Goal: Task Accomplishment & Management: Manage account settings

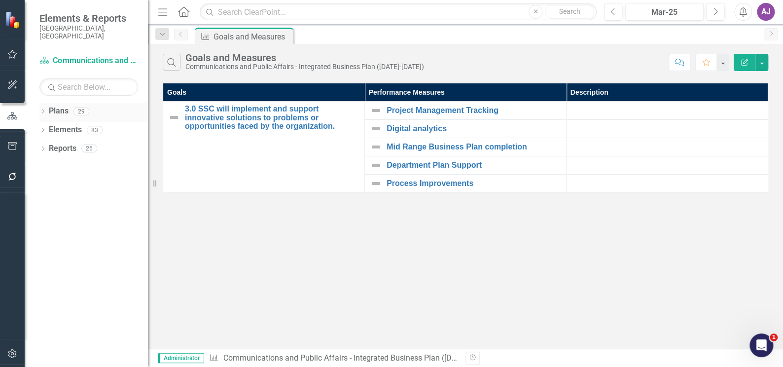
click at [62, 105] on link "Plans" at bounding box center [59, 110] width 20 height 11
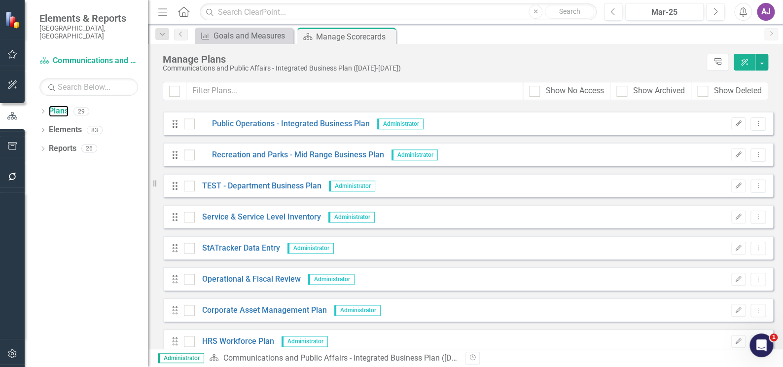
scroll to position [659, 0]
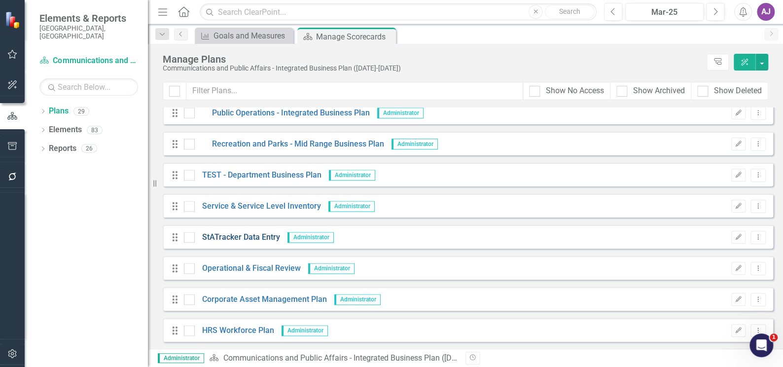
click at [243, 240] on link "StATracker Data Entry" at bounding box center [237, 237] width 85 height 11
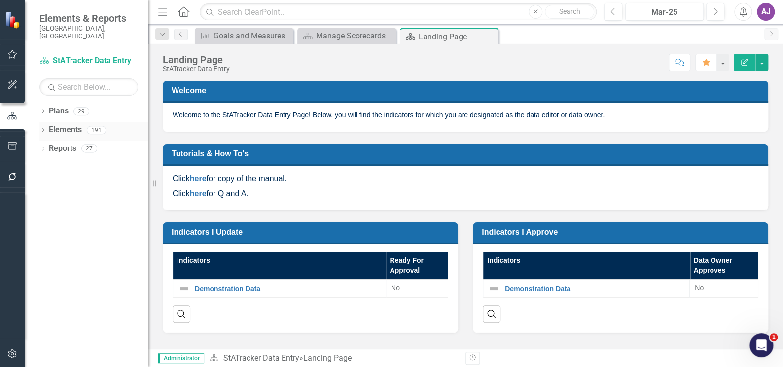
click at [43, 128] on icon "Dropdown" at bounding box center [42, 130] width 7 height 5
click at [42, 184] on icon "Dropdown" at bounding box center [42, 186] width 7 height 5
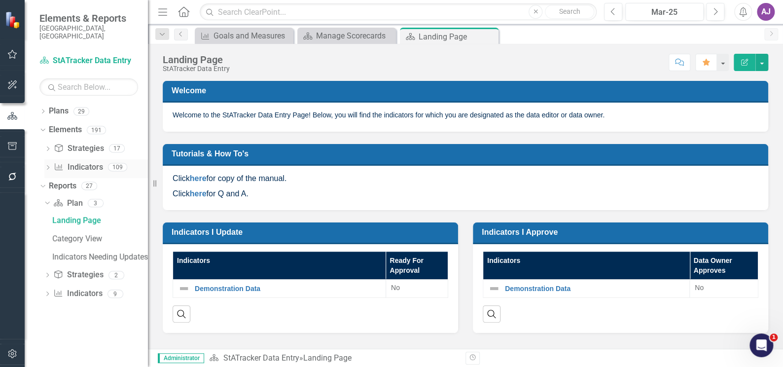
click at [76, 162] on link "Indicator Indicators" at bounding box center [78, 167] width 49 height 11
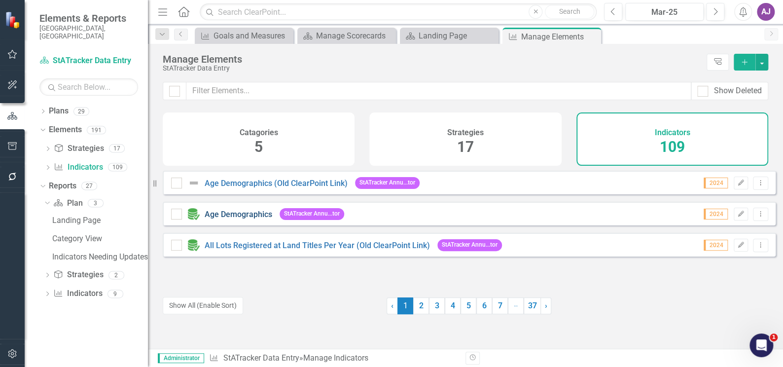
click at [235, 219] on link "Age Demographics" at bounding box center [239, 213] width 68 height 9
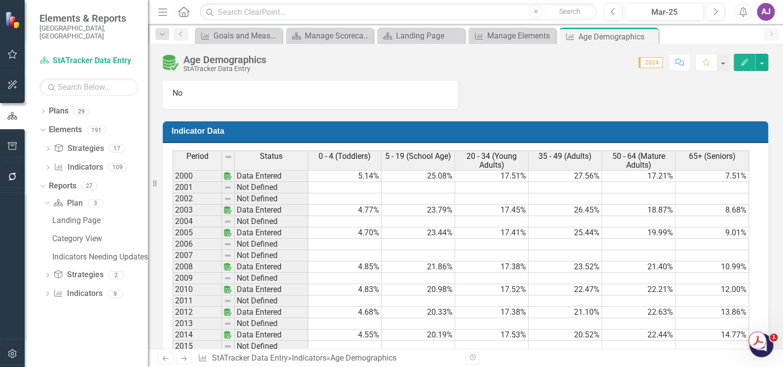
scroll to position [492, 0]
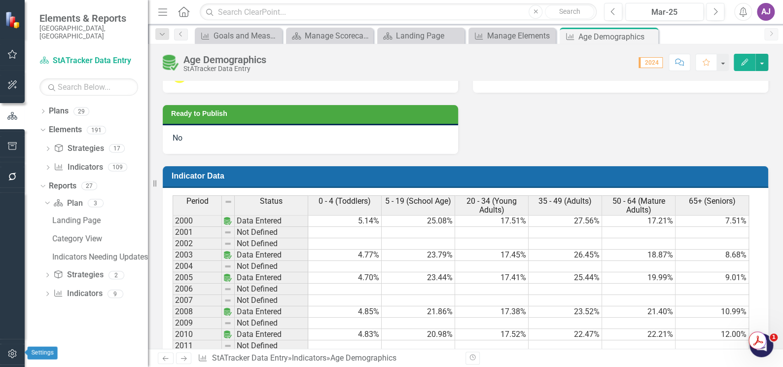
click at [9, 355] on icon "button" at bounding box center [12, 353] width 10 height 8
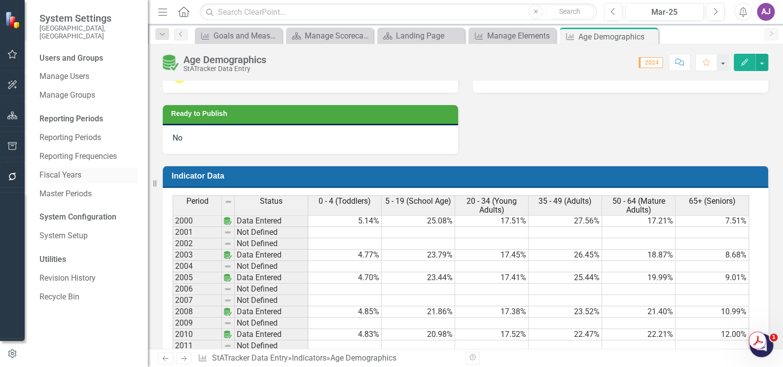
click at [61, 170] on link "Fiscal Years" at bounding box center [88, 175] width 99 height 11
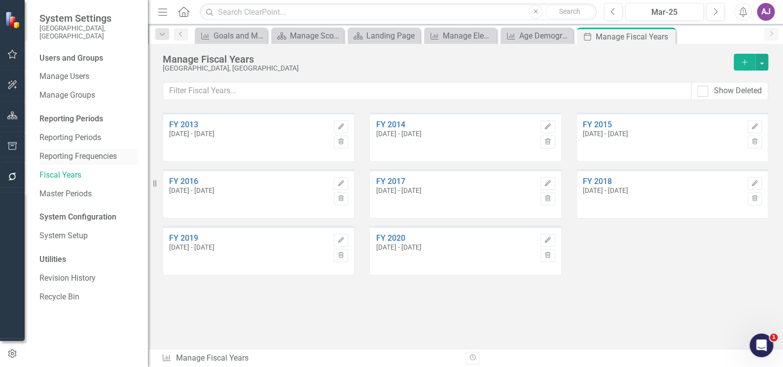
click at [70, 151] on link "Reporting Frequencies" at bounding box center [88, 156] width 99 height 11
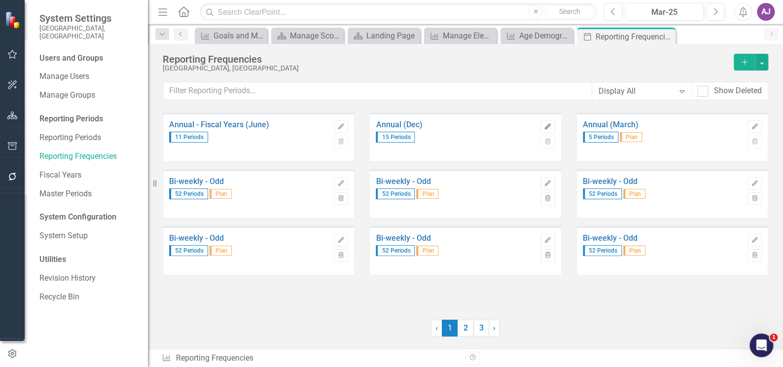
click at [545, 126] on icon "Edit" at bounding box center [547, 127] width 7 height 6
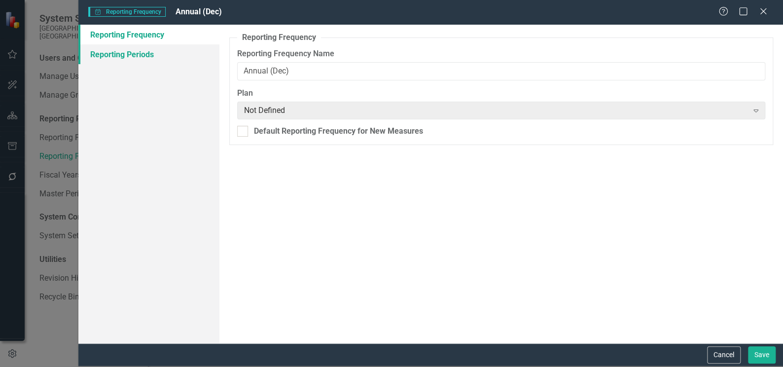
click at [139, 55] on link "Reporting Periods" at bounding box center [148, 54] width 141 height 20
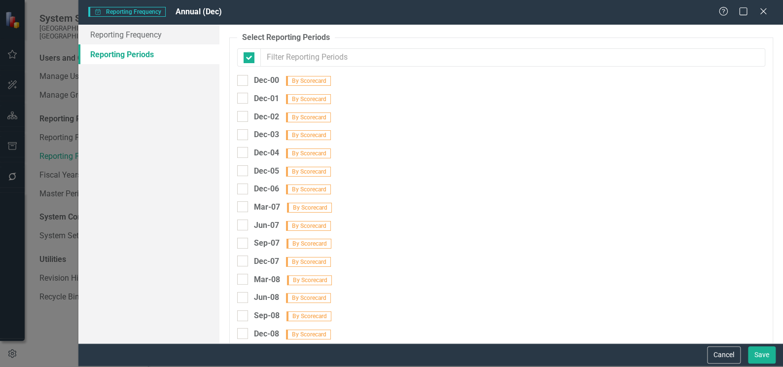
checkbox input "false"
click at [130, 35] on link "Reporting Frequency" at bounding box center [148, 35] width 141 height 20
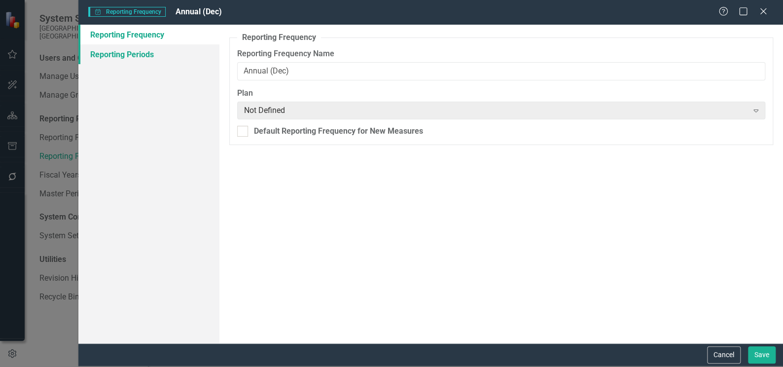
click at [131, 49] on link "Reporting Periods" at bounding box center [148, 54] width 141 height 20
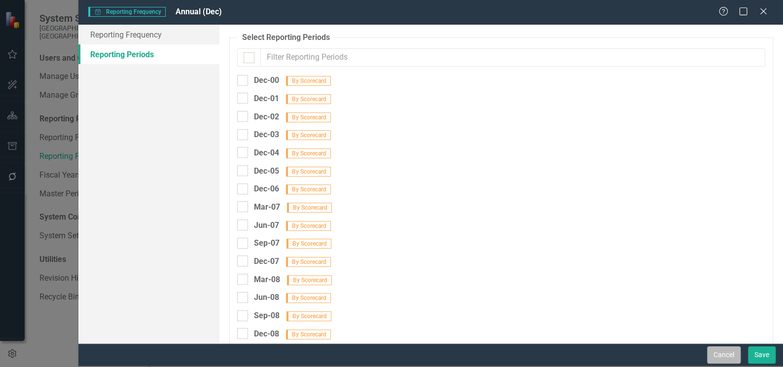
click at [724, 355] on button "Cancel" at bounding box center [724, 354] width 34 height 17
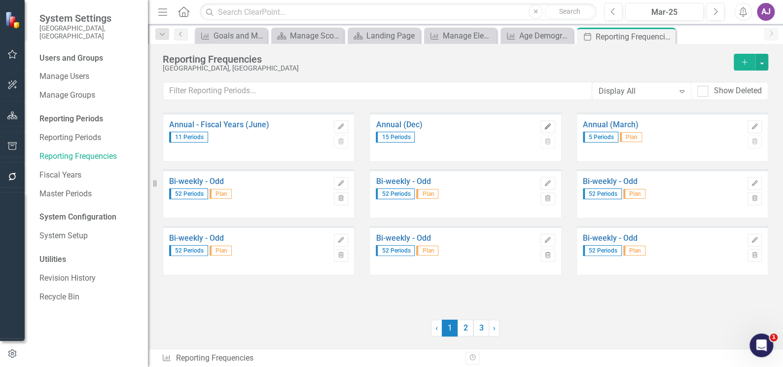
click at [550, 127] on icon "Edit" at bounding box center [547, 127] width 7 height 6
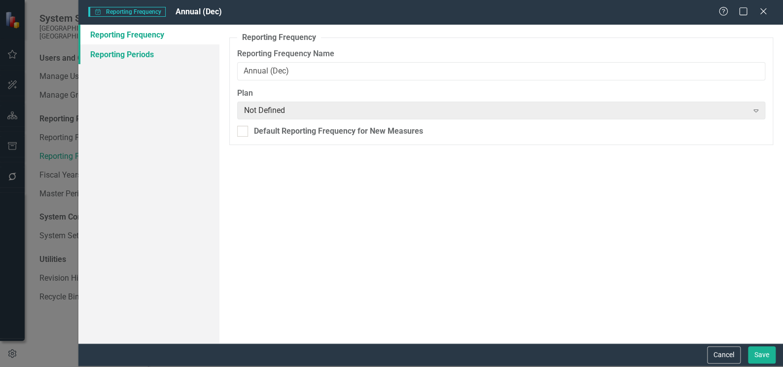
click at [132, 51] on link "Reporting Periods" at bounding box center [148, 54] width 141 height 20
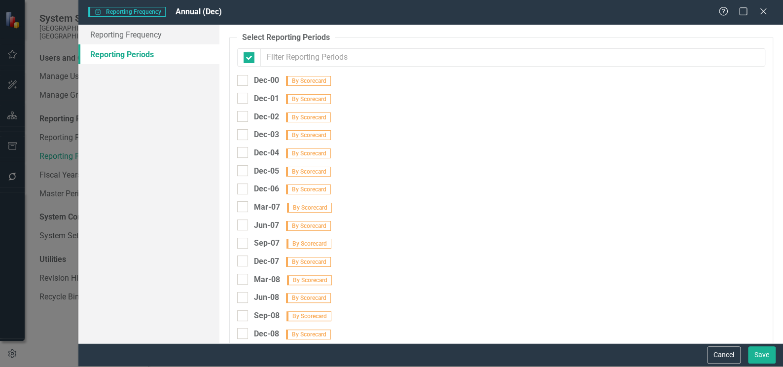
checkbox input "false"
click at [727, 357] on button "Cancel" at bounding box center [724, 354] width 34 height 17
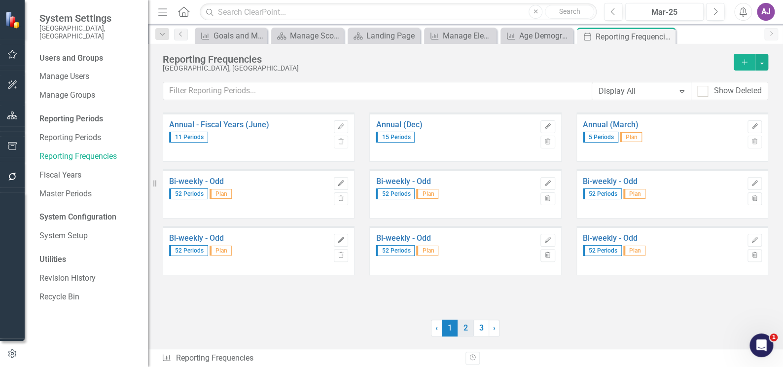
click at [466, 329] on link "2" at bounding box center [465, 327] width 16 height 17
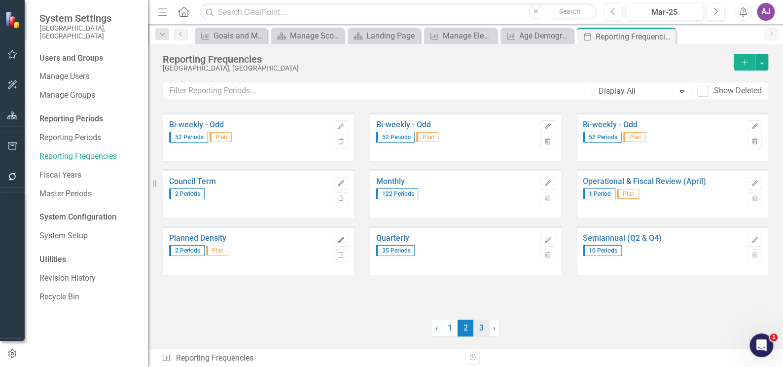
click at [477, 331] on link "3" at bounding box center [481, 327] width 16 height 17
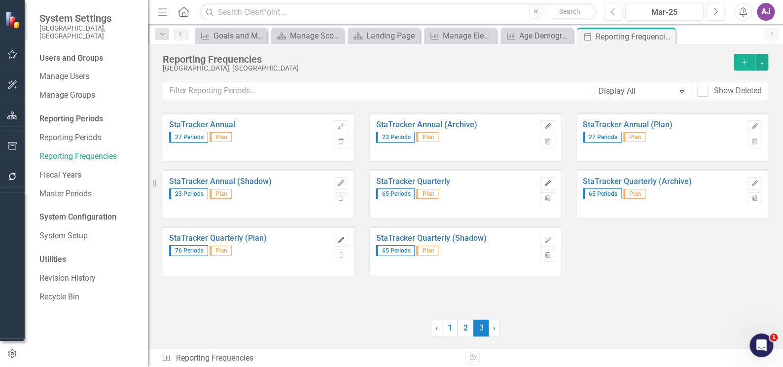
click at [551, 182] on icon "Edit" at bounding box center [547, 183] width 7 height 6
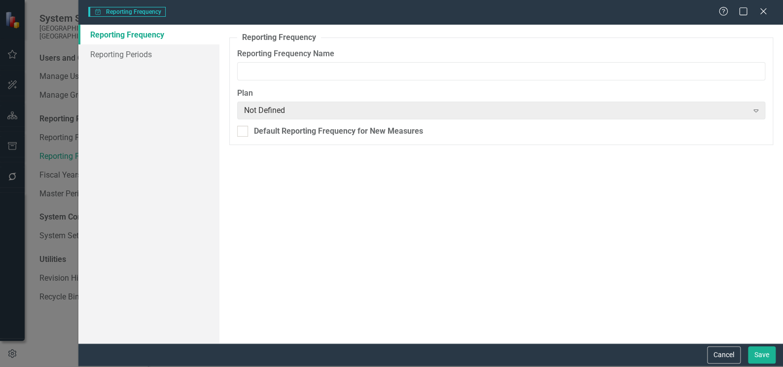
type input "StaTracker Quarterly"
click at [138, 54] on link "Reporting Periods" at bounding box center [148, 54] width 141 height 20
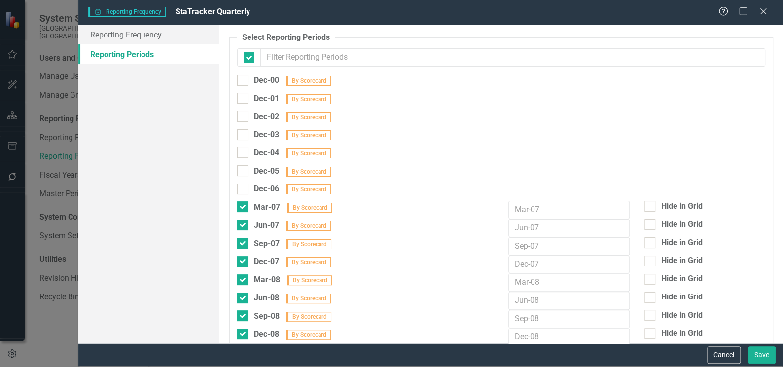
checkbox input "false"
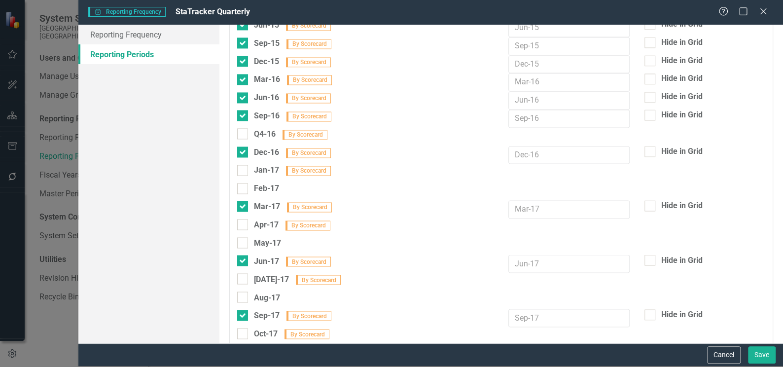
scroll to position [806, 0]
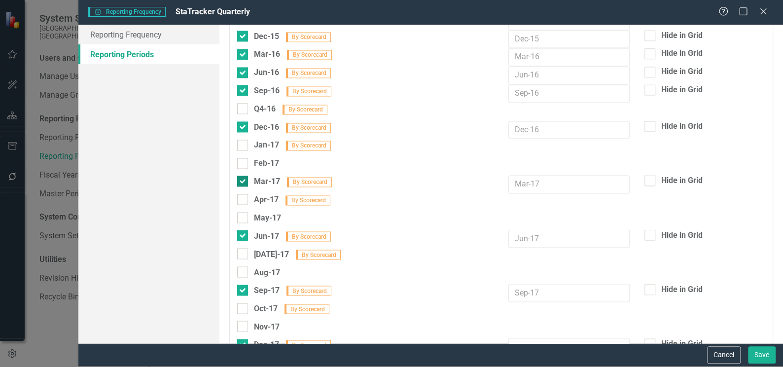
click at [302, 177] on span "By Scorecard" at bounding box center [309, 182] width 45 height 10
click at [243, 175] on input "Mar-17 By Scorecard" at bounding box center [240, 178] width 6 height 6
click at [245, 175] on div at bounding box center [242, 180] width 11 height 11
click at [243, 175] on input "Mar-17 By Scorecard" at bounding box center [240, 178] width 6 height 6
checkbox input "true"
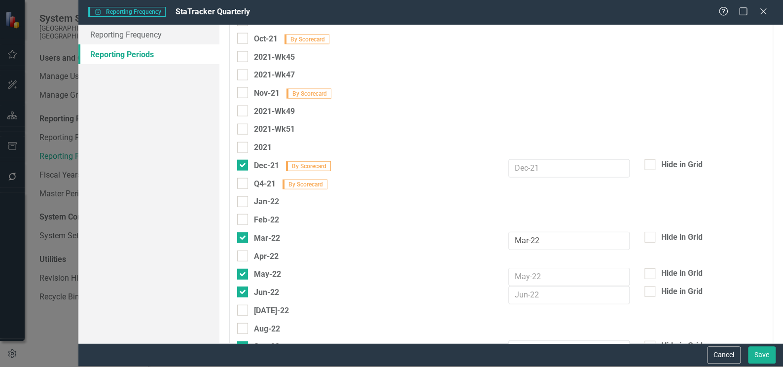
scroll to position [3136, 0]
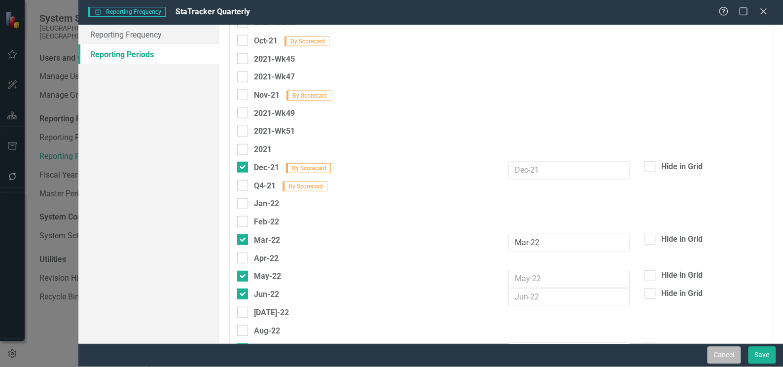
click at [721, 354] on button "Cancel" at bounding box center [724, 354] width 34 height 17
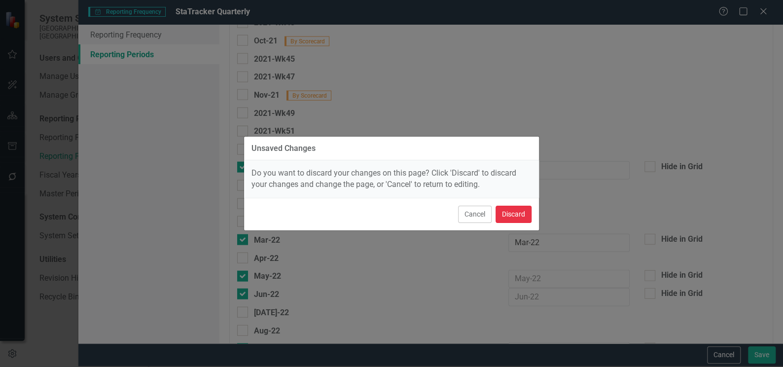
click at [517, 207] on button "Discard" at bounding box center [513, 214] width 36 height 17
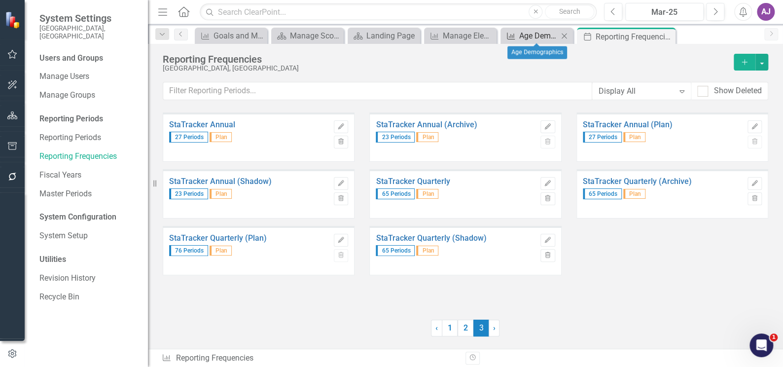
click at [522, 35] on div "Age Demographics" at bounding box center [538, 36] width 39 height 12
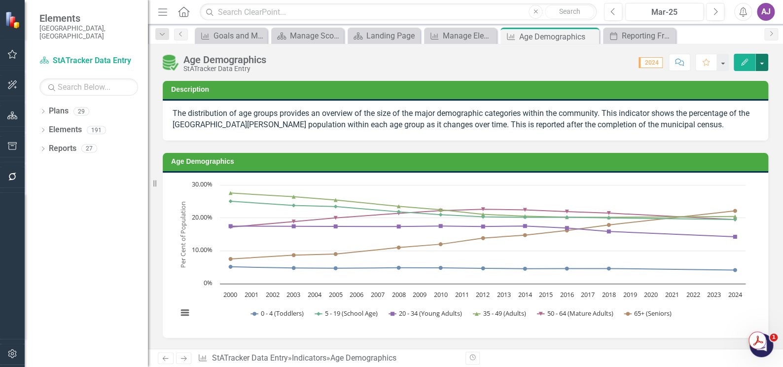
click at [763, 67] on button "button" at bounding box center [761, 62] width 13 height 17
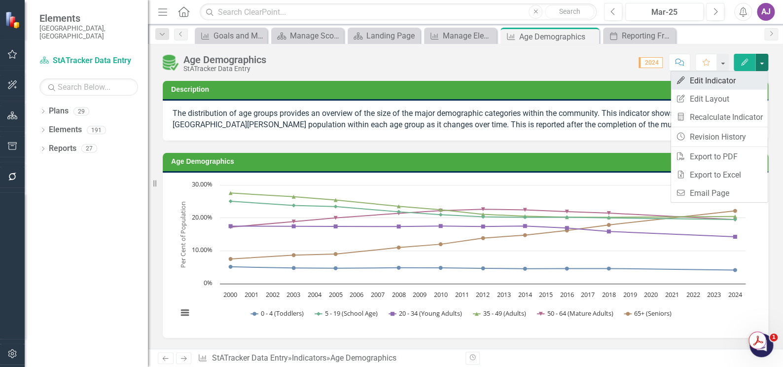
click at [727, 84] on link "Edit Edit Indicator" at bounding box center [718, 80] width 97 height 18
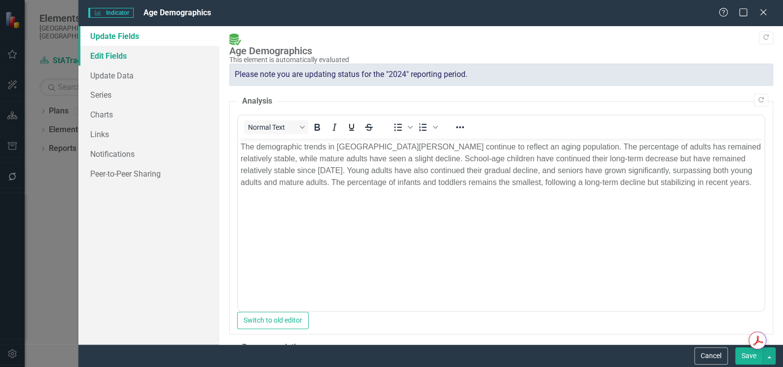
click at [126, 58] on link "Edit Fields" at bounding box center [148, 56] width 141 height 20
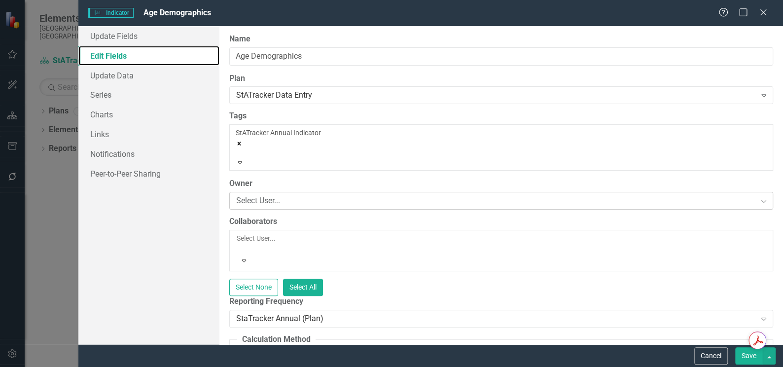
scroll to position [44, 0]
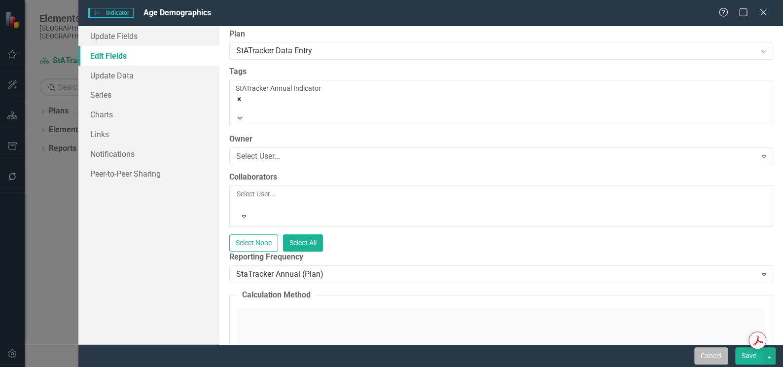
click at [714, 356] on button "Cancel" at bounding box center [711, 355] width 34 height 17
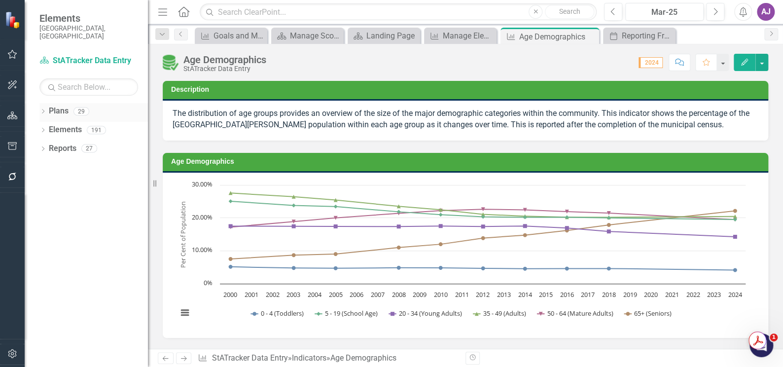
click at [59, 105] on link "Plans" at bounding box center [59, 110] width 20 height 11
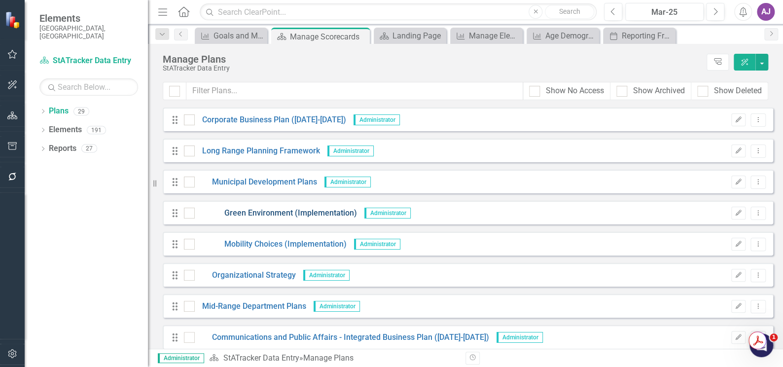
click at [305, 217] on link "Green Environment (Implementation)" at bounding box center [276, 213] width 162 height 11
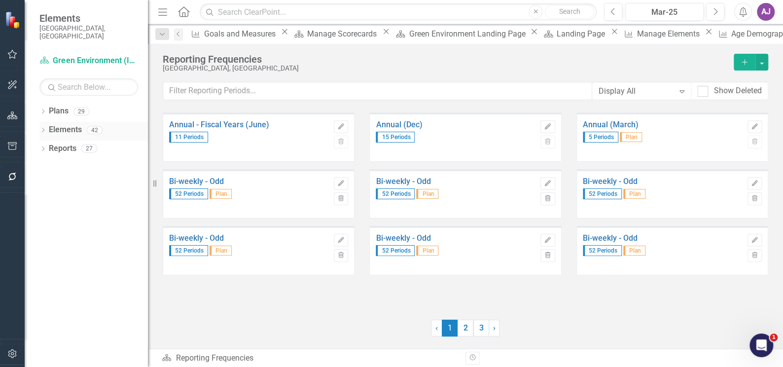
click at [44, 128] on icon "Dropdown" at bounding box center [42, 130] width 7 height 5
click at [97, 162] on link "Performance Measure Performance Measures" at bounding box center [103, 167] width 98 height 11
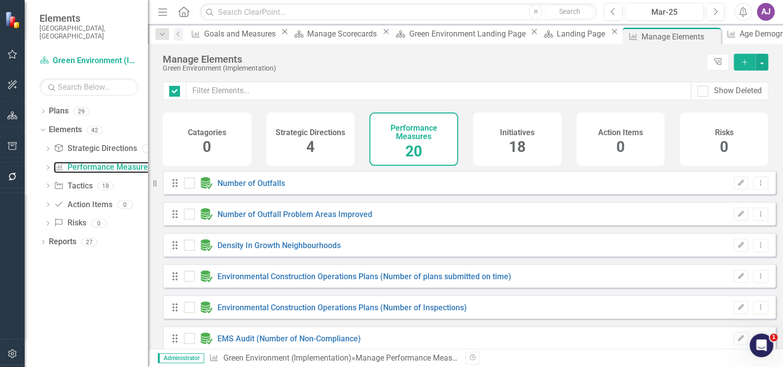
checkbox input "false"
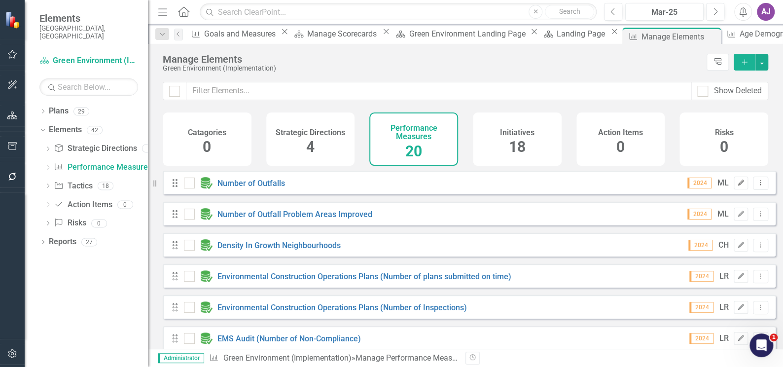
click at [737, 186] on icon "Edit" at bounding box center [740, 183] width 7 height 6
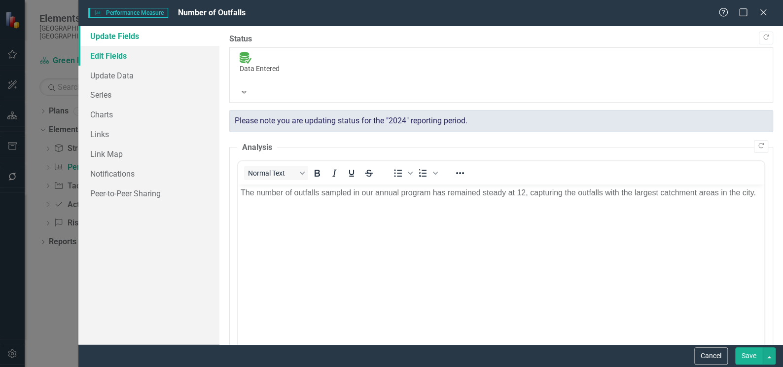
click at [114, 55] on link "Edit Fields" at bounding box center [148, 56] width 141 height 20
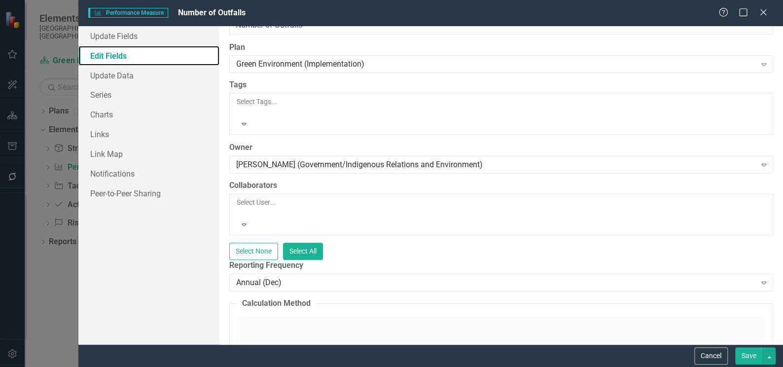
scroll to position [44, 0]
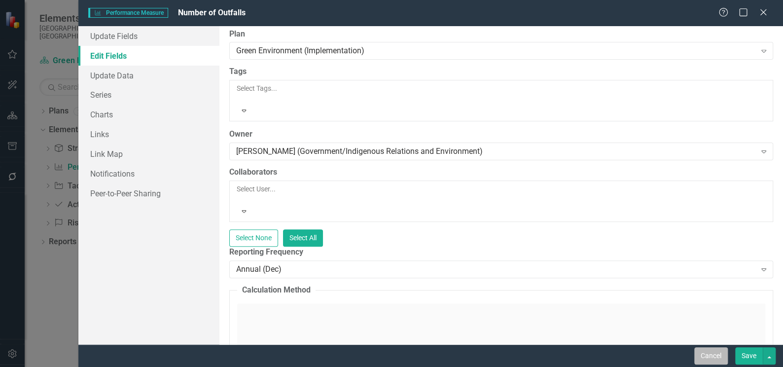
click at [713, 359] on button "Cancel" at bounding box center [711, 355] width 34 height 17
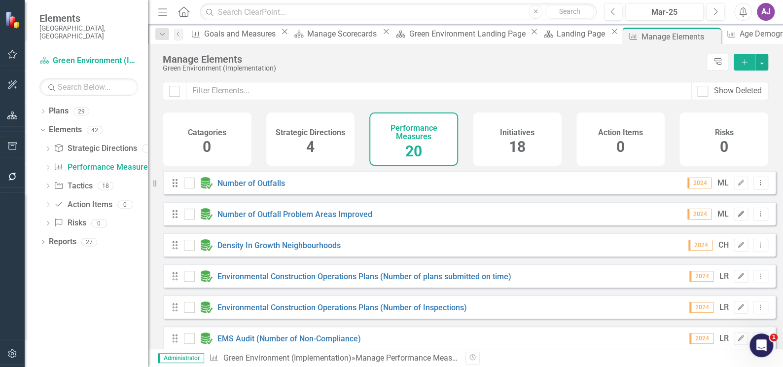
click at [738, 216] on icon "button" at bounding box center [741, 213] width 6 height 6
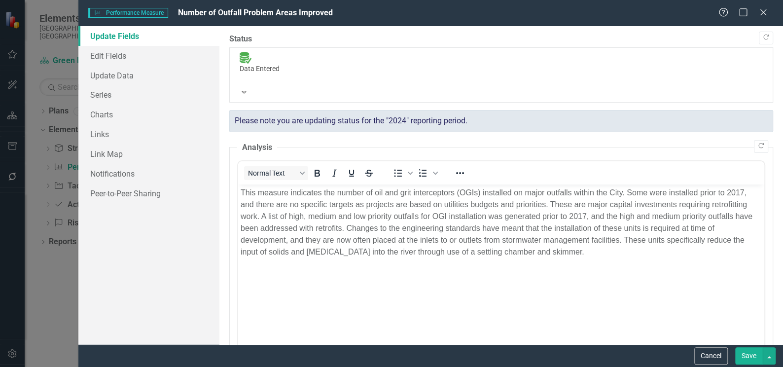
scroll to position [0, 0]
click at [115, 56] on link "Edit Fields" at bounding box center [148, 56] width 141 height 20
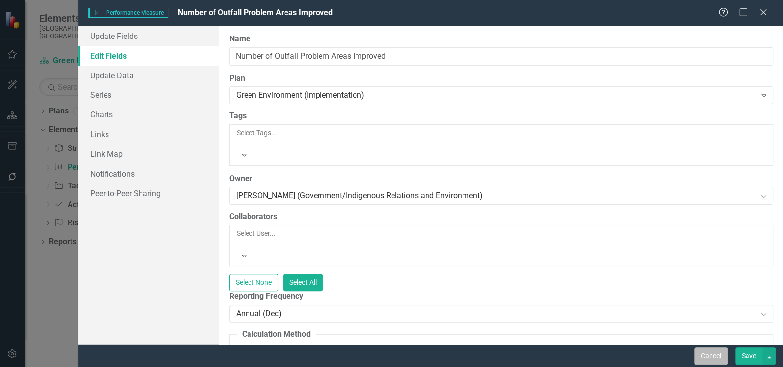
click at [711, 356] on button "Cancel" at bounding box center [711, 355] width 34 height 17
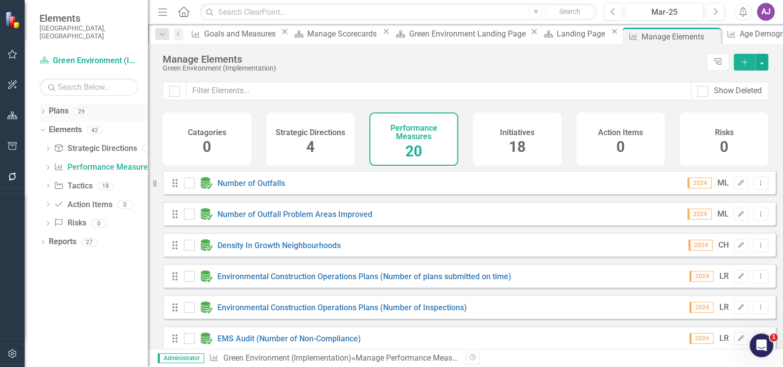
click at [58, 105] on link "Plans" at bounding box center [59, 110] width 20 height 11
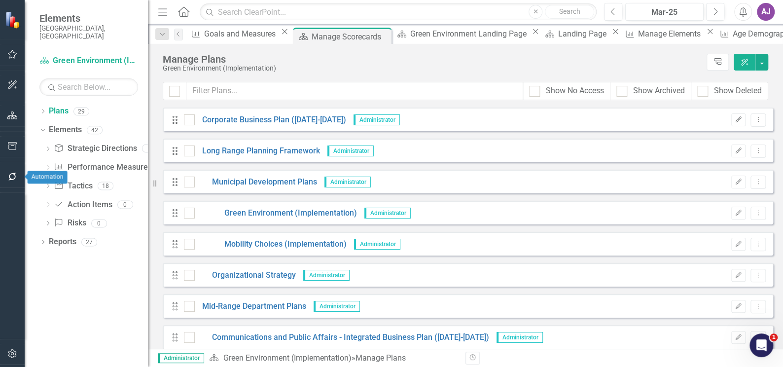
click at [15, 175] on icon "button" at bounding box center [12, 177] width 8 height 8
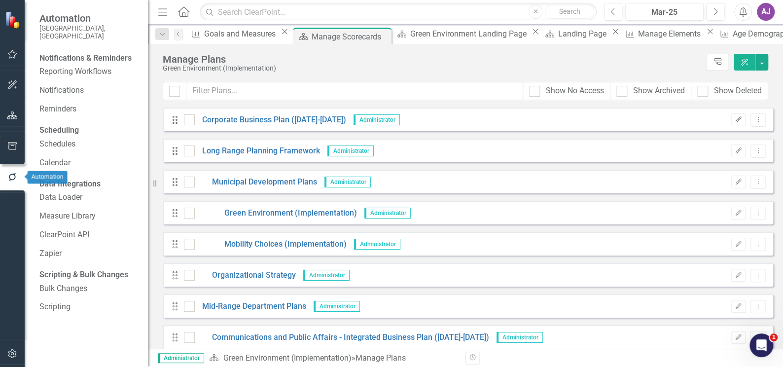
click at [12, 142] on icon "button" at bounding box center [12, 146] width 9 height 8
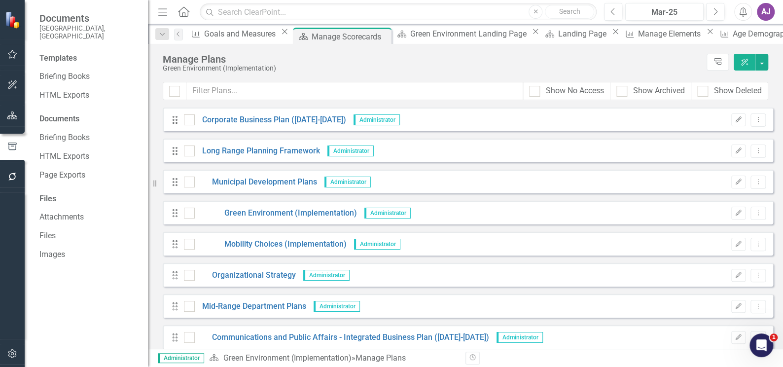
click at [11, 176] on icon "button" at bounding box center [12, 177] width 10 height 8
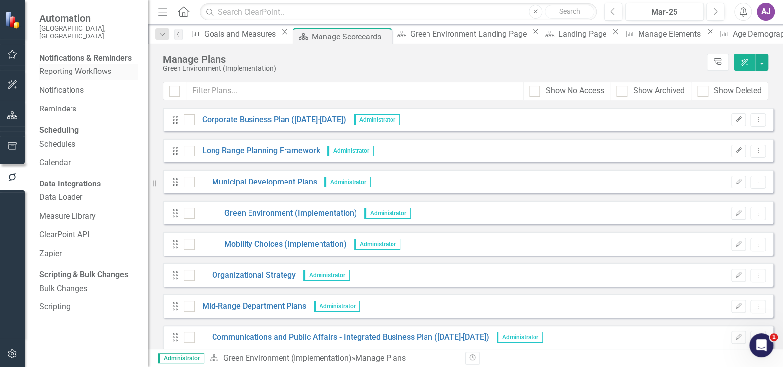
click at [96, 72] on link "Reporting Workflows" at bounding box center [88, 71] width 99 height 11
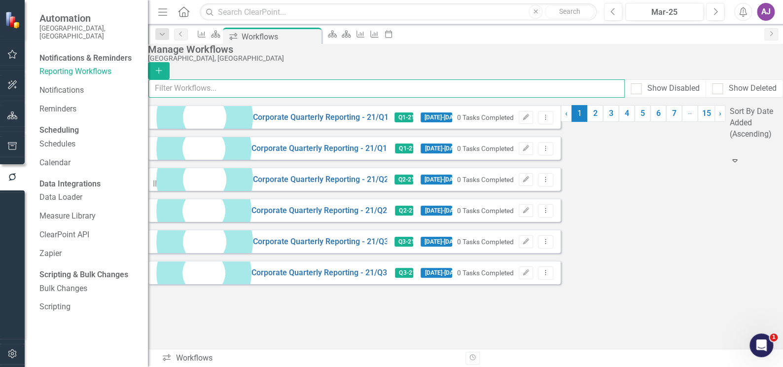
click at [179, 90] on input "text" at bounding box center [386, 88] width 476 height 18
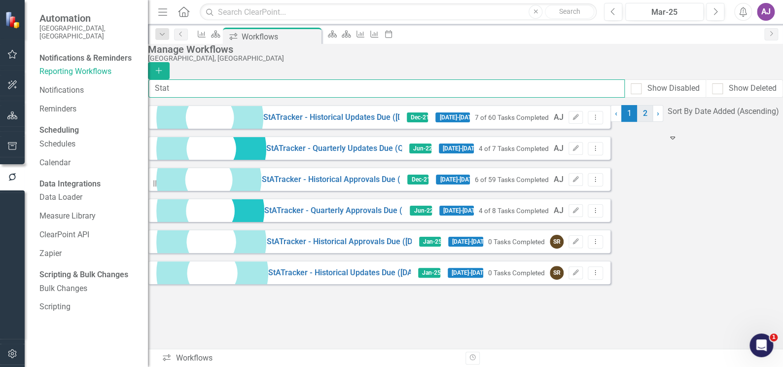
type input "Stat"
click at [637, 122] on link "2" at bounding box center [645, 113] width 16 height 17
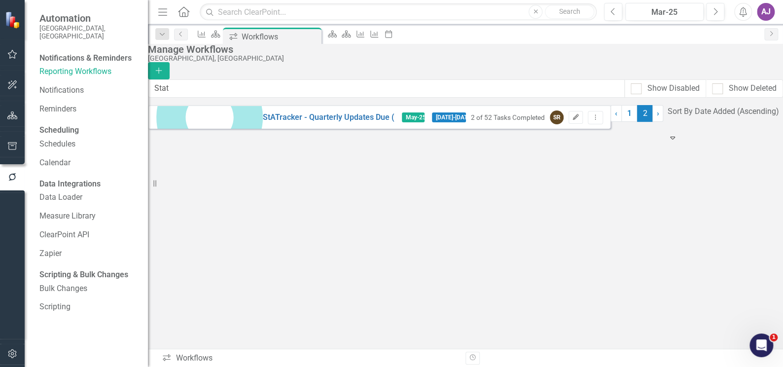
click at [579, 120] on icon "Edit" at bounding box center [575, 117] width 7 height 6
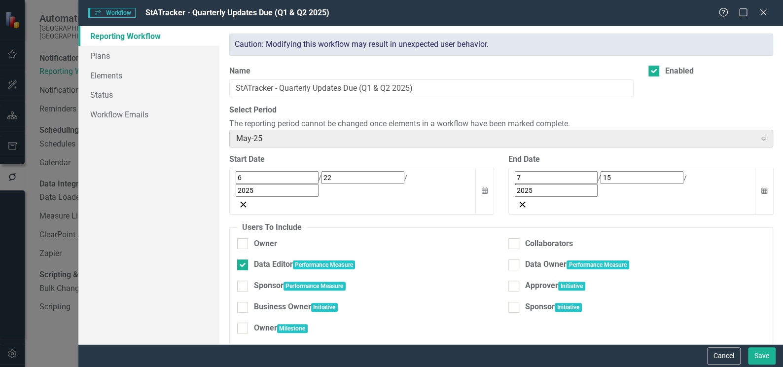
click at [759, 141] on icon "Expand" at bounding box center [764, 139] width 10 height 8
click at [727, 356] on button "Cancel" at bounding box center [724, 355] width 34 height 17
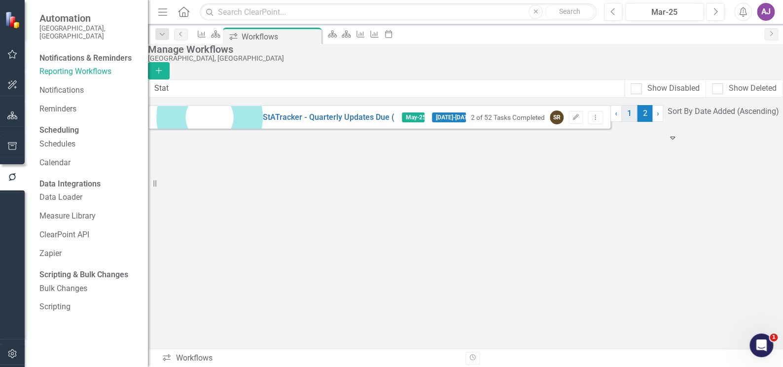
click at [621, 122] on link "1" at bounding box center [629, 113] width 16 height 17
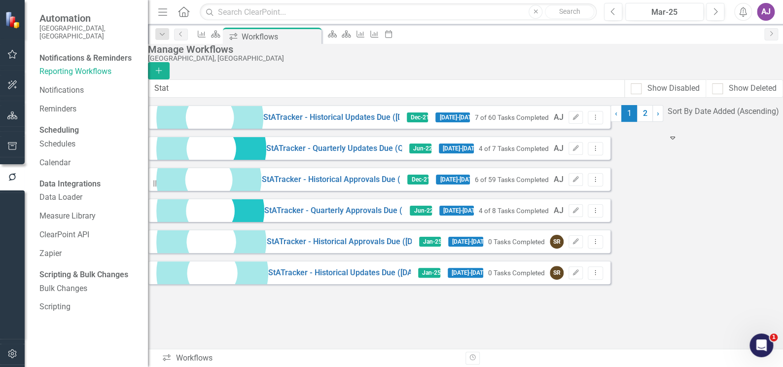
drag, startPoint x: 476, startPoint y: 307, endPoint x: 321, endPoint y: 313, distance: 155.4
click at [321, 304] on div "StATracker - Historical Updates Due ([DATE] - [DATE]) Dec-21 [DATE] - [DATE] 7 …" at bounding box center [465, 204] width 635 height 199
click at [637, 122] on link "2" at bounding box center [645, 113] width 16 height 17
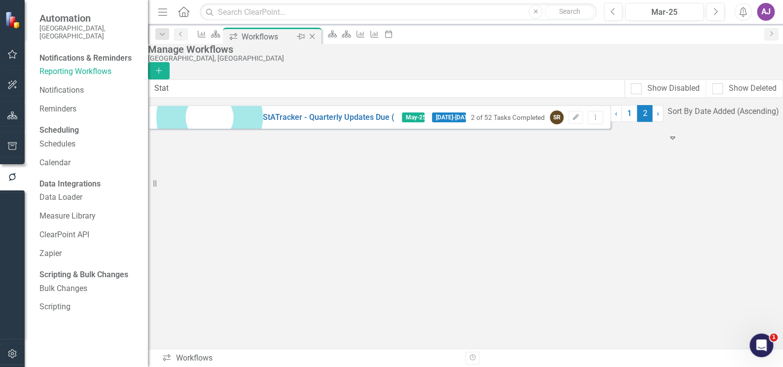
click at [317, 36] on icon "Close" at bounding box center [312, 37] width 10 height 8
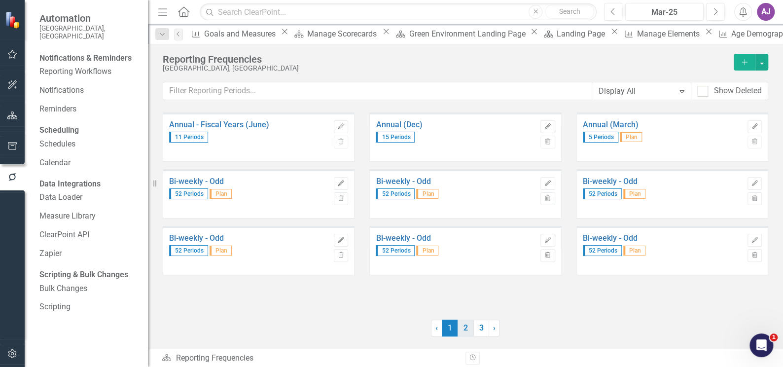
click at [467, 331] on link "2" at bounding box center [465, 327] width 16 height 17
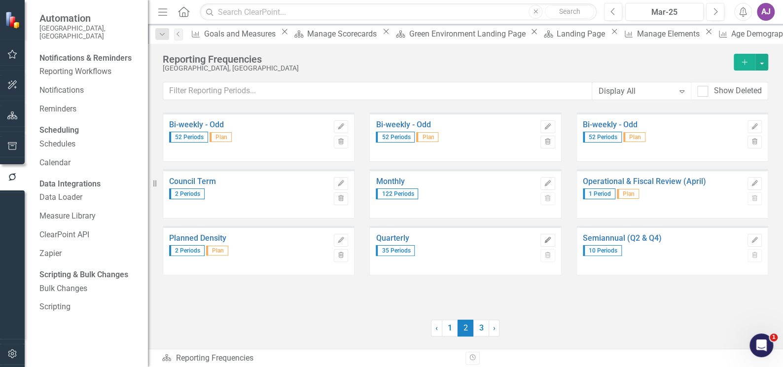
click at [550, 237] on icon "Edit" at bounding box center [547, 240] width 7 height 6
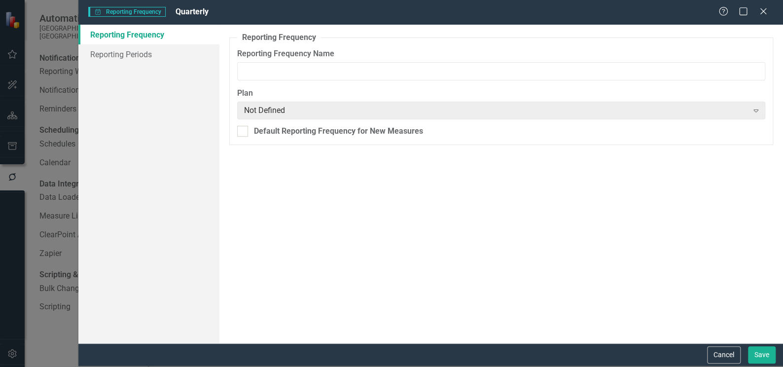
type input "Quarterly"
click at [144, 57] on link "Reporting Periods" at bounding box center [148, 54] width 141 height 20
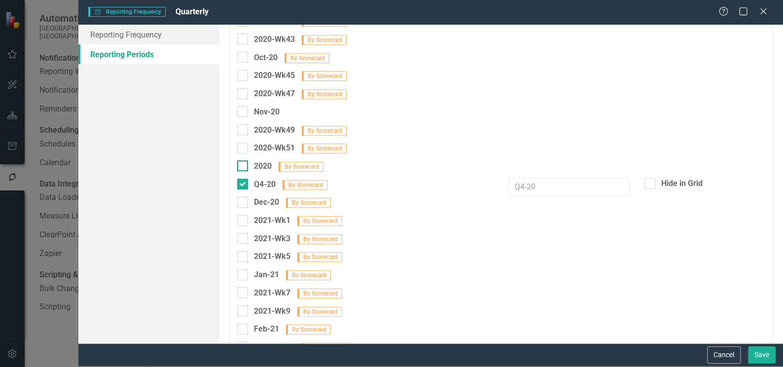
scroll to position [2330, 0]
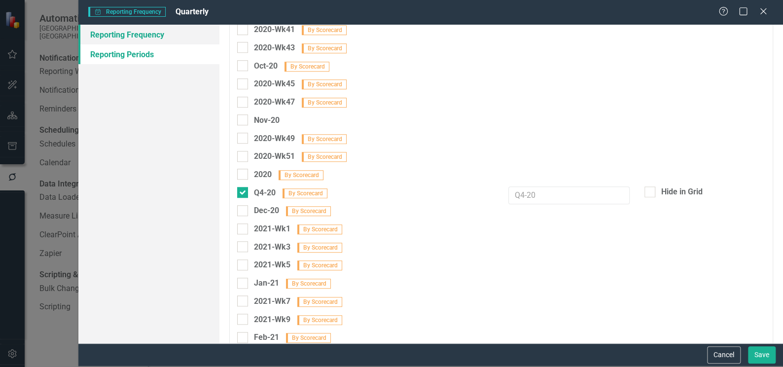
click at [154, 36] on link "Reporting Frequency" at bounding box center [148, 35] width 141 height 20
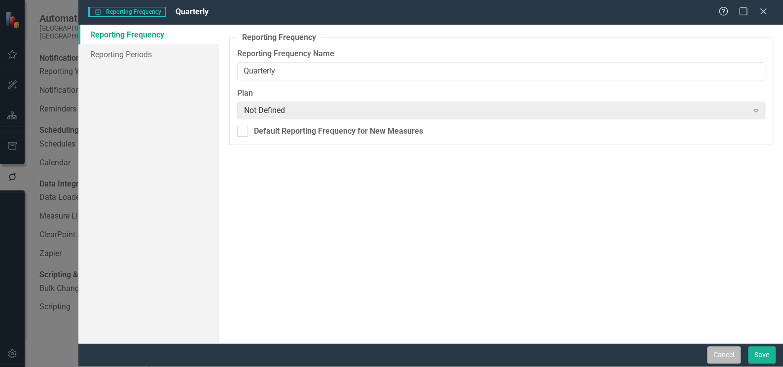
click at [731, 356] on button "Cancel" at bounding box center [724, 354] width 34 height 17
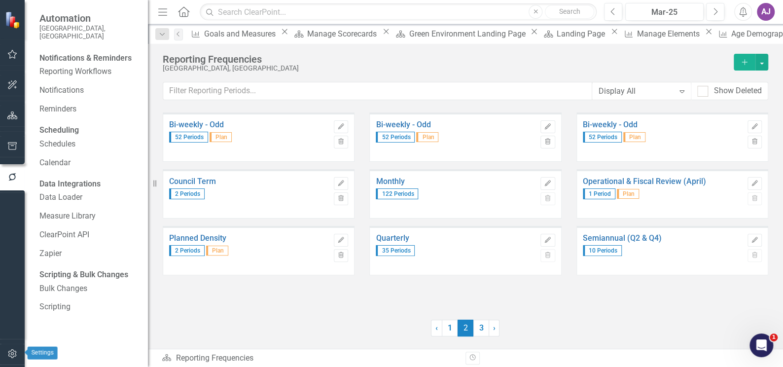
click at [9, 353] on icon "button" at bounding box center [12, 353] width 10 height 8
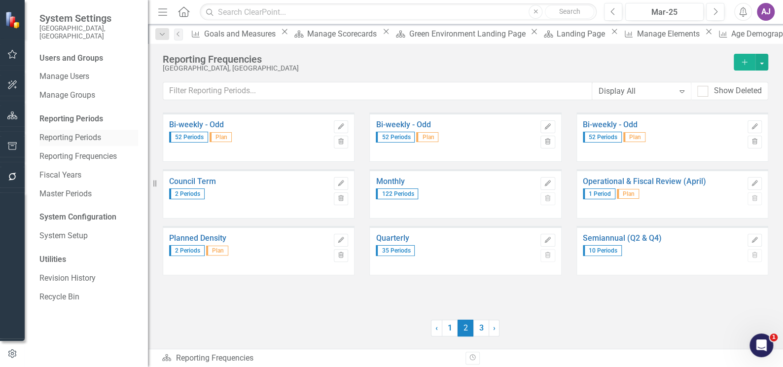
click at [88, 132] on link "Reporting Periods" at bounding box center [88, 137] width 99 height 11
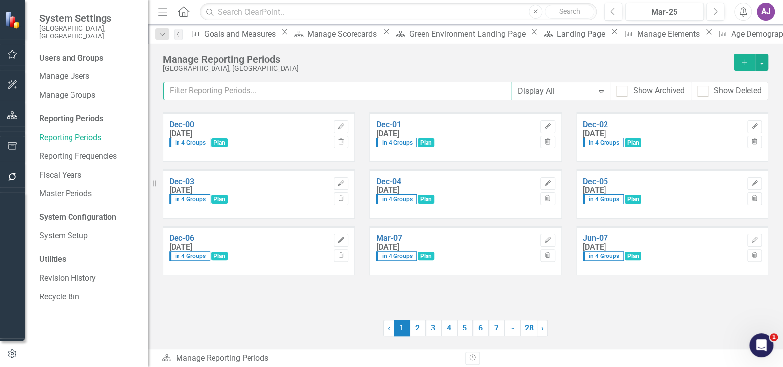
click at [195, 91] on input "text" at bounding box center [337, 91] width 348 height 18
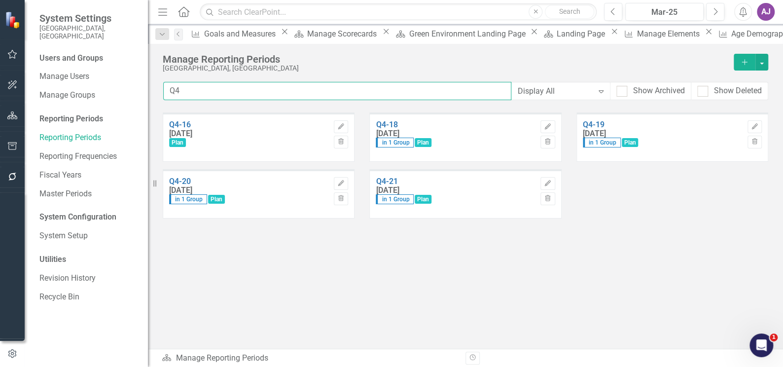
drag, startPoint x: 174, startPoint y: 94, endPoint x: 232, endPoint y: 85, distance: 57.9
click at [232, 85] on input "Q4" at bounding box center [337, 91] width 348 height 18
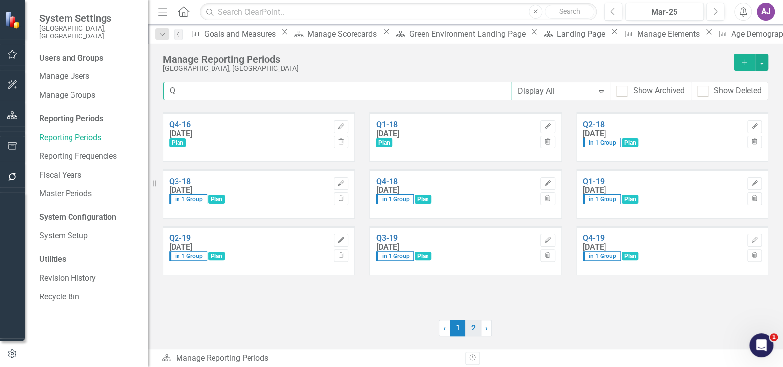
type input "Q"
click at [473, 327] on link "2" at bounding box center [473, 327] width 16 height 17
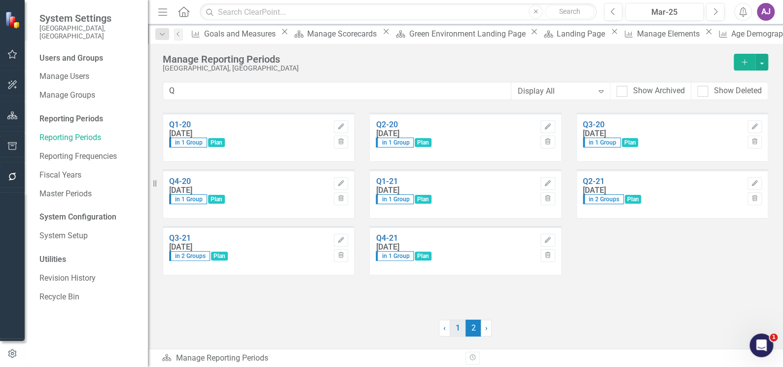
click at [460, 330] on link "1" at bounding box center [458, 327] width 16 height 17
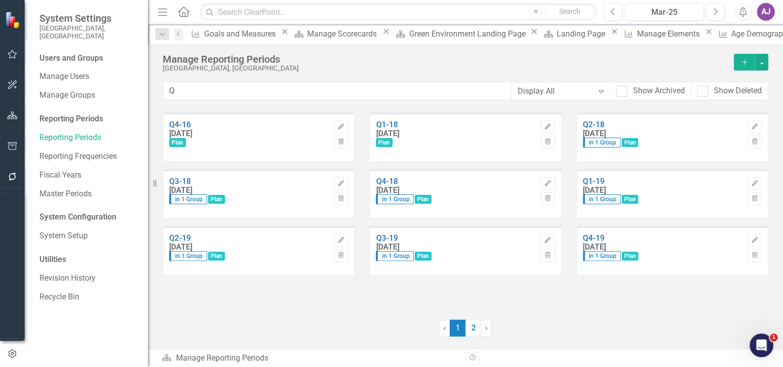
click at [527, 309] on div "Q4-16 [DATE] Plan Edit Trash Q1-18 [DATE] Plan Edit Trash Q2-18 [DATE] in 1 Gro…" at bounding box center [465, 230] width 635 height 236
click at [473, 327] on link "2" at bounding box center [473, 327] width 16 height 17
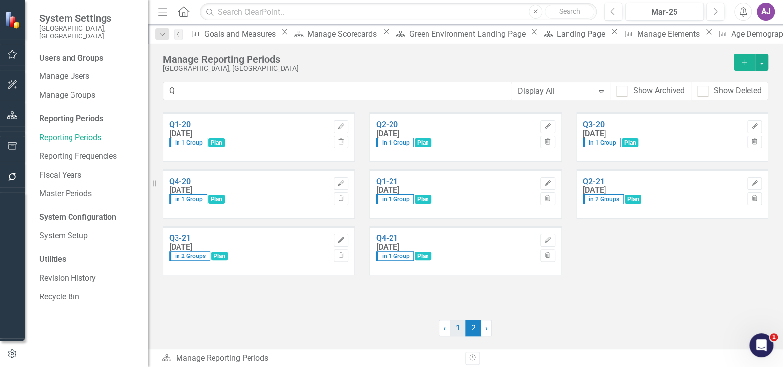
click at [457, 330] on link "1" at bounding box center [458, 327] width 16 height 17
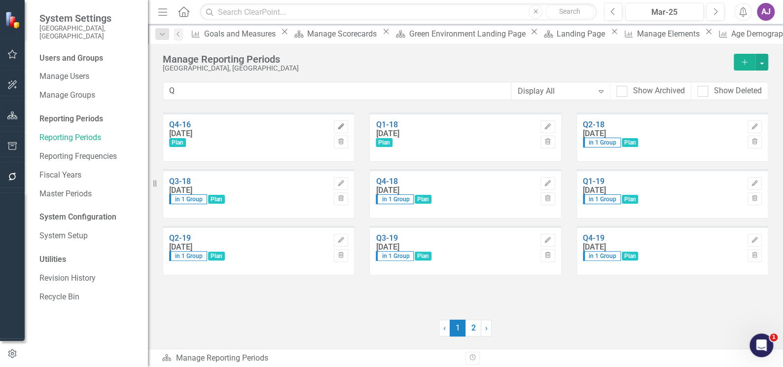
click at [339, 127] on icon "Edit" at bounding box center [340, 127] width 7 height 6
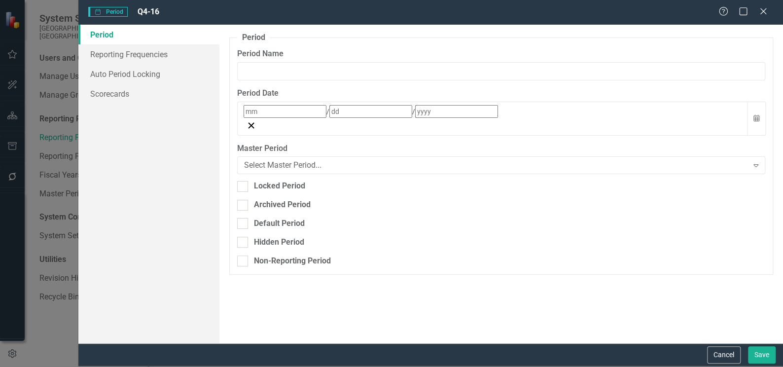
type input "Q4-16"
type input "12"
type input "30"
type input "2016"
click at [127, 96] on link "Scorecards" at bounding box center [148, 94] width 141 height 20
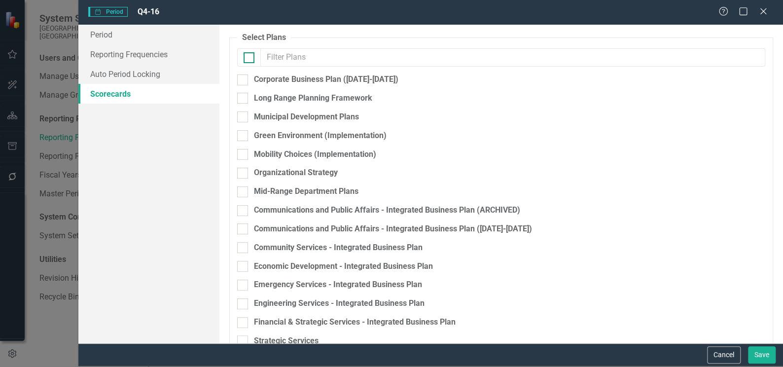
click at [252, 56] on div at bounding box center [248, 57] width 11 height 11
click at [250, 56] on input "checkbox" at bounding box center [246, 55] width 6 height 6
checkbox input "true"
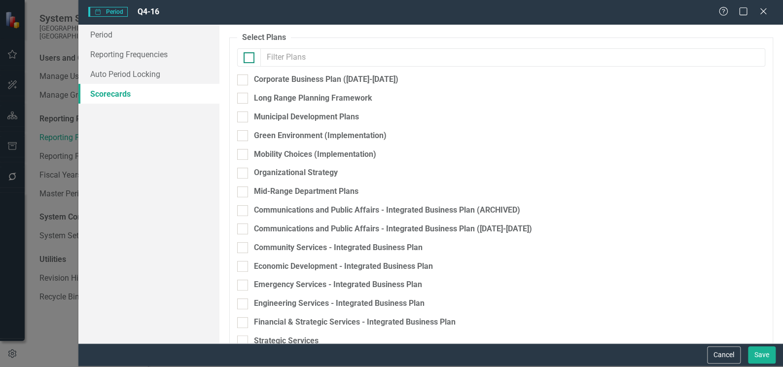
checkbox input "true"
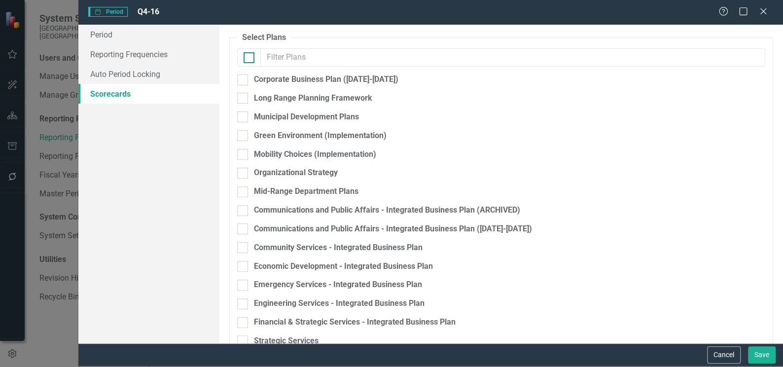
checkbox input "true"
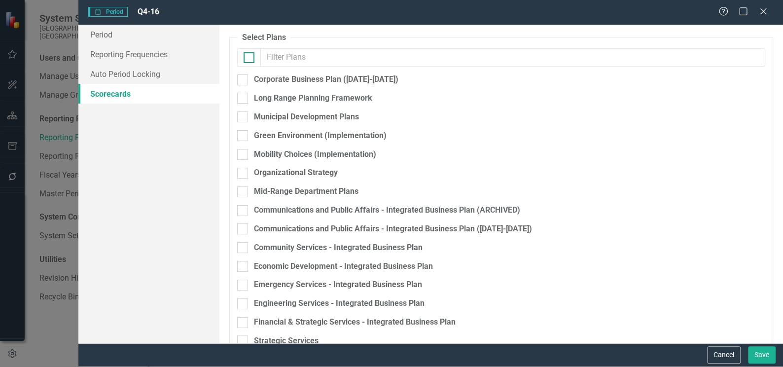
checkbox input "true"
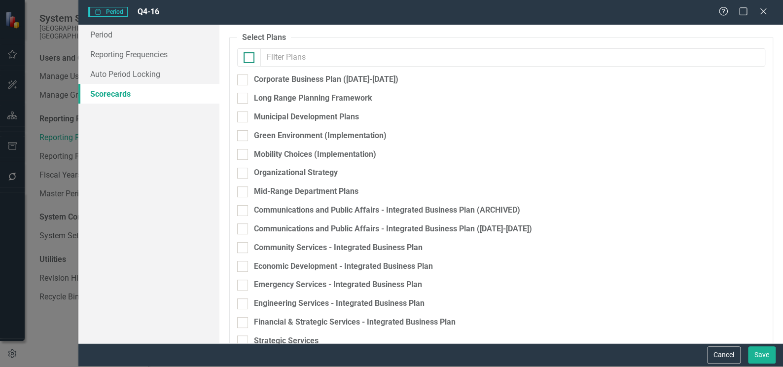
checkbox input "true"
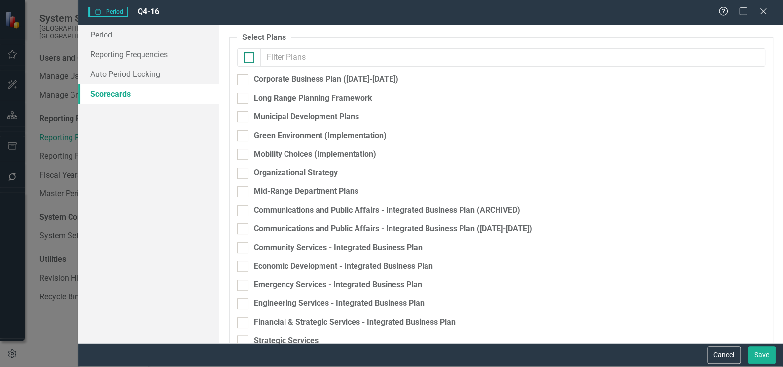
checkbox input "true"
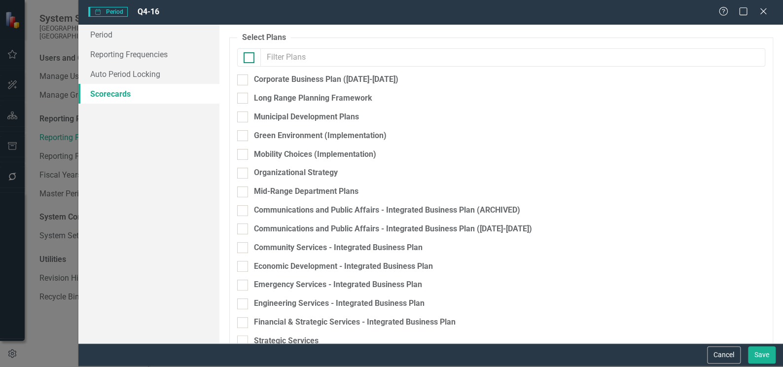
checkbox input "true"
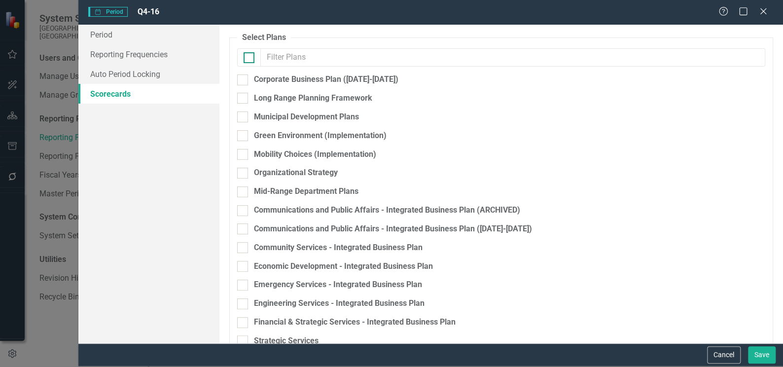
checkbox input "true"
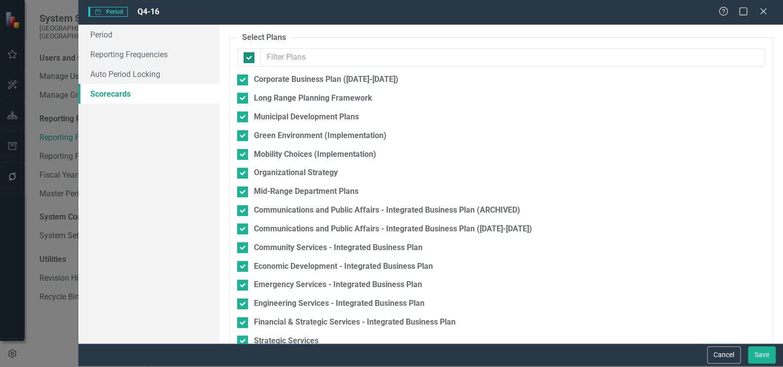
click at [252, 56] on div at bounding box center [248, 57] width 11 height 11
click at [250, 56] on input "checkbox" at bounding box center [246, 55] width 6 height 6
checkbox input "false"
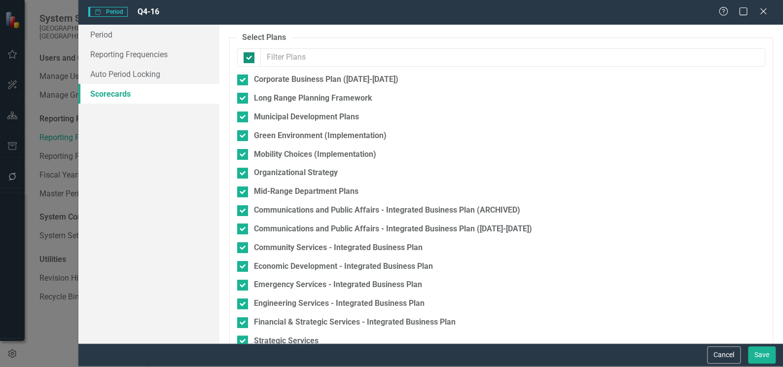
checkbox input "false"
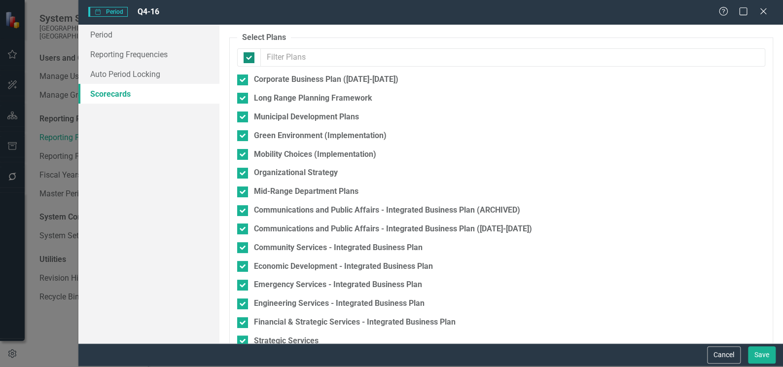
checkbox input "false"
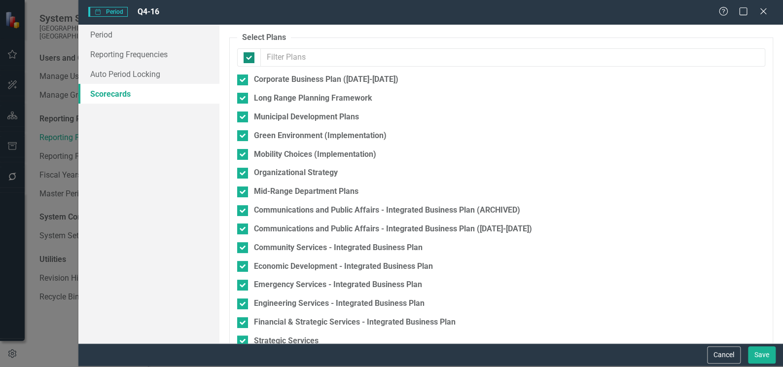
checkbox input "false"
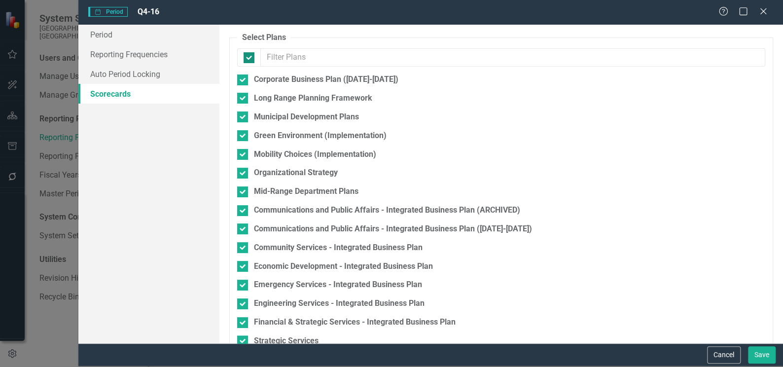
checkbox input "false"
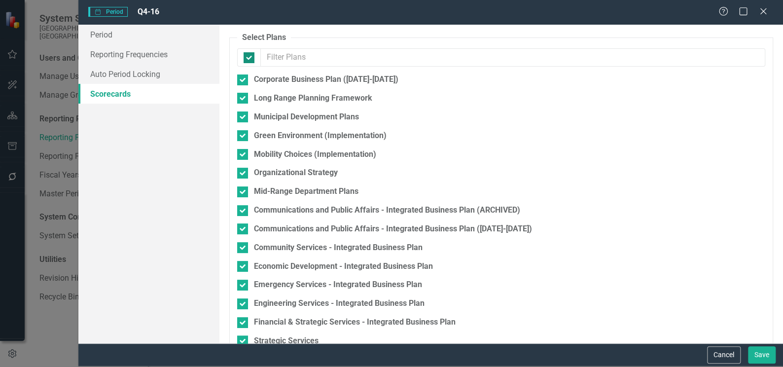
checkbox input "false"
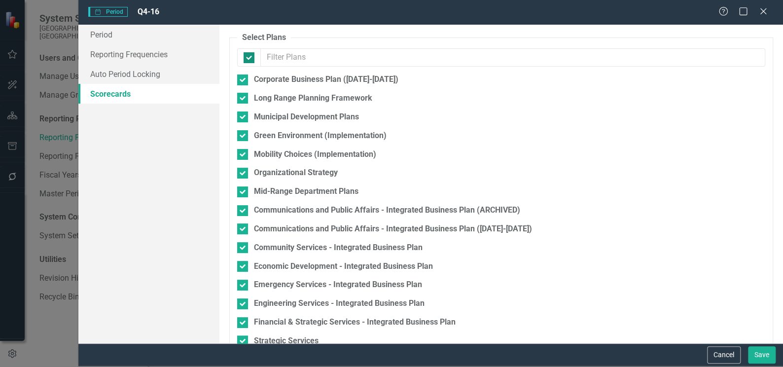
checkbox input "false"
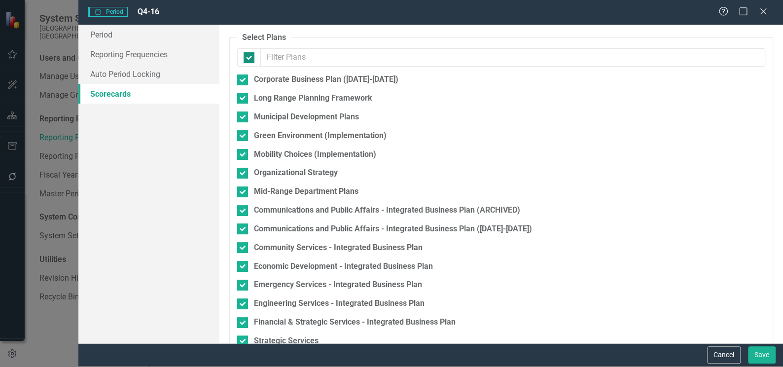
checkbox input "false"
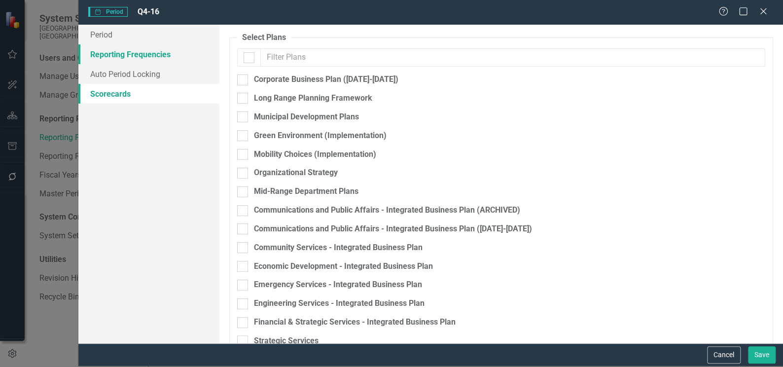
click at [120, 56] on link "Reporting Frequencies" at bounding box center [148, 54] width 141 height 20
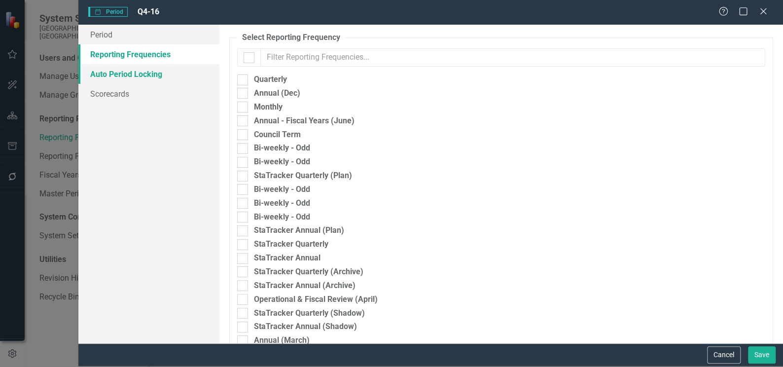
click at [121, 72] on link "Auto Period Locking" at bounding box center [148, 74] width 141 height 20
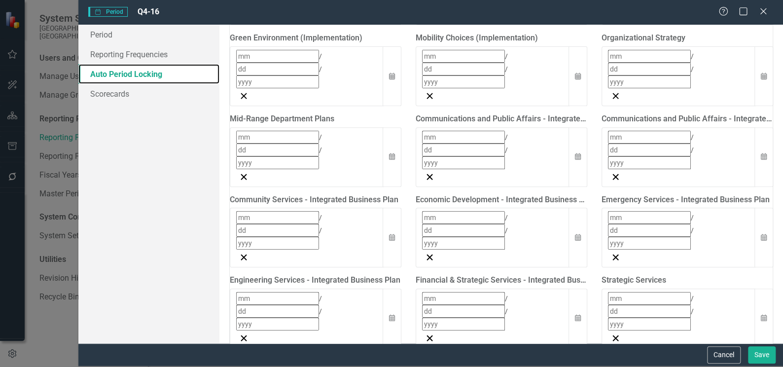
scroll to position [194, 0]
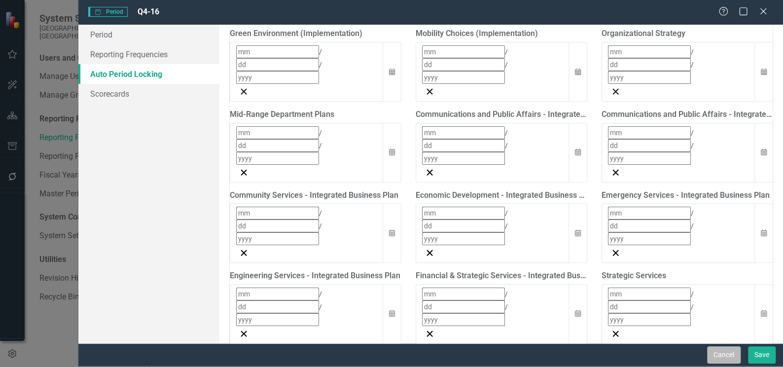
click at [718, 351] on button "Cancel" at bounding box center [724, 354] width 34 height 17
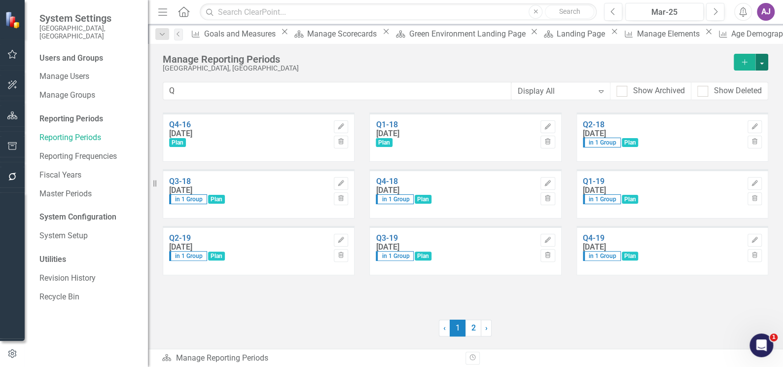
click at [765, 63] on button "button" at bounding box center [761, 62] width 13 height 17
click at [742, 115] on link "Excel File Last Updated Report" at bounding box center [718, 116] width 97 height 18
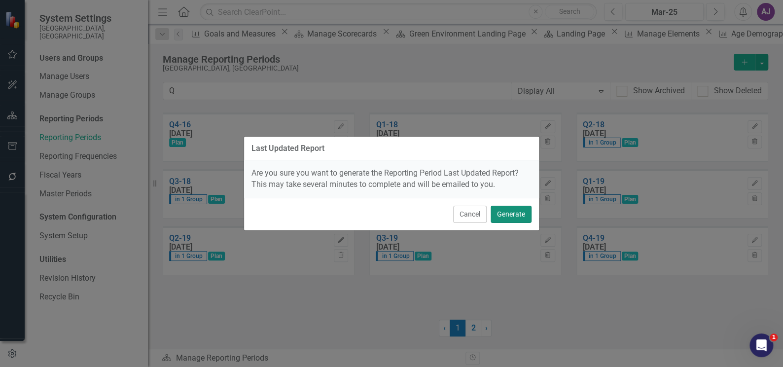
click at [504, 216] on button "Generate" at bounding box center [510, 214] width 41 height 17
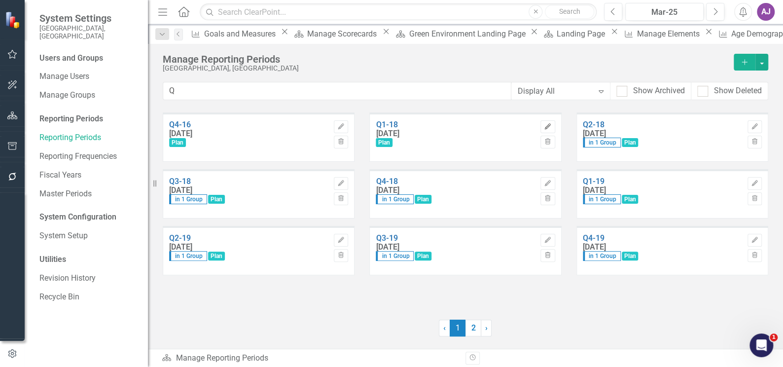
click at [549, 127] on icon "Edit" at bounding box center [547, 127] width 7 height 6
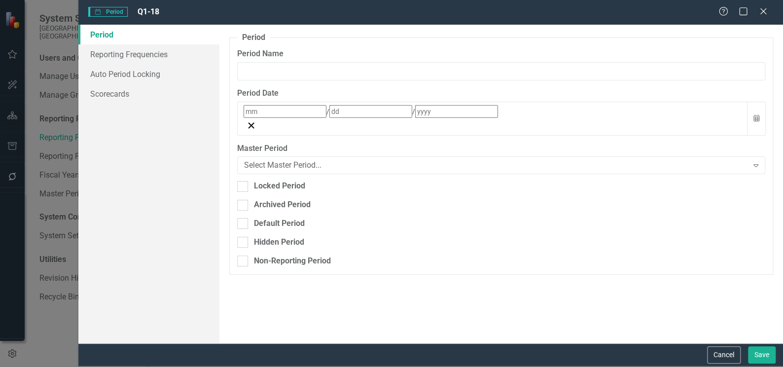
type input "Q1-18"
type input "3"
type input "30"
type input "2018"
click at [118, 96] on link "Scorecards" at bounding box center [148, 94] width 141 height 20
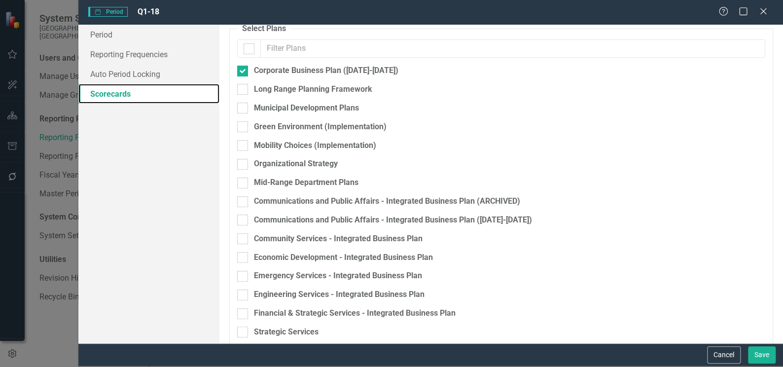
scroll to position [0, 0]
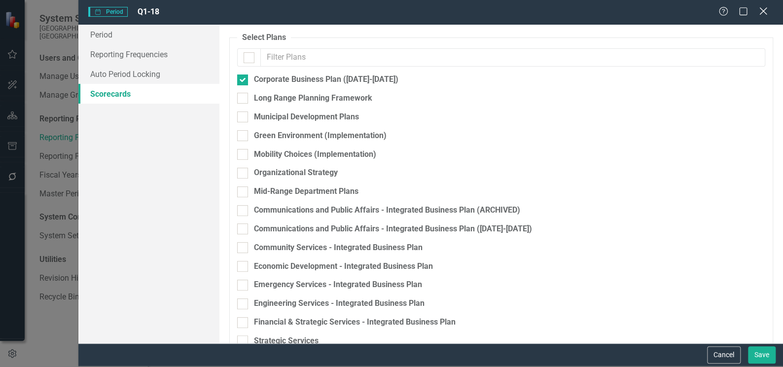
click at [764, 10] on icon "Close" at bounding box center [763, 10] width 12 height 9
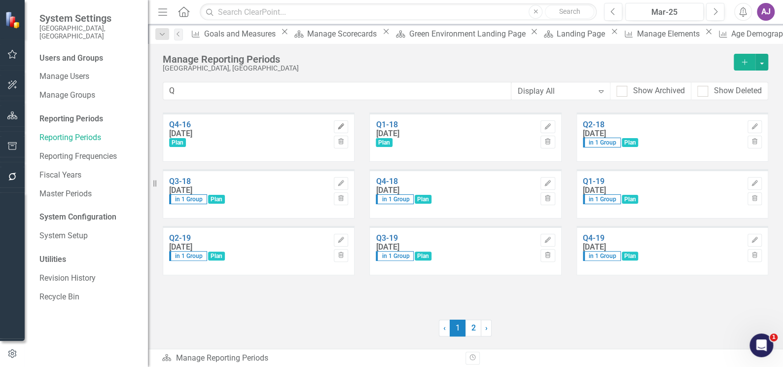
click at [344, 126] on icon "Edit" at bounding box center [340, 127] width 7 height 6
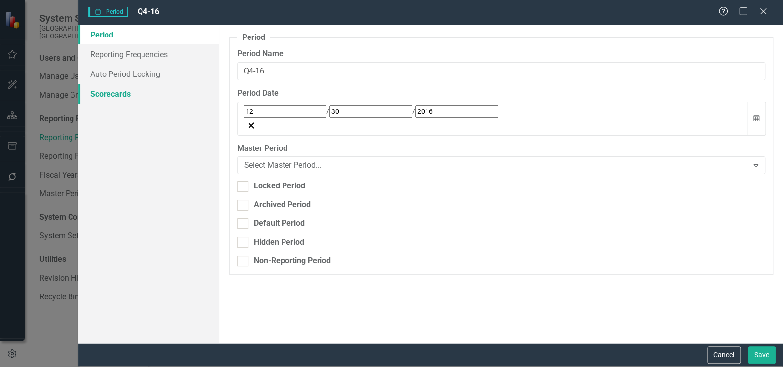
click at [117, 94] on link "Scorecards" at bounding box center [148, 94] width 141 height 20
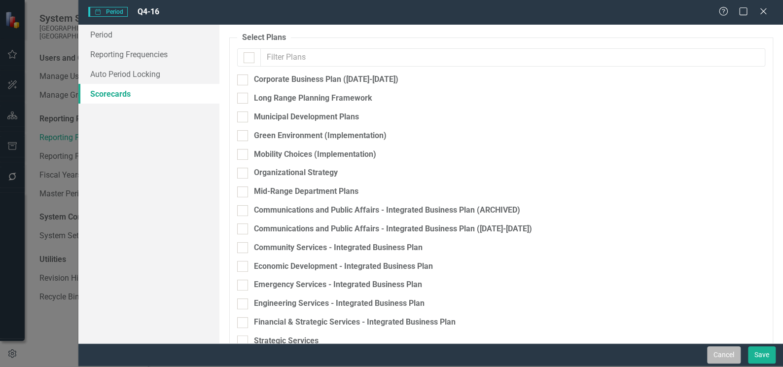
click at [724, 358] on button "Cancel" at bounding box center [724, 354] width 34 height 17
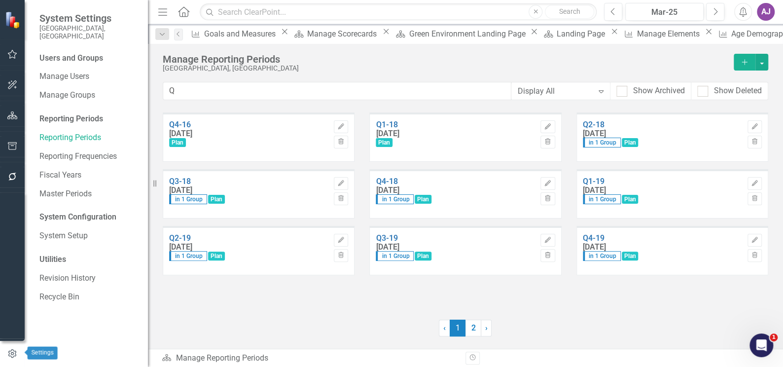
click at [14, 351] on icon "button" at bounding box center [12, 353] width 11 height 9
click at [76, 71] on link "Manage Users" at bounding box center [88, 76] width 99 height 11
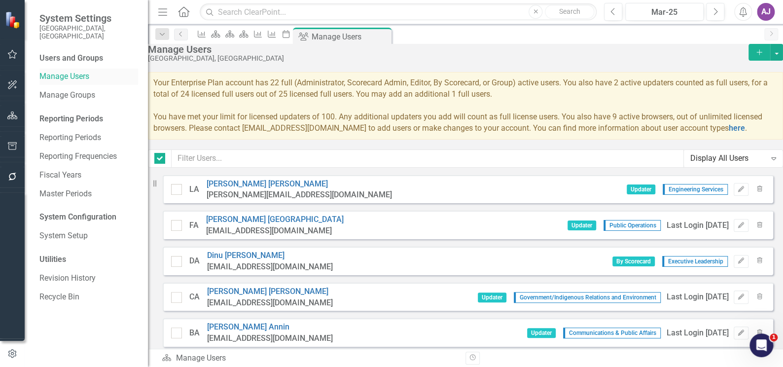
checkbox input "false"
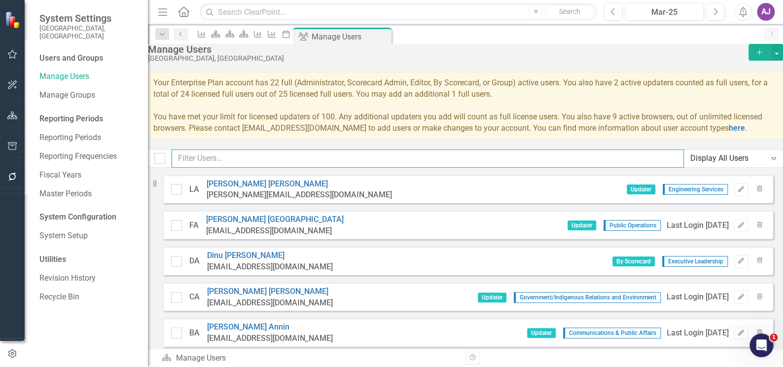
click at [288, 168] on input "text" at bounding box center [428, 158] width 512 height 18
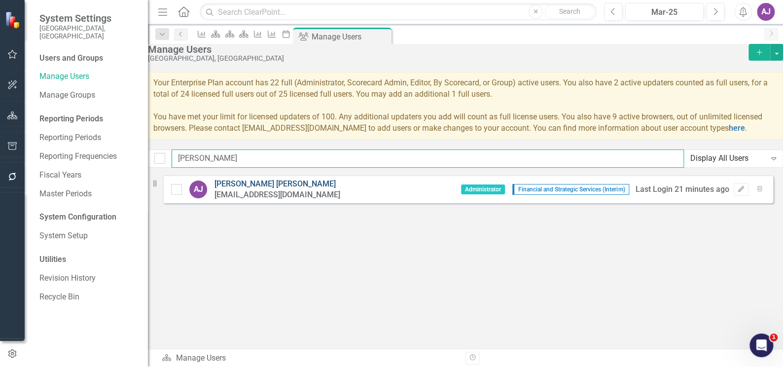
type input "[PERSON_NAME]"
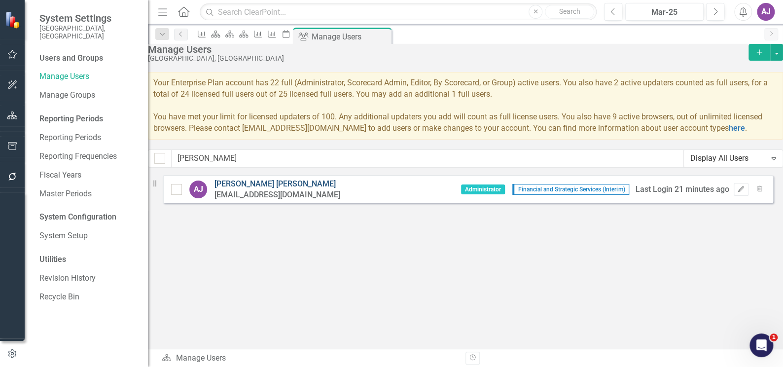
click at [266, 188] on link "[PERSON_NAME]" at bounding box center [274, 183] width 121 height 9
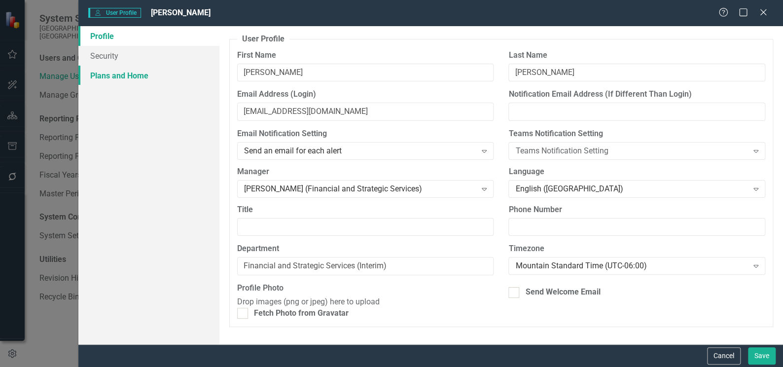
click at [117, 73] on link "Plans and Home" at bounding box center [148, 76] width 141 height 20
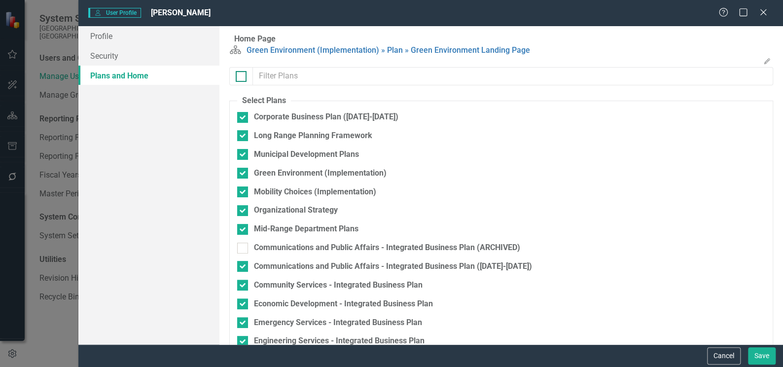
click at [243, 82] on div at bounding box center [241, 76] width 11 height 11
click at [242, 77] on input "checkbox" at bounding box center [239, 74] width 6 height 6
checkbox input "true"
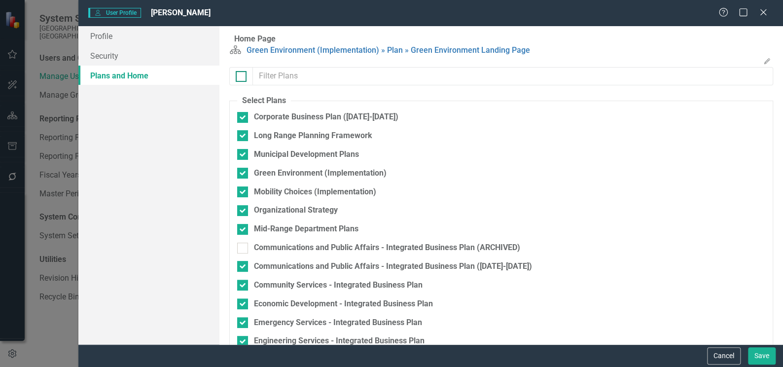
checkbox input "true"
click at [755, 359] on button "Save" at bounding box center [762, 355] width 28 height 17
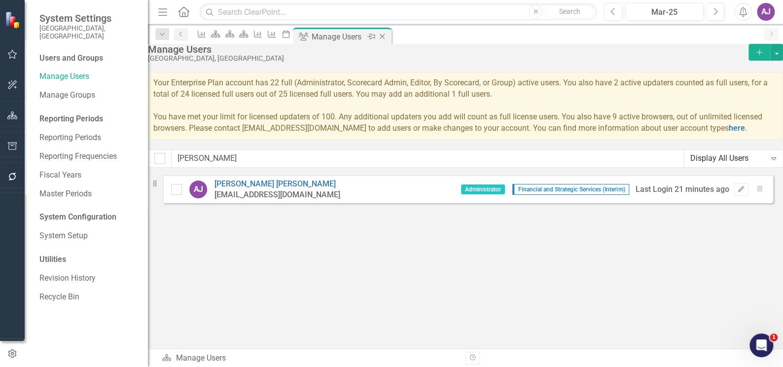
click at [387, 35] on icon "Close" at bounding box center [382, 37] width 10 height 8
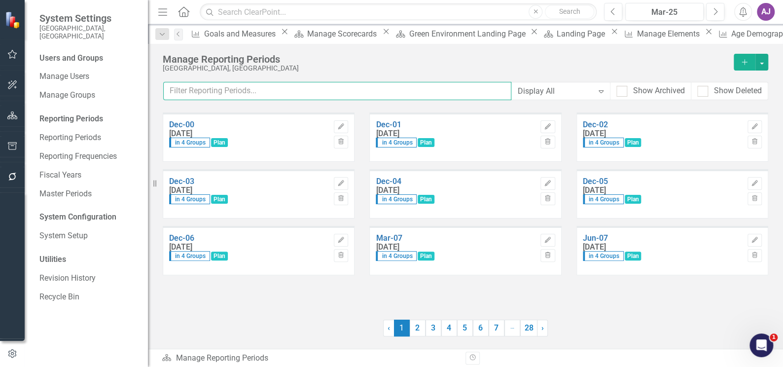
click at [246, 86] on input "text" at bounding box center [337, 91] width 348 height 18
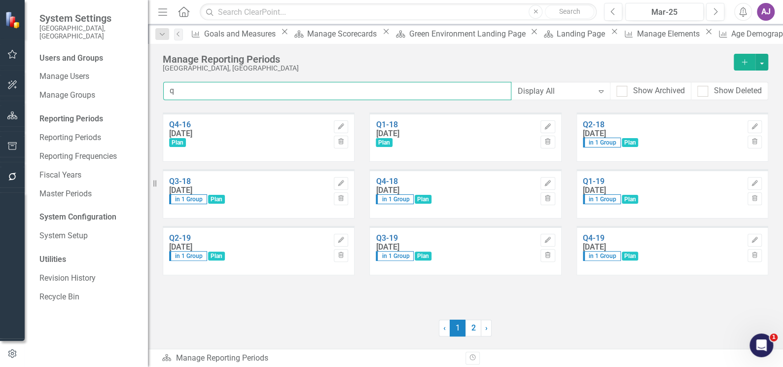
type input "q"
click at [342, 127] on icon "Edit" at bounding box center [340, 127] width 7 height 6
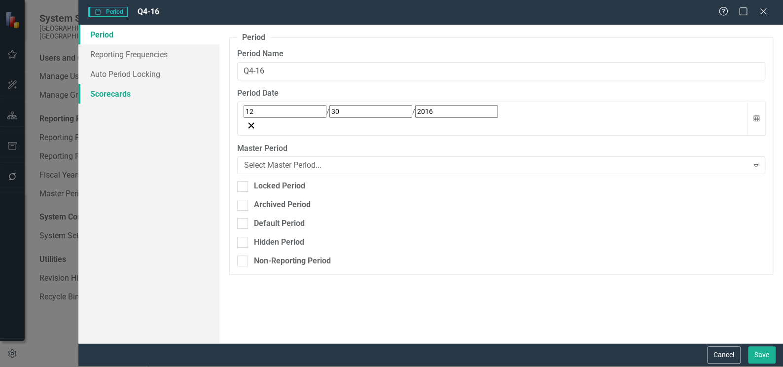
click at [125, 94] on link "Scorecards" at bounding box center [148, 94] width 141 height 20
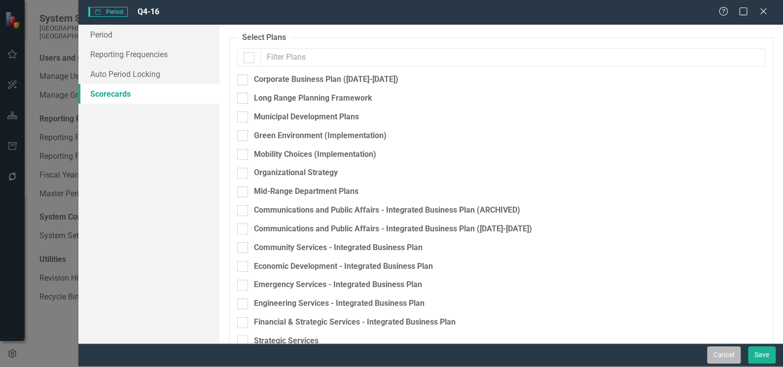
click at [722, 351] on button "Cancel" at bounding box center [724, 354] width 34 height 17
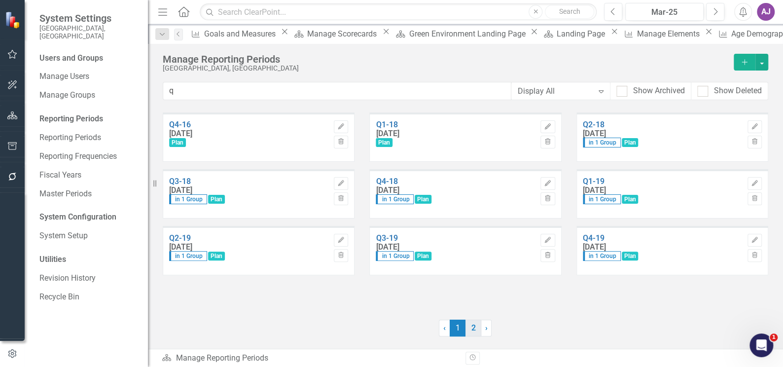
click at [472, 330] on link "2" at bounding box center [473, 327] width 16 height 17
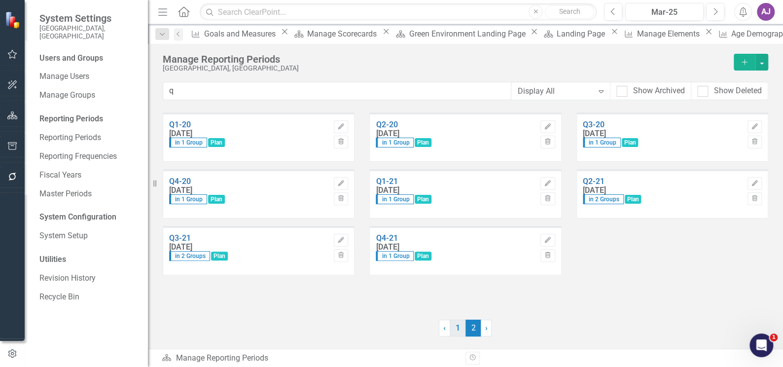
click at [455, 333] on link "1" at bounding box center [458, 327] width 16 height 17
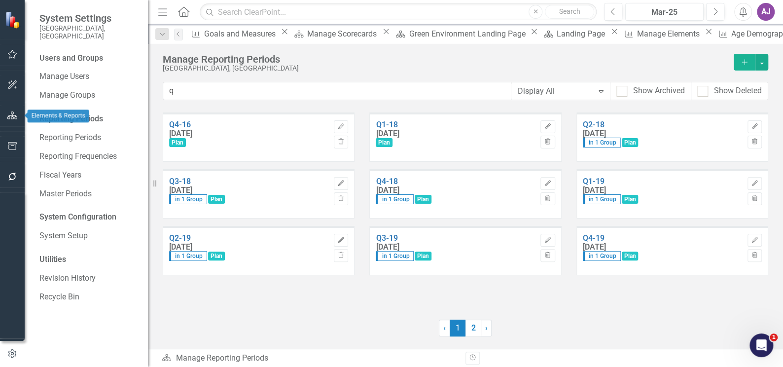
click at [13, 112] on icon "button" at bounding box center [12, 115] width 10 height 8
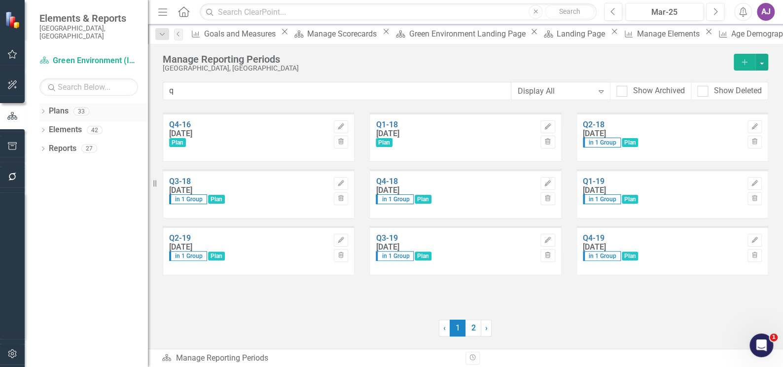
click at [42, 109] on icon "Dropdown" at bounding box center [42, 111] width 7 height 5
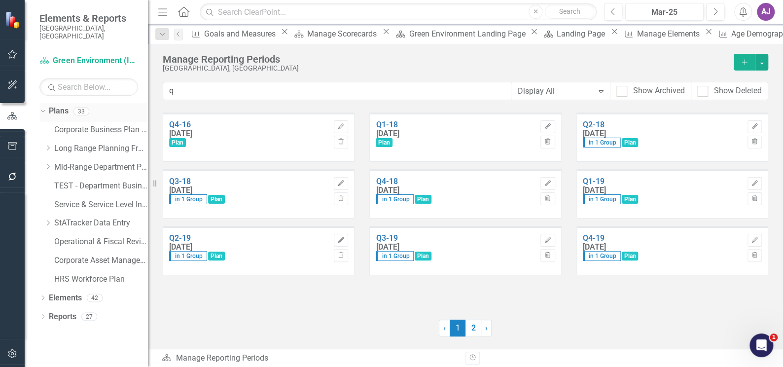
click at [55, 105] on link "Plans" at bounding box center [59, 110] width 20 height 11
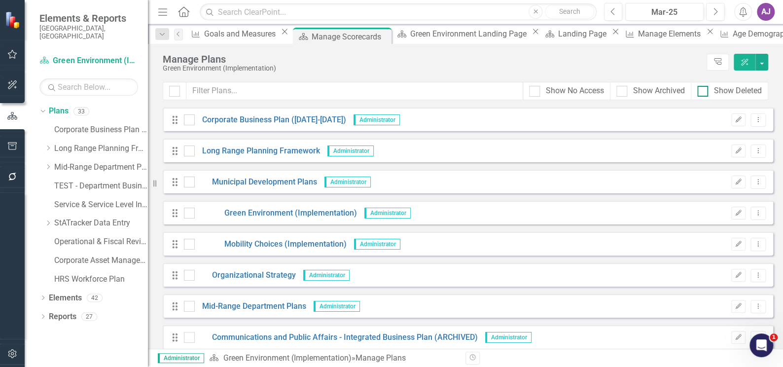
click at [701, 91] on input "Show Deleted" at bounding box center [700, 89] width 6 height 6
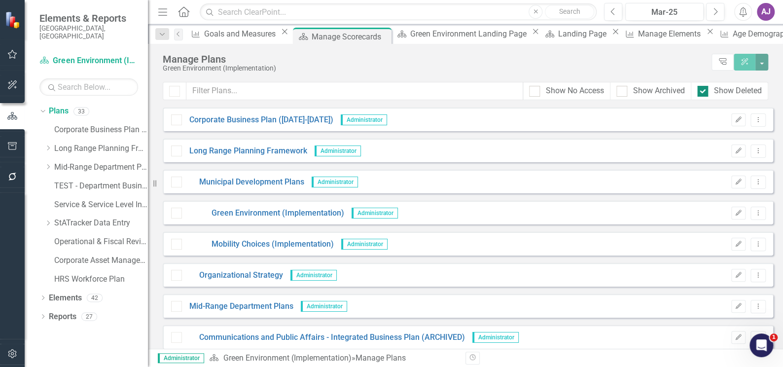
click at [699, 90] on input "Show Deleted" at bounding box center [700, 89] width 6 height 6
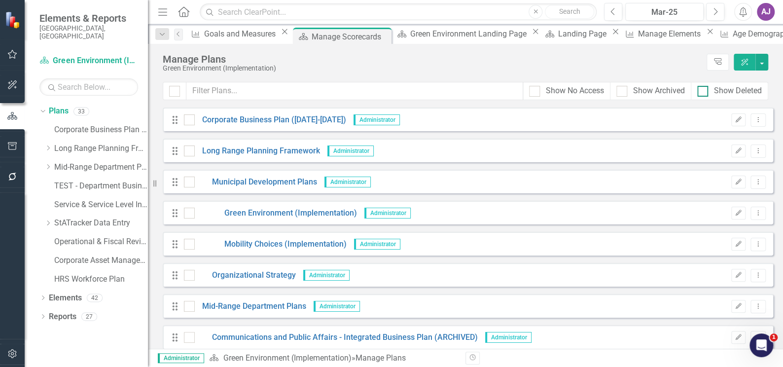
click at [705, 91] on div at bounding box center [702, 91] width 11 height 11
click at [703, 91] on input "Show Deleted" at bounding box center [700, 89] width 6 height 6
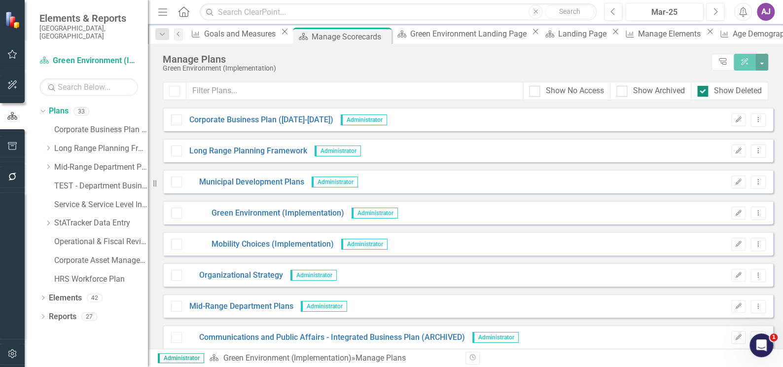
click at [705, 91] on div at bounding box center [702, 91] width 11 height 11
click at [703, 91] on input "Show Deleted" at bounding box center [700, 89] width 6 height 6
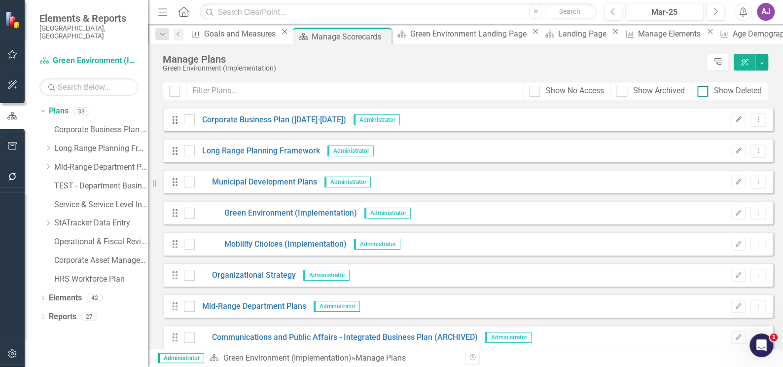
click at [703, 94] on div at bounding box center [702, 91] width 11 height 11
click at [703, 92] on input "Show Deleted" at bounding box center [700, 89] width 6 height 6
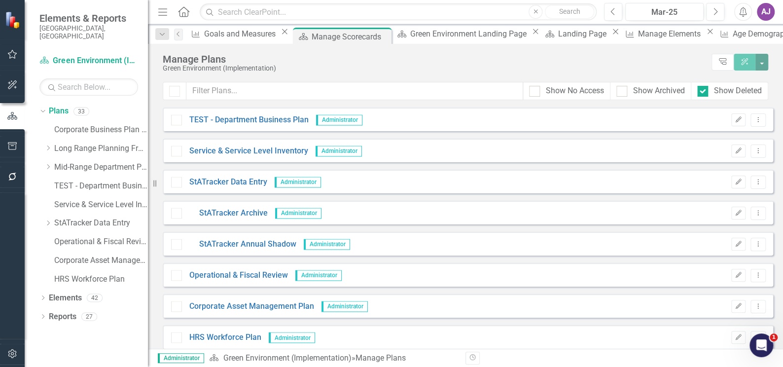
scroll to position [783, 0]
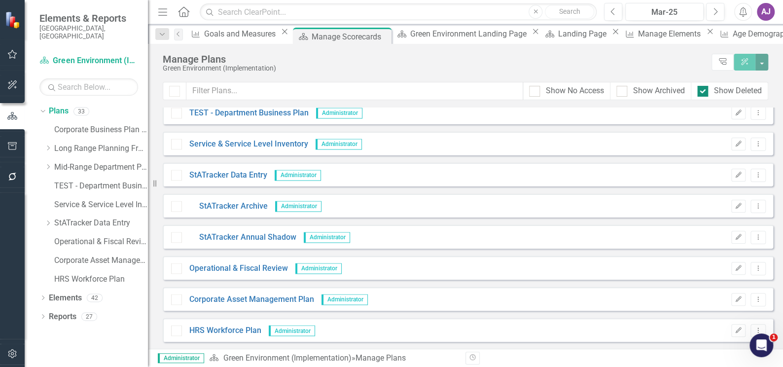
click at [701, 91] on input "Show Deleted" at bounding box center [700, 89] width 6 height 6
checkbox input "false"
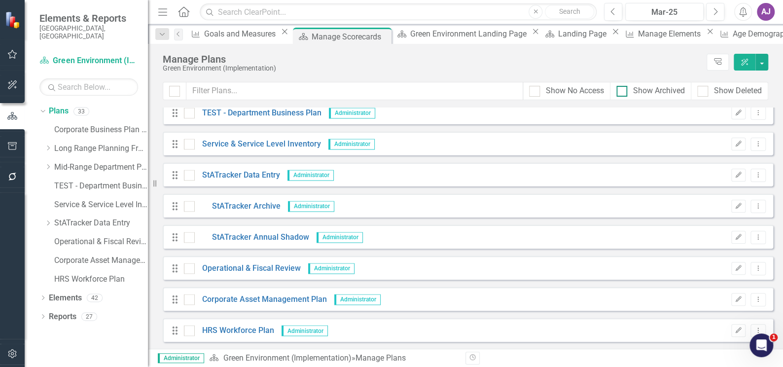
click at [625, 92] on div at bounding box center [621, 91] width 11 height 11
click at [623, 92] on input "Show Archived" at bounding box center [619, 89] width 6 height 6
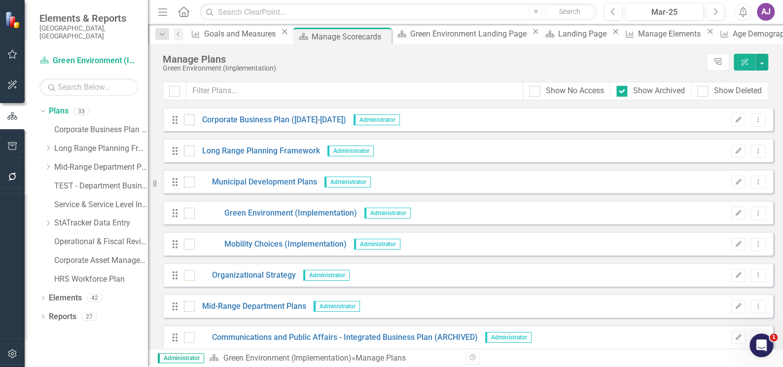
scroll to position [0, 0]
click at [622, 92] on div at bounding box center [621, 91] width 11 height 11
click at [622, 92] on input "Show Archived" at bounding box center [619, 89] width 6 height 6
checkbox input "false"
click at [534, 91] on div at bounding box center [534, 91] width 11 height 11
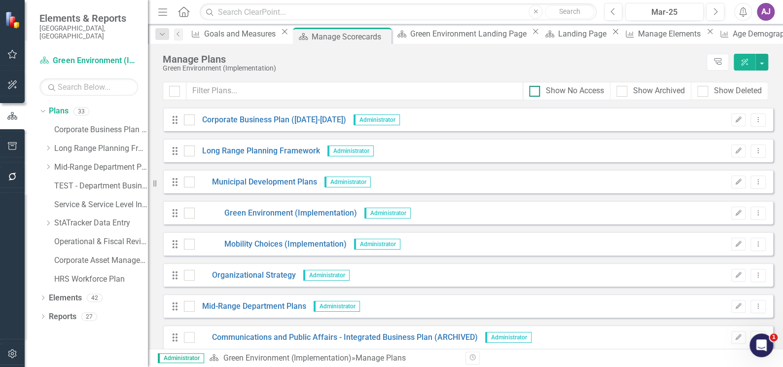
click at [534, 91] on input "Show No Access" at bounding box center [532, 89] width 6 height 6
click at [533, 91] on input "Show No Access" at bounding box center [532, 89] width 6 height 6
checkbox input "true"
click at [621, 91] on input "Show Archived" at bounding box center [619, 89] width 6 height 6
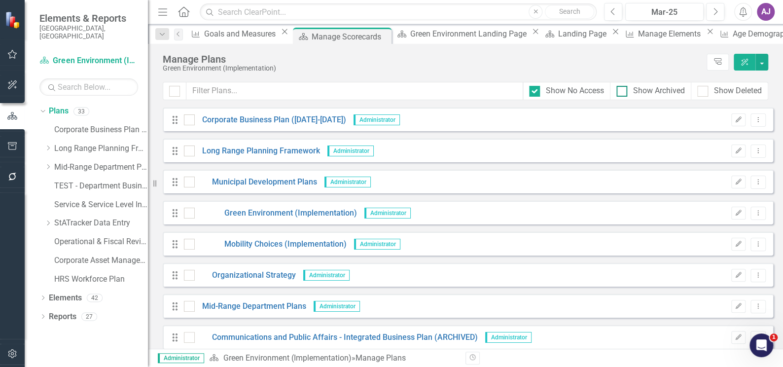
checkbox input "true"
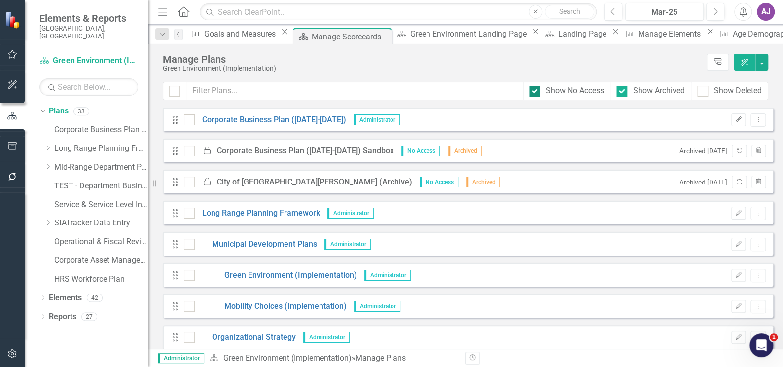
click at [534, 92] on div at bounding box center [534, 91] width 11 height 11
click at [534, 92] on input "Show No Access" at bounding box center [532, 89] width 6 height 6
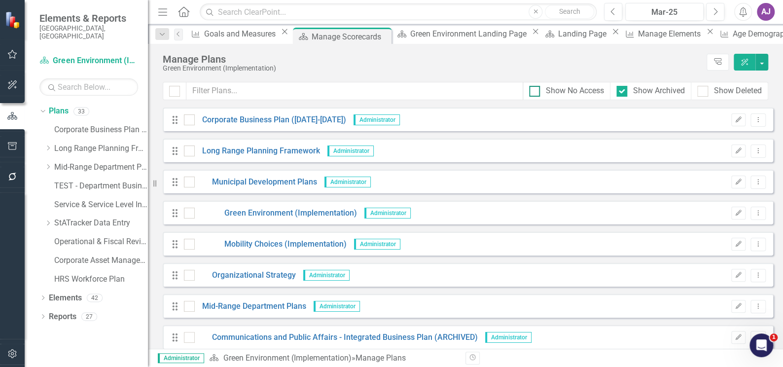
click at [536, 93] on div at bounding box center [534, 91] width 11 height 11
click at [535, 92] on input "Show No Access" at bounding box center [532, 89] width 6 height 6
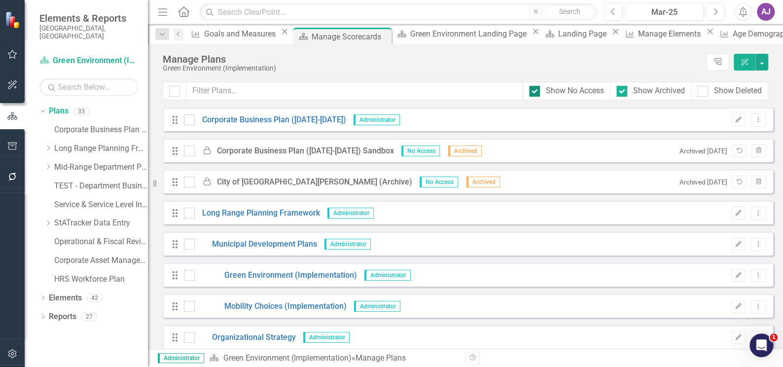
click at [536, 93] on div at bounding box center [534, 91] width 11 height 11
click at [535, 92] on input "Show No Access" at bounding box center [532, 89] width 6 height 6
checkbox input "false"
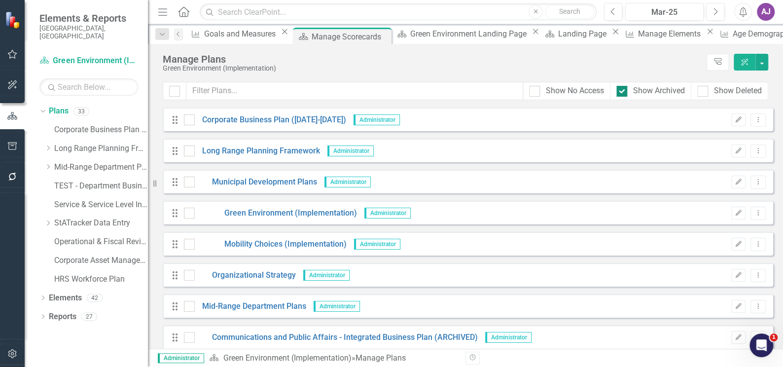
click at [622, 92] on div at bounding box center [621, 91] width 11 height 11
click at [622, 92] on input "Show Archived" at bounding box center [619, 89] width 6 height 6
checkbox input "false"
click at [534, 92] on div at bounding box center [534, 91] width 11 height 11
click at [534, 92] on input "Show No Access" at bounding box center [532, 89] width 6 height 6
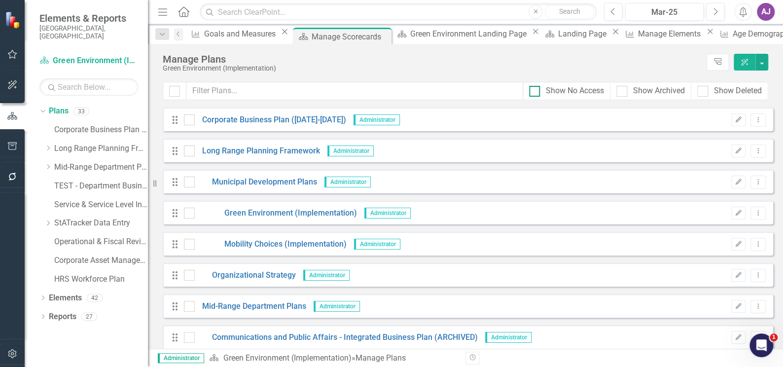
checkbox input "true"
click at [619, 91] on input "Show Archived" at bounding box center [619, 89] width 6 height 6
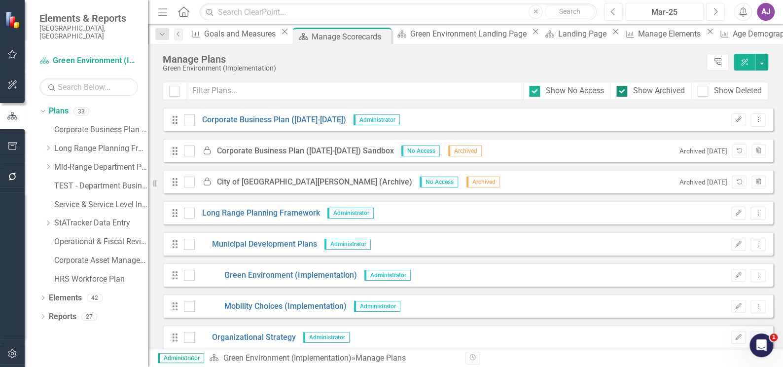
click at [619, 91] on input "Show Archived" at bounding box center [619, 89] width 6 height 6
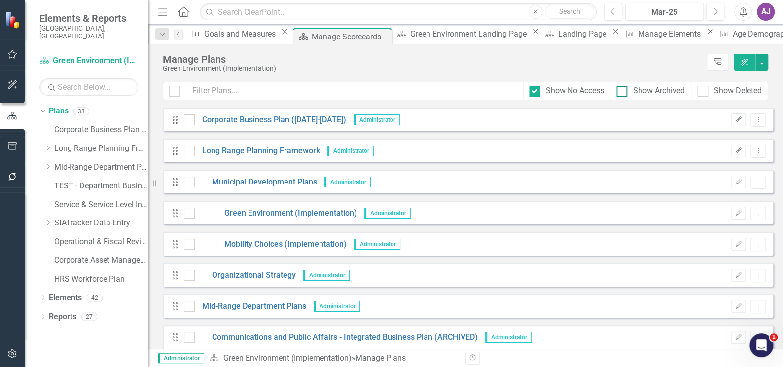
click at [620, 94] on div at bounding box center [621, 91] width 11 height 11
click at [620, 92] on input "Show Archived" at bounding box center [619, 89] width 6 height 6
checkbox input "true"
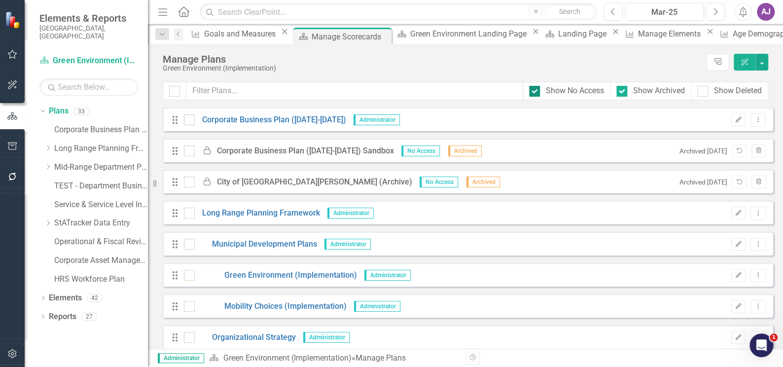
click at [537, 93] on div at bounding box center [534, 91] width 11 height 11
click at [535, 92] on input "Show No Access" at bounding box center [532, 89] width 6 height 6
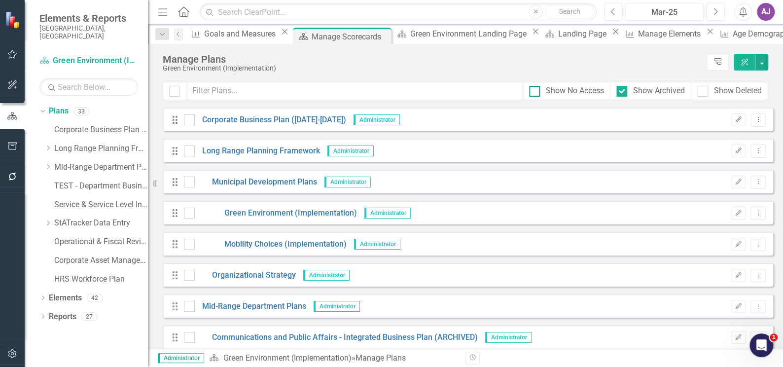
click at [536, 94] on div at bounding box center [534, 91] width 11 height 11
click at [535, 92] on input "Show No Access" at bounding box center [532, 89] width 6 height 6
checkbox input "true"
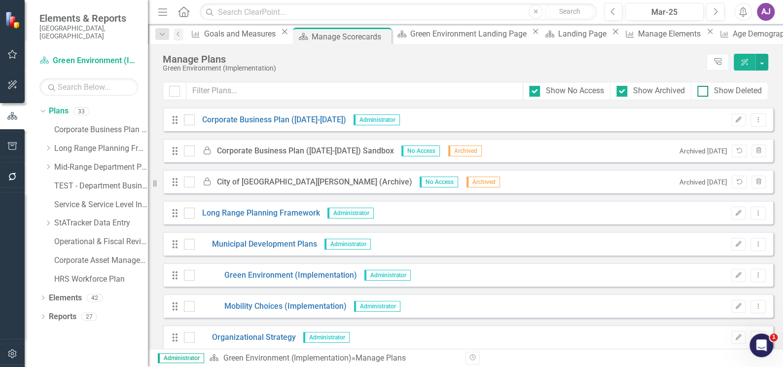
click at [704, 92] on div at bounding box center [702, 91] width 11 height 11
click at [703, 92] on input "Show Deleted" at bounding box center [700, 89] width 6 height 6
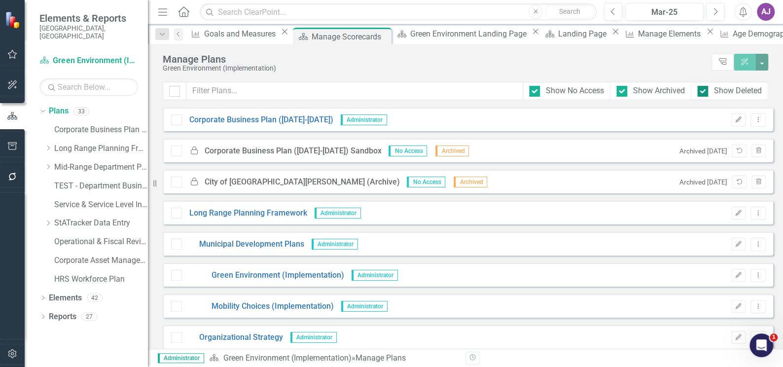
click at [704, 92] on div at bounding box center [702, 91] width 11 height 11
click at [703, 92] on input "Show Deleted" at bounding box center [700, 89] width 6 height 6
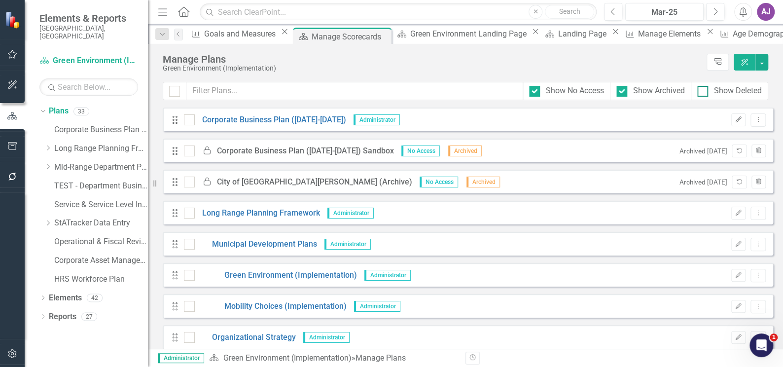
click at [704, 92] on div at bounding box center [702, 91] width 11 height 11
click at [703, 92] on input "Show Deleted" at bounding box center [700, 89] width 6 height 6
checkbox input "true"
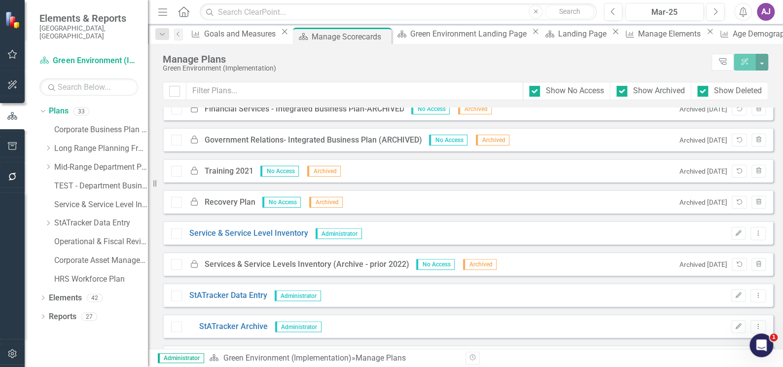
scroll to position [985, 0]
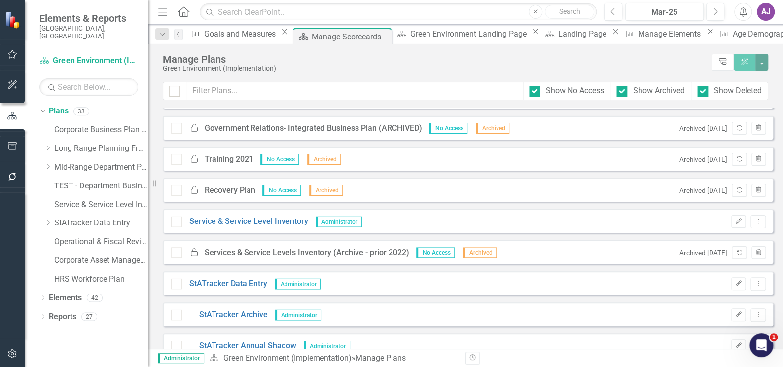
click at [228, 192] on div "Locked Recovery Plan" at bounding box center [218, 190] width 73 height 11
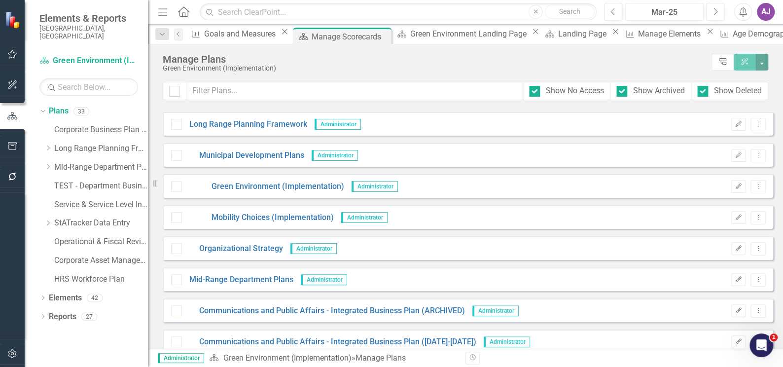
scroll to position [80, 0]
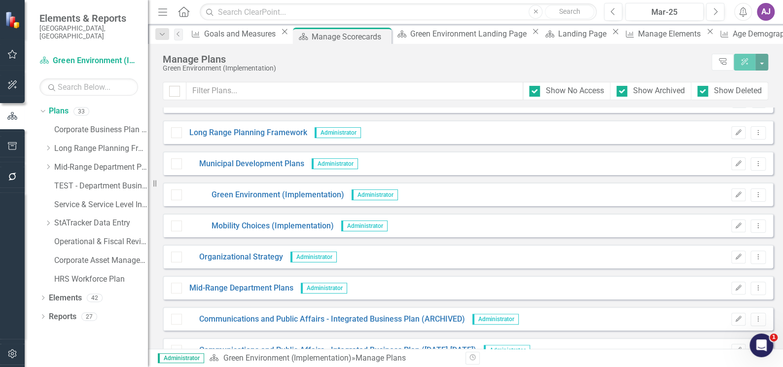
click at [442, 74] on div "Manage Plans Green Environment (Implementation) Tree Explorer ClearPoint AI" at bounding box center [465, 63] width 635 height 38
click at [359, 78] on div "Manage Plans Green Environment (Implementation) Tree Explorer ClearPoint AI" at bounding box center [465, 63] width 635 height 38
click at [18, 250] on div at bounding box center [12, 265] width 25 height 146
click at [11, 177] on icon "button" at bounding box center [12, 177] width 10 height 8
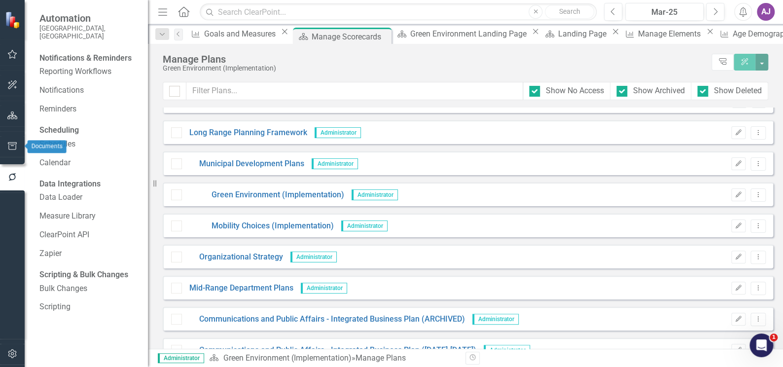
click at [16, 147] on icon "button" at bounding box center [12, 146] width 9 height 8
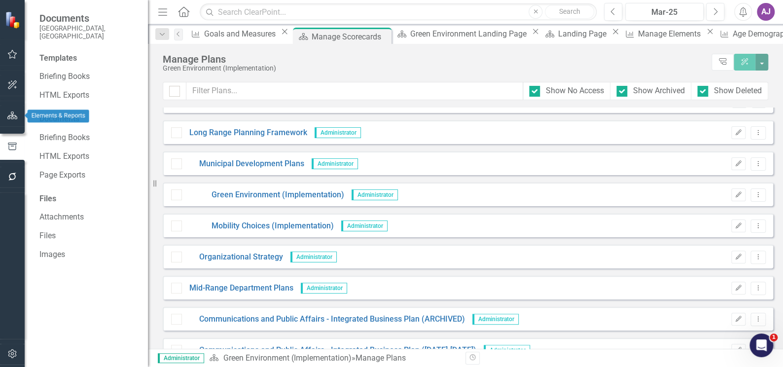
click at [16, 115] on icon "button" at bounding box center [12, 115] width 10 height 8
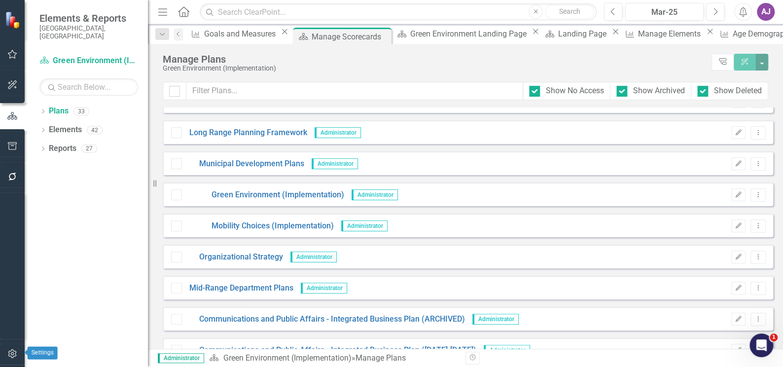
click at [12, 352] on icon "button" at bounding box center [12, 353] width 10 height 8
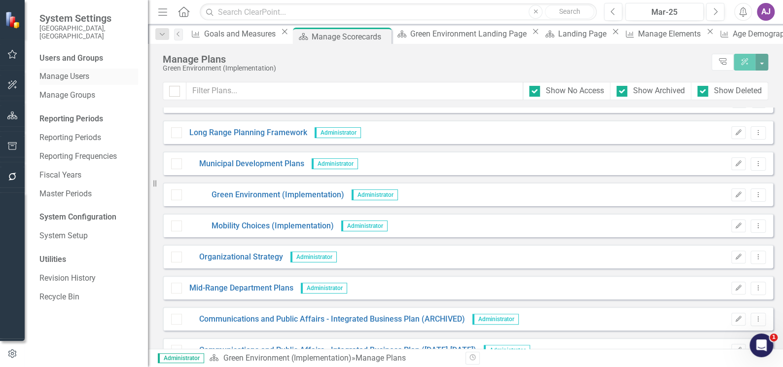
click at [60, 71] on link "Manage Users" at bounding box center [88, 76] width 99 height 11
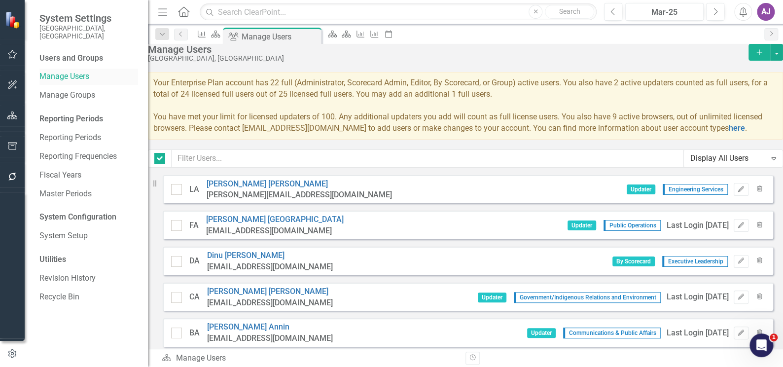
checkbox input "false"
click at [57, 132] on link "Reporting Periods" at bounding box center [88, 137] width 99 height 11
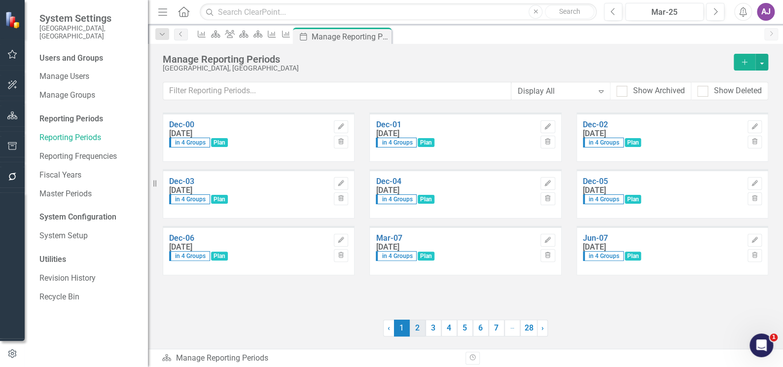
click at [414, 328] on link "2" at bounding box center [418, 327] width 16 height 17
click at [431, 331] on link "3" at bounding box center [433, 327] width 16 height 17
click at [453, 332] on link "4" at bounding box center [449, 327] width 16 height 17
click at [466, 335] on link "5" at bounding box center [465, 327] width 16 height 17
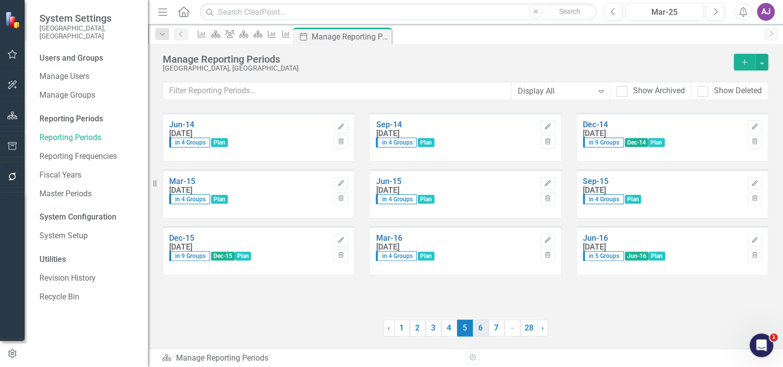
click at [484, 333] on link "6" at bounding box center [481, 327] width 16 height 17
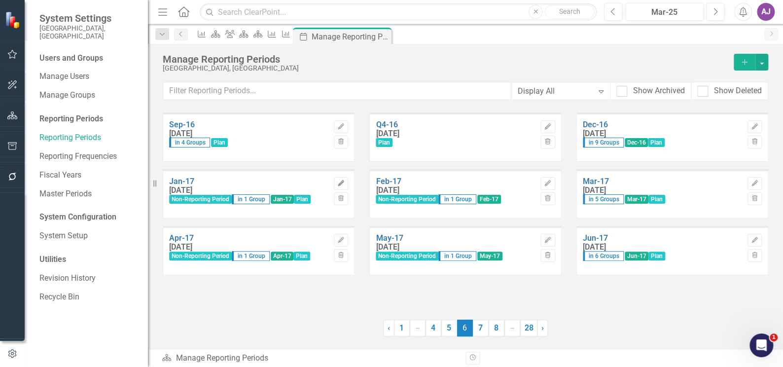
click at [342, 185] on icon "Edit" at bounding box center [340, 183] width 7 height 6
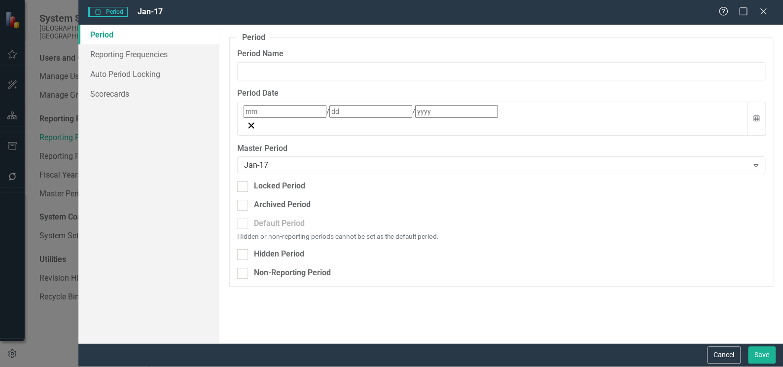
type input "Jan-17"
type input "1"
type input "31"
type input "2017"
checkbox input "true"
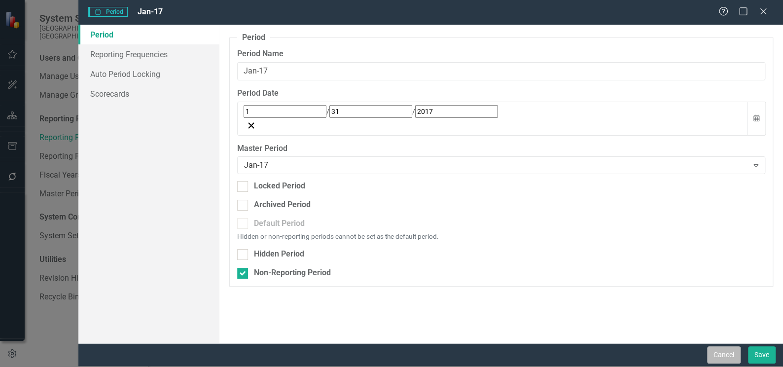
click at [722, 354] on button "Cancel" at bounding box center [724, 354] width 34 height 17
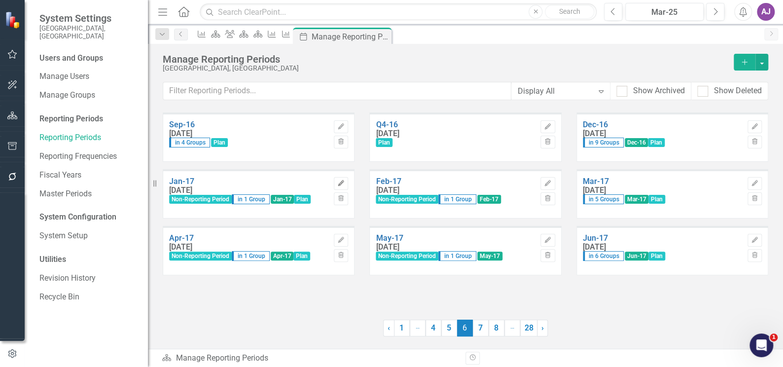
click at [344, 180] on icon "button" at bounding box center [341, 183] width 6 height 6
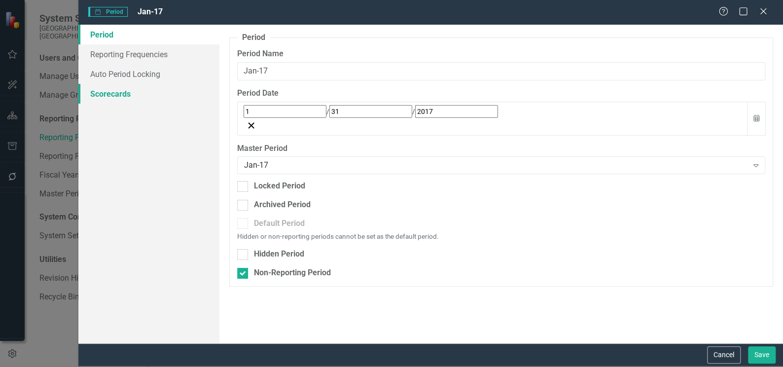
click at [124, 94] on link "Scorecards" at bounding box center [148, 94] width 141 height 20
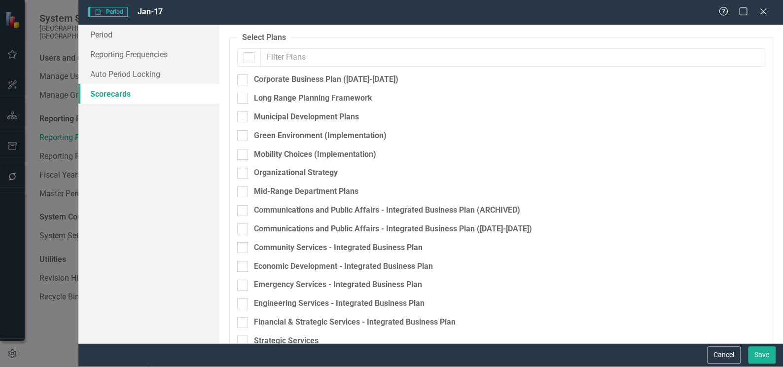
checkbox input "false"
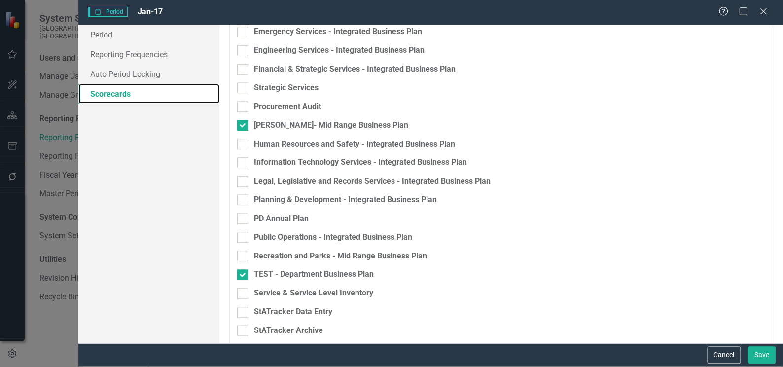
scroll to position [208, 0]
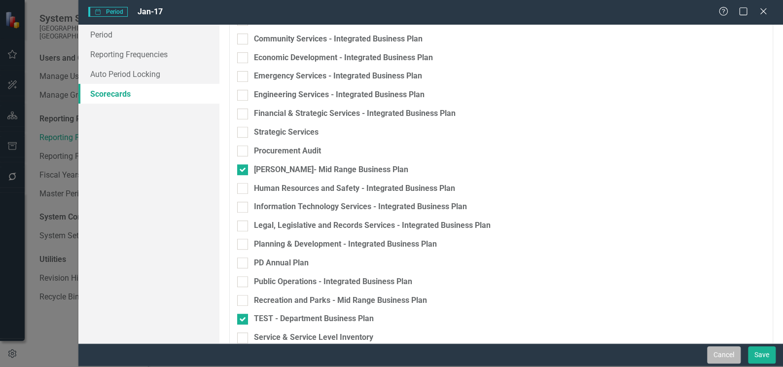
click at [718, 355] on button "Cancel" at bounding box center [724, 354] width 34 height 17
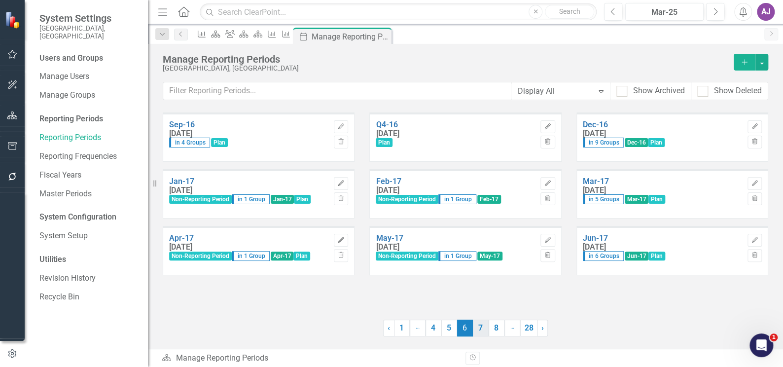
click at [477, 333] on link "7" at bounding box center [481, 327] width 16 height 17
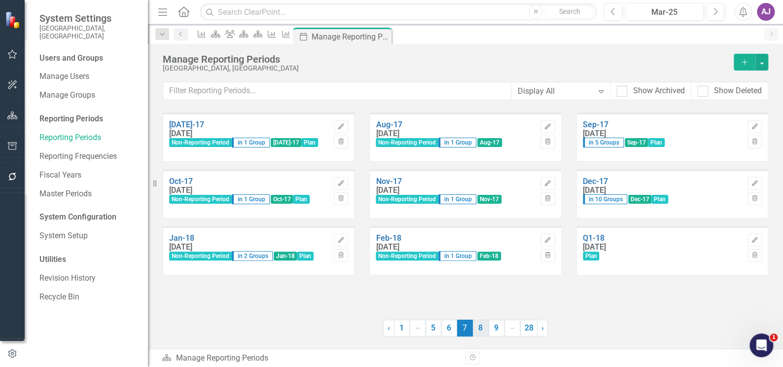
click at [483, 333] on link "8" at bounding box center [481, 327] width 16 height 17
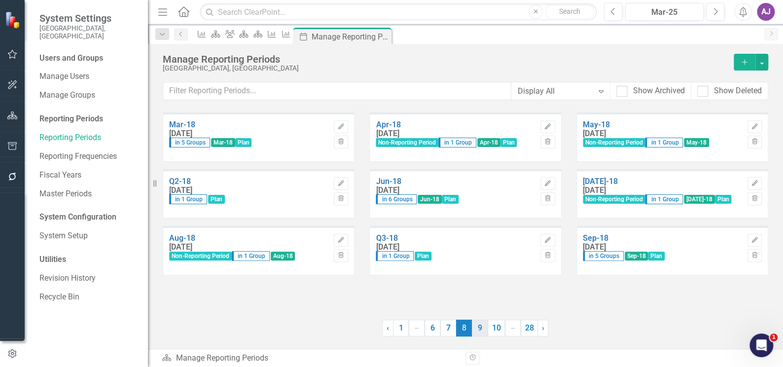
click at [479, 331] on link "9" at bounding box center [480, 327] width 16 height 17
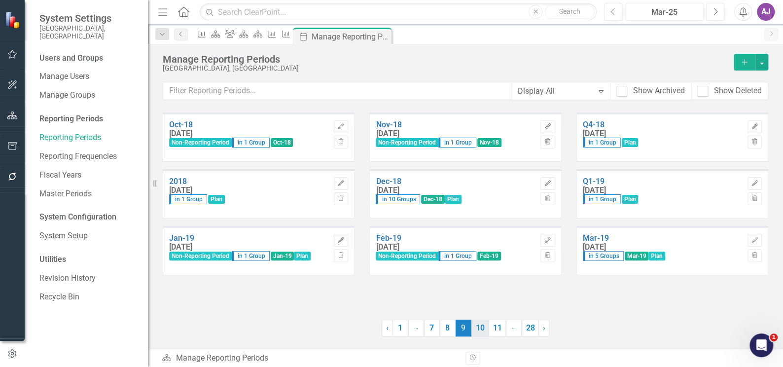
click at [482, 330] on link "10" at bounding box center [479, 327] width 17 height 17
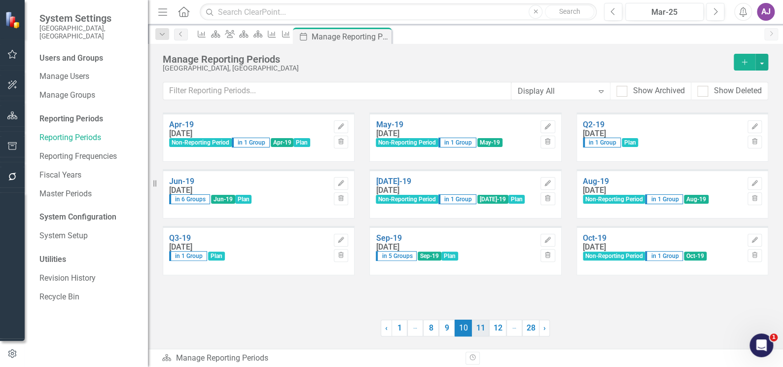
click at [483, 332] on link "11" at bounding box center [480, 327] width 17 height 17
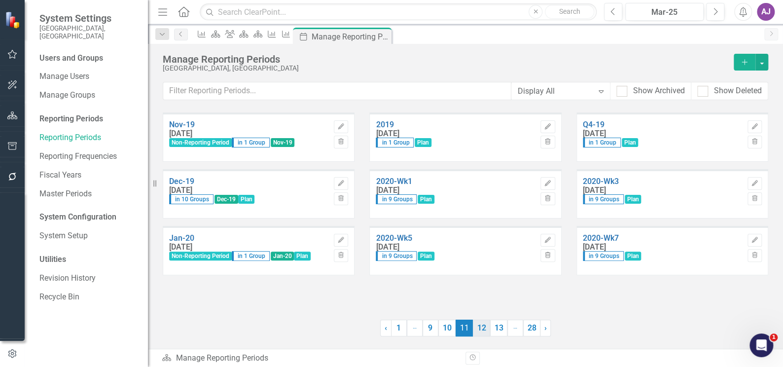
click at [485, 334] on link "12" at bounding box center [481, 327] width 17 height 17
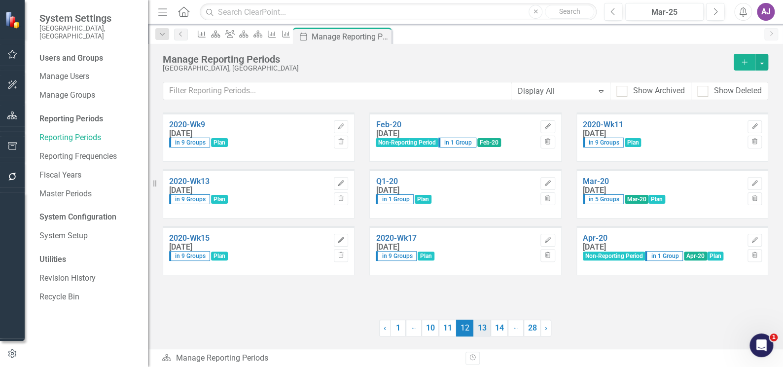
click at [485, 331] on link "13" at bounding box center [481, 327] width 17 height 17
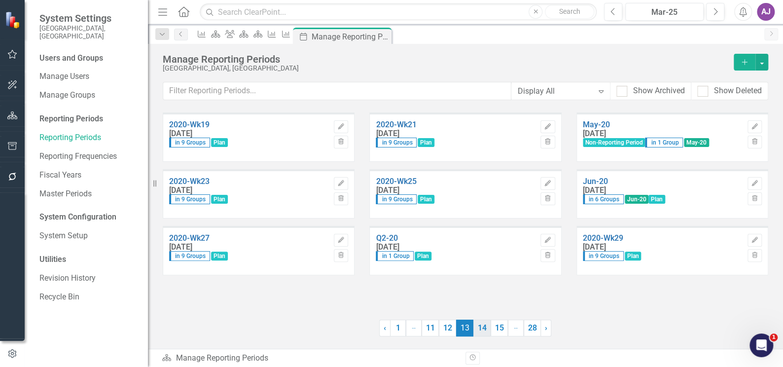
click at [483, 331] on link "14" at bounding box center [481, 327] width 17 height 17
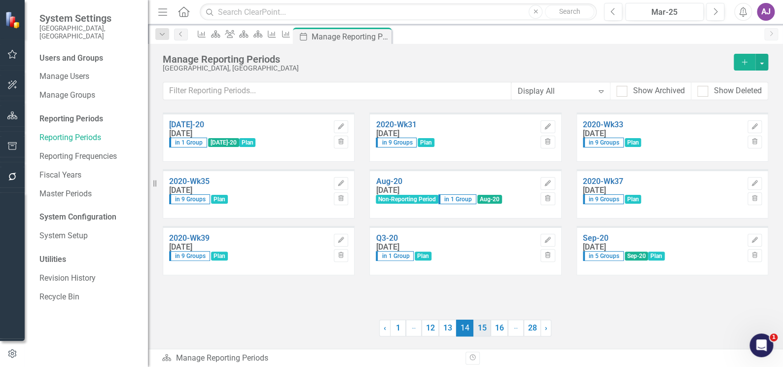
click at [484, 331] on link "15" at bounding box center [481, 327] width 17 height 17
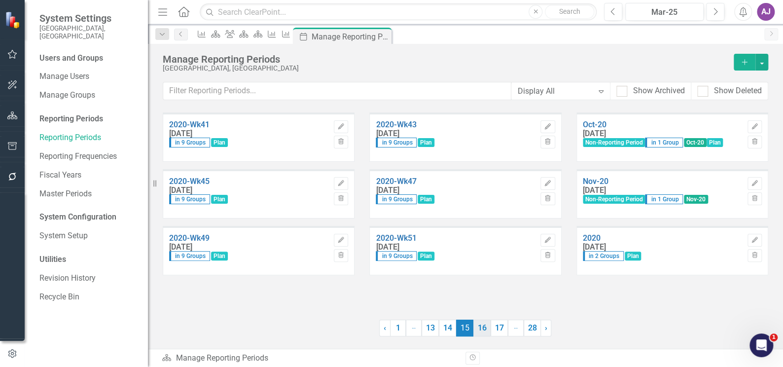
click at [482, 332] on link "16" at bounding box center [481, 327] width 17 height 17
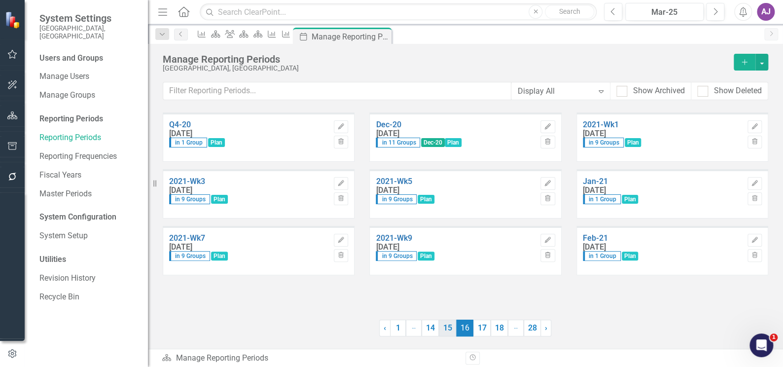
click at [454, 333] on link "15" at bounding box center [447, 327] width 17 height 17
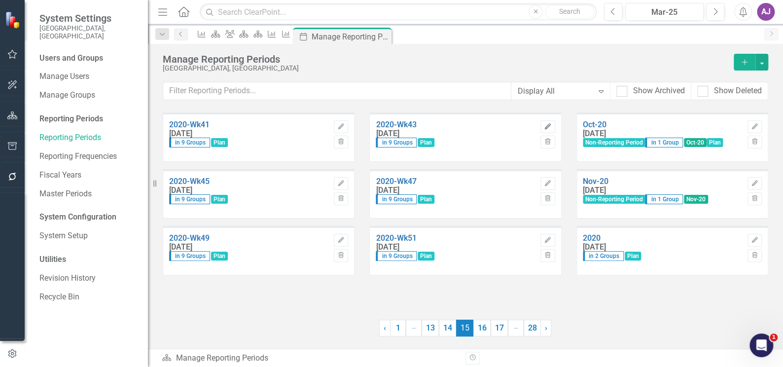
click at [548, 124] on icon "Edit" at bounding box center [547, 127] width 7 height 6
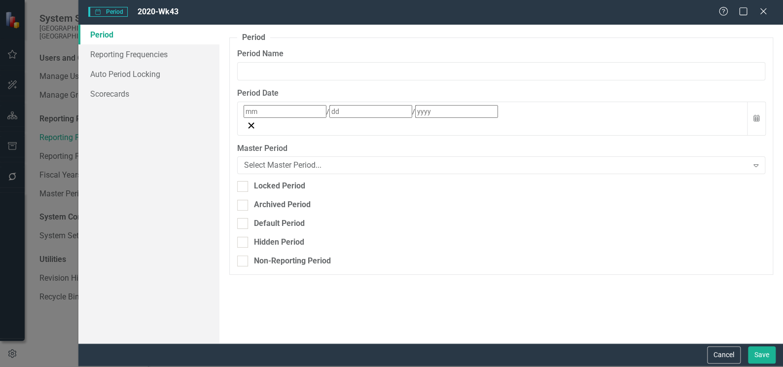
type input "2020-Wk43"
type input "10"
type input "24"
type input "2020"
click at [112, 94] on link "Scorecards" at bounding box center [148, 94] width 141 height 20
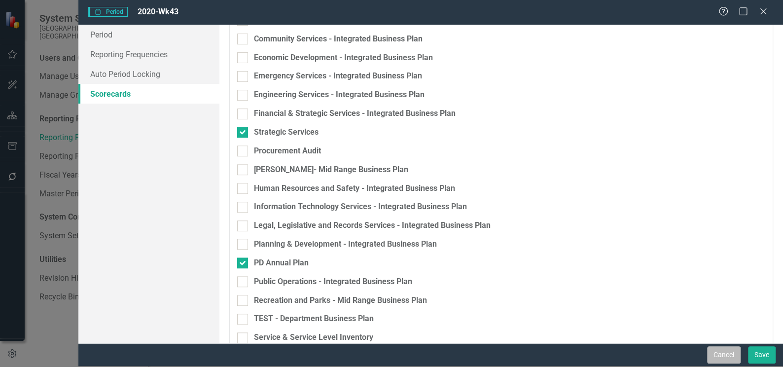
click at [716, 351] on button "Cancel" at bounding box center [724, 354] width 34 height 17
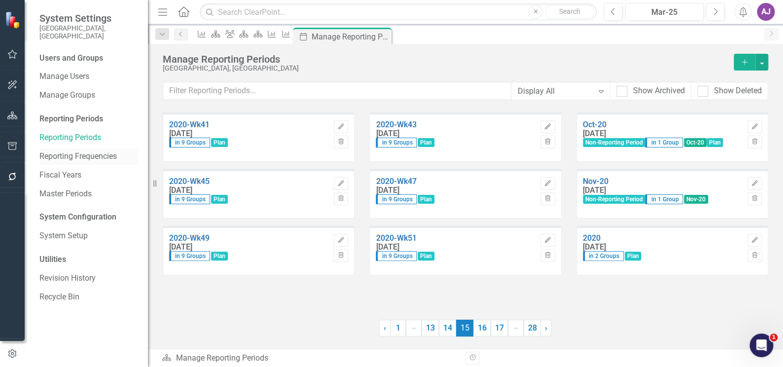
click at [98, 151] on link "Reporting Frequencies" at bounding box center [88, 156] width 99 height 11
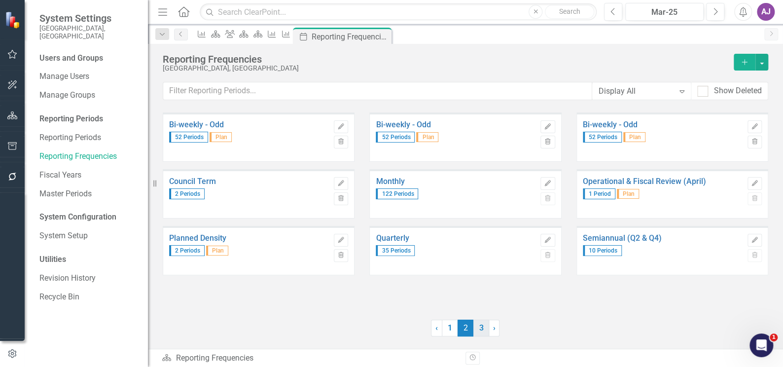
click at [481, 333] on link "3" at bounding box center [481, 327] width 16 height 17
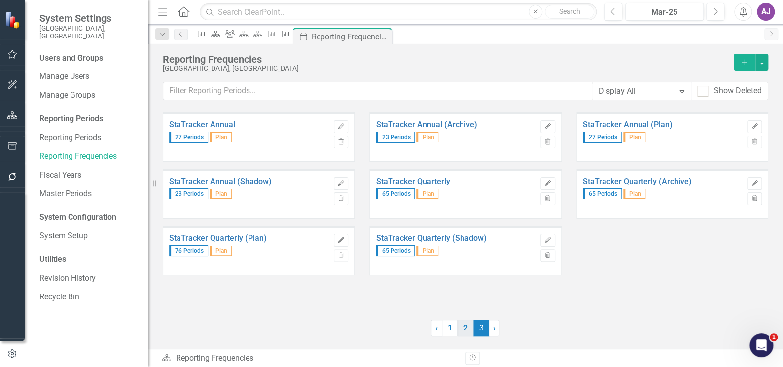
click at [466, 330] on link "2" at bounding box center [465, 327] width 16 height 17
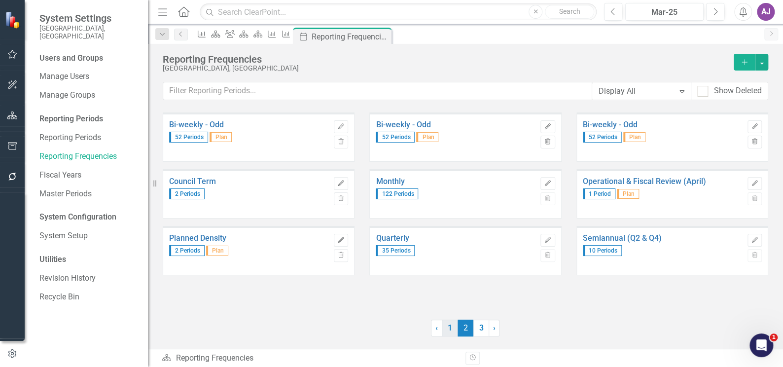
click at [449, 332] on link "1" at bounding box center [450, 327] width 16 height 17
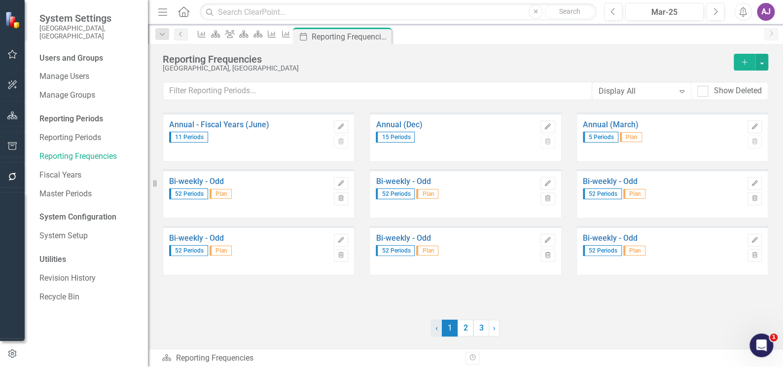
click at [434, 331] on link "‹ Previous" at bounding box center [436, 327] width 11 height 17
click at [549, 183] on icon "Edit" at bounding box center [547, 183] width 7 height 6
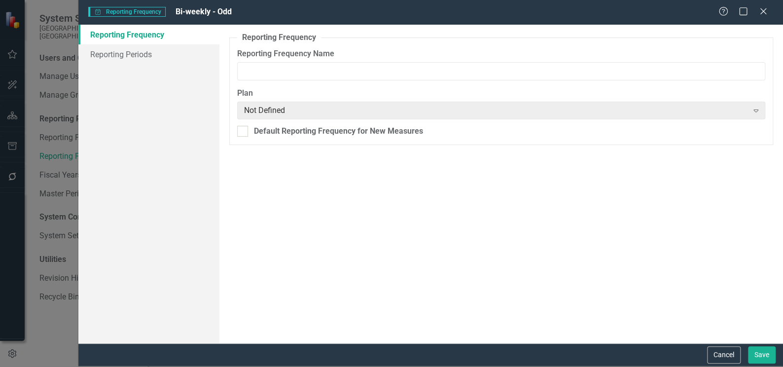
type input "Bi-weekly - Odd"
click at [142, 52] on link "Reporting Periods" at bounding box center [148, 54] width 141 height 20
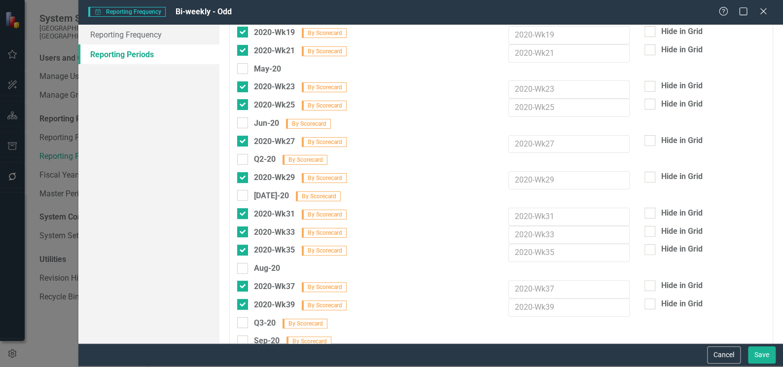
scroll to position [2016, 0]
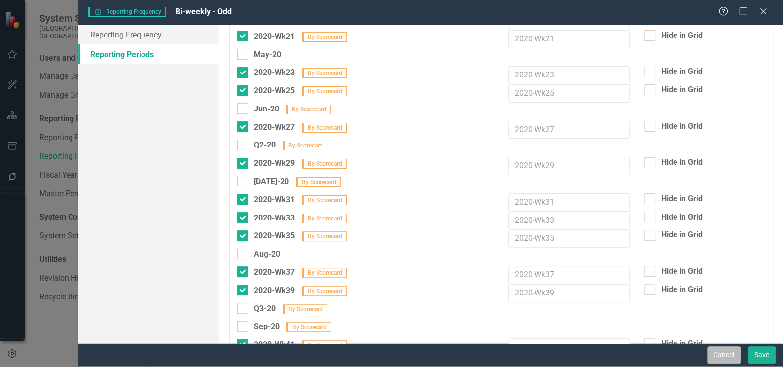
click at [726, 355] on button "Cancel" at bounding box center [724, 354] width 34 height 17
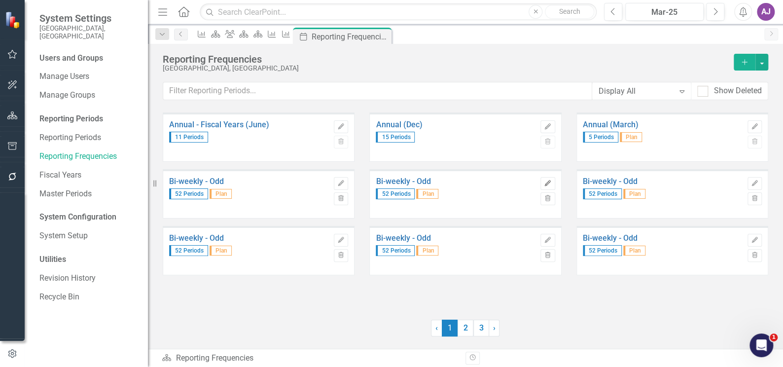
click at [547, 183] on icon "button" at bounding box center [548, 183] width 6 height 6
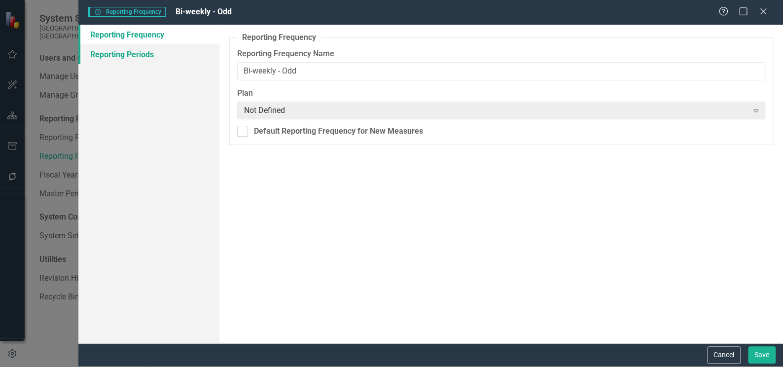
click at [141, 51] on link "Reporting Periods" at bounding box center [148, 54] width 141 height 20
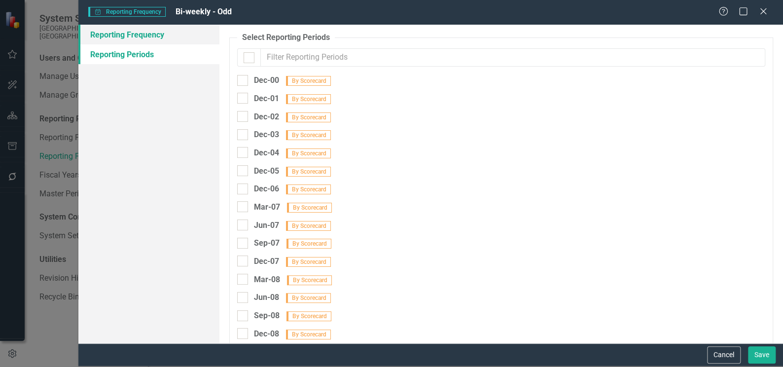
click at [140, 37] on link "Reporting Frequency" at bounding box center [148, 35] width 141 height 20
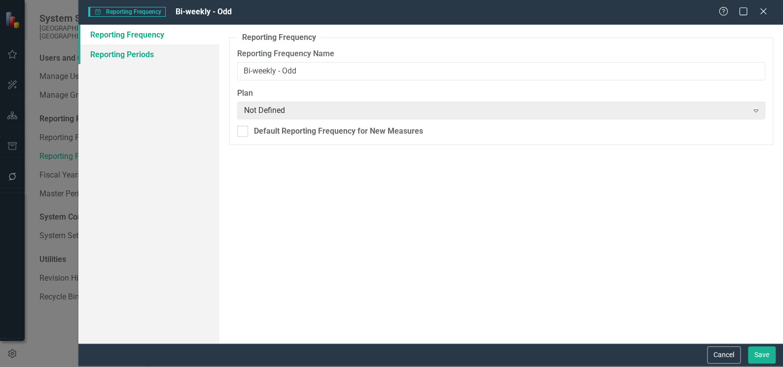
click at [133, 52] on link "Reporting Periods" at bounding box center [148, 54] width 141 height 20
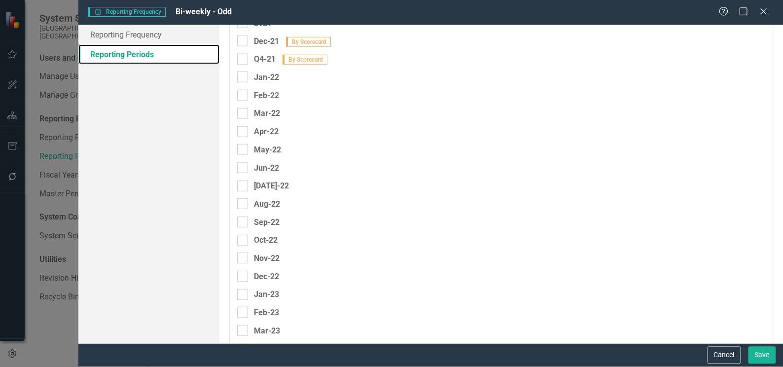
scroll to position [3271, 0]
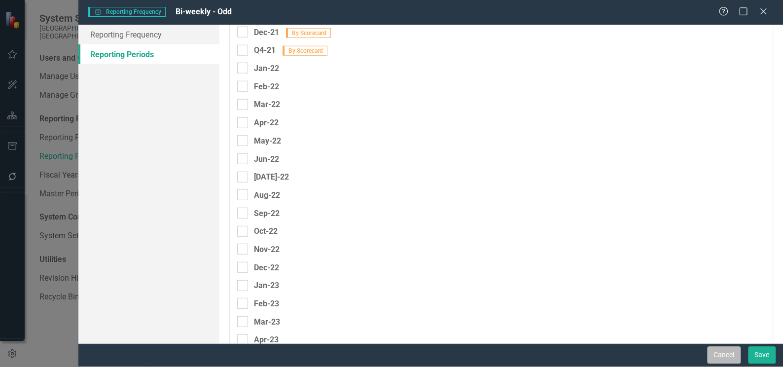
click at [729, 355] on button "Cancel" at bounding box center [724, 354] width 34 height 17
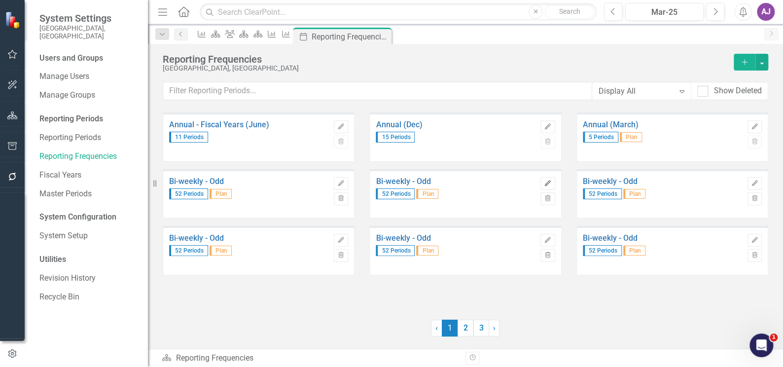
click at [547, 180] on icon "Edit" at bounding box center [547, 183] width 7 height 6
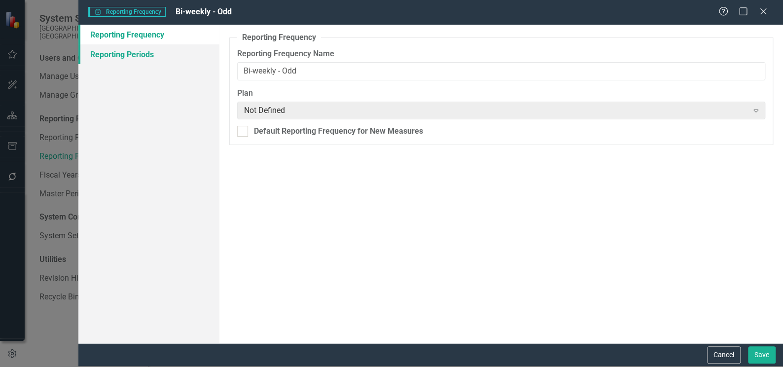
click at [134, 56] on link "Reporting Periods" at bounding box center [148, 54] width 141 height 20
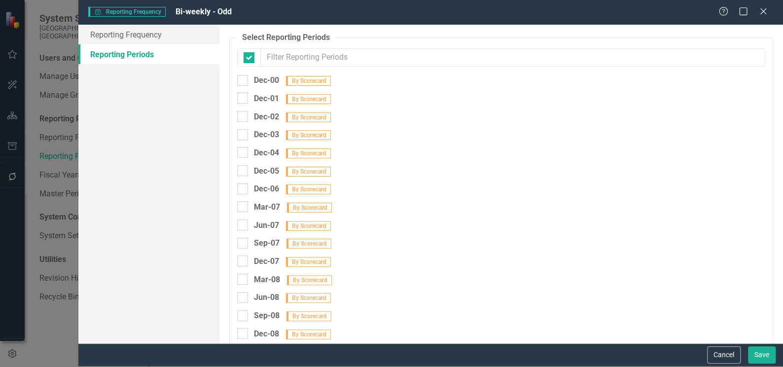
checkbox input "false"
click at [725, 356] on button "Cancel" at bounding box center [724, 354] width 34 height 17
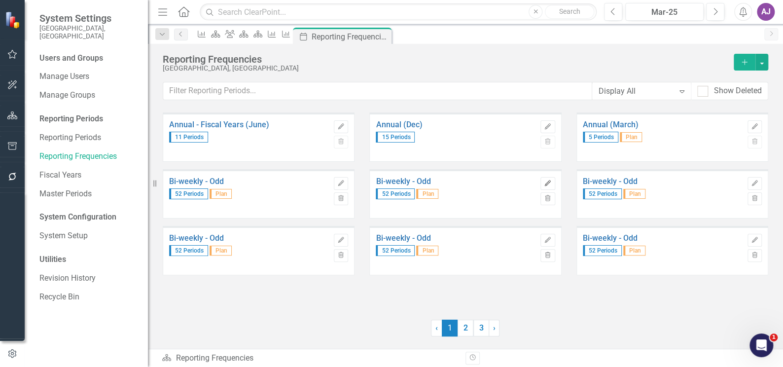
click at [545, 181] on icon "Edit" at bounding box center [547, 183] width 7 height 6
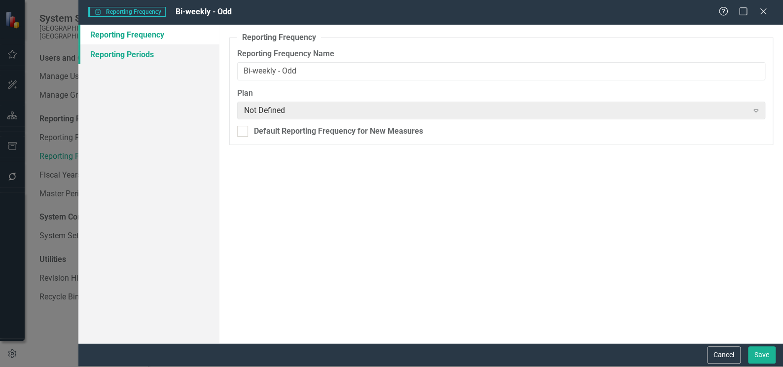
click at [118, 56] on link "Reporting Periods" at bounding box center [148, 54] width 141 height 20
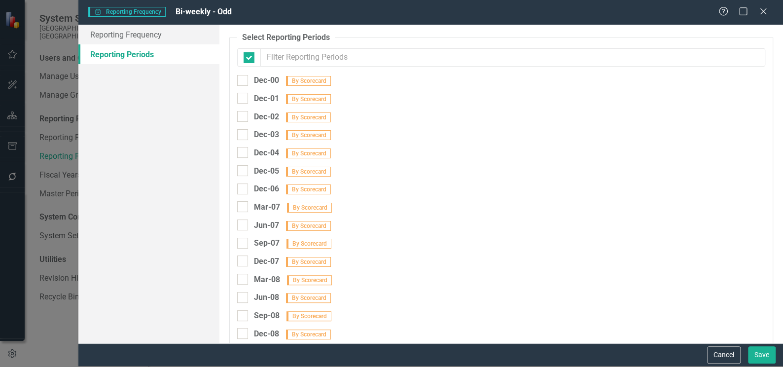
checkbox input "false"
click at [295, 54] on input "text" at bounding box center [512, 57] width 505 height 18
type input "w"
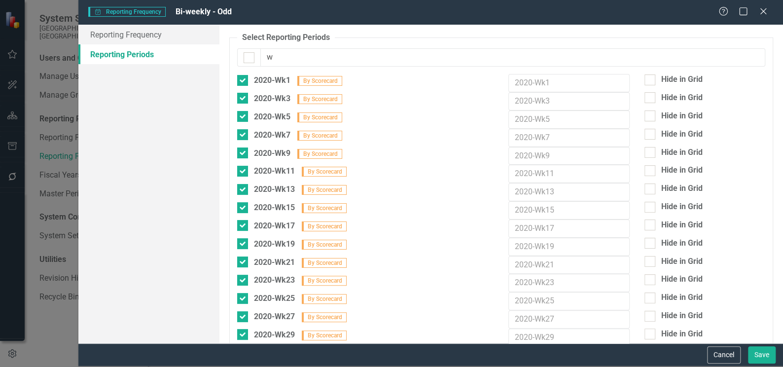
checkbox input "true"
type input "wk"
click at [727, 358] on button "Cancel" at bounding box center [724, 354] width 34 height 17
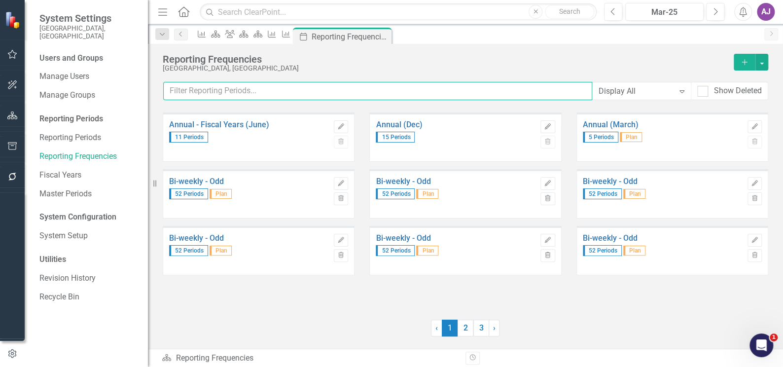
click at [200, 93] on input "text" at bounding box center [377, 91] width 429 height 18
type input "wk"
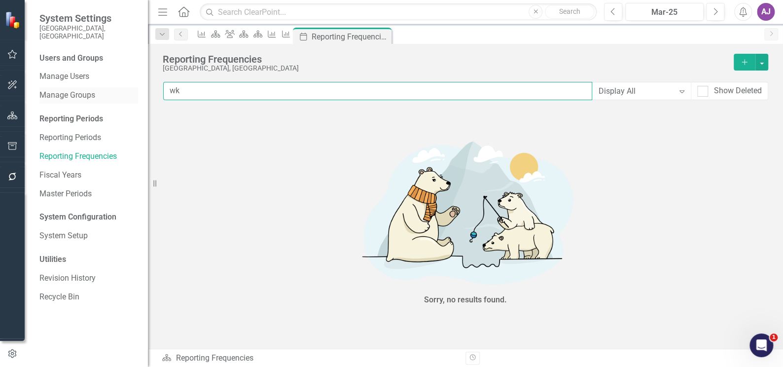
drag, startPoint x: 197, startPoint y: 91, endPoint x: 135, endPoint y: 87, distance: 62.2
click at [135, 87] on div "System Settings City of [GEOGRAPHIC_DATA][PERSON_NAME][GEOGRAPHIC_DATA] Users a…" at bounding box center [391, 183] width 783 height 367
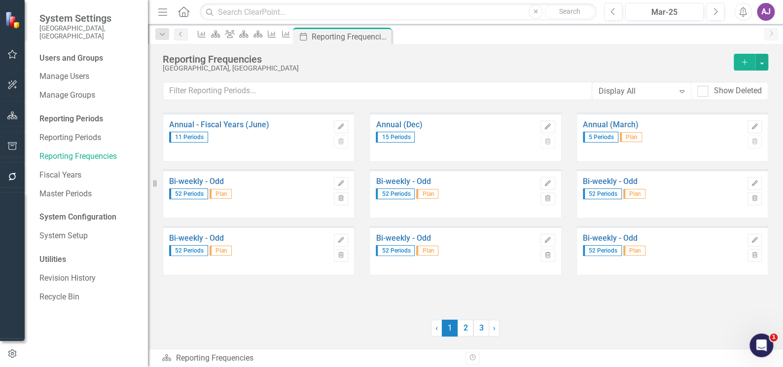
click at [378, 313] on div "Annual - Fiscal Years (June) 11 Periods Edit Trash Annual (Dec) 15 Periods Edit…" at bounding box center [465, 230] width 635 height 236
click at [86, 132] on link "Reporting Periods" at bounding box center [88, 137] width 99 height 11
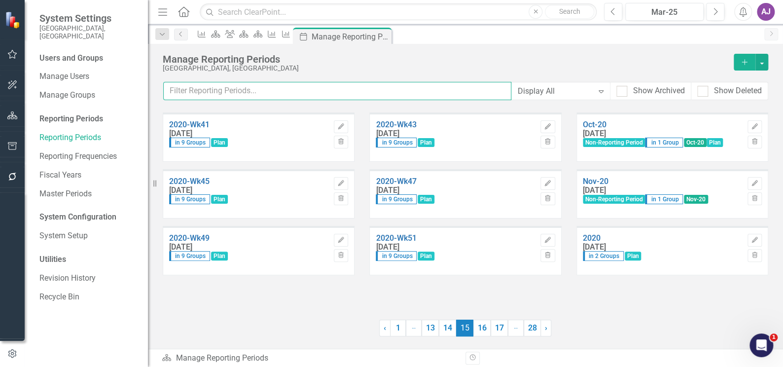
click at [224, 92] on input "text" at bounding box center [337, 91] width 348 height 18
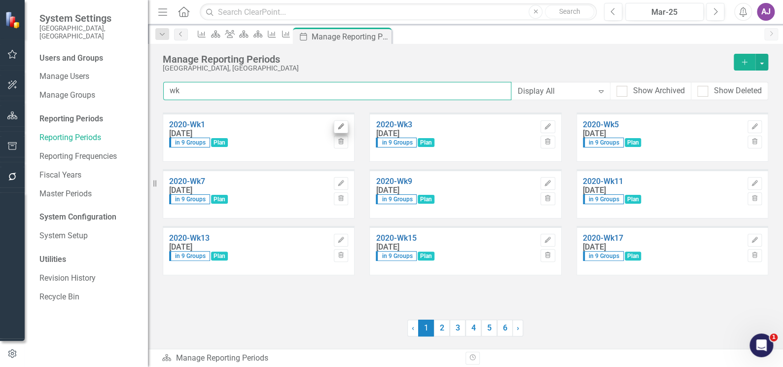
type input "wk"
click at [340, 124] on icon "button" at bounding box center [341, 126] width 6 height 6
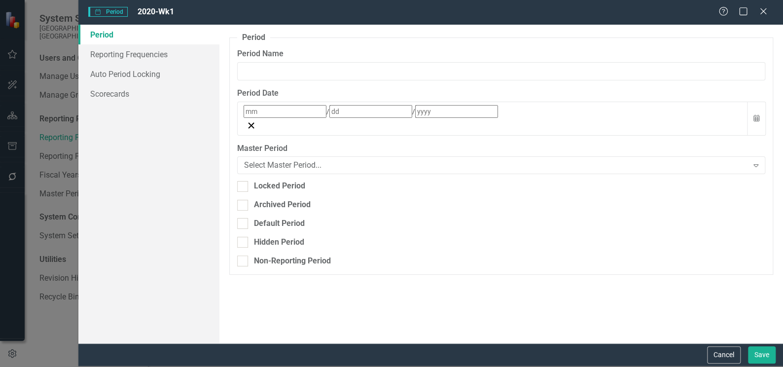
type input "2020-Wk1"
type input "1"
type input "4"
type input "2020"
click at [152, 54] on link "Reporting Frequencies" at bounding box center [148, 54] width 141 height 20
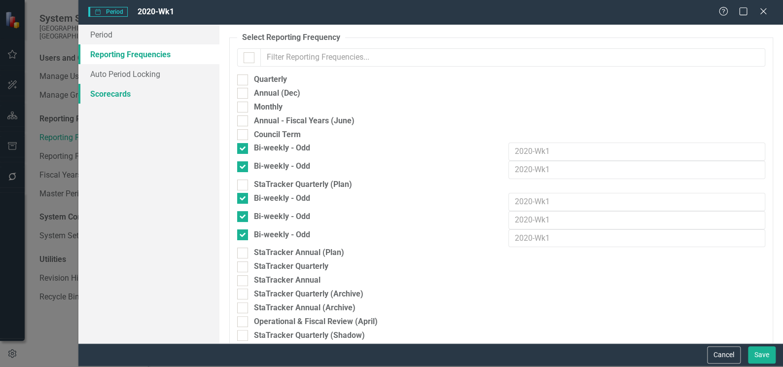
click at [116, 92] on link "Scorecards" at bounding box center [148, 94] width 141 height 20
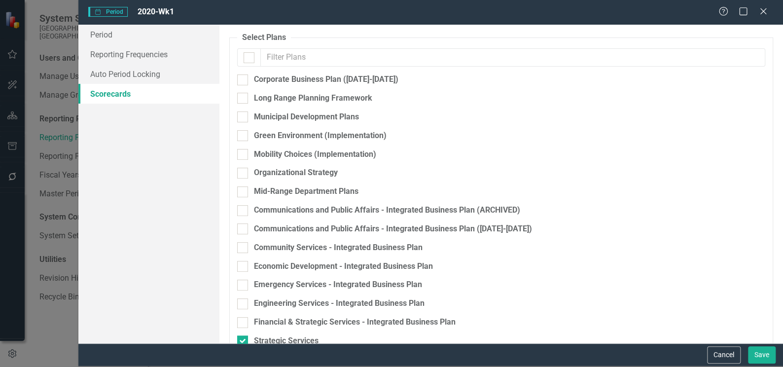
checkbox input "false"
click at [717, 355] on button "Cancel" at bounding box center [724, 354] width 34 height 17
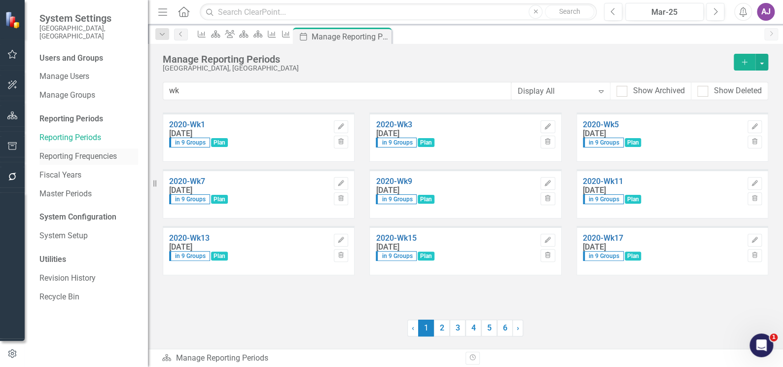
click at [77, 151] on link "Reporting Frequencies" at bounding box center [88, 156] width 99 height 11
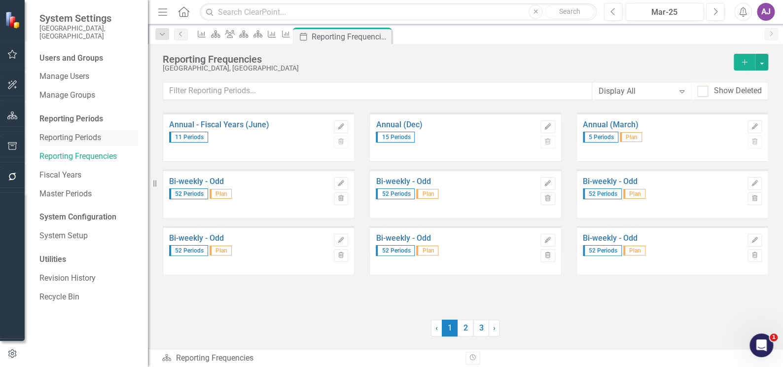
click at [76, 132] on link "Reporting Periods" at bounding box center [88, 137] width 99 height 11
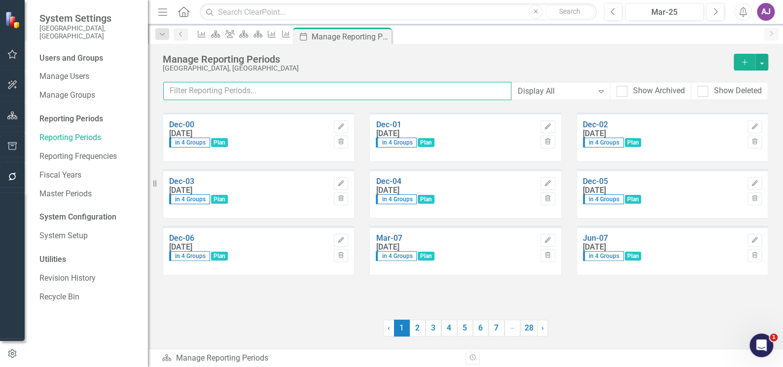
click at [213, 93] on input "text" at bounding box center [337, 91] width 348 height 18
type input "wk"
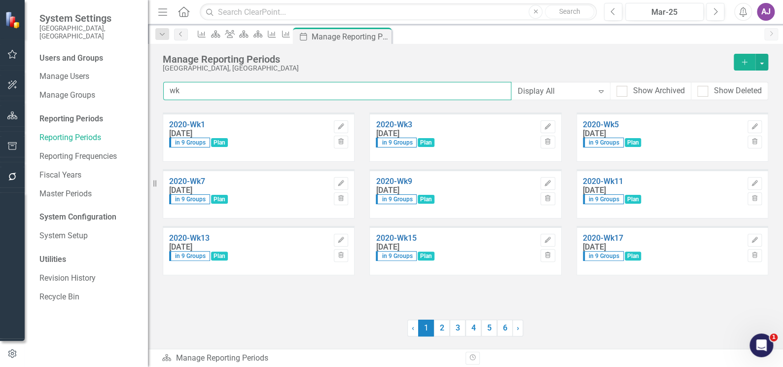
drag, startPoint x: 190, startPoint y: 94, endPoint x: 166, endPoint y: 90, distance: 24.1
click at [166, 90] on input "wk" at bounding box center [337, 91] width 348 height 18
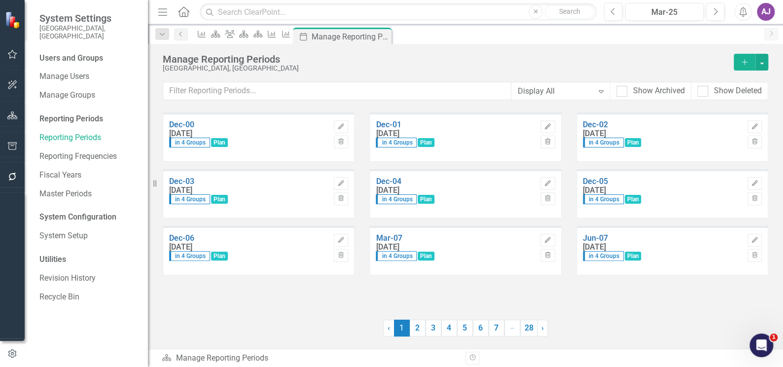
click at [316, 315] on div "Dec-00 [DATE] in 4 Groups Plan Edit Trash Dec-01 [DATE] in 4 Groups Plan Edit T…" at bounding box center [465, 230] width 635 height 236
click at [251, 82] on input "text" at bounding box center [337, 91] width 348 height 18
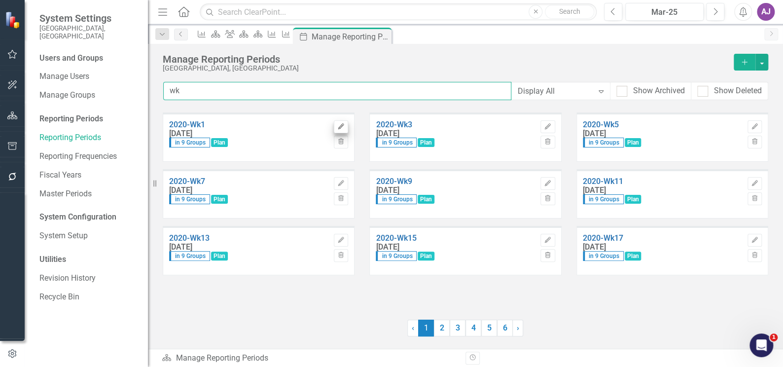
type input "wk"
click at [343, 128] on icon "Edit" at bounding box center [340, 127] width 7 height 6
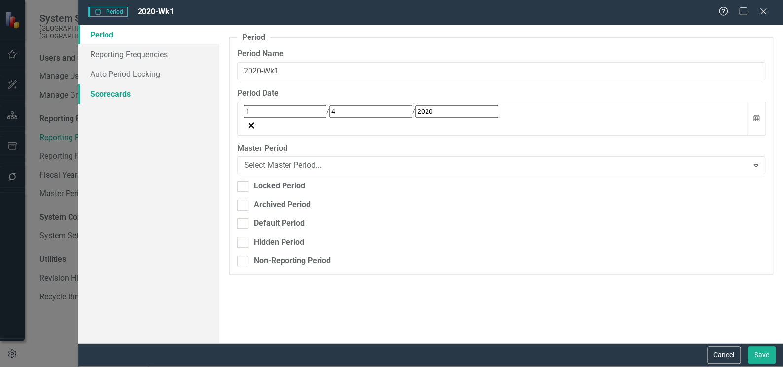
click at [127, 96] on link "Scorecards" at bounding box center [148, 94] width 141 height 20
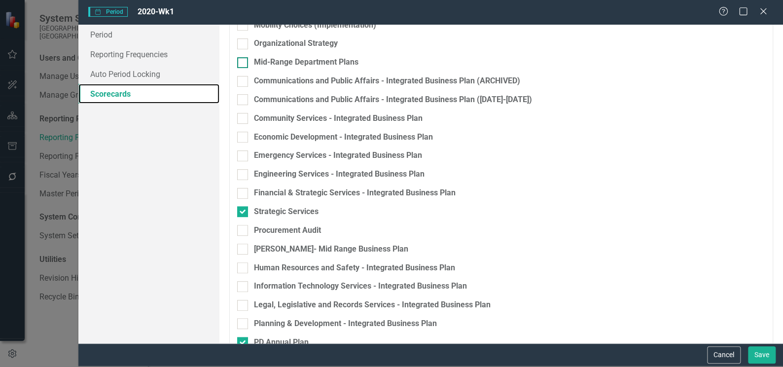
scroll to position [179, 0]
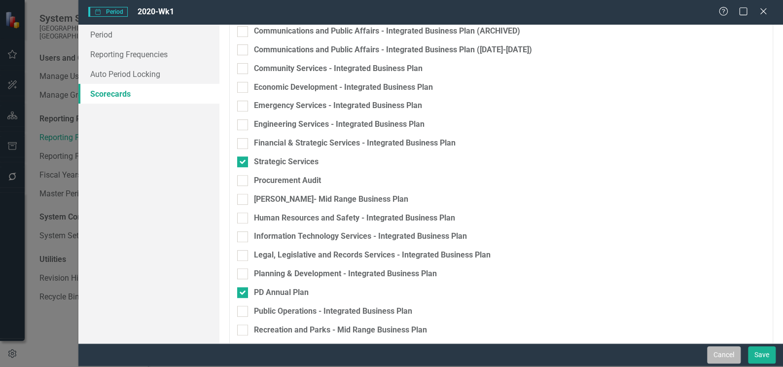
click at [732, 352] on button "Cancel" at bounding box center [724, 354] width 34 height 17
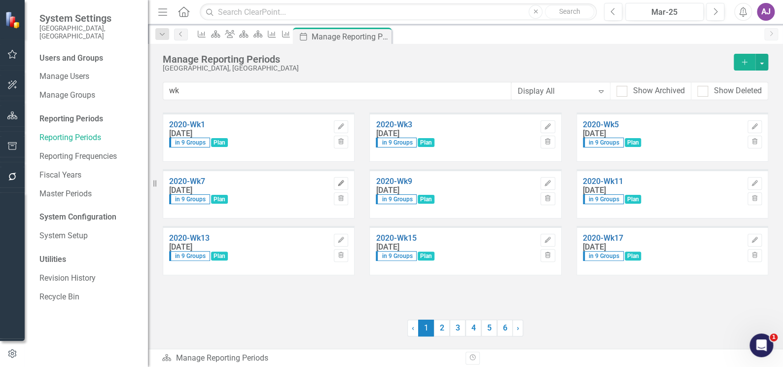
click at [340, 180] on icon "Edit" at bounding box center [340, 183] width 7 height 6
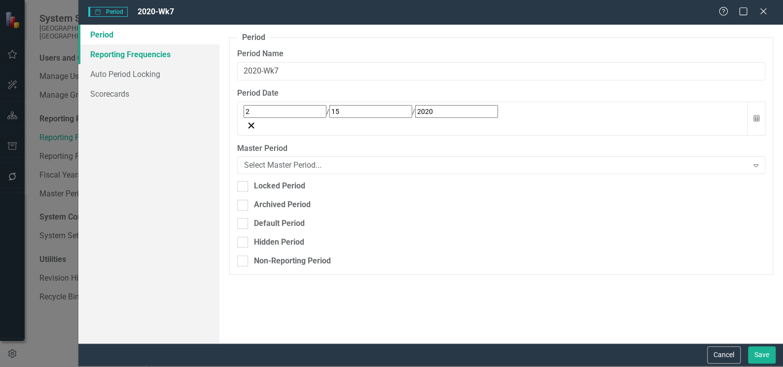
click at [122, 57] on link "Reporting Frequencies" at bounding box center [148, 54] width 141 height 20
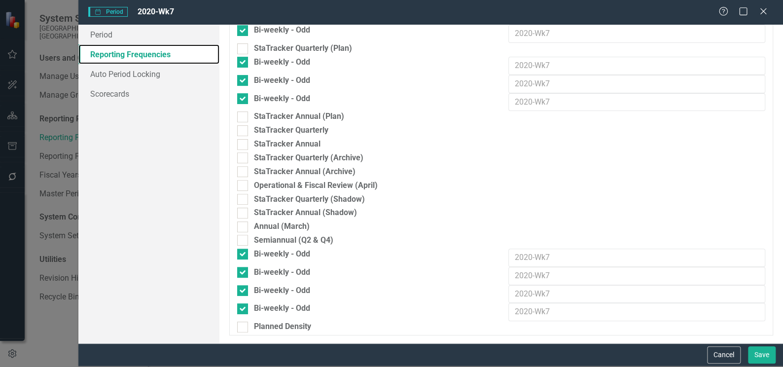
scroll to position [211, 0]
click at [117, 92] on link "Scorecards" at bounding box center [148, 94] width 141 height 20
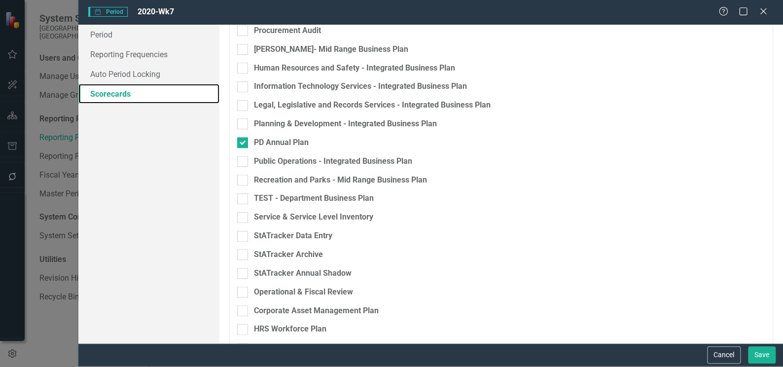
scroll to position [343, 0]
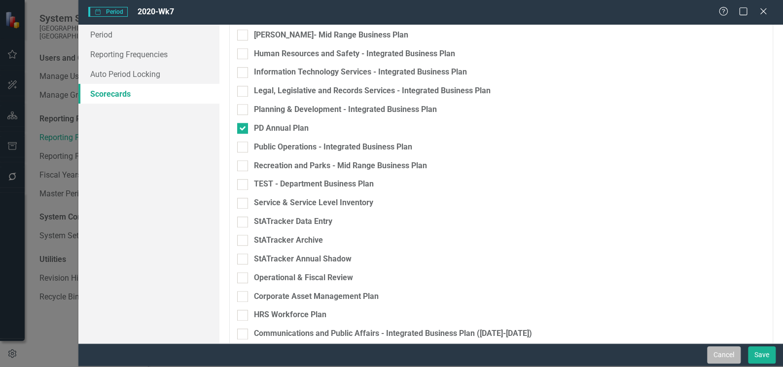
click at [718, 355] on button "Cancel" at bounding box center [724, 354] width 34 height 17
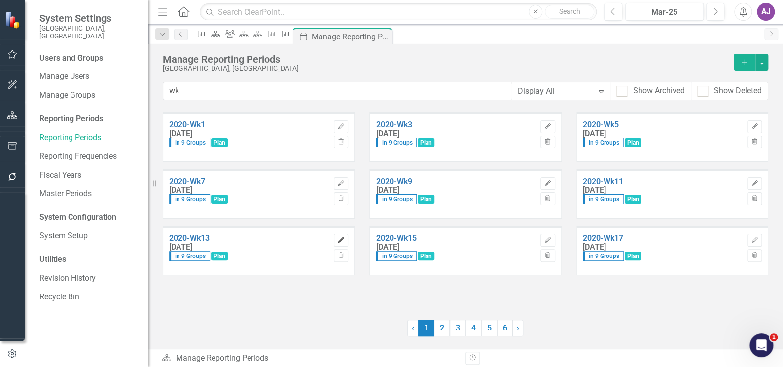
click at [338, 238] on icon "Edit" at bounding box center [340, 240] width 7 height 6
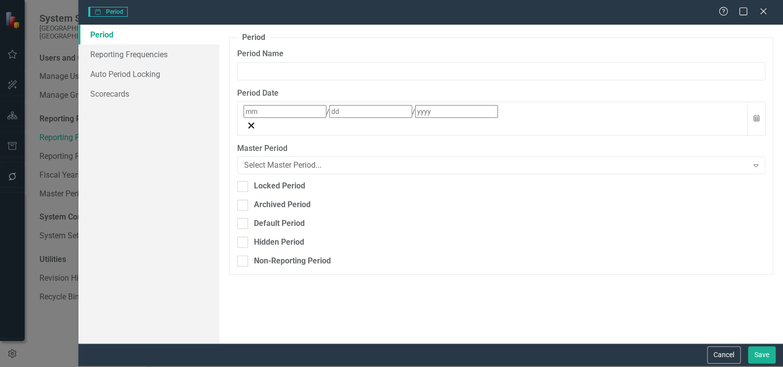
type input "2020-Wk13"
type input "3"
type input "28"
type input "2020"
click at [125, 55] on link "Reporting Frequencies" at bounding box center [148, 54] width 141 height 20
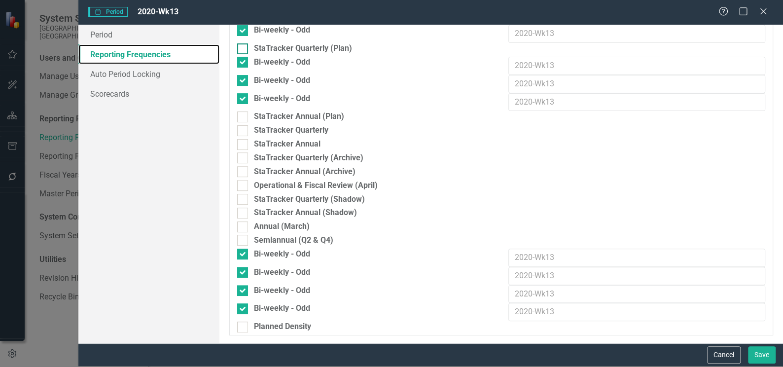
scroll to position [211, 0]
click at [108, 94] on link "Scorecards" at bounding box center [148, 94] width 141 height 20
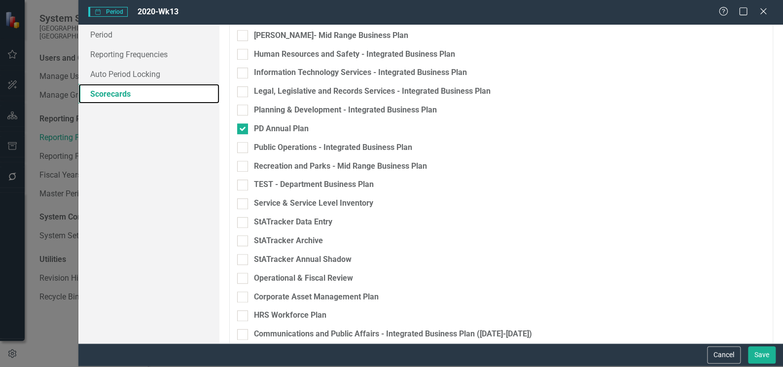
scroll to position [343, 0]
click at [728, 356] on button "Cancel" at bounding box center [724, 354] width 34 height 17
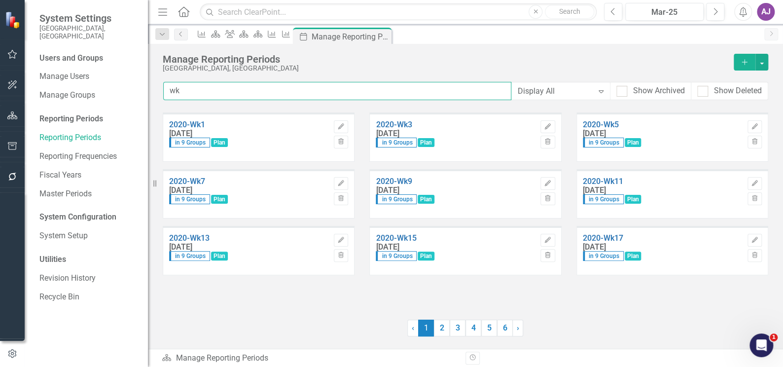
click at [180, 91] on input "wk" at bounding box center [337, 91] width 348 height 18
drag, startPoint x: 229, startPoint y: 88, endPoint x: 138, endPoint y: 88, distance: 90.7
click at [138, 88] on div "System Settings City of [GEOGRAPHIC_DATA][PERSON_NAME][GEOGRAPHIC_DATA] Users a…" at bounding box center [391, 183] width 783 height 367
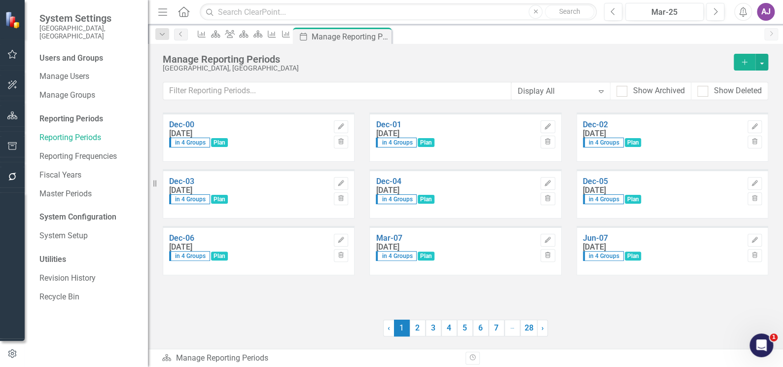
click at [552, 291] on div "Dec-00 [DATE] in 4 Groups Plan Edit Trash Dec-01 [DATE] in 4 Groups Plan Edit T…" at bounding box center [465, 209] width 605 height 195
click at [624, 300] on div "Dec-00 [DATE] in 4 Groups Plan Edit Trash Dec-01 [DATE] in 4 Groups Plan Edit T…" at bounding box center [465, 209] width 605 height 195
click at [211, 94] on input "text" at bounding box center [337, 91] width 348 height 18
click at [416, 328] on link "2" at bounding box center [418, 327] width 16 height 17
click at [435, 335] on link "3" at bounding box center [433, 327] width 16 height 17
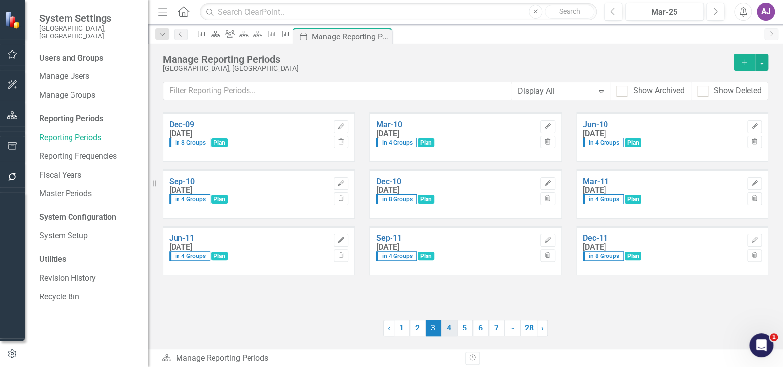
click at [448, 330] on link "4" at bounding box center [449, 327] width 16 height 17
click at [465, 328] on link "5" at bounding box center [465, 327] width 16 height 17
click at [479, 330] on link "6" at bounding box center [481, 327] width 16 height 17
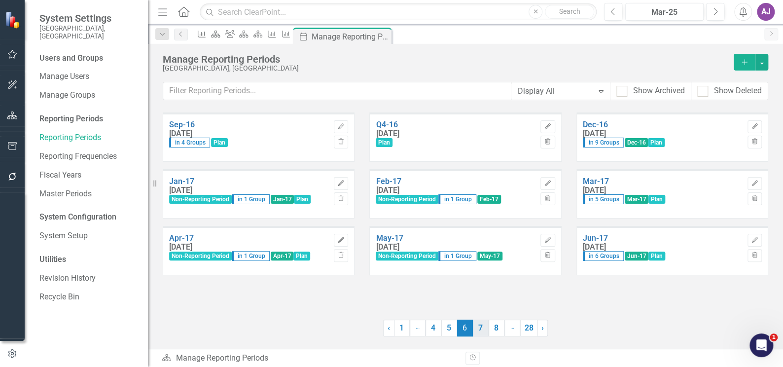
click at [480, 332] on link "7" at bounding box center [481, 327] width 16 height 17
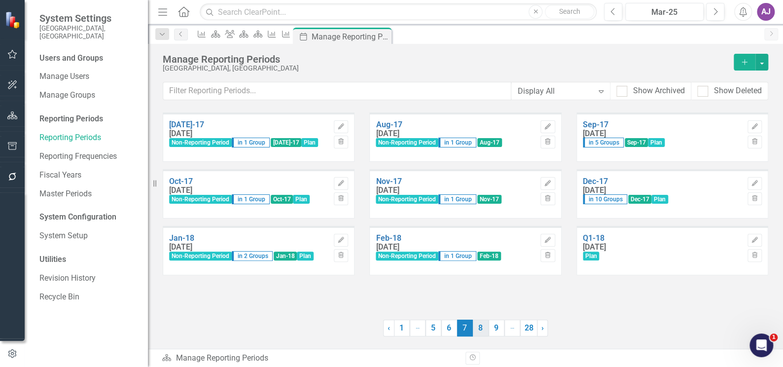
click at [480, 332] on link "8" at bounding box center [481, 327] width 16 height 17
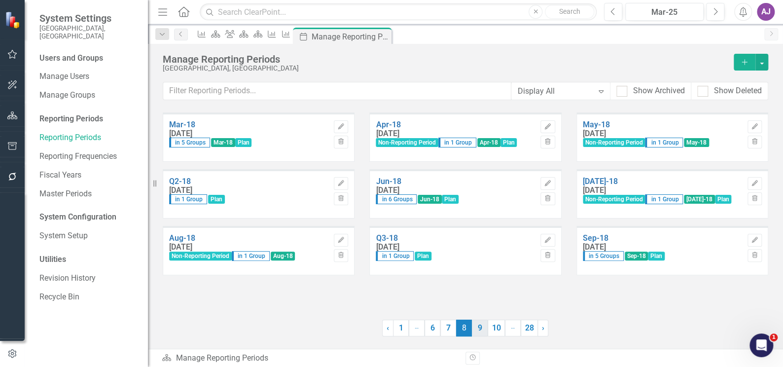
click at [482, 333] on link "9" at bounding box center [480, 327] width 16 height 17
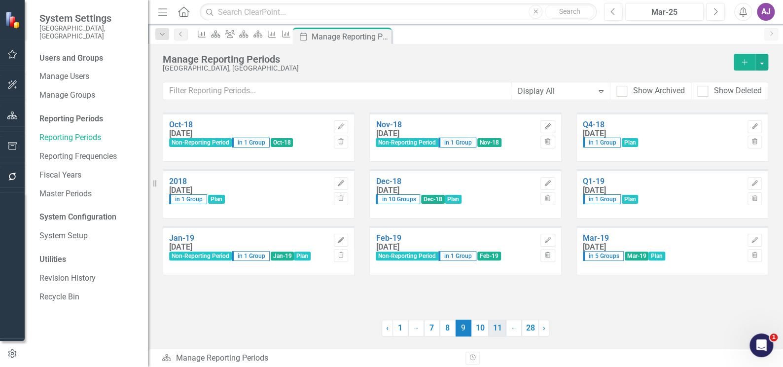
click at [494, 331] on link "11" at bounding box center [496, 327] width 17 height 17
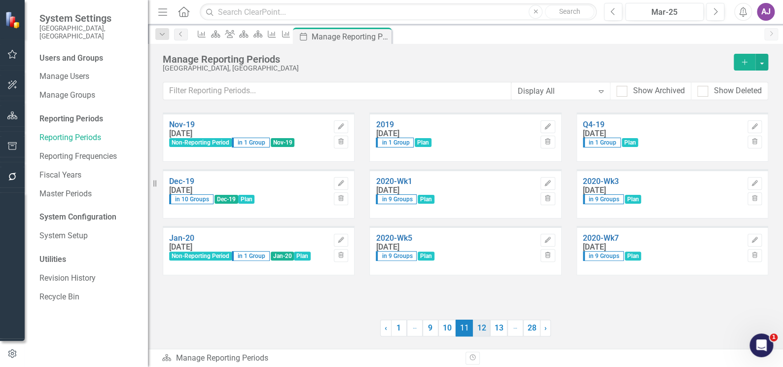
click at [482, 331] on link "12" at bounding box center [481, 327] width 17 height 17
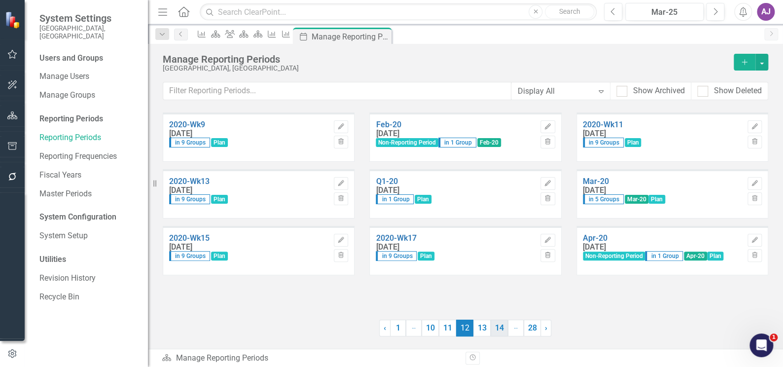
click at [498, 330] on link "14" at bounding box center [498, 327] width 17 height 17
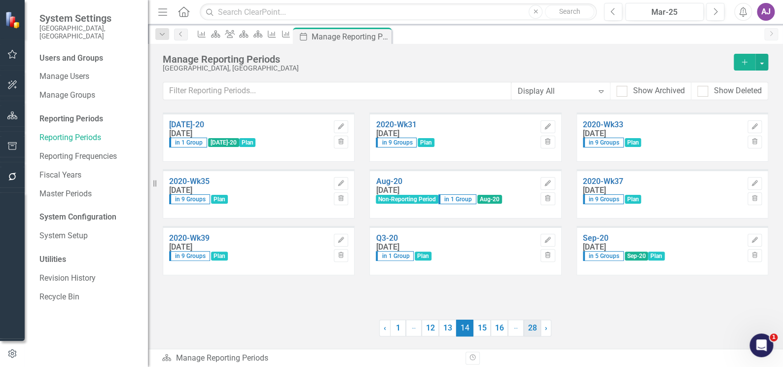
click at [532, 330] on link "28" at bounding box center [531, 327] width 17 height 17
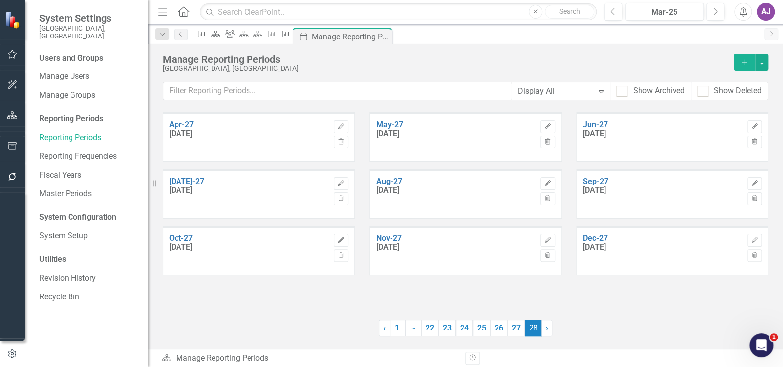
click at [335, 325] on div at bounding box center [271, 327] width 216 height 17
click at [387, 36] on icon "Close" at bounding box center [382, 37] width 10 height 8
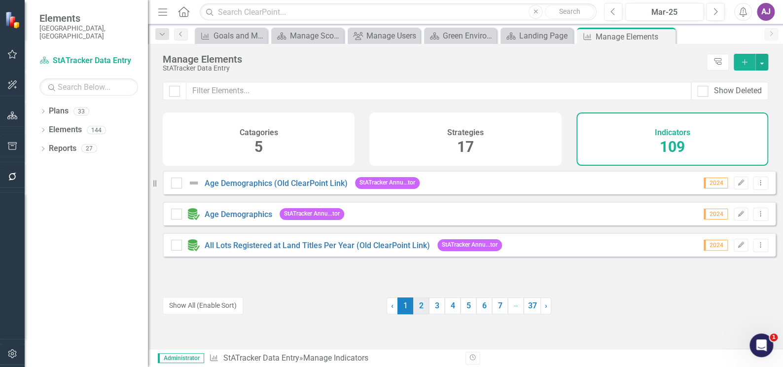
click at [419, 306] on link "2" at bounding box center [421, 305] width 16 height 17
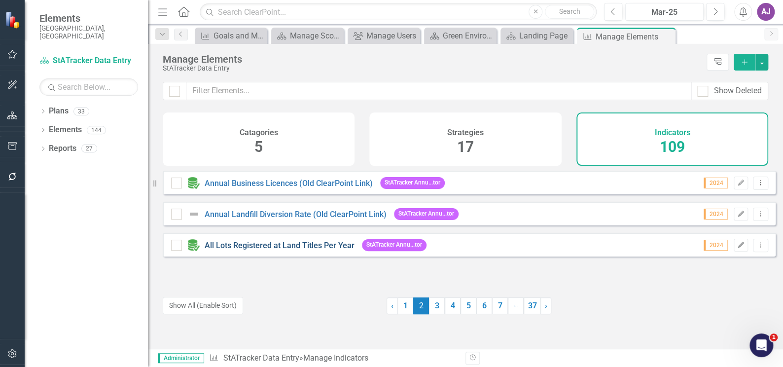
click at [287, 249] on link "All Lots Registered at Land Titles Per Year" at bounding box center [280, 245] width 150 height 9
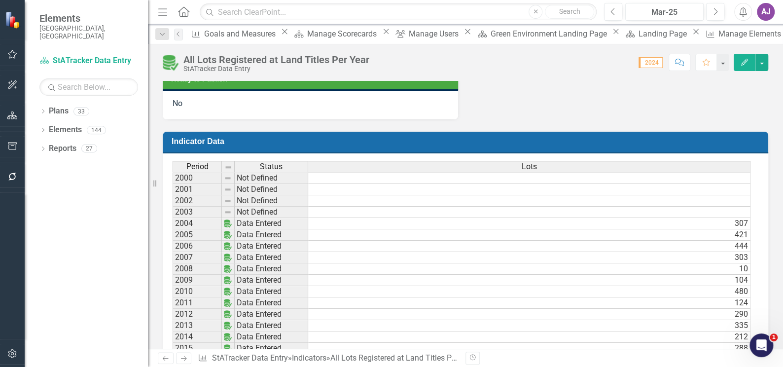
scroll to position [448, 0]
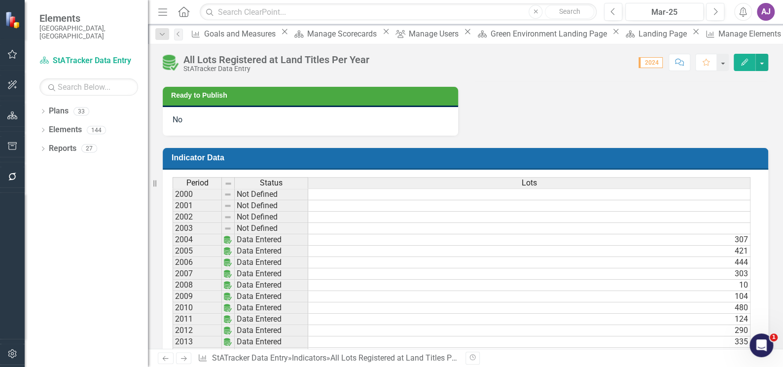
click at [116, 232] on div "Dropdown Plans 33 Corporate Business Plan ([DATE]-[DATE]) Dropdown Long Range P…" at bounding box center [86, 235] width 123 height 264
click at [543, 128] on div "Data Editor CH [PERSON_NAME] (Planning and Development) Data Owner KP [PERSON_N…" at bounding box center [465, 44] width 620 height 182
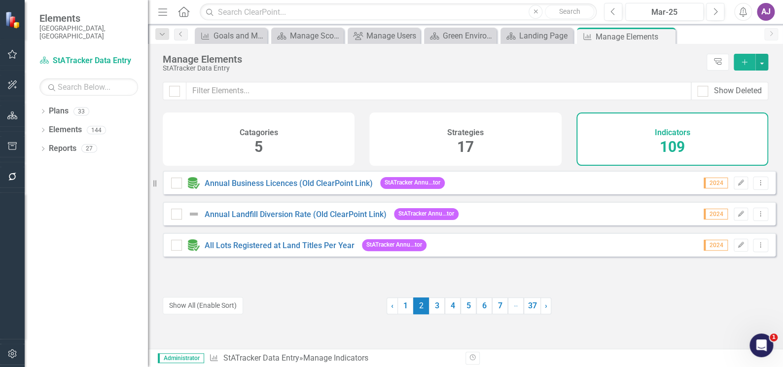
drag, startPoint x: 665, startPoint y: 35, endPoint x: 660, endPoint y: 37, distance: 5.1
click at [0, 0] on icon "Close" at bounding box center [0, 0] width 0 height 0
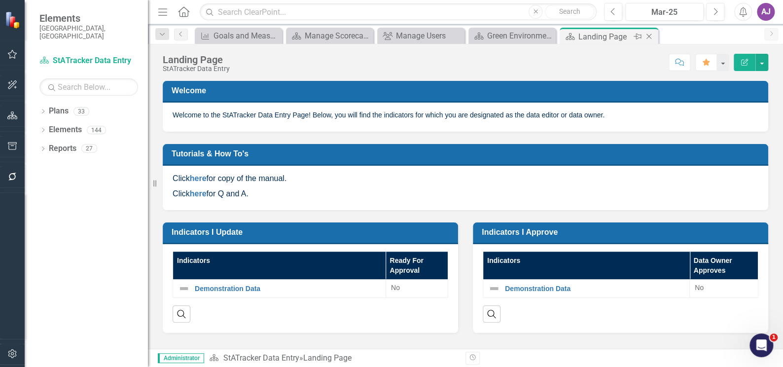
click at [648, 35] on icon "Close" at bounding box center [649, 37] width 10 height 8
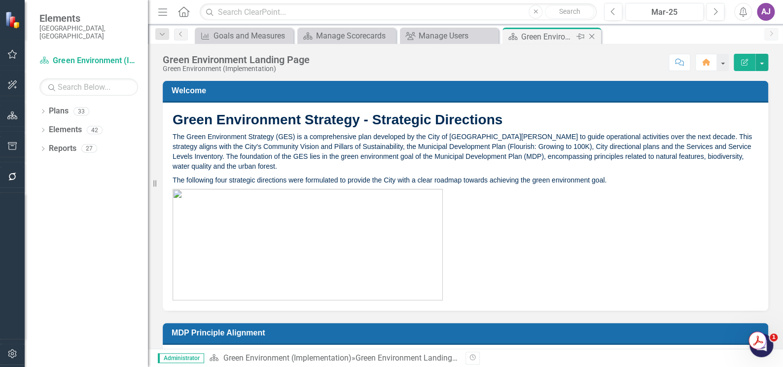
click at [585, 37] on div "Pin" at bounding box center [579, 37] width 12 height 12
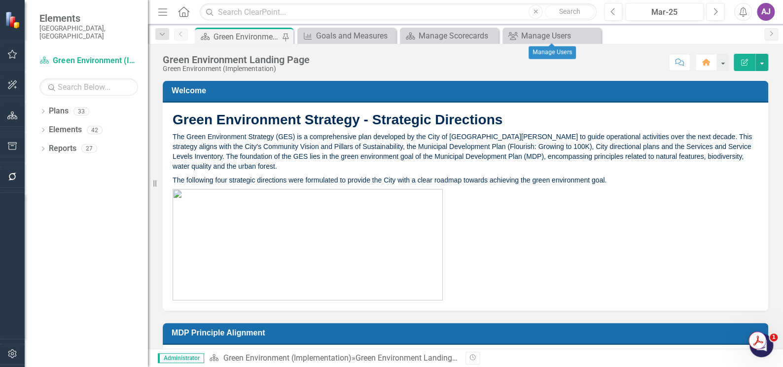
click at [0, 0] on icon "Close" at bounding box center [0, 0] width 0 height 0
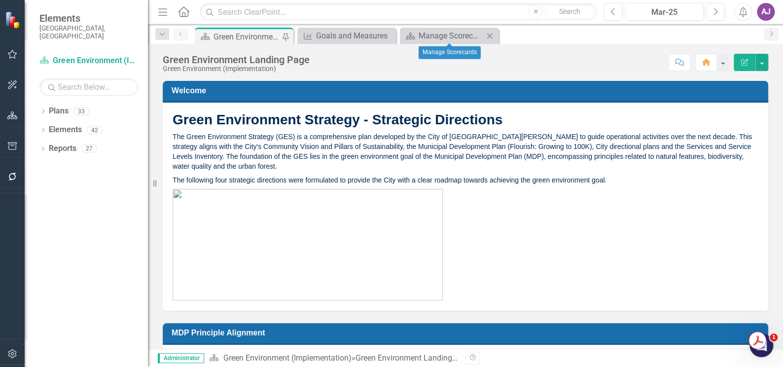
click at [490, 37] on icon at bounding box center [489, 35] width 5 height 5
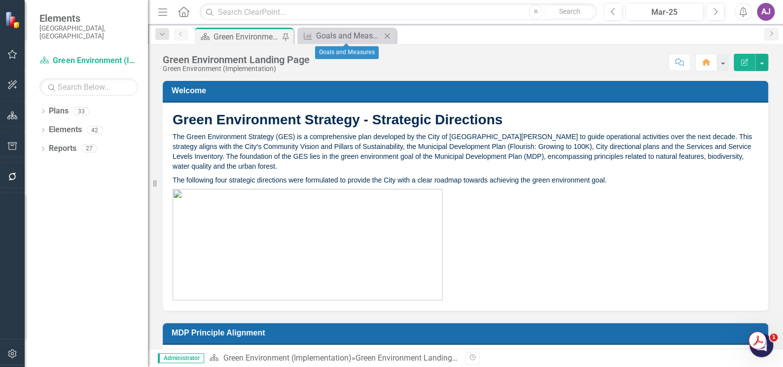
click at [383, 35] on icon "Close" at bounding box center [387, 36] width 10 height 8
click at [378, 29] on div "Plan Green Environment Landing Page Pin" at bounding box center [476, 36] width 566 height 16
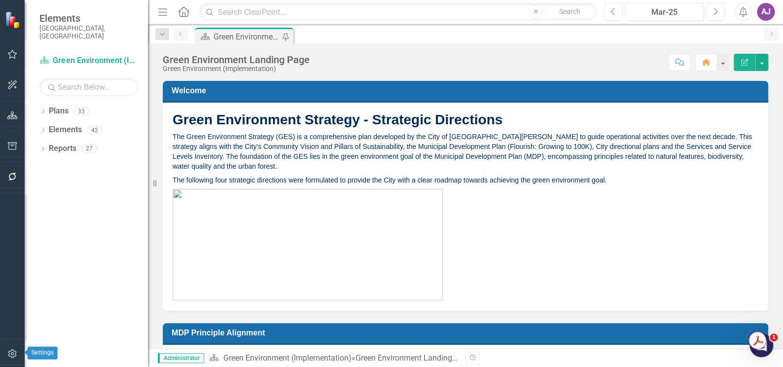
click at [10, 354] on icon "button" at bounding box center [12, 353] width 10 height 8
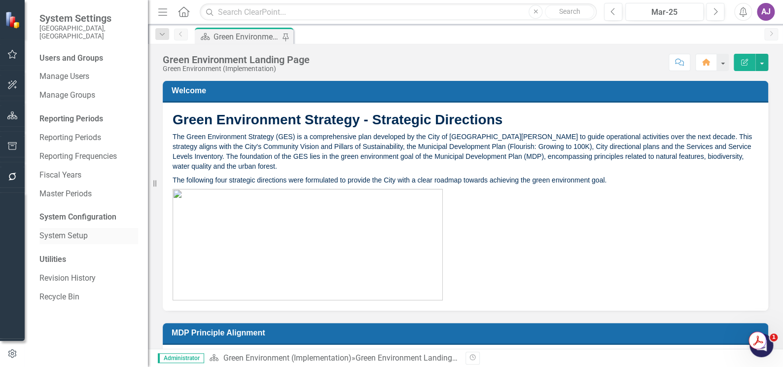
click at [69, 230] on link "System Setup" at bounding box center [88, 235] width 99 height 11
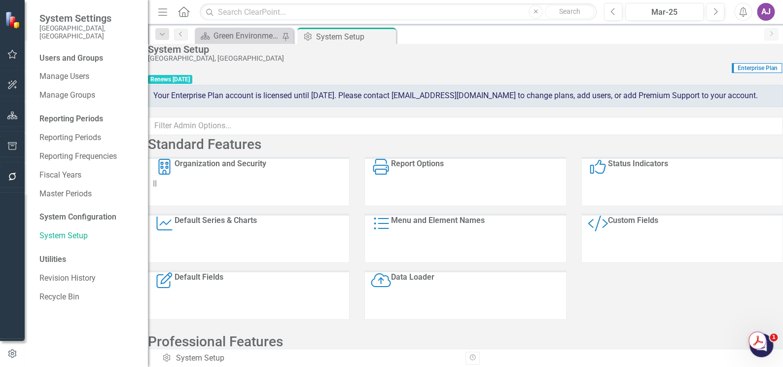
click at [633, 206] on div "Status Indicators" at bounding box center [638, 182] width 60 height 47
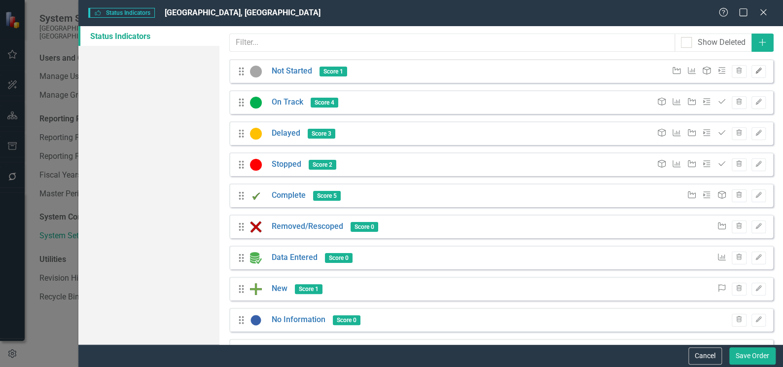
click at [756, 73] on button "Edit" at bounding box center [758, 71] width 14 height 13
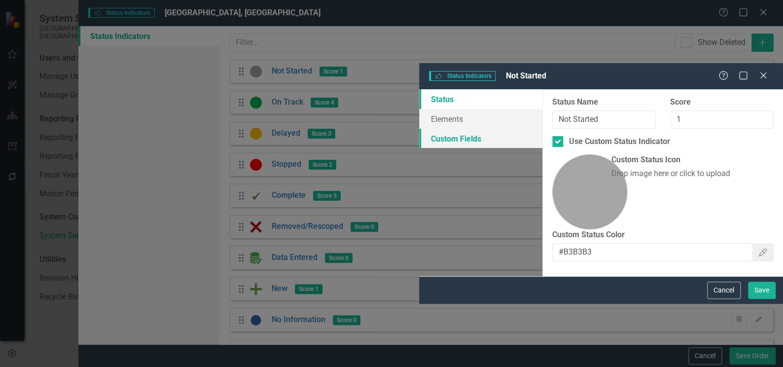
click at [419, 129] on link "Custom Fields" at bounding box center [480, 139] width 123 height 20
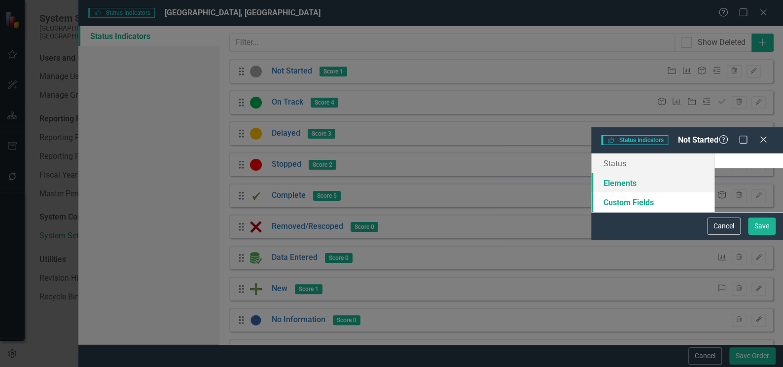
click at [591, 173] on link "Elements" at bounding box center [652, 183] width 123 height 20
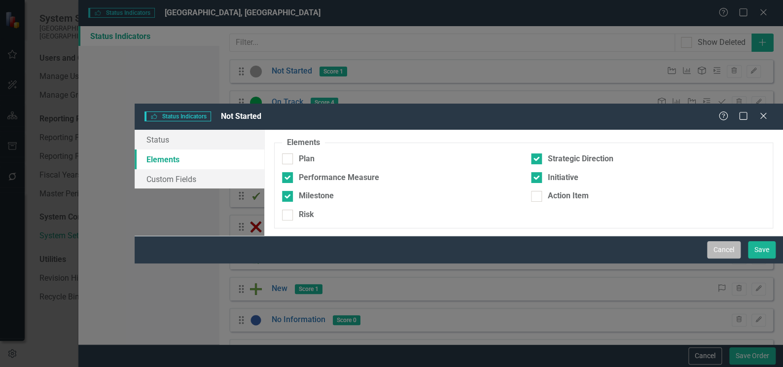
click at [723, 258] on button "Cancel" at bounding box center [724, 249] width 34 height 17
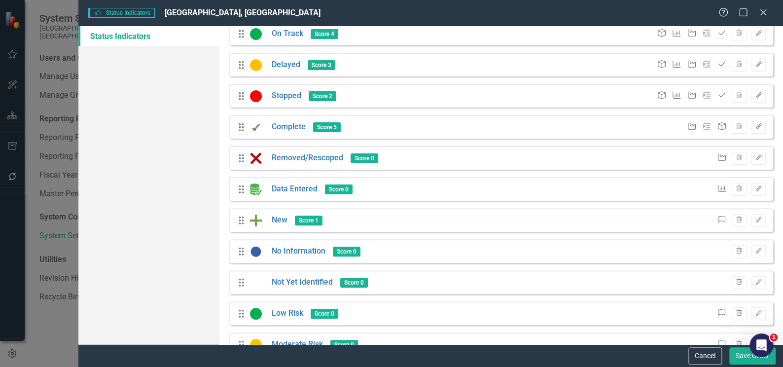
scroll to position [157, 0]
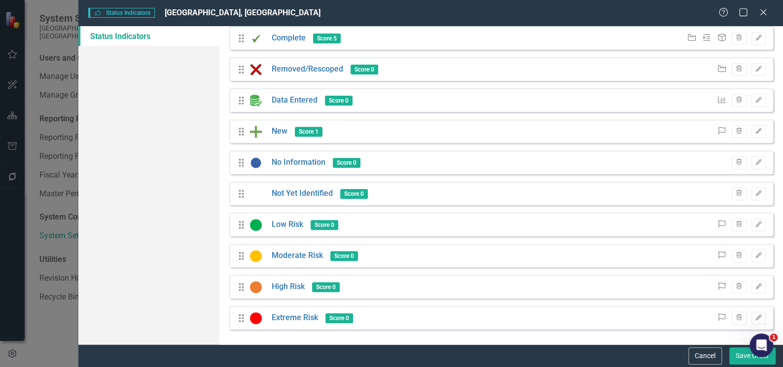
click at [687, 39] on icon "Initiative" at bounding box center [692, 38] width 10 height 8
click at [755, 37] on icon "Edit" at bounding box center [758, 38] width 7 height 6
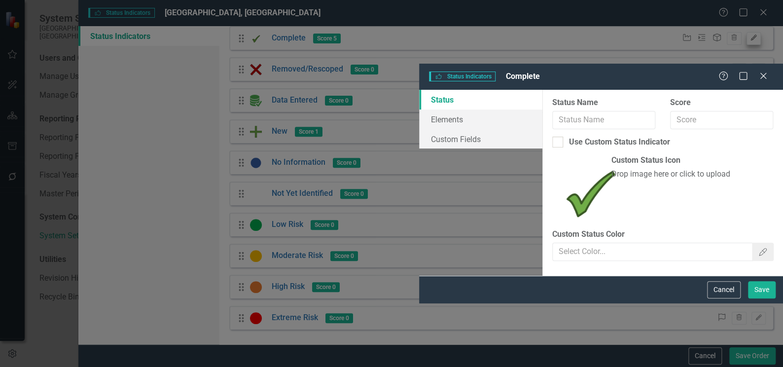
type input "Complete"
type input "5"
checkbox input "true"
type input "#000000"
click at [419, 109] on link "Elements" at bounding box center [480, 119] width 123 height 20
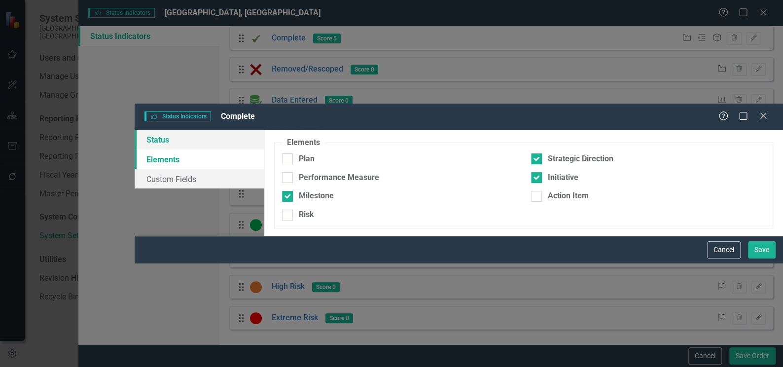
click at [199, 130] on link "Status" at bounding box center [200, 140] width 130 height 20
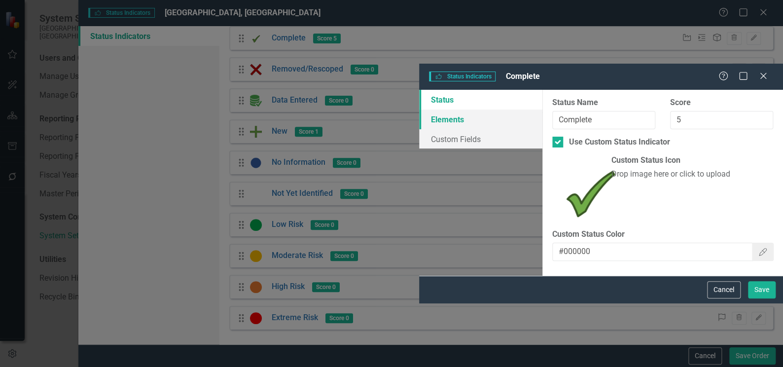
click at [419, 109] on link "Elements" at bounding box center [480, 119] width 123 height 20
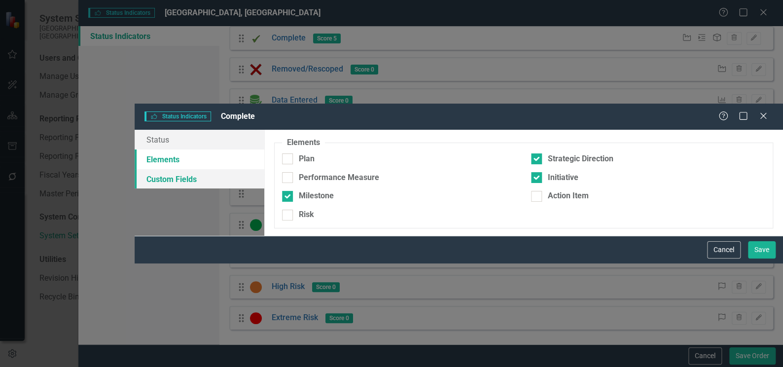
click at [192, 169] on link "Custom Fields" at bounding box center [200, 179] width 130 height 20
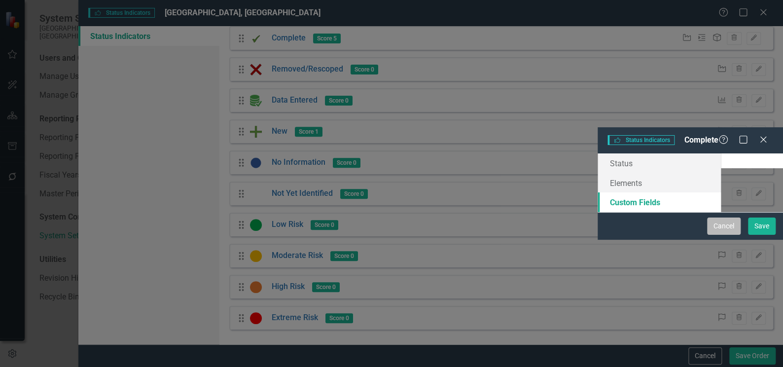
click at [725, 235] on button "Cancel" at bounding box center [724, 225] width 34 height 17
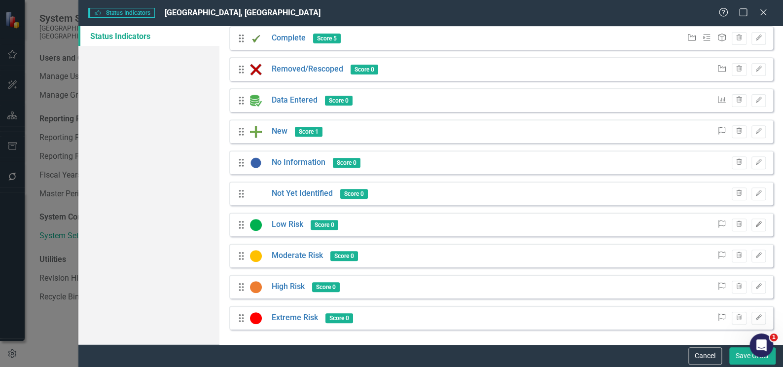
click at [755, 222] on icon "button" at bounding box center [758, 224] width 6 height 6
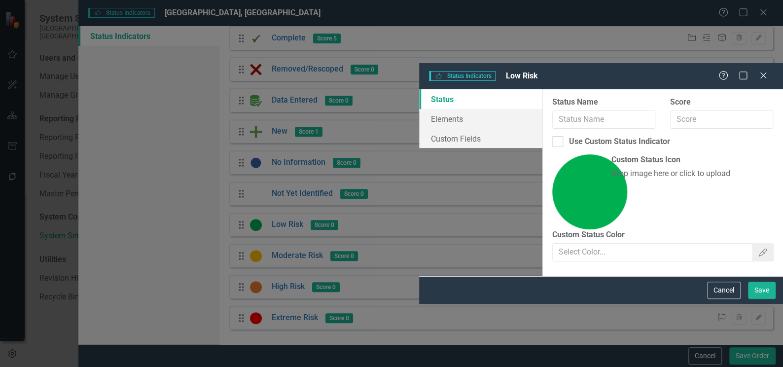
type input "Low Risk"
checkbox input "true"
type input "#009900"
click at [419, 109] on link "Elements" at bounding box center [480, 119] width 123 height 20
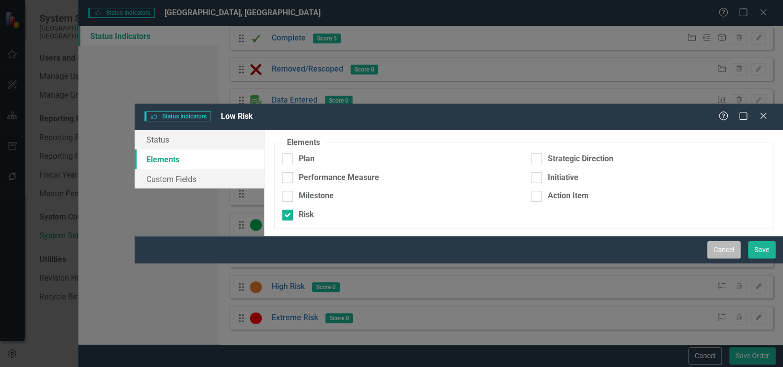
click at [723, 258] on button "Cancel" at bounding box center [724, 249] width 34 height 17
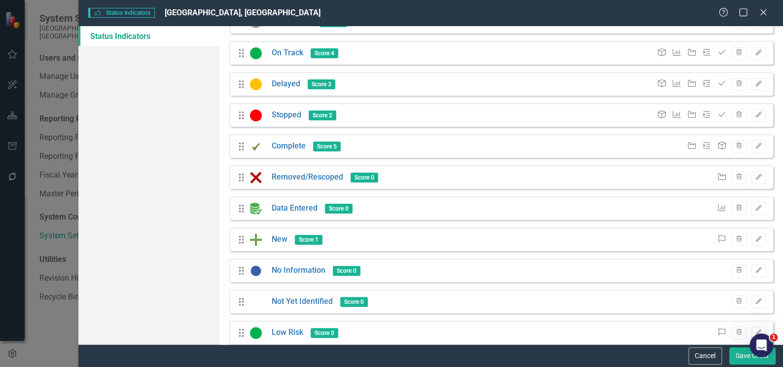
scroll to position [23, 0]
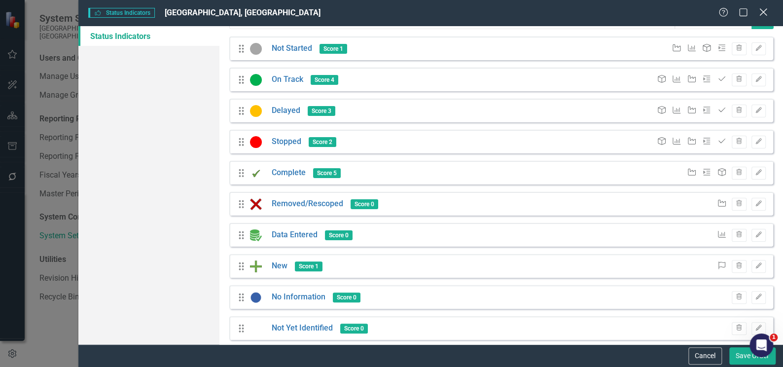
click at [761, 14] on icon at bounding box center [762, 11] width 7 height 7
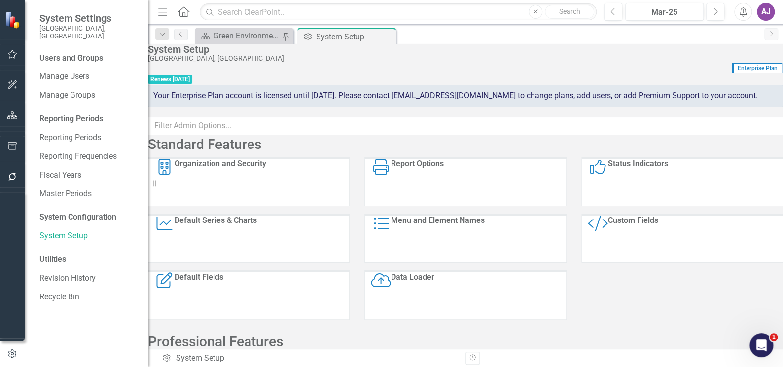
scroll to position [0, 0]
click at [440, 253] on div "Menu and Element Names" at bounding box center [438, 238] width 94 height 47
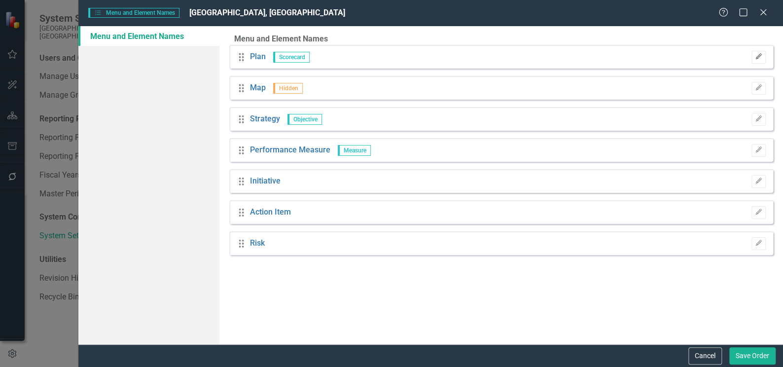
click at [755, 59] on icon "button" at bounding box center [758, 56] width 6 height 6
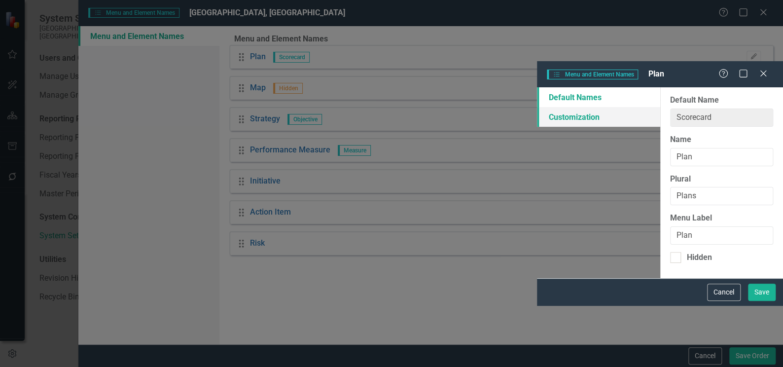
click at [537, 107] on link "Customization" at bounding box center [598, 117] width 123 height 20
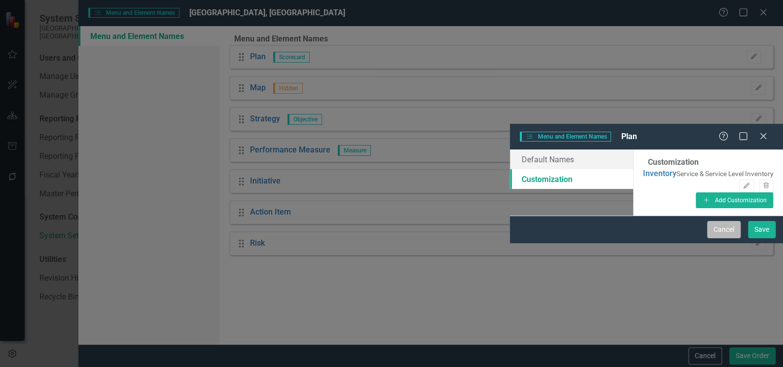
click at [719, 238] on button "Cancel" at bounding box center [724, 229] width 34 height 17
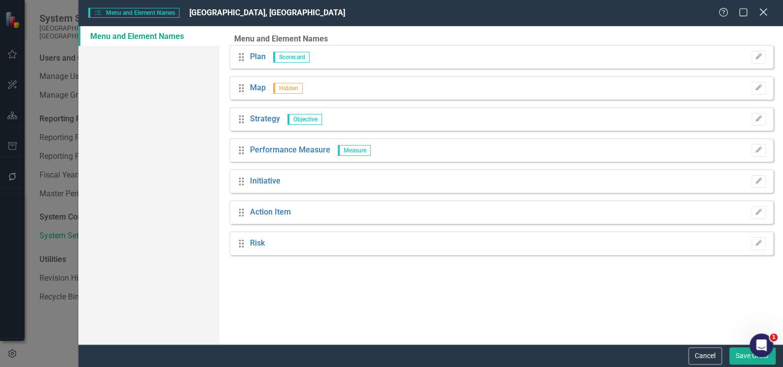
click at [765, 13] on icon "Close" at bounding box center [763, 11] width 12 height 9
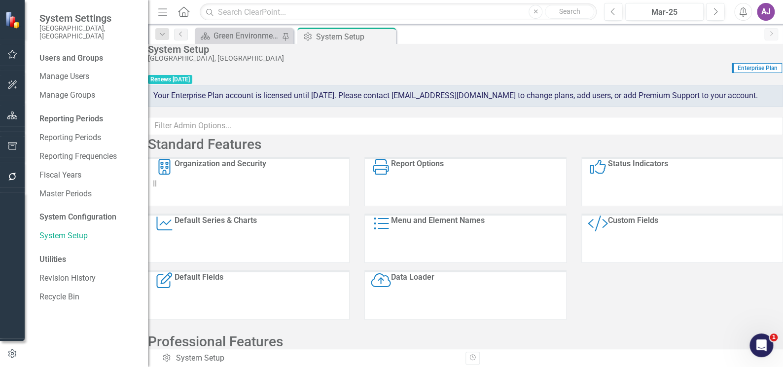
click at [628, 196] on div "Status Indicators Status Indicators" at bounding box center [682, 181] width 202 height 49
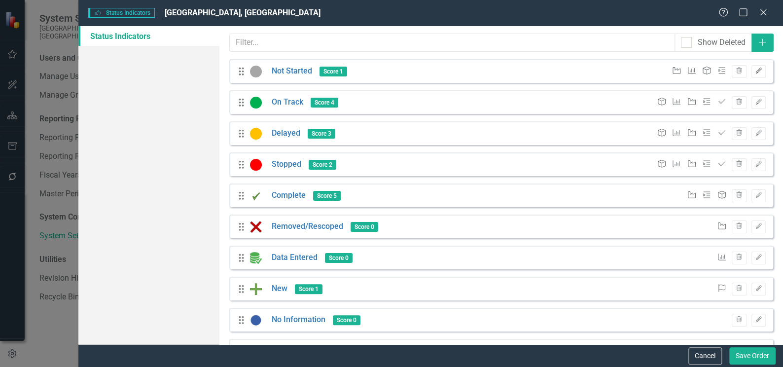
click at [753, 75] on button "Edit" at bounding box center [758, 71] width 14 height 13
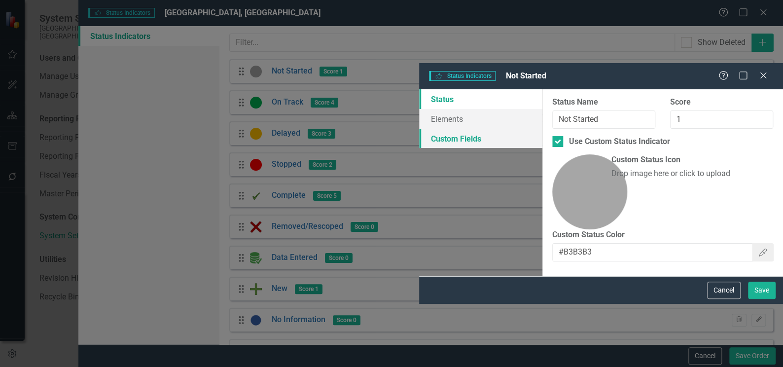
click at [419, 129] on link "Custom Fields" at bounding box center [480, 139] width 123 height 20
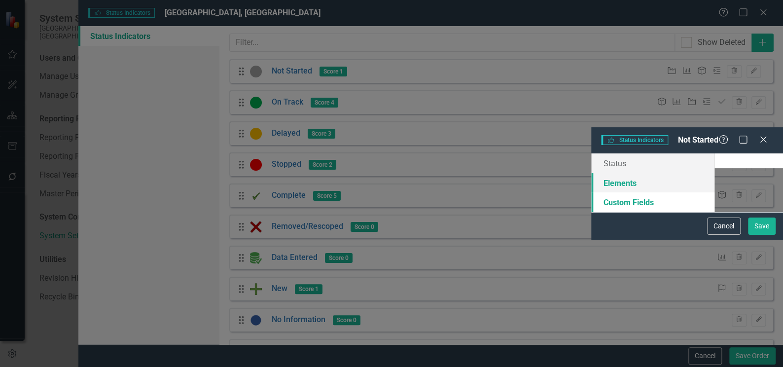
click at [591, 173] on link "Elements" at bounding box center [652, 183] width 123 height 20
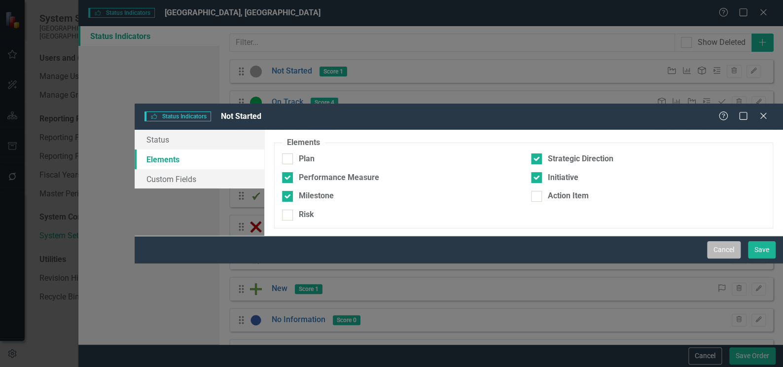
click at [729, 258] on button "Cancel" at bounding box center [724, 249] width 34 height 17
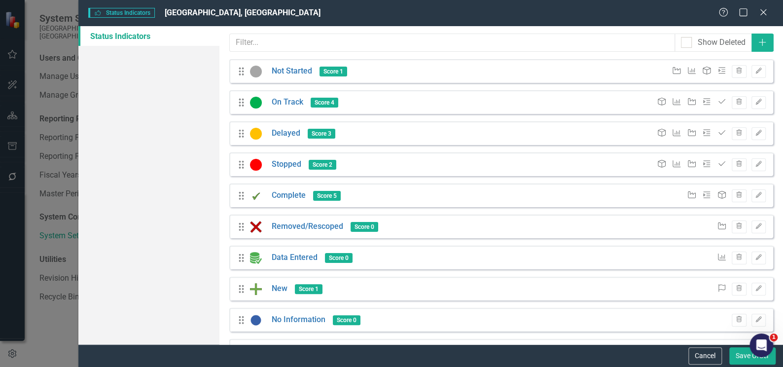
scroll to position [44, 0]
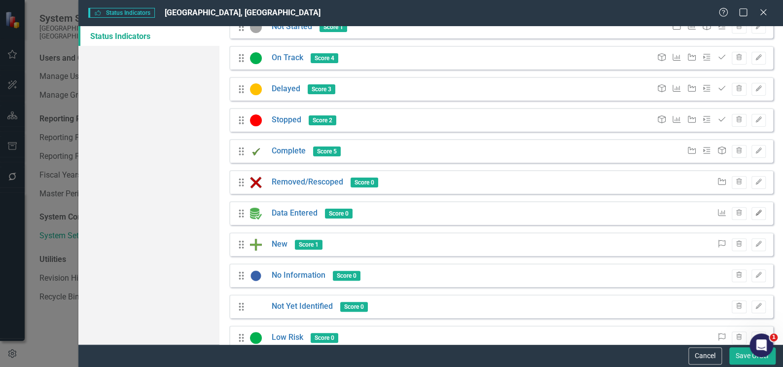
click at [751, 215] on button "Edit" at bounding box center [758, 213] width 14 height 13
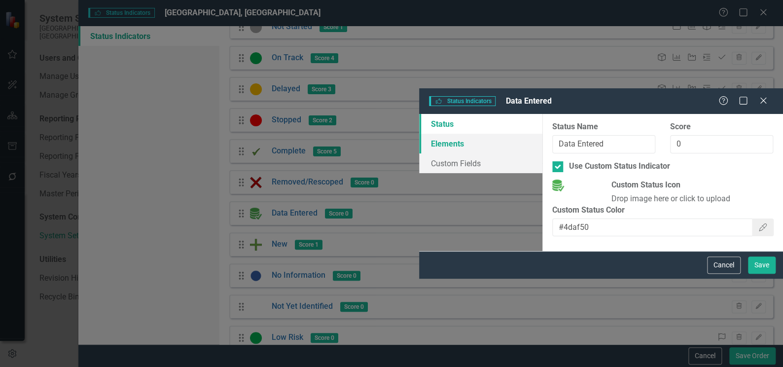
click at [419, 134] on link "Elements" at bounding box center [480, 144] width 123 height 20
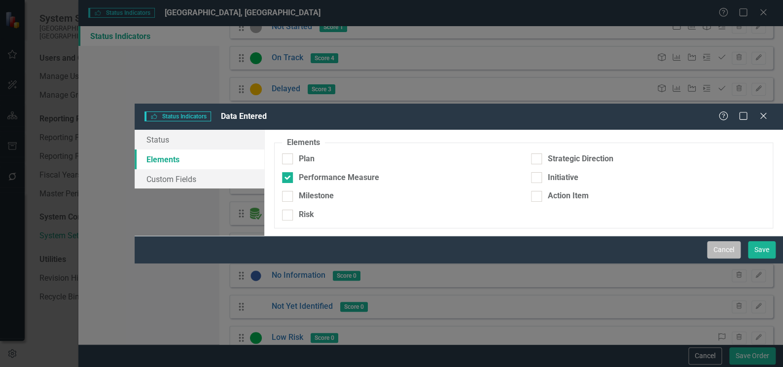
click at [726, 258] on button "Cancel" at bounding box center [724, 249] width 34 height 17
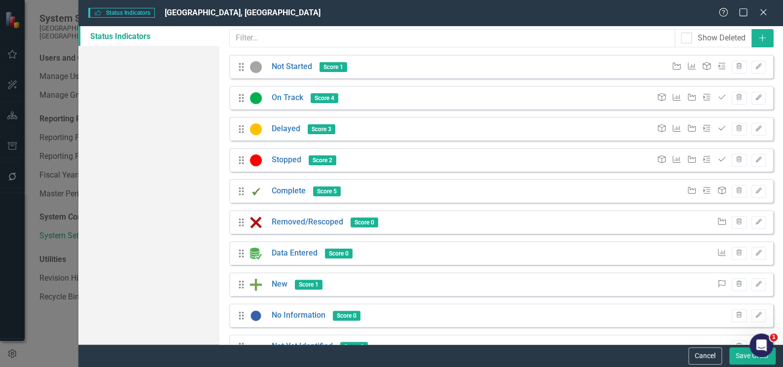
scroll to position [0, 0]
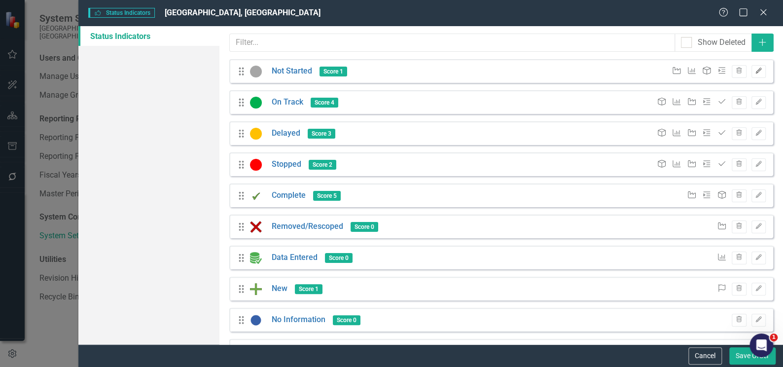
click at [755, 69] on icon "Edit" at bounding box center [758, 71] width 7 height 6
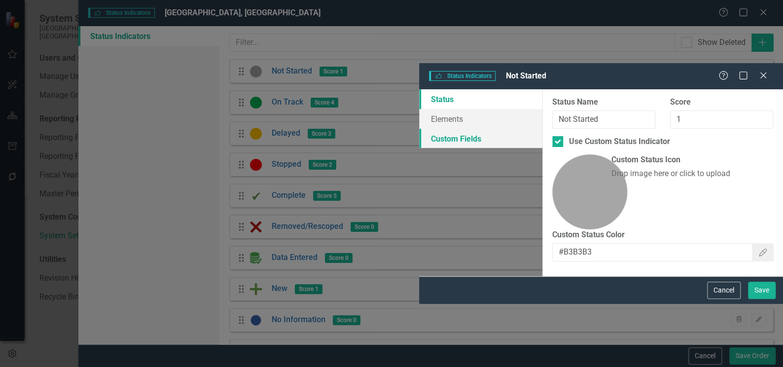
click at [419, 129] on link "Custom Fields" at bounding box center [480, 139] width 123 height 20
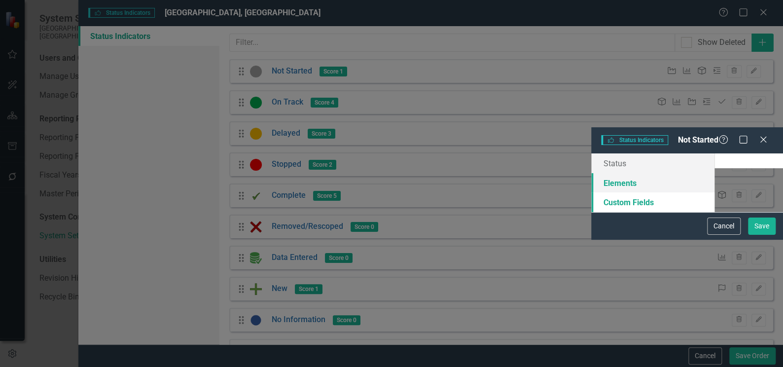
click at [591, 173] on link "Elements" at bounding box center [652, 183] width 123 height 20
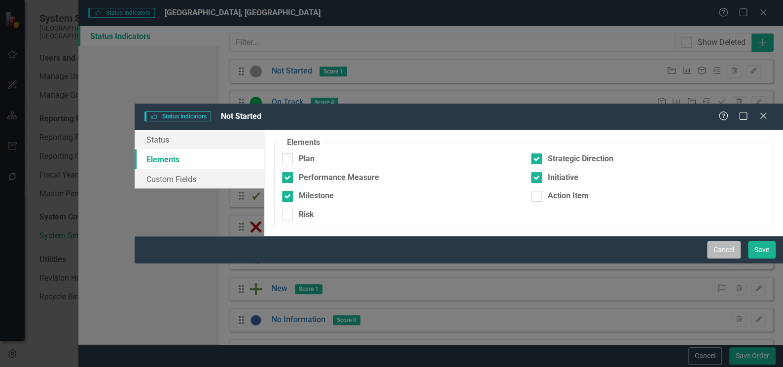
click at [729, 258] on button "Cancel" at bounding box center [724, 249] width 34 height 17
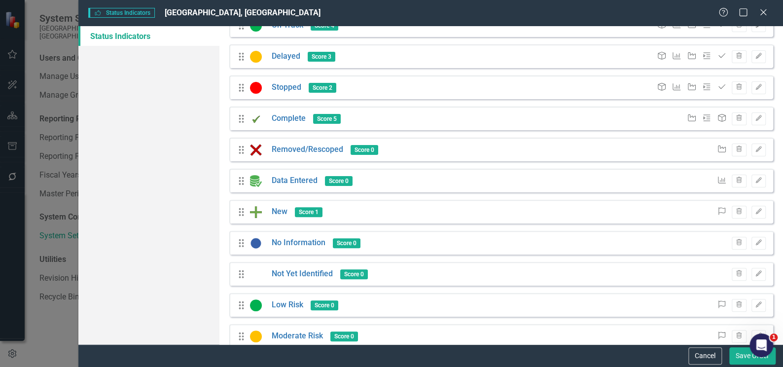
scroll to position [89, 0]
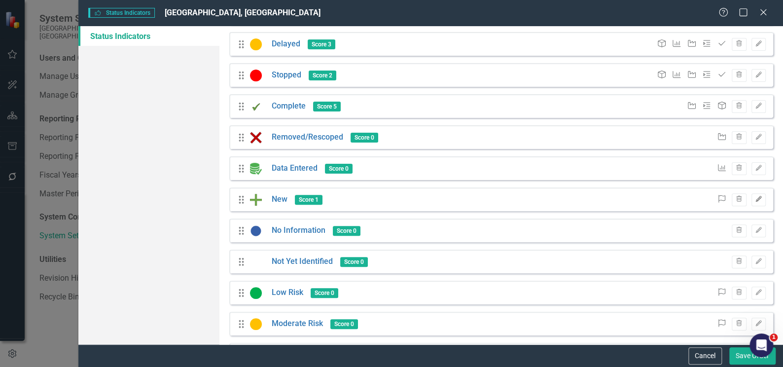
click at [751, 203] on button "Edit" at bounding box center [758, 199] width 14 height 13
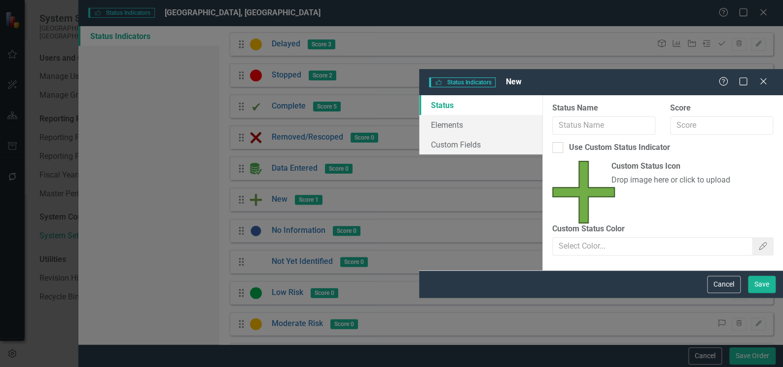
type input "New"
type input "1"
checkbox input "true"
type input "#63b1e5"
click at [419, 115] on link "Elements" at bounding box center [480, 125] width 123 height 20
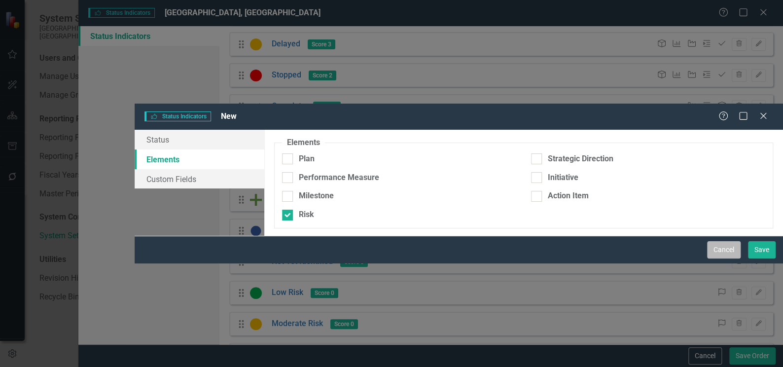
click at [722, 258] on button "Cancel" at bounding box center [724, 249] width 34 height 17
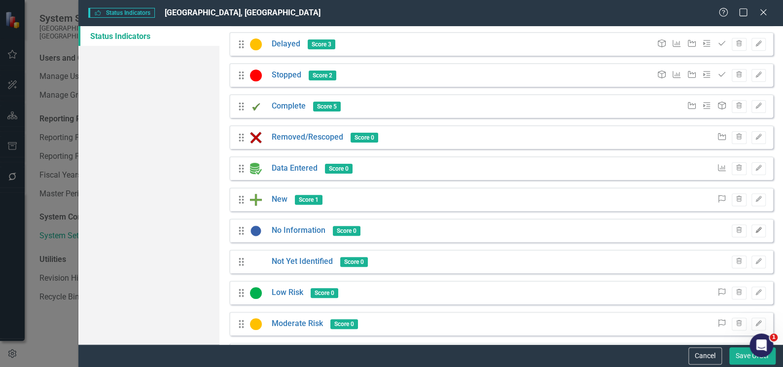
click at [751, 232] on button "Edit" at bounding box center [758, 230] width 14 height 13
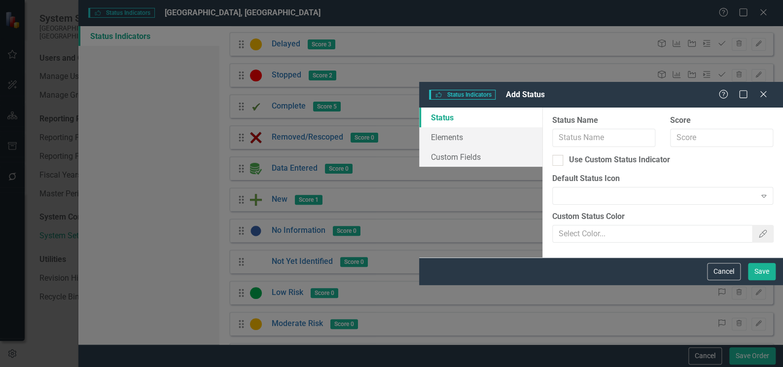
type input "No Information"
type input "0"
type input "#3D4D79"
click at [419, 147] on link "Custom Fields" at bounding box center [480, 157] width 123 height 20
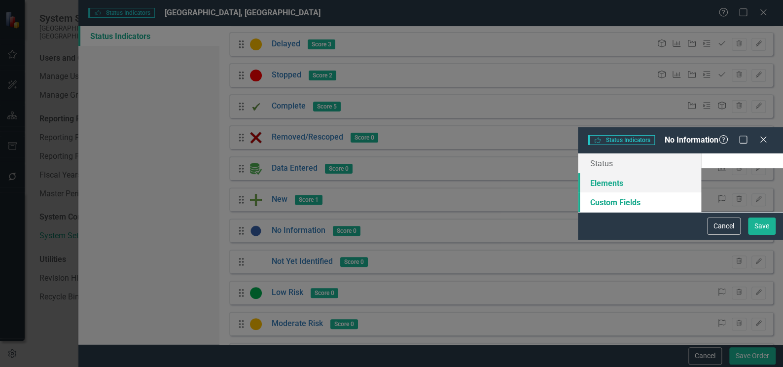
click at [578, 173] on link "Elements" at bounding box center [639, 183] width 123 height 20
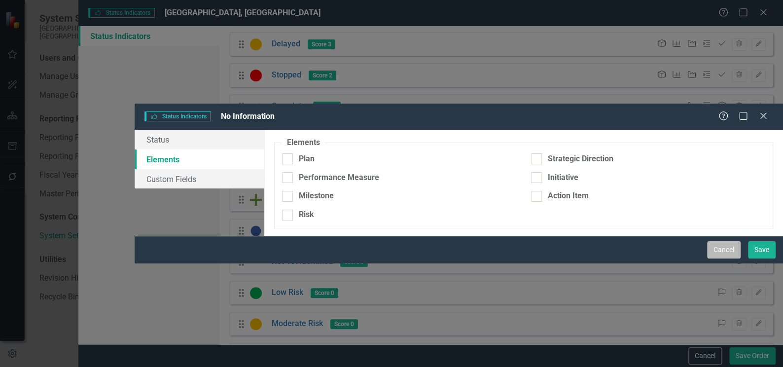
click at [725, 258] on button "Cancel" at bounding box center [724, 249] width 34 height 17
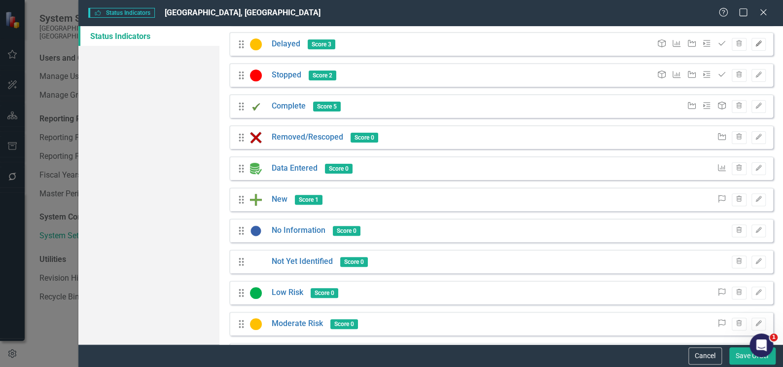
click at [755, 44] on icon "Edit" at bounding box center [758, 44] width 7 height 6
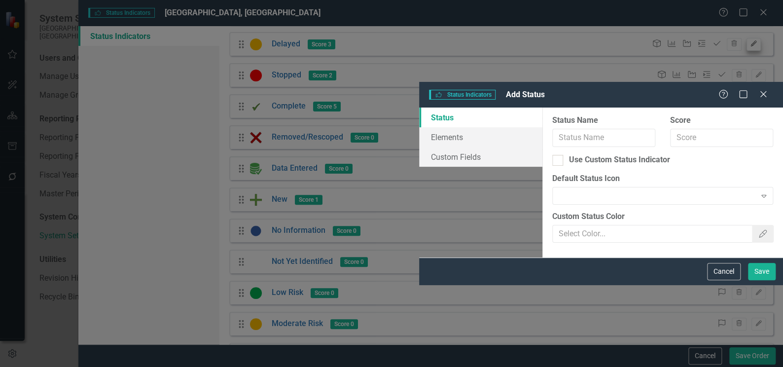
type input "Delayed"
type input "3"
checkbox input "true"
type input "#FFCA28"
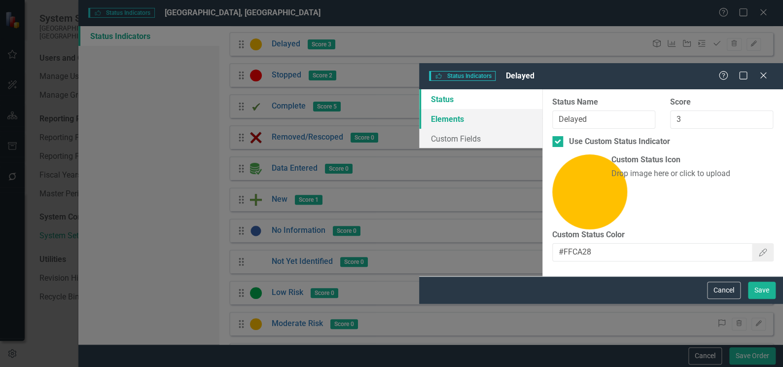
click at [419, 109] on link "Elements" at bounding box center [480, 119] width 123 height 20
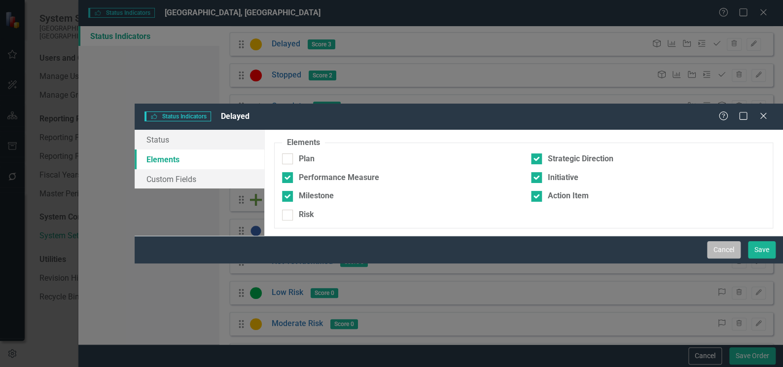
click at [723, 258] on button "Cancel" at bounding box center [724, 249] width 34 height 17
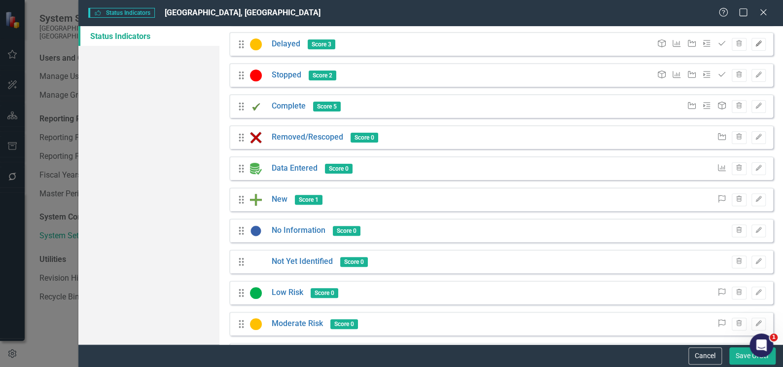
click at [755, 44] on icon "Edit" at bounding box center [758, 44] width 7 height 6
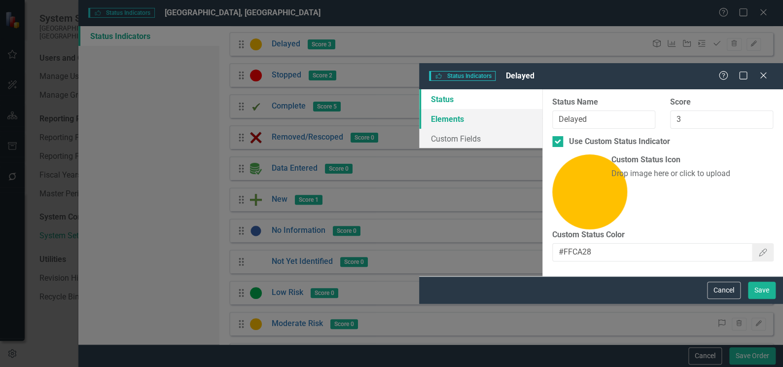
click at [419, 109] on link "Elements" at bounding box center [480, 119] width 123 height 20
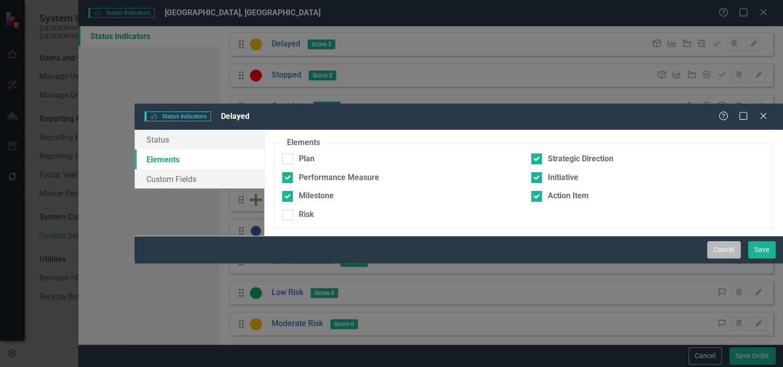
click at [724, 258] on button "Cancel" at bounding box center [724, 249] width 34 height 17
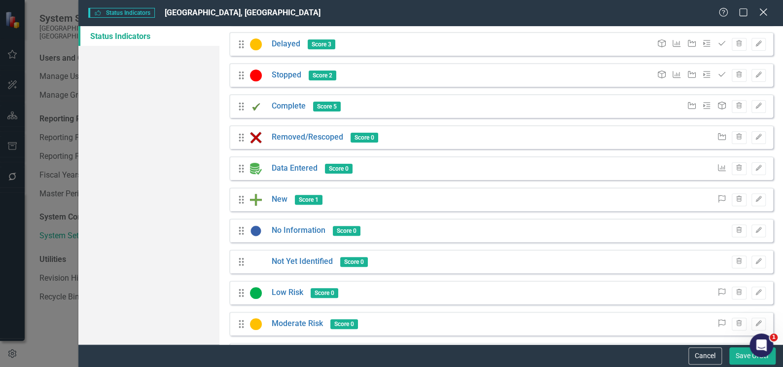
click at [761, 14] on icon at bounding box center [762, 11] width 7 height 7
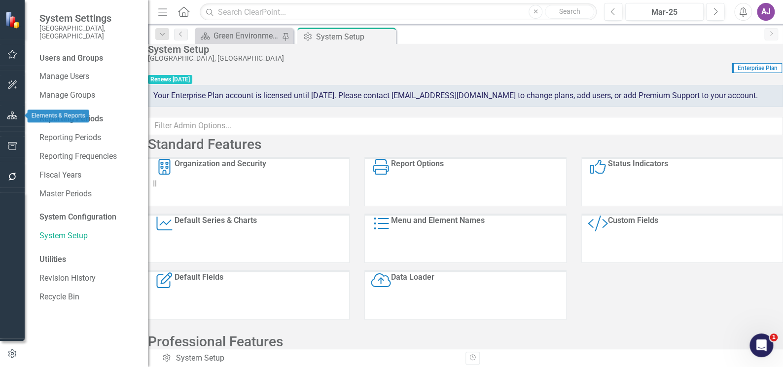
click at [12, 119] on icon "button" at bounding box center [12, 115] width 10 height 8
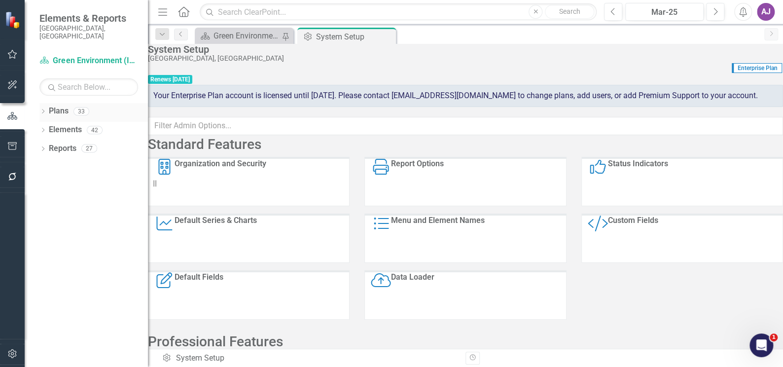
click at [58, 105] on link "Plans" at bounding box center [59, 110] width 20 height 11
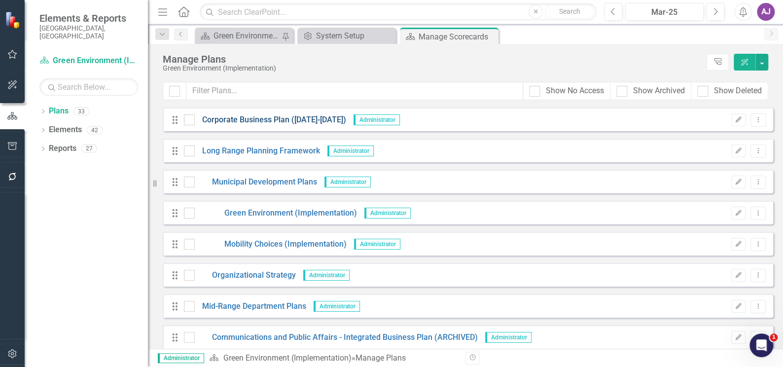
click at [263, 118] on link "Corporate Business Plan ([DATE]-[DATE])" at bounding box center [270, 119] width 151 height 11
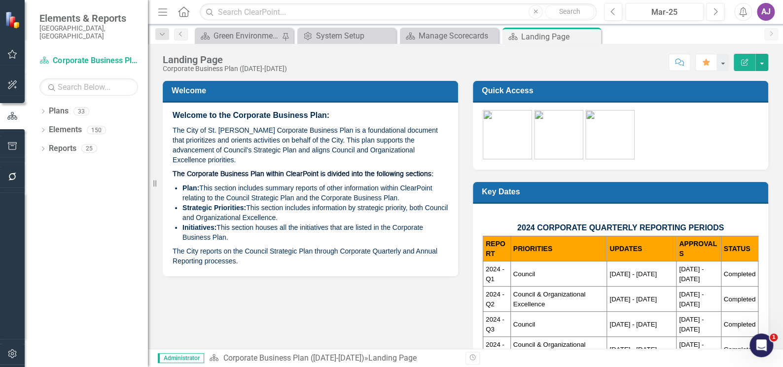
click at [164, 13] on icon "Menu" at bounding box center [162, 11] width 13 height 10
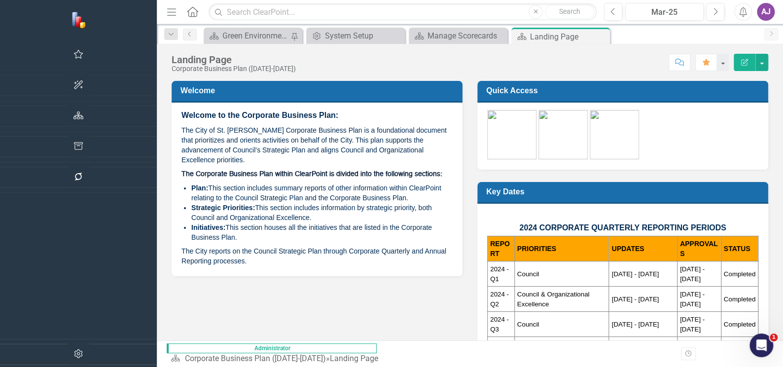
click at [165, 11] on icon "Menu" at bounding box center [171, 11] width 13 height 10
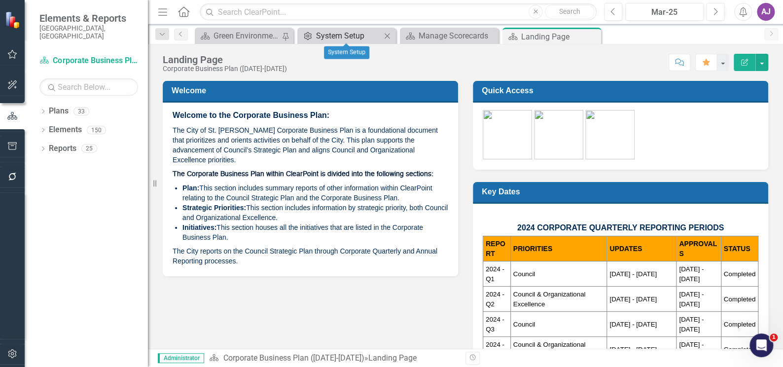
click at [319, 36] on div "System Setup" at bounding box center [348, 36] width 65 height 12
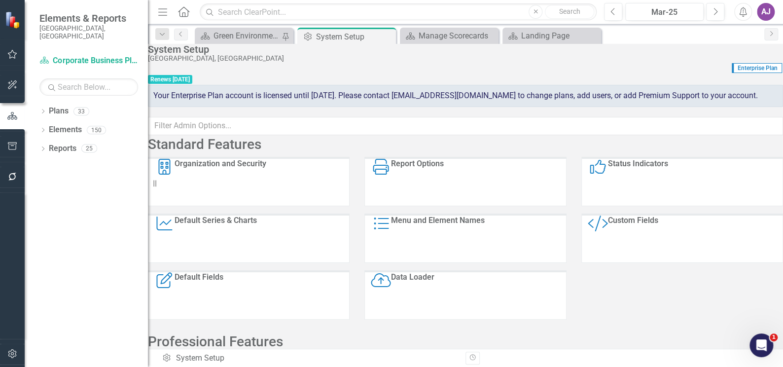
click at [621, 206] on div "Status Indicators" at bounding box center [638, 182] width 60 height 47
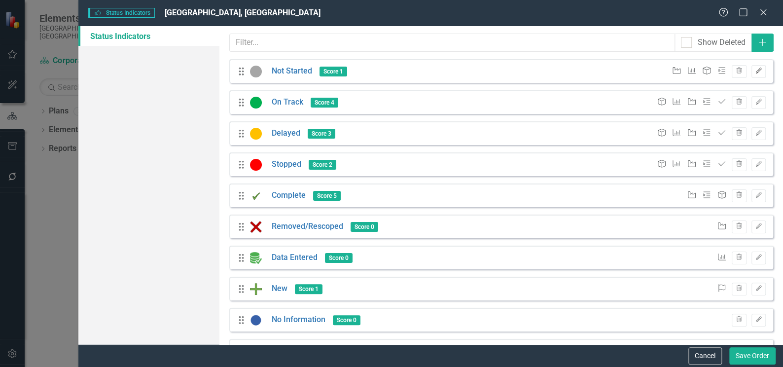
click at [755, 70] on icon "Edit" at bounding box center [758, 71] width 7 height 6
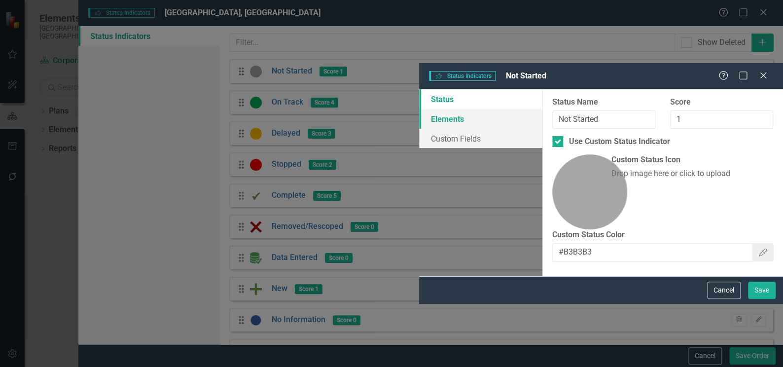
click at [419, 109] on link "Elements" at bounding box center [480, 119] width 123 height 20
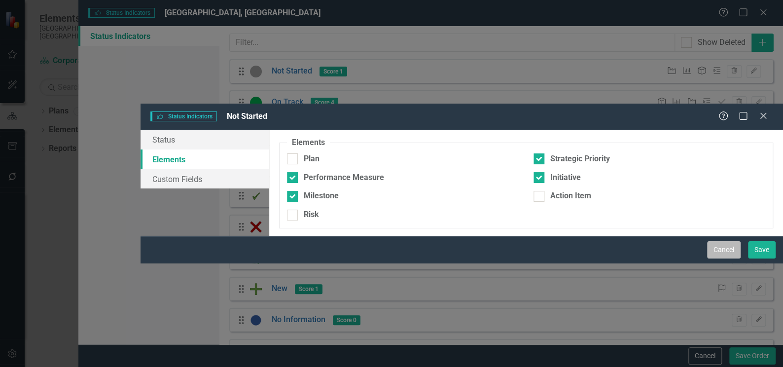
click at [725, 258] on button "Cancel" at bounding box center [724, 249] width 34 height 17
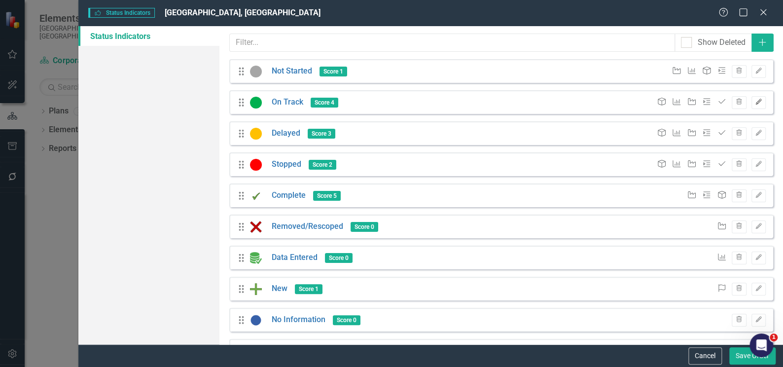
click at [751, 104] on button "Edit" at bounding box center [758, 102] width 14 height 13
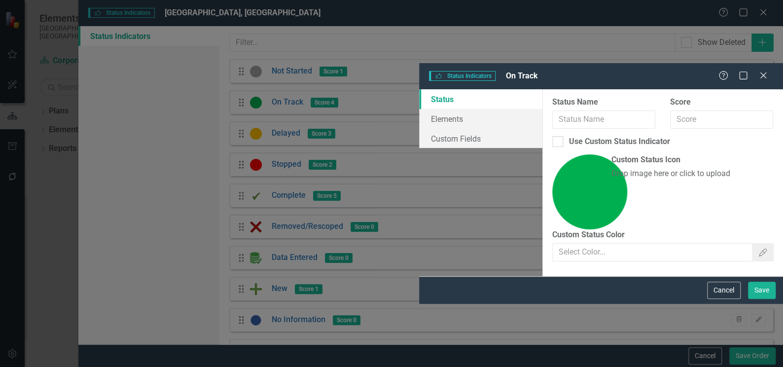
type input "On Track"
type input "4"
checkbox input "true"
type input "#4DAF50"
click at [419, 109] on link "Elements" at bounding box center [480, 119] width 123 height 20
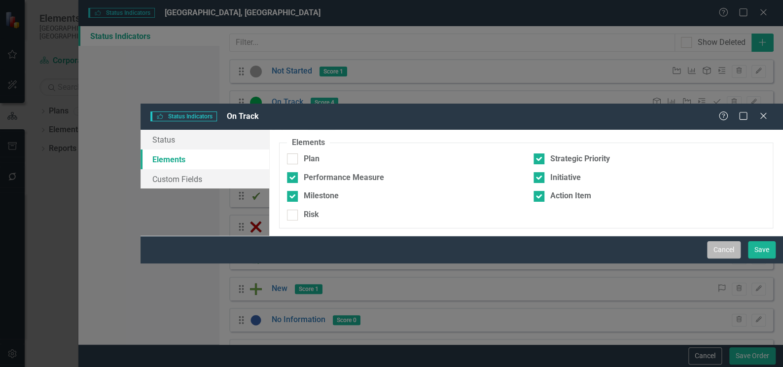
click at [729, 258] on button "Cancel" at bounding box center [724, 249] width 34 height 17
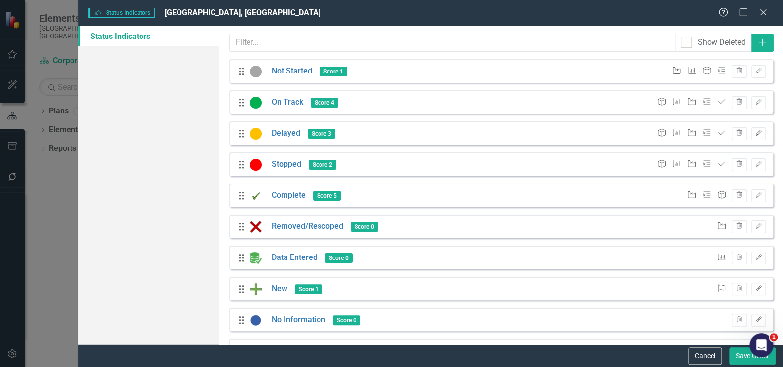
click at [753, 136] on button "Edit" at bounding box center [758, 133] width 14 height 13
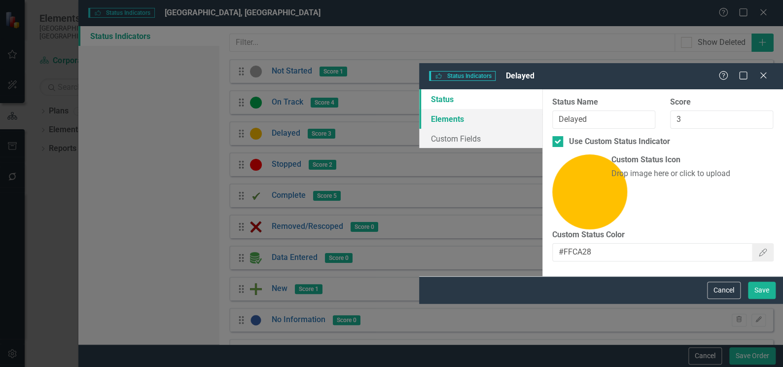
click at [419, 109] on link "Elements" at bounding box center [480, 119] width 123 height 20
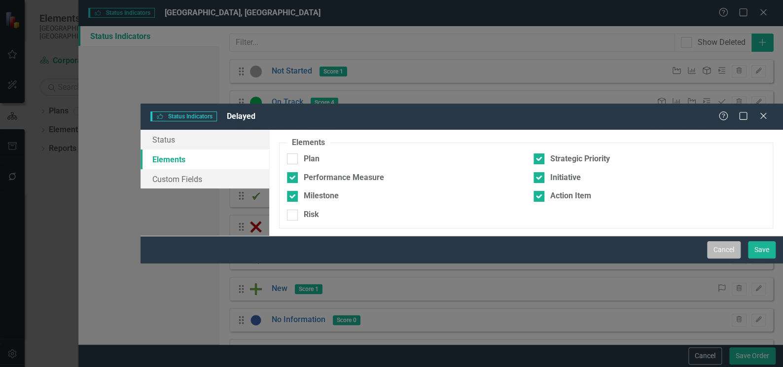
click at [725, 258] on button "Cancel" at bounding box center [724, 249] width 34 height 17
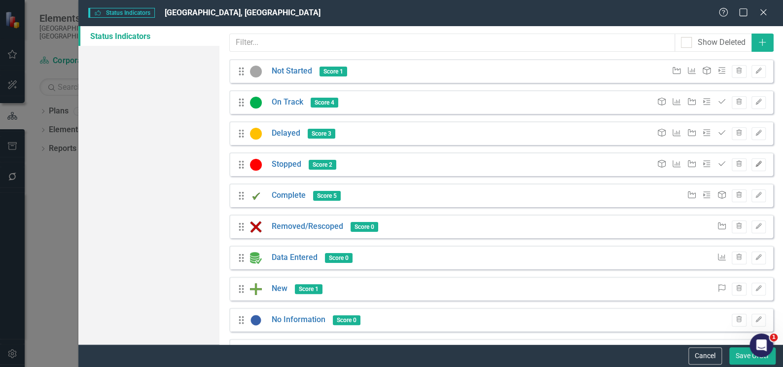
click at [755, 165] on icon "Edit" at bounding box center [758, 164] width 7 height 6
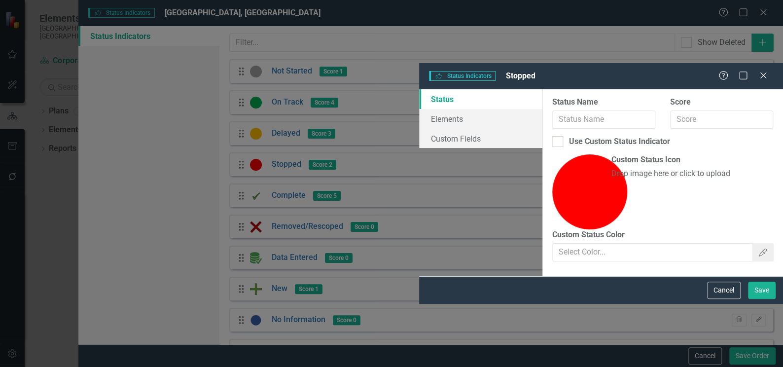
type input "Stopped"
type input "2"
checkbox input "true"
type input "#FF0000"
click at [419, 109] on link "Elements" at bounding box center [480, 119] width 123 height 20
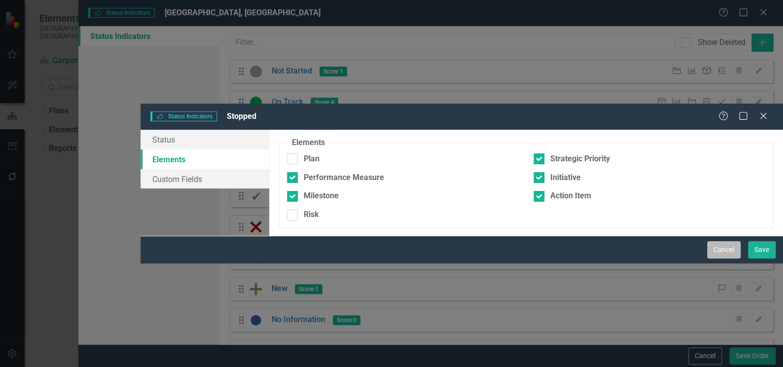
click at [724, 258] on button "Cancel" at bounding box center [724, 249] width 34 height 17
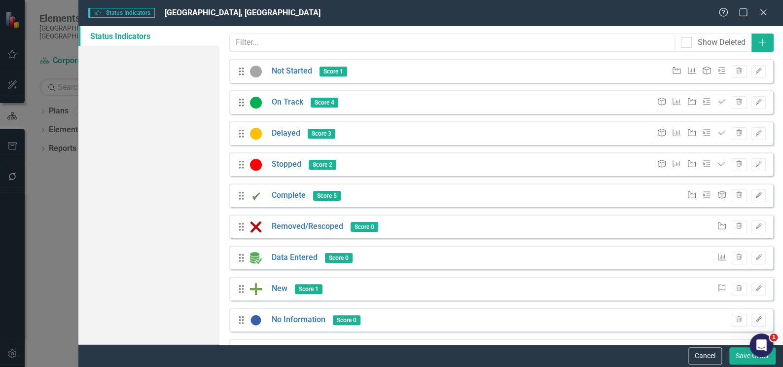
click at [755, 196] on icon "Edit" at bounding box center [758, 195] width 7 height 6
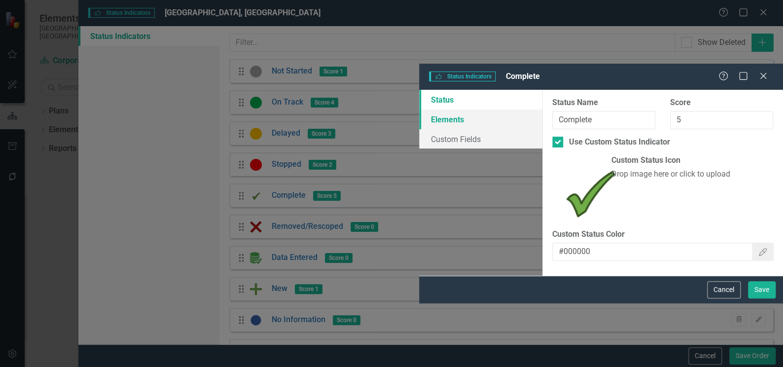
click at [419, 109] on link "Elements" at bounding box center [480, 119] width 123 height 20
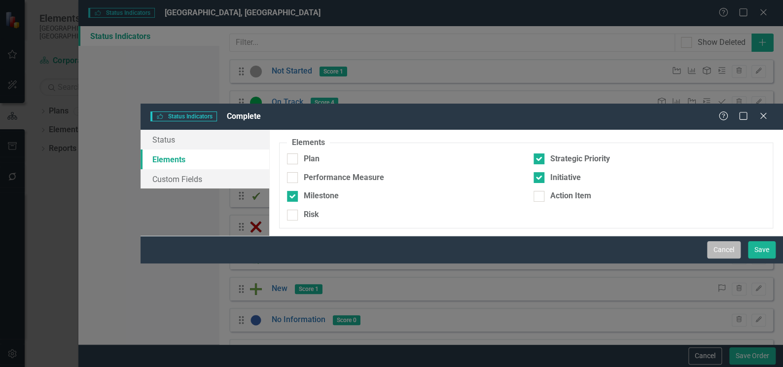
click at [715, 258] on button "Cancel" at bounding box center [724, 249] width 34 height 17
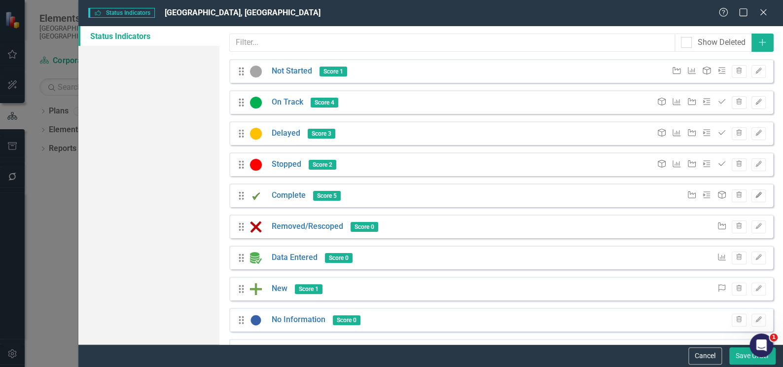
click at [755, 195] on icon "Edit" at bounding box center [758, 195] width 7 height 6
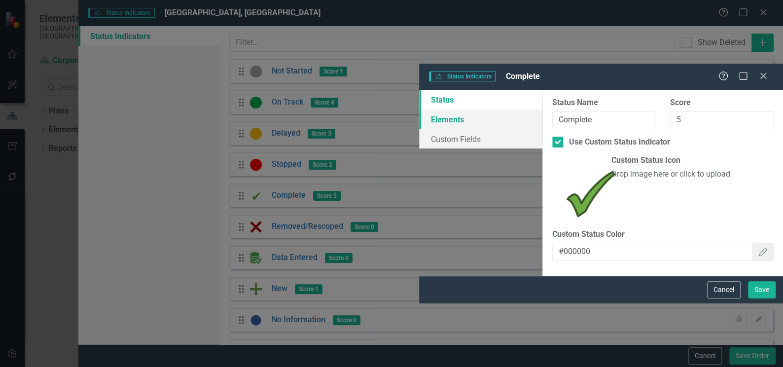
click at [419, 109] on link "Elements" at bounding box center [480, 119] width 123 height 20
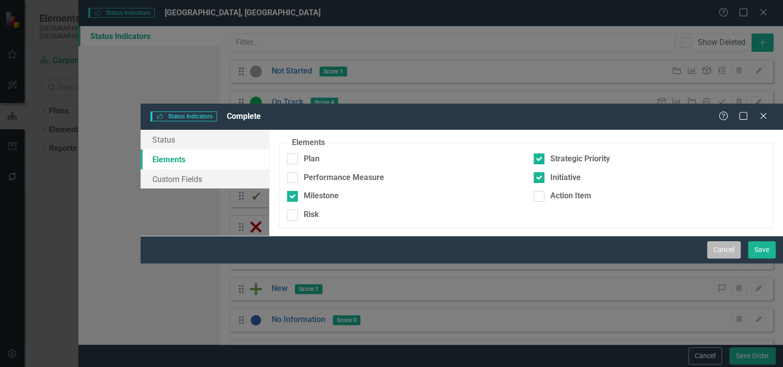
click at [716, 258] on button "Cancel" at bounding box center [724, 249] width 34 height 17
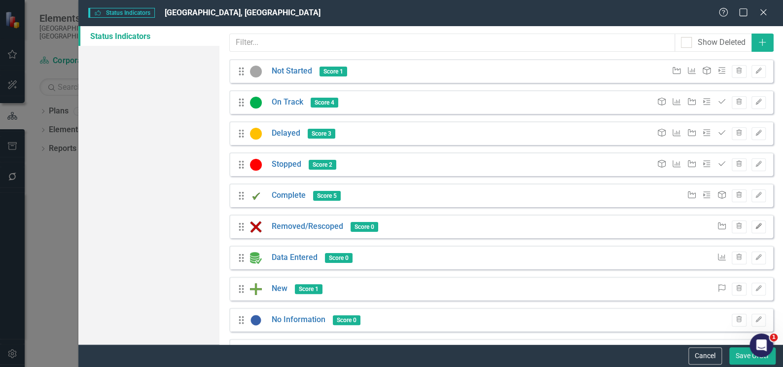
click at [755, 227] on icon "Edit" at bounding box center [758, 226] width 7 height 6
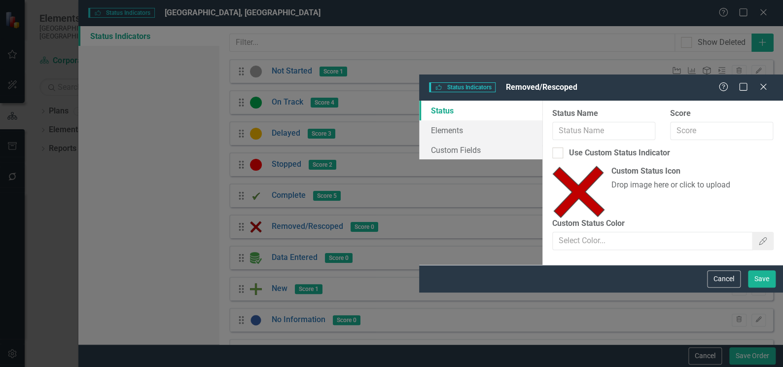
type input "Removed/Rescoped"
checkbox input "true"
type input "#4C4C4C"
click at [419, 120] on link "Elements" at bounding box center [480, 130] width 123 height 20
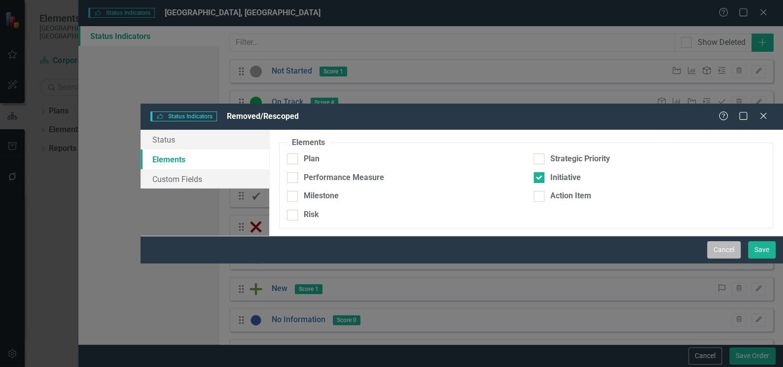
click at [723, 258] on button "Cancel" at bounding box center [724, 249] width 34 height 17
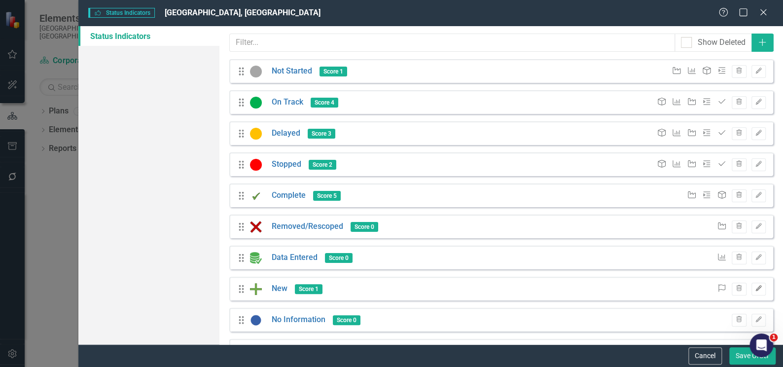
click at [755, 288] on icon "button" at bounding box center [758, 288] width 6 height 6
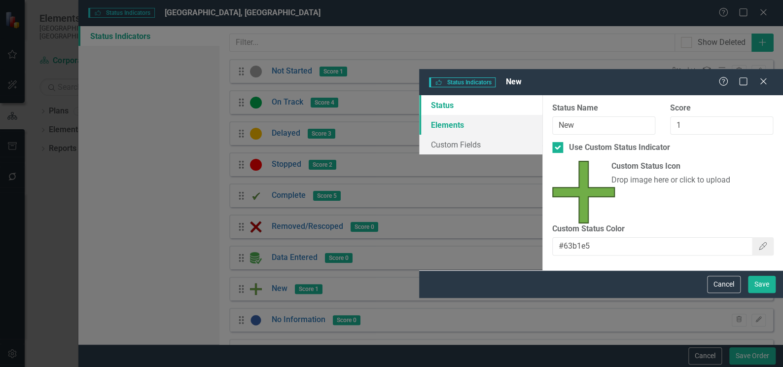
click at [419, 115] on link "Elements" at bounding box center [480, 125] width 123 height 20
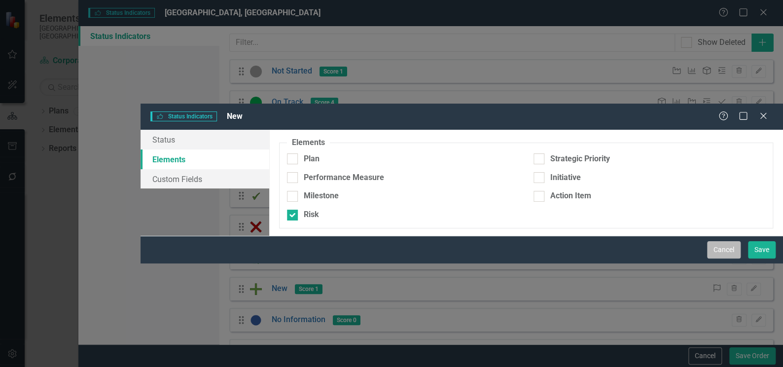
click at [727, 258] on button "Cancel" at bounding box center [724, 249] width 34 height 17
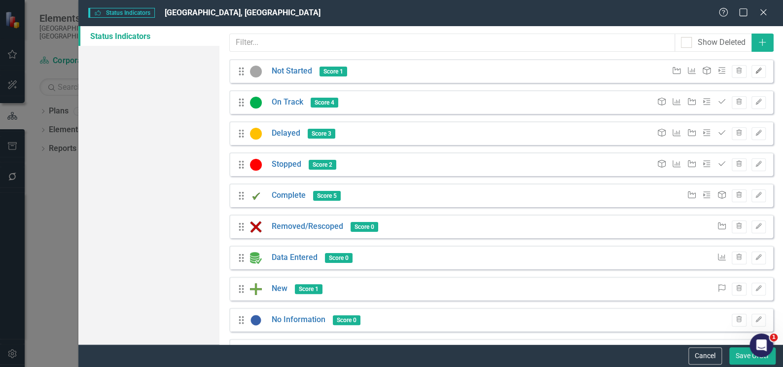
click at [752, 74] on button "Edit" at bounding box center [758, 71] width 14 height 13
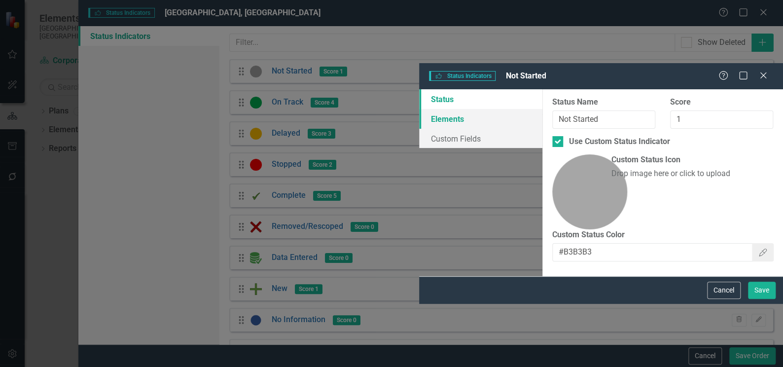
click at [419, 109] on link "Elements" at bounding box center [480, 119] width 123 height 20
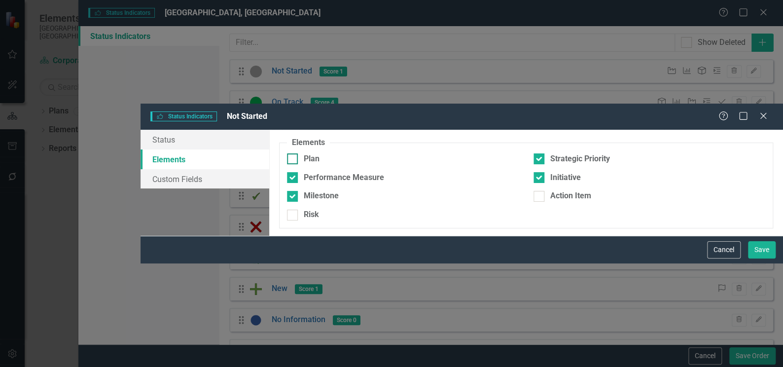
click at [298, 153] on div at bounding box center [292, 158] width 11 height 11
click at [293, 153] on input "Plan" at bounding box center [290, 156] width 6 height 6
checkbox input "true"
click at [765, 258] on button "Save" at bounding box center [762, 249] width 28 height 17
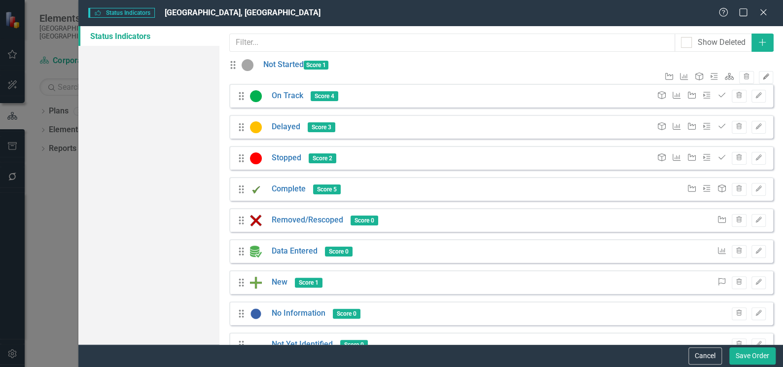
click at [762, 74] on icon "Edit" at bounding box center [765, 77] width 7 height 6
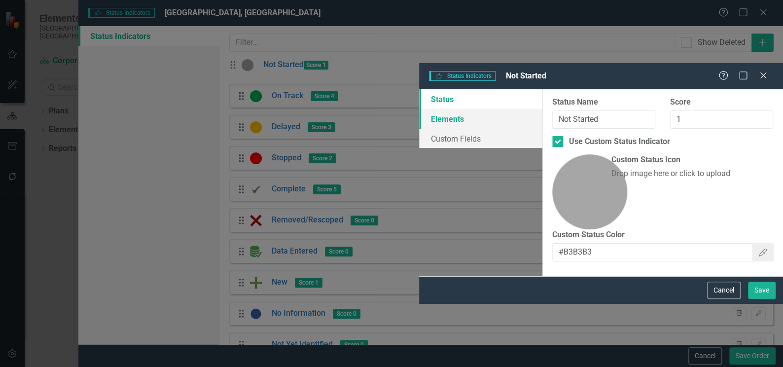
click at [419, 109] on link "Elements" at bounding box center [480, 119] width 123 height 20
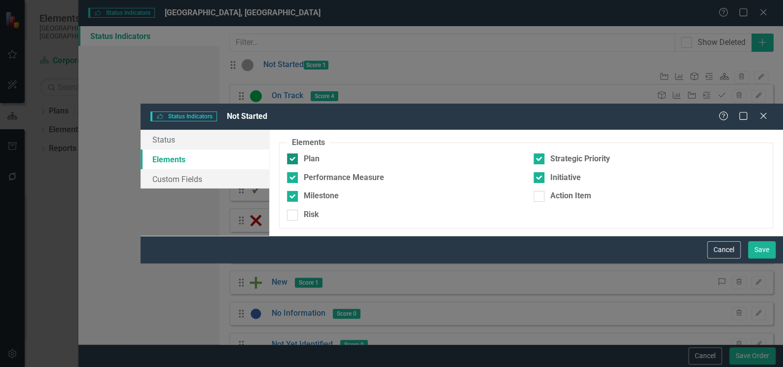
click at [298, 153] on div at bounding box center [292, 158] width 11 height 11
click at [293, 153] on input "Plan" at bounding box center [290, 156] width 6 height 6
checkbox input "false"
click at [758, 258] on button "Save" at bounding box center [762, 249] width 28 height 17
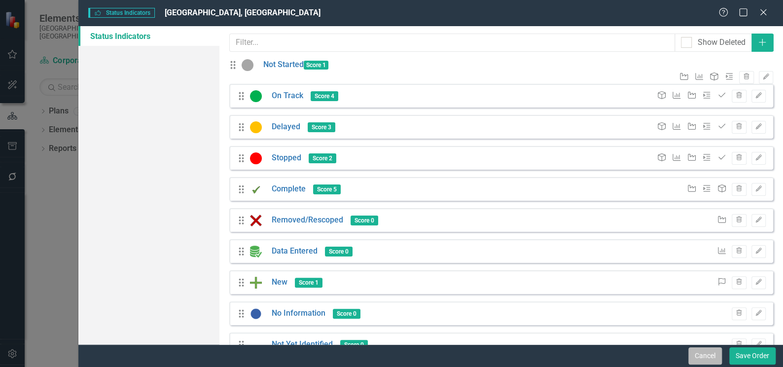
click at [709, 354] on button "Cancel" at bounding box center [705, 355] width 34 height 17
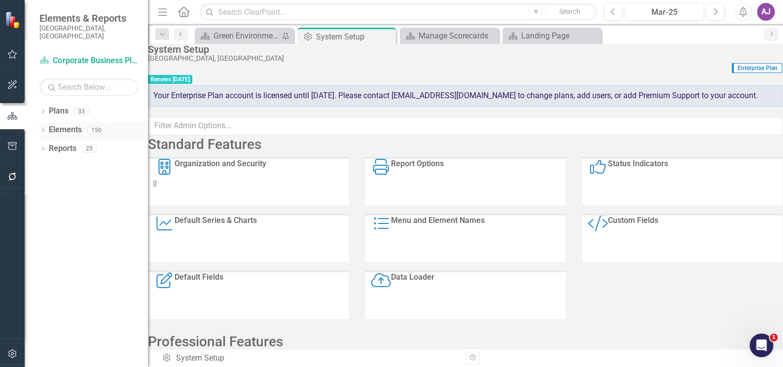
click at [43, 128] on icon "Dropdown" at bounding box center [42, 130] width 7 height 5
click at [45, 109] on icon "Dropdown" at bounding box center [42, 111] width 7 height 5
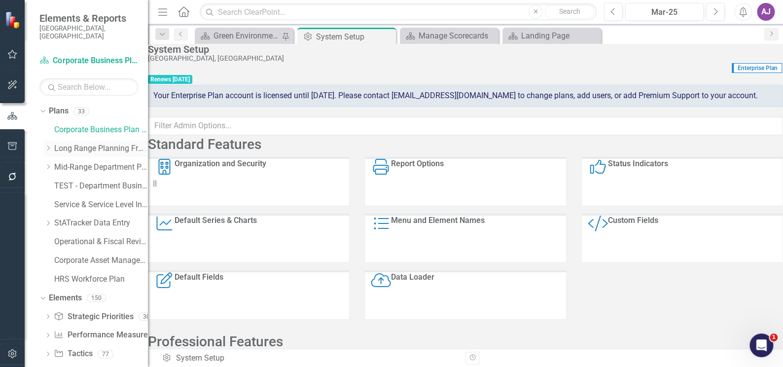
click at [77, 143] on link "Long Range Planning Framework" at bounding box center [101, 148] width 94 height 11
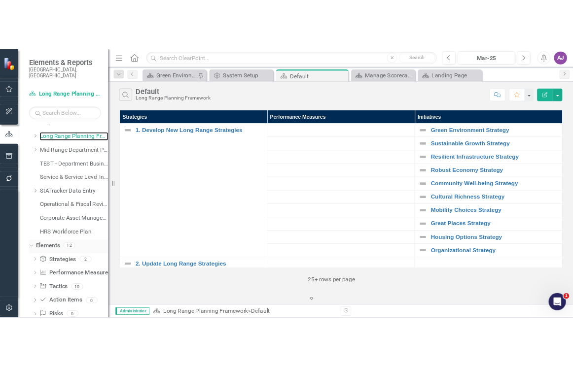
scroll to position [45, 0]
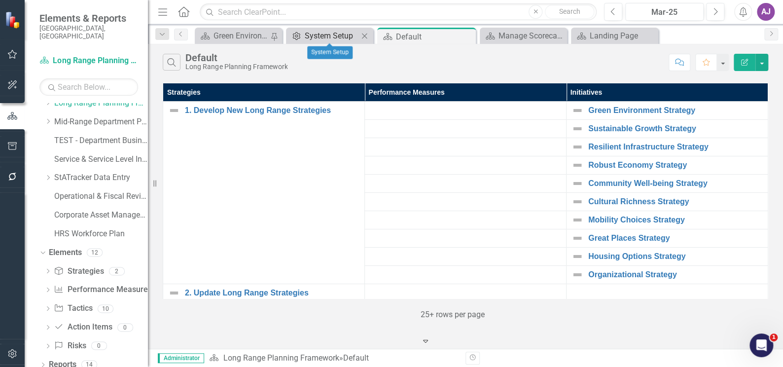
click at [321, 36] on div "System Setup" at bounding box center [332, 36] width 54 height 12
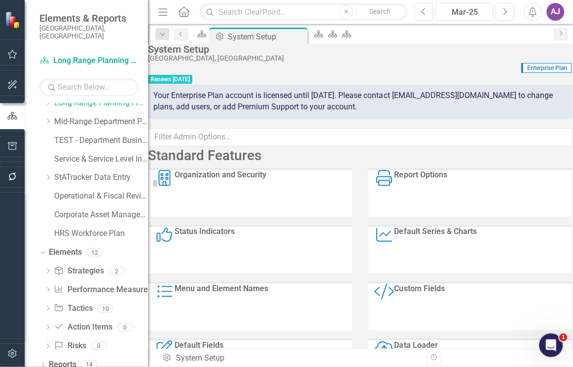
scroll to position [45, 0]
click at [16, 116] on icon "button" at bounding box center [12, 115] width 11 height 9
click at [351, 35] on icon "Plan" at bounding box center [346, 34] width 10 height 8
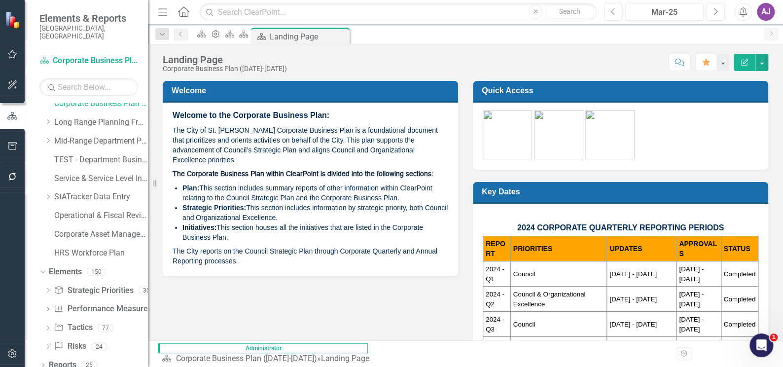
scroll to position [27, 0]
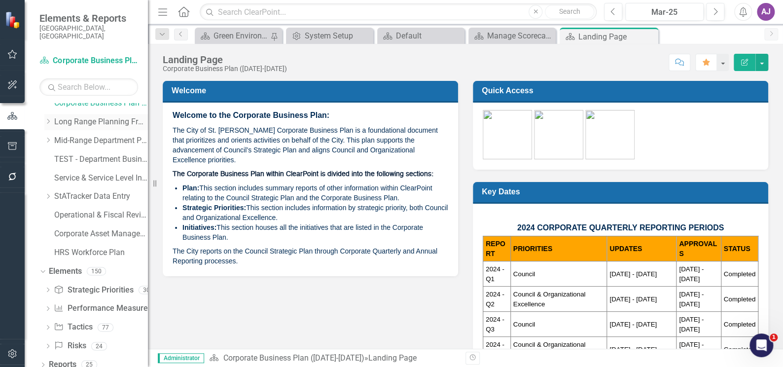
click at [100, 116] on link "Long Range Planning Framework" at bounding box center [101, 121] width 94 height 11
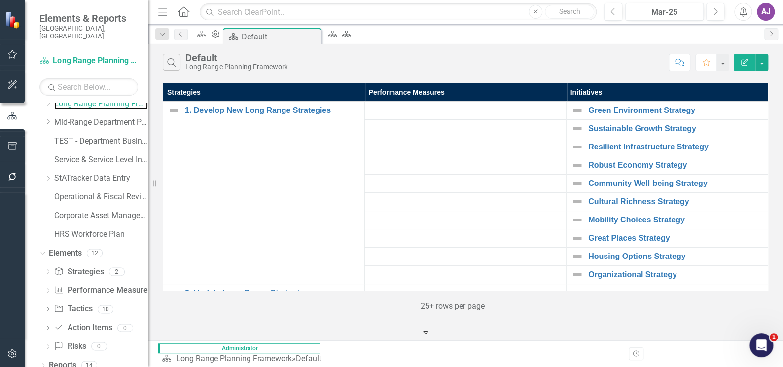
scroll to position [45, 0]
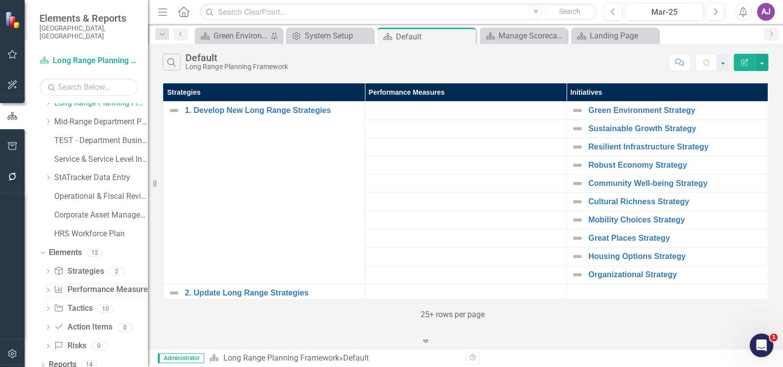
click at [79, 284] on link "Performance Measure Performance Measures" at bounding box center [103, 289] width 98 height 11
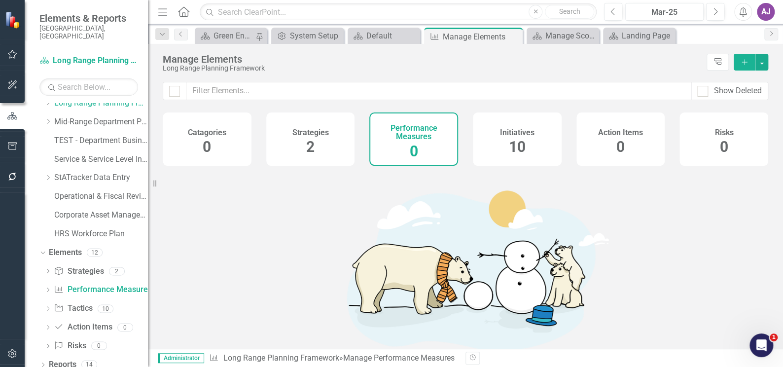
click at [307, 146] on span "2" at bounding box center [310, 146] width 8 height 17
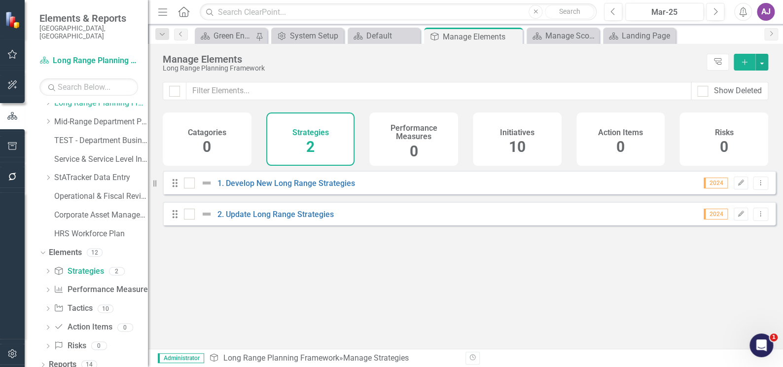
click at [401, 144] on div "Performance Measures 0" at bounding box center [413, 138] width 89 height 53
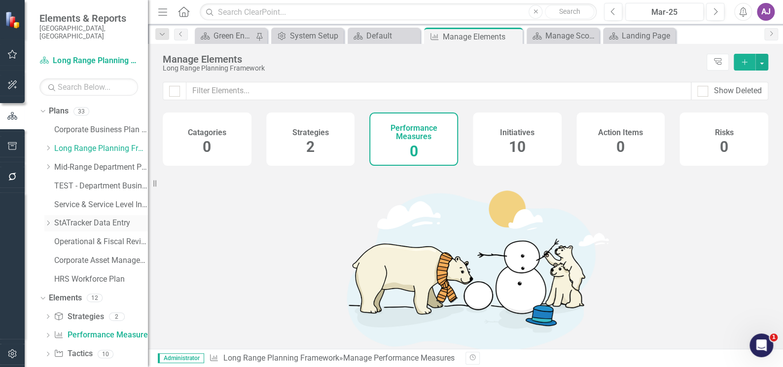
click at [103, 218] on link "StATracker Data Entry" at bounding box center [101, 222] width 94 height 11
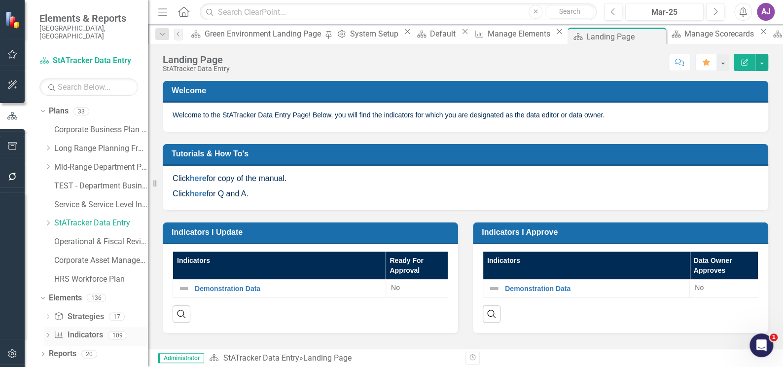
click at [89, 329] on link "Indicator Indicators" at bounding box center [78, 334] width 49 height 11
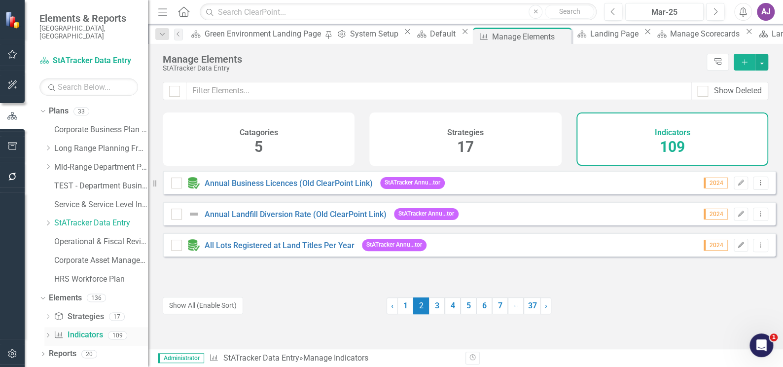
click at [89, 329] on link "Indicator Indicators" at bounding box center [78, 334] width 49 height 11
click at [737, 248] on icon "Edit" at bounding box center [740, 245] width 7 height 6
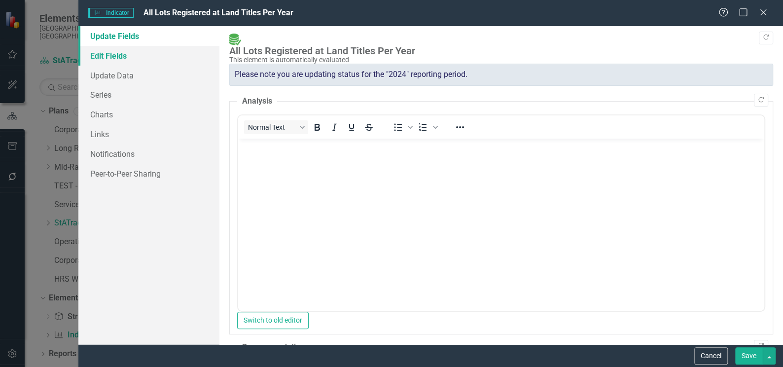
click at [129, 56] on link "Edit Fields" at bounding box center [148, 56] width 141 height 20
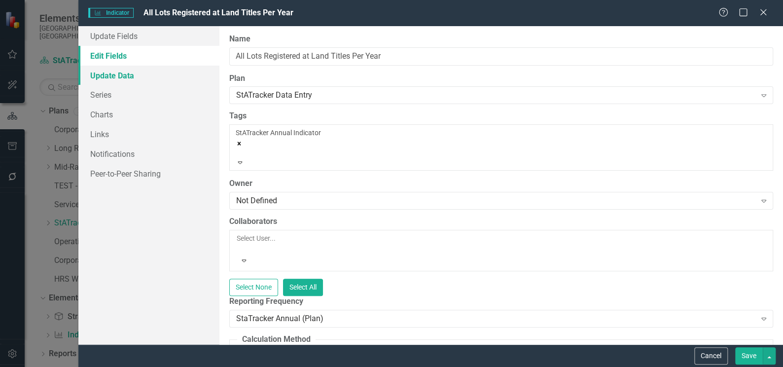
click at [122, 74] on link "Update Data" at bounding box center [148, 76] width 141 height 20
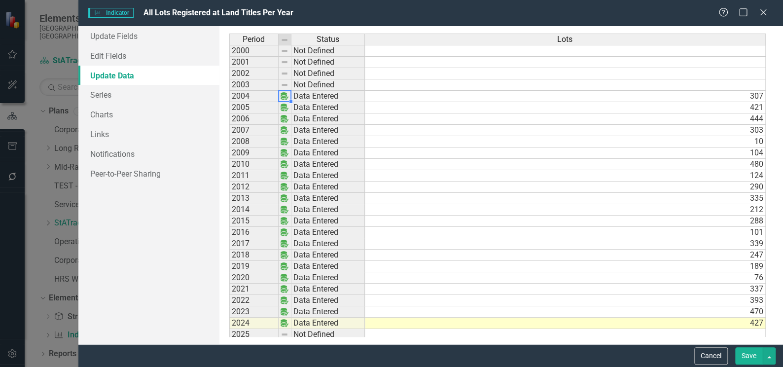
click at [283, 96] on img at bounding box center [284, 96] width 8 height 8
click at [284, 98] on img at bounding box center [284, 96] width 8 height 8
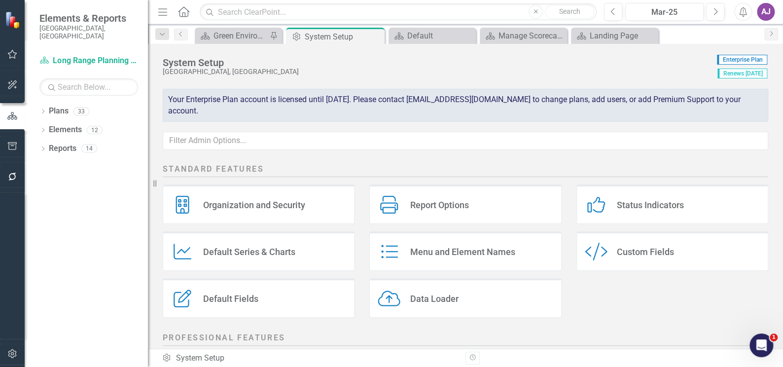
click at [614, 211] on div "Status Indicators Status Indicators" at bounding box center [672, 203] width 192 height 39
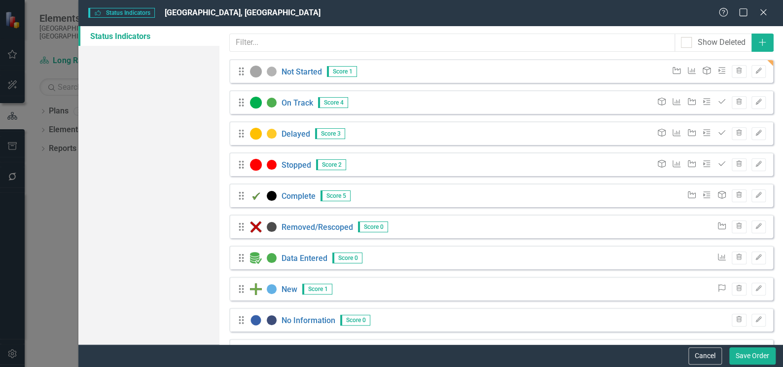
click at [43, 190] on div "Status Indicators Status Indicators City of [GEOGRAPHIC_DATA][PERSON_NAME][GEOG…" at bounding box center [391, 183] width 783 height 367
click at [752, 168] on button "Edit" at bounding box center [758, 164] width 14 height 13
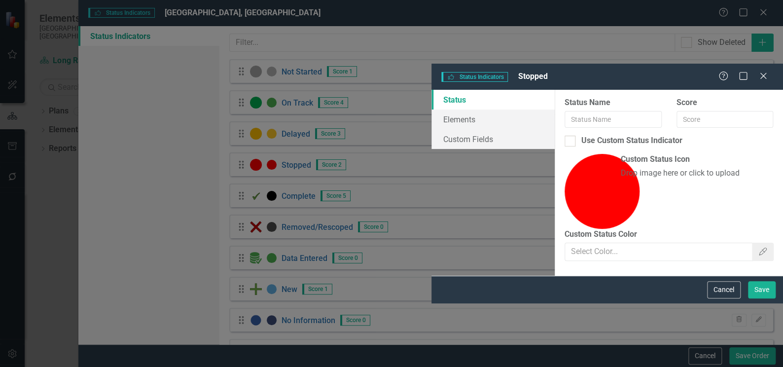
type input "Stopped"
type input "2"
checkbox input "true"
type input "#FF0000"
click at [431, 109] on link "Elements" at bounding box center [492, 119] width 123 height 20
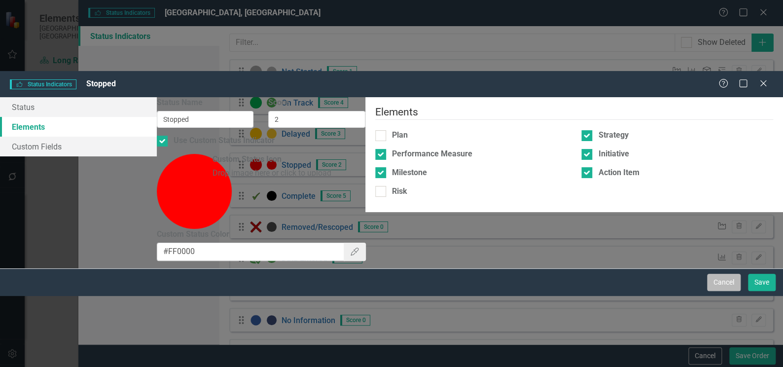
click at [716, 291] on button "Cancel" at bounding box center [724, 282] width 34 height 17
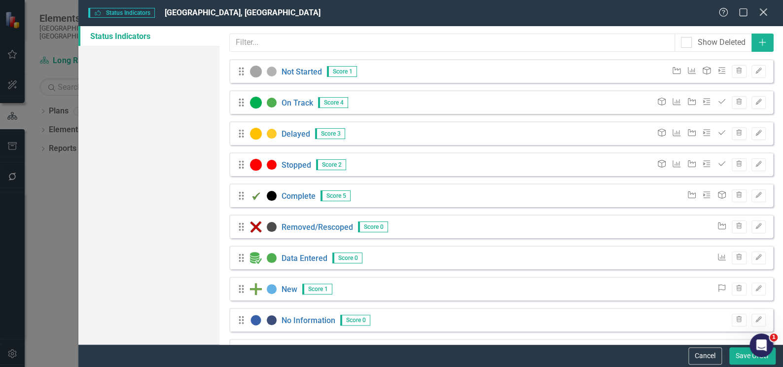
click at [761, 14] on icon at bounding box center [762, 11] width 7 height 7
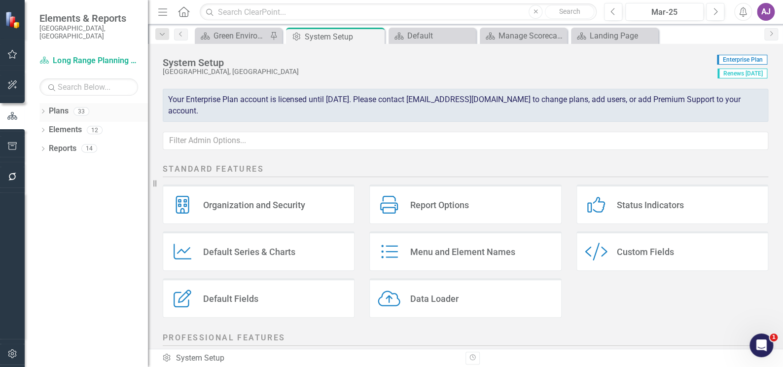
click at [44, 109] on icon "Dropdown" at bounding box center [42, 111] width 7 height 5
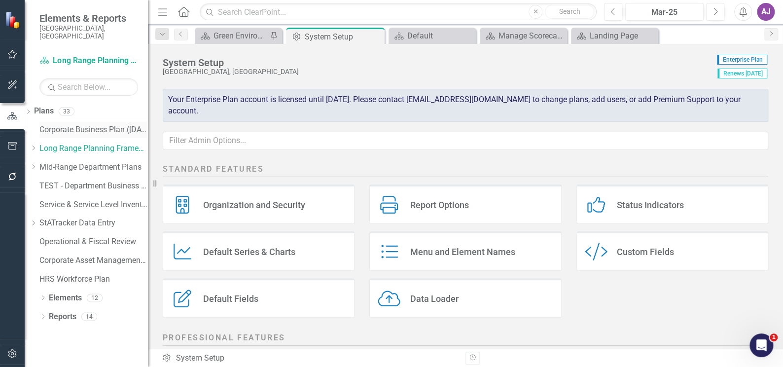
click at [79, 124] on link "Corporate Business Plan ([DATE]-[DATE])" at bounding box center [93, 129] width 108 height 11
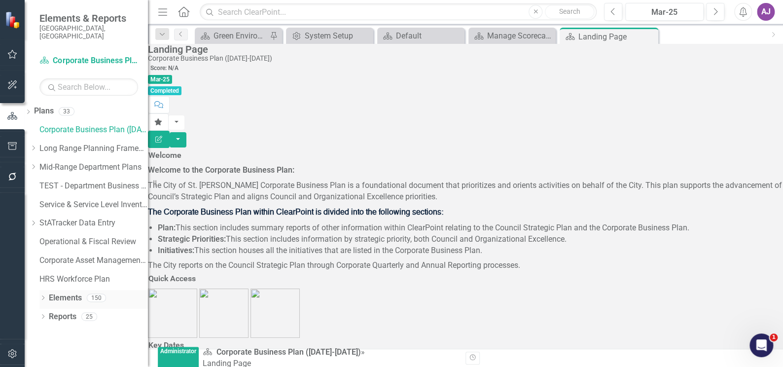
click at [44, 295] on icon at bounding box center [43, 297] width 2 height 4
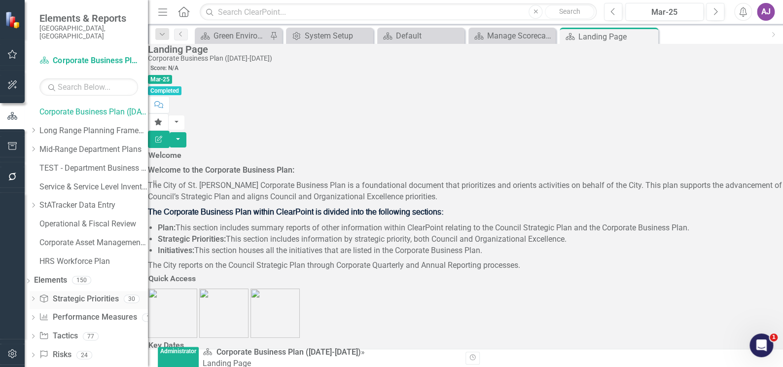
scroll to position [27, 0]
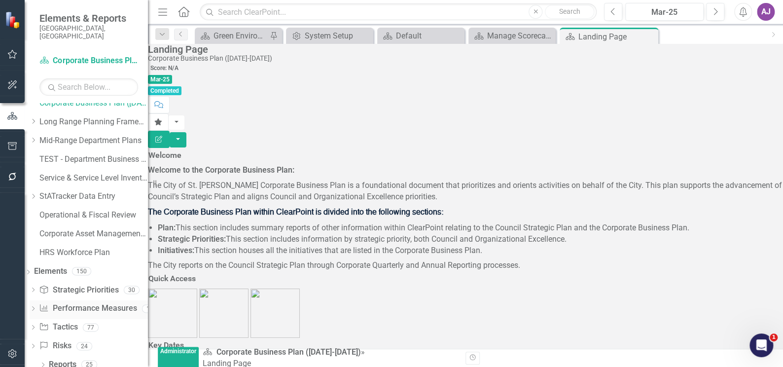
click at [94, 303] on link "Performance Measure Performance Measures" at bounding box center [88, 308] width 98 height 11
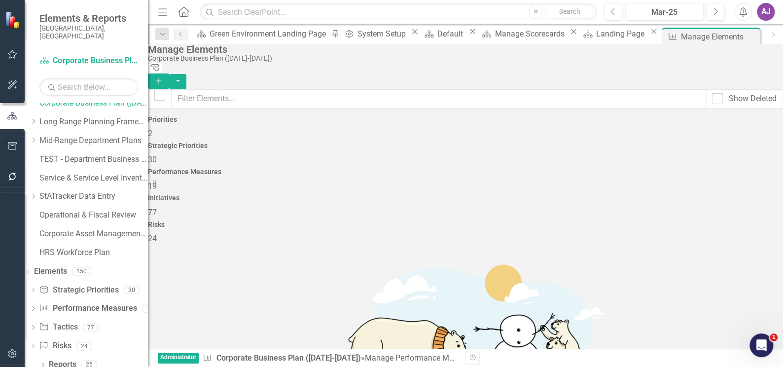
click at [157, 181] on span "19" at bounding box center [152, 185] width 9 height 9
checkbox input "false"
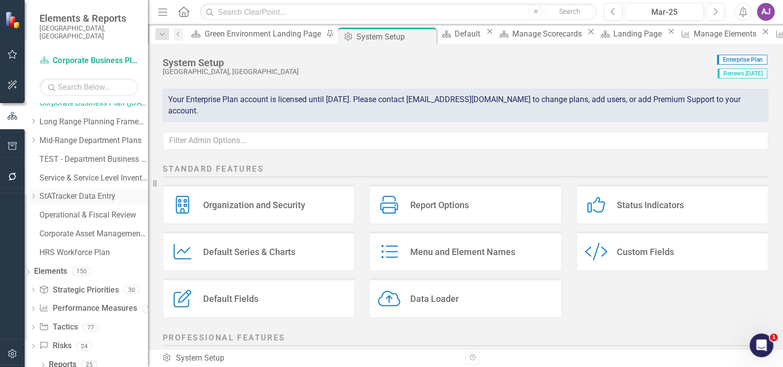
click at [78, 191] on link "StATracker Data Entry" at bounding box center [93, 196] width 108 height 11
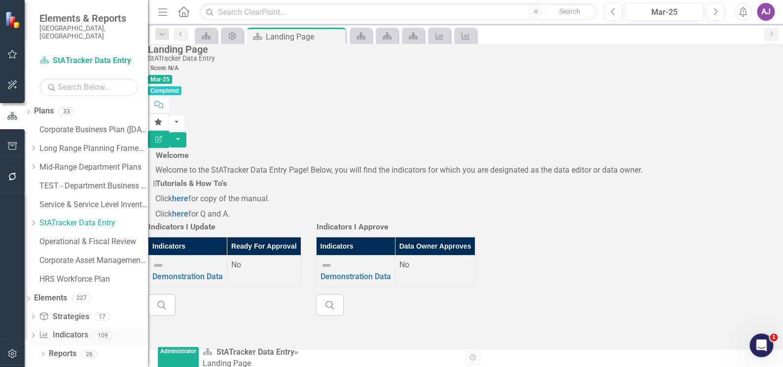
click at [88, 329] on link "Indicator Indicators" at bounding box center [63, 334] width 49 height 11
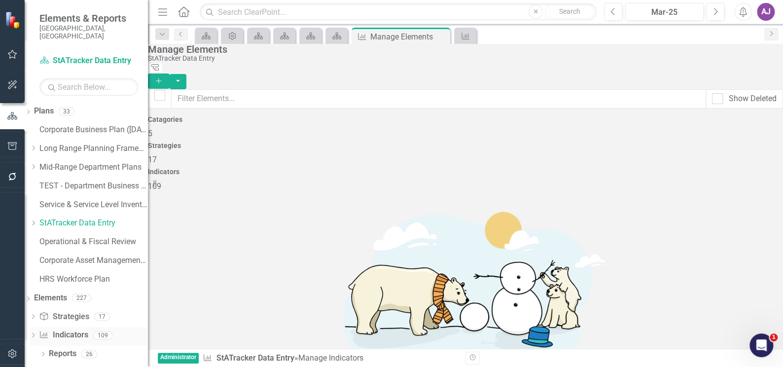
click at [88, 329] on link "Indicator Indicators" at bounding box center [63, 334] width 49 height 11
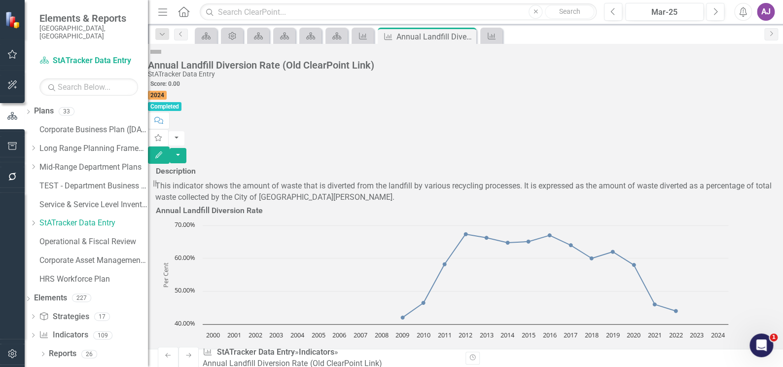
click at [164, 60] on img at bounding box center [156, 52] width 16 height 16
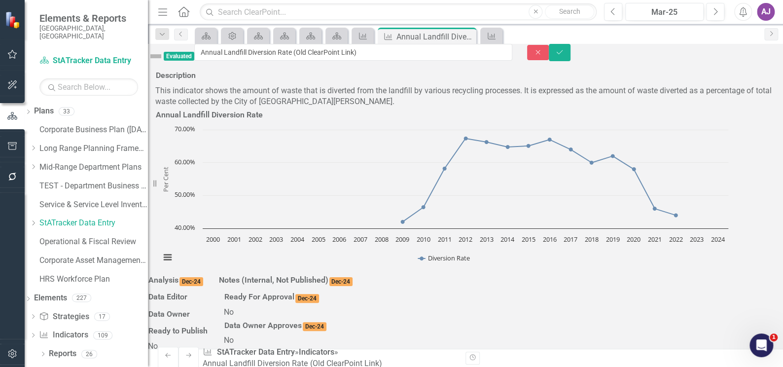
click at [164, 57] on img at bounding box center [156, 56] width 16 height 16
click at [164, 59] on img at bounding box center [156, 56] width 16 height 16
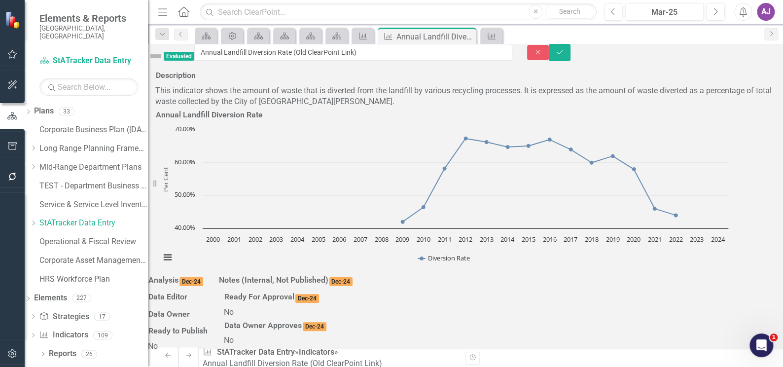
click at [164, 59] on img at bounding box center [156, 56] width 16 height 16
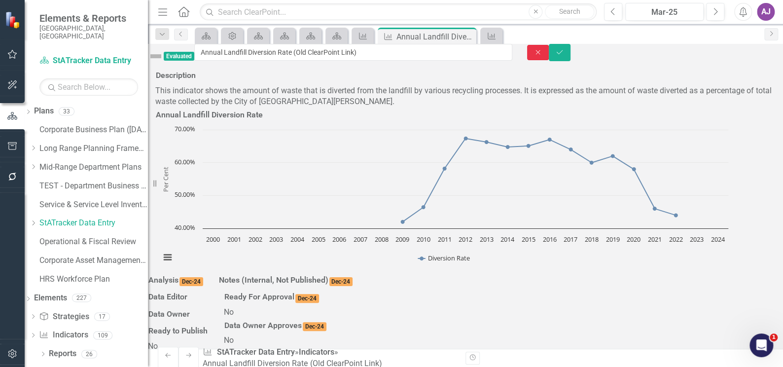
click at [549, 60] on button "Close" at bounding box center [538, 52] width 22 height 15
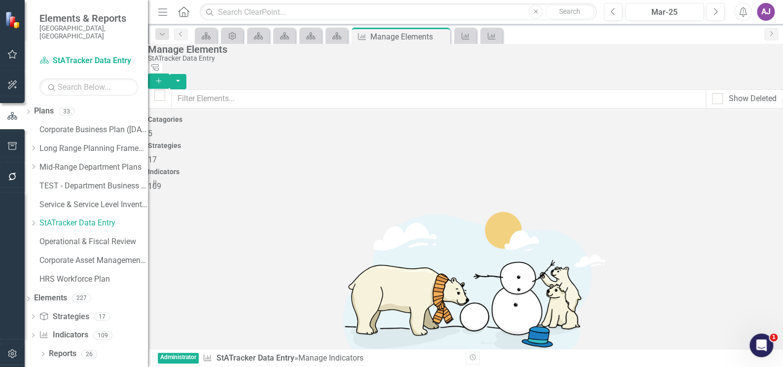
checkbox input "false"
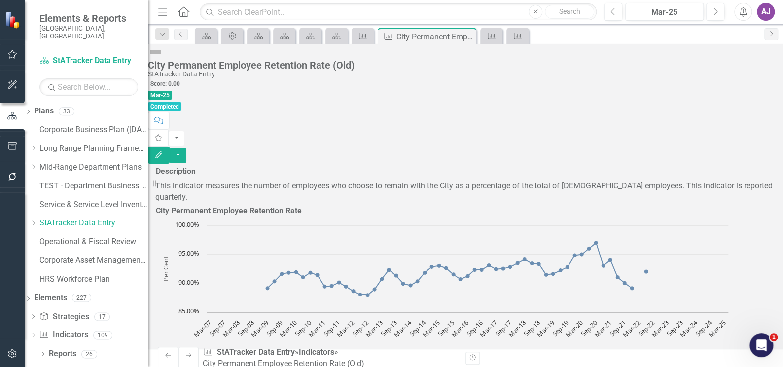
click at [164, 60] on img at bounding box center [156, 52] width 16 height 16
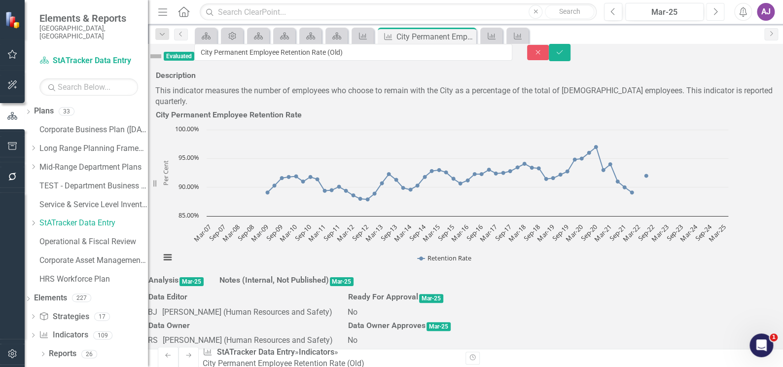
click at [719, 10] on button "Next" at bounding box center [715, 12] width 18 height 18
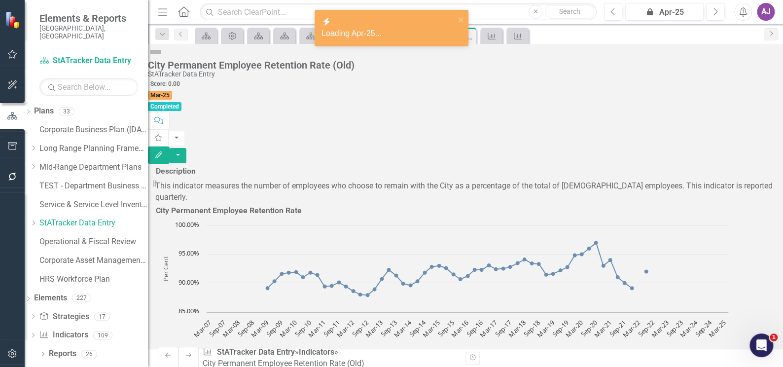
click at [164, 60] on img at bounding box center [156, 52] width 16 height 16
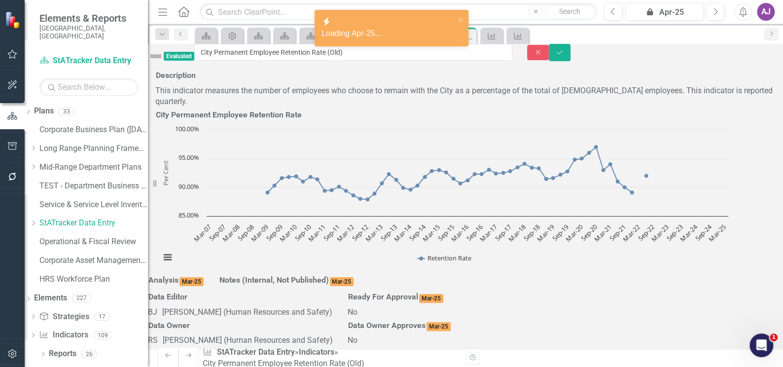
click at [164, 58] on img at bounding box center [156, 56] width 16 height 16
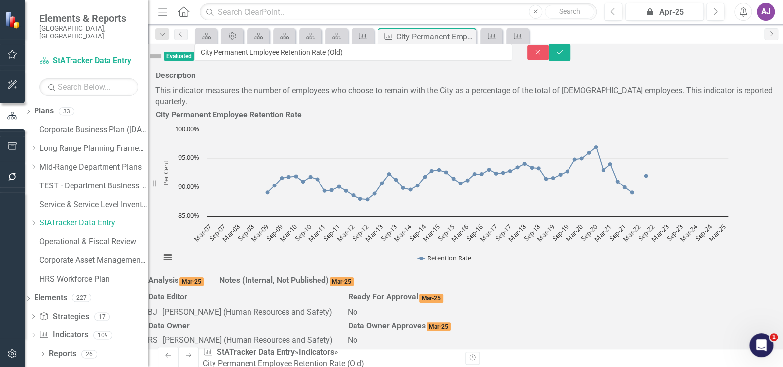
click at [164, 56] on img at bounding box center [156, 56] width 16 height 16
click at [712, 11] on icon "Next" at bounding box center [714, 11] width 5 height 9
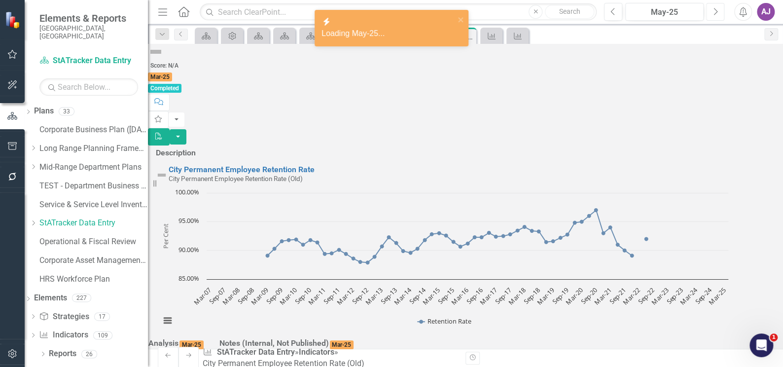
click at [712, 11] on icon "Next" at bounding box center [714, 11] width 5 height 9
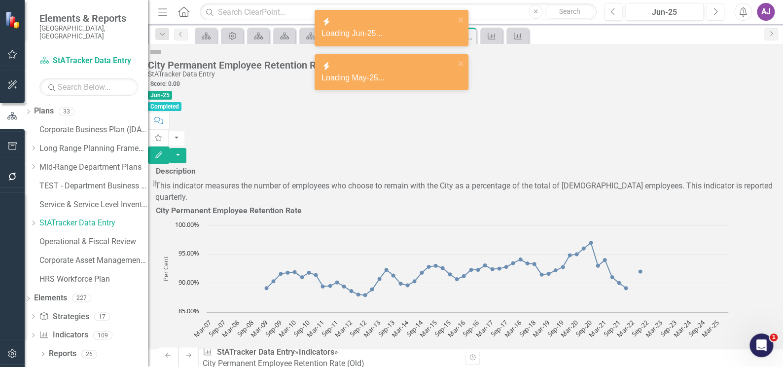
click at [712, 11] on icon "Next" at bounding box center [714, 11] width 5 height 9
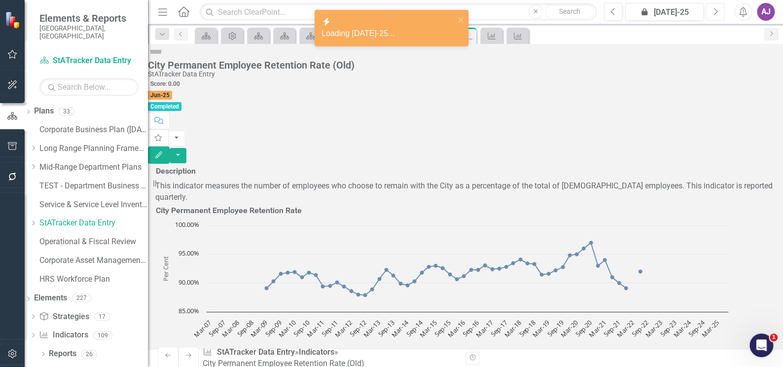
click at [712, 11] on icon "Next" at bounding box center [714, 11] width 5 height 9
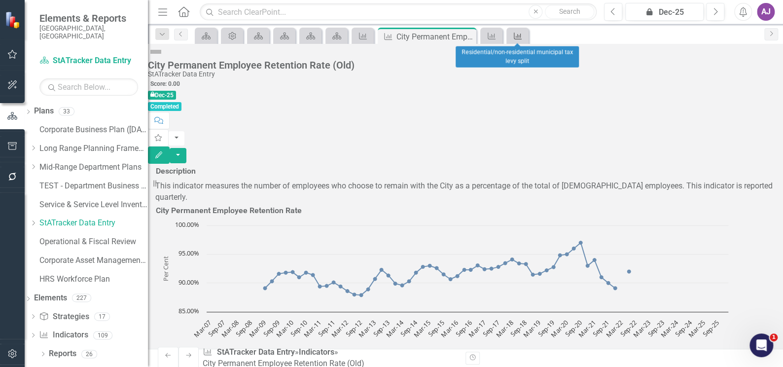
click at [516, 32] on icon "Indicator" at bounding box center [518, 36] width 10 height 8
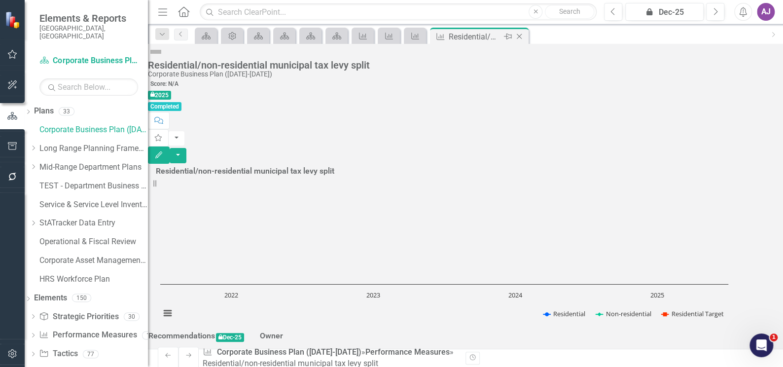
click at [518, 35] on icon at bounding box center [519, 36] width 5 height 5
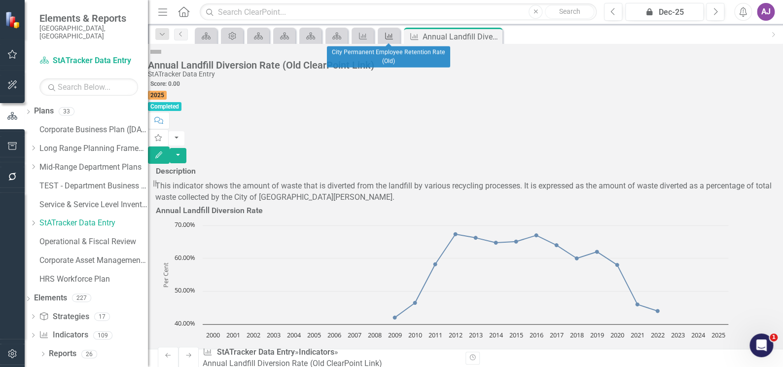
click at [388, 37] on icon "Indicator" at bounding box center [389, 36] width 10 height 8
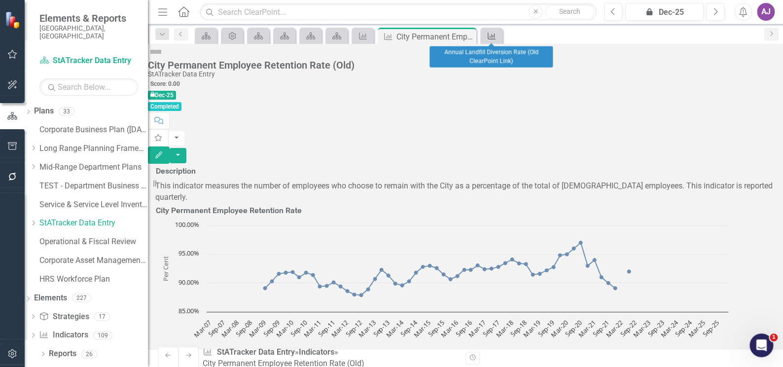
click at [492, 35] on icon at bounding box center [491, 36] width 8 height 7
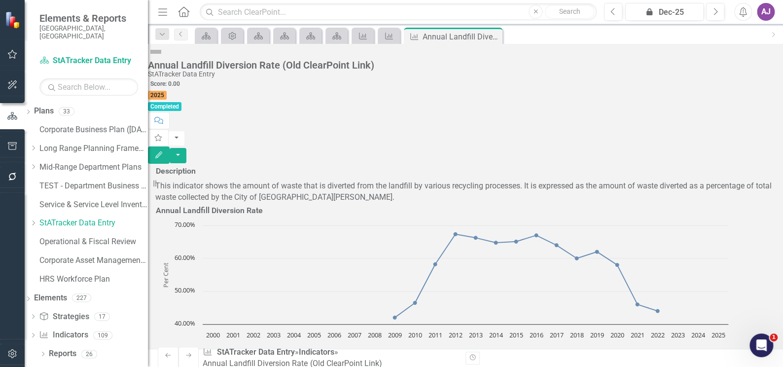
click at [0, 0] on icon "Close" at bounding box center [0, 0] width 0 height 0
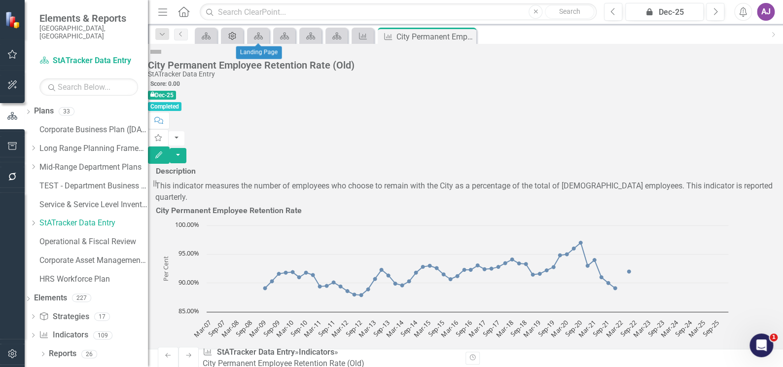
click at [236, 35] on icon "Admin Options" at bounding box center [232, 36] width 10 height 8
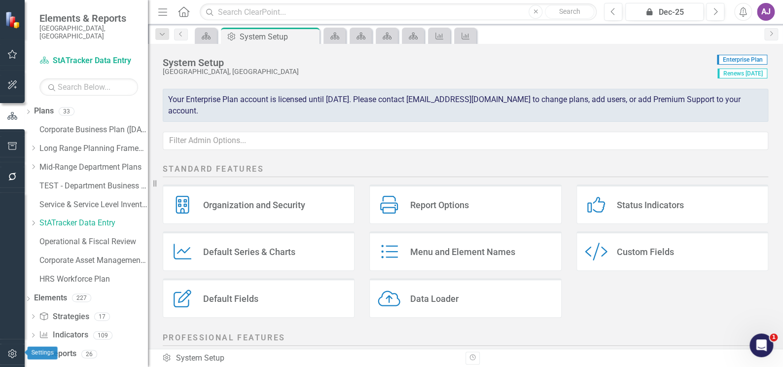
click at [11, 349] on button "button" at bounding box center [12, 354] width 22 height 21
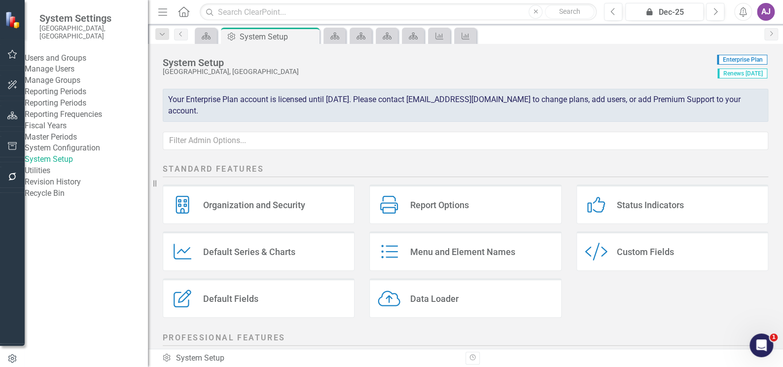
click at [75, 109] on link "Reporting Periods" at bounding box center [86, 103] width 123 height 11
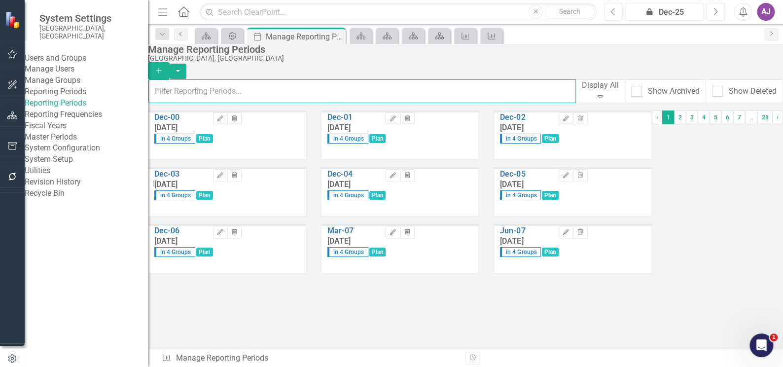
click at [252, 86] on input "text" at bounding box center [361, 91] width 427 height 24
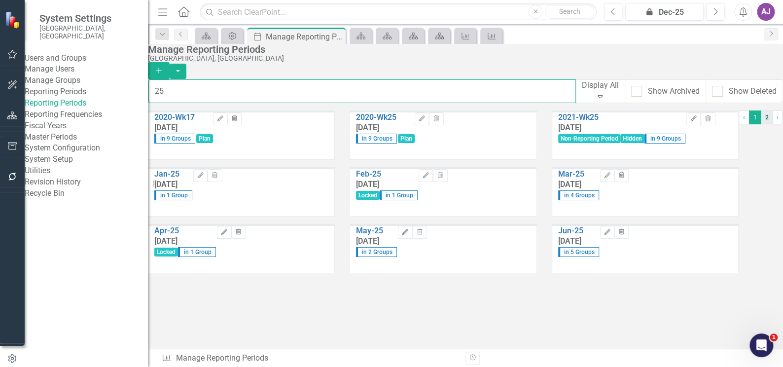
type input "25"
click at [761, 124] on link "2" at bounding box center [767, 117] width 12 height 14
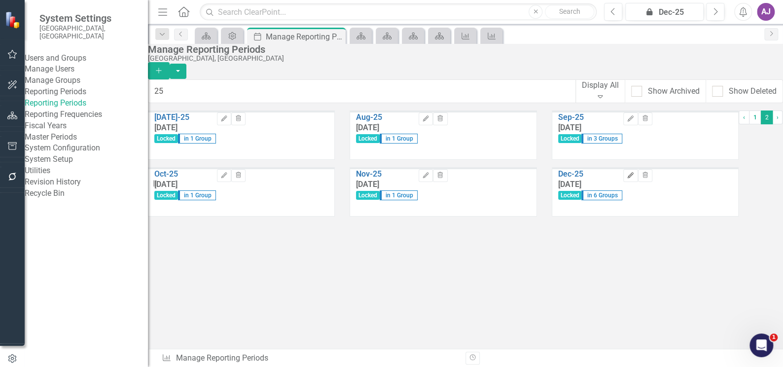
click at [634, 178] on icon "Edit" at bounding box center [629, 176] width 7 height 6
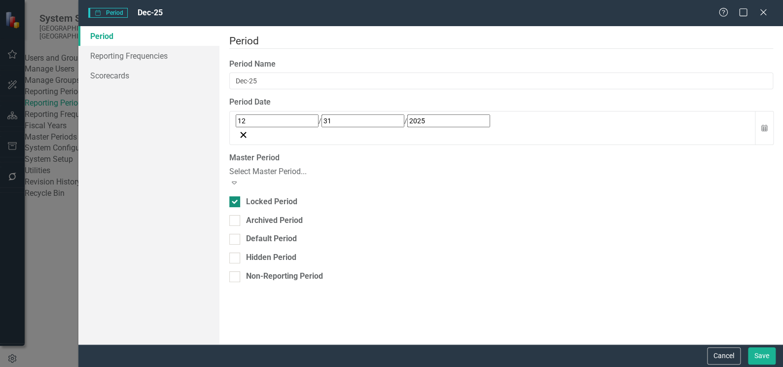
click at [240, 196] on div at bounding box center [234, 201] width 11 height 11
click at [236, 196] on input "Locked Period" at bounding box center [232, 199] width 6 height 6
checkbox input "false"
click at [760, 351] on button "Save" at bounding box center [762, 355] width 28 height 17
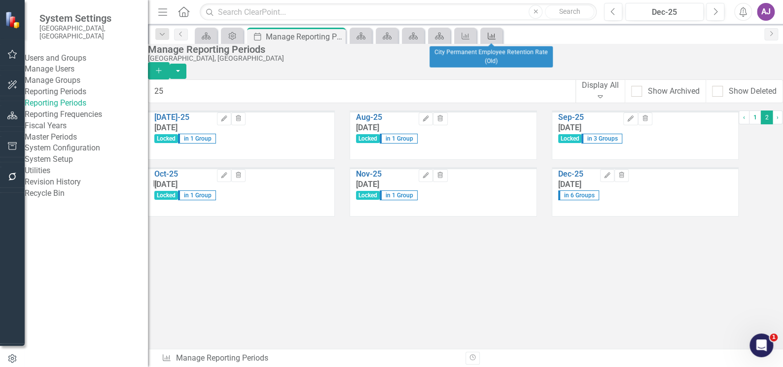
click at [495, 38] on icon "Indicator" at bounding box center [491, 36] width 10 height 8
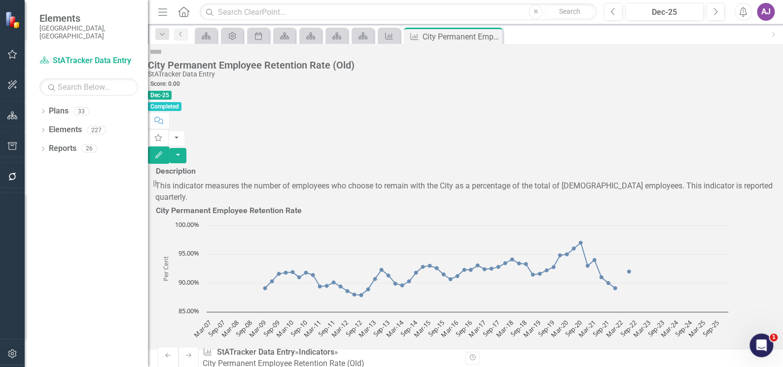
click at [164, 60] on img at bounding box center [156, 52] width 16 height 16
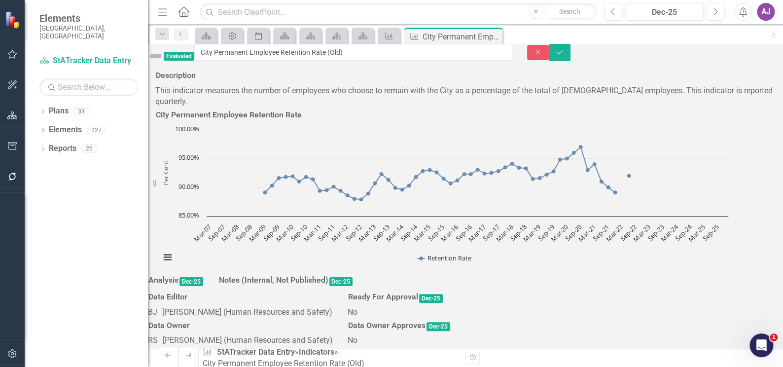
click at [164, 59] on img at bounding box center [156, 56] width 16 height 16
click at [549, 60] on button "Close" at bounding box center [538, 52] width 22 height 15
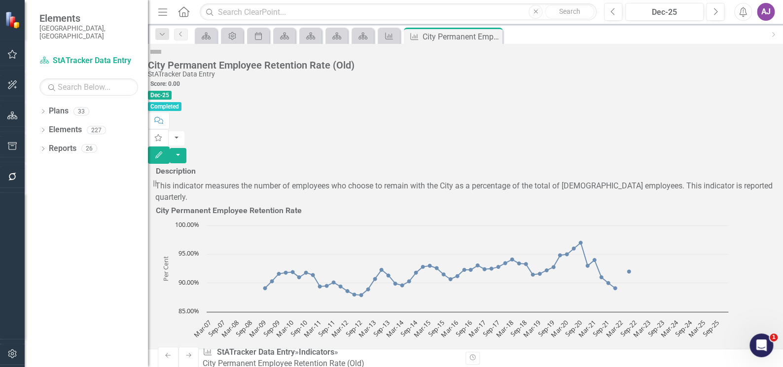
click at [172, 91] on span "Dec-25" at bounding box center [160, 95] width 24 height 9
click at [493, 35] on icon at bounding box center [492, 36] width 5 height 5
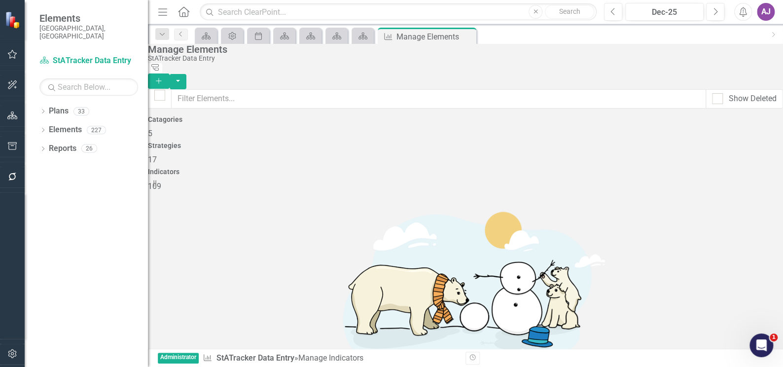
checkbox input "false"
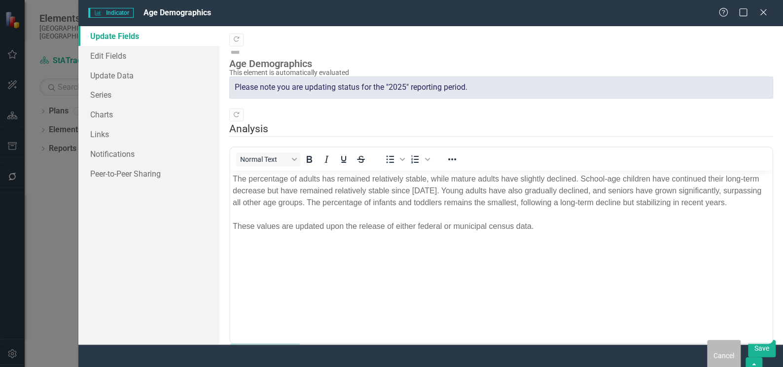
click at [711, 350] on button "Cancel" at bounding box center [724, 356] width 34 height 33
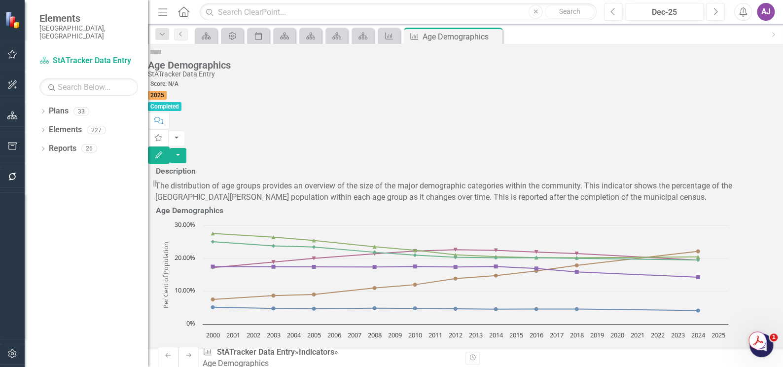
click at [164, 60] on img at bounding box center [156, 52] width 16 height 16
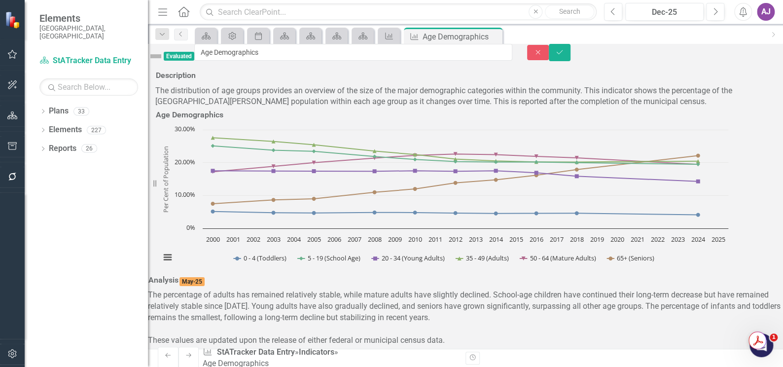
click at [164, 57] on img at bounding box center [156, 56] width 16 height 16
click at [194, 56] on span "Evaluated" at bounding box center [179, 56] width 31 height 9
click at [549, 60] on button "Close" at bounding box center [538, 52] width 22 height 15
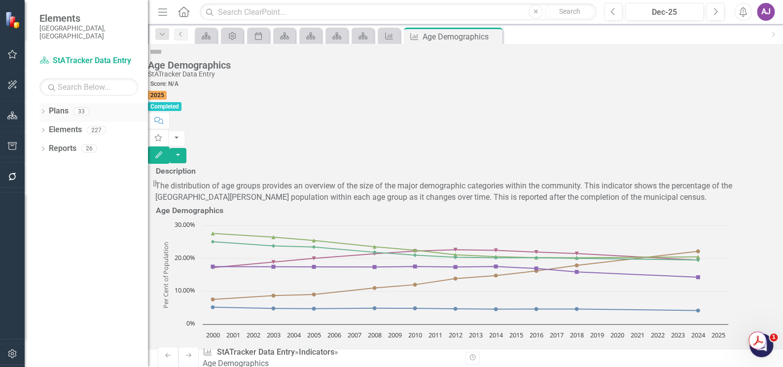
click at [57, 105] on link "Plans" at bounding box center [59, 110] width 20 height 11
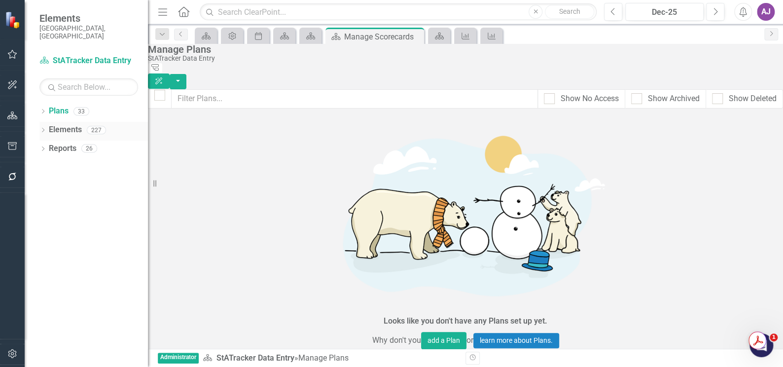
click at [53, 124] on link "Elements" at bounding box center [65, 129] width 33 height 11
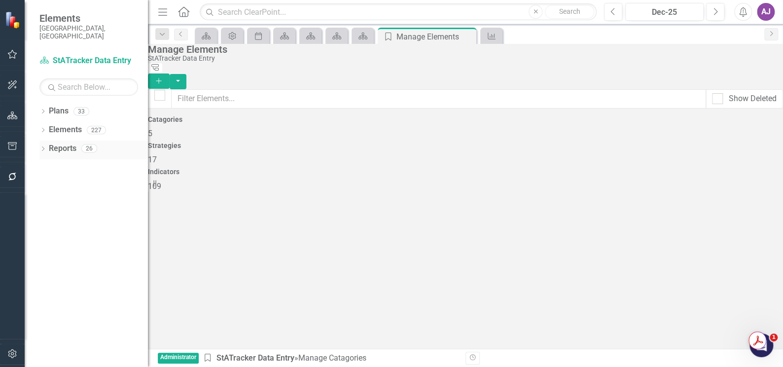
click at [59, 143] on link "Reports" at bounding box center [63, 148] width 28 height 11
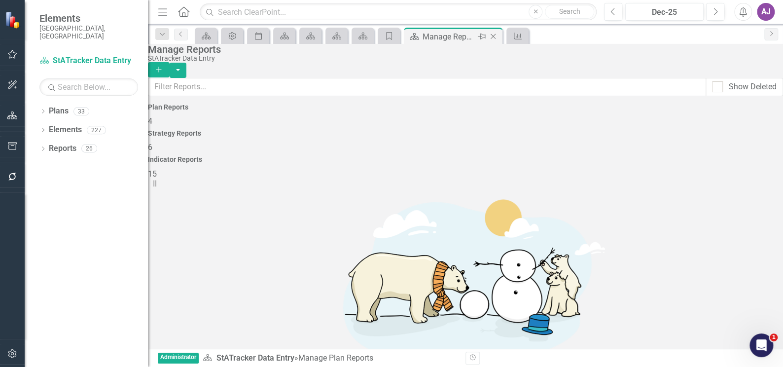
click at [494, 36] on icon "Close" at bounding box center [493, 37] width 10 height 8
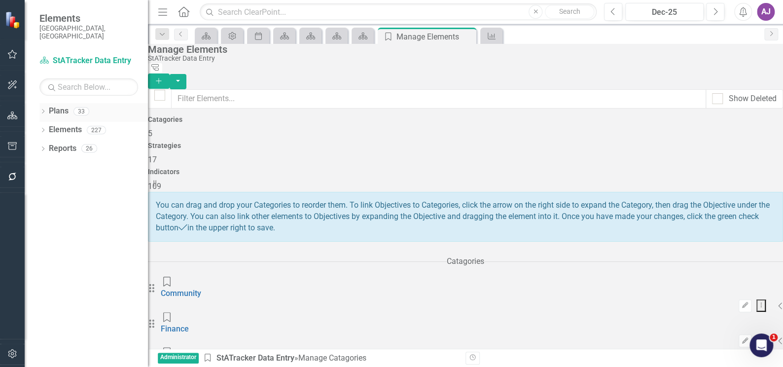
click at [65, 107] on link "Plans" at bounding box center [59, 110] width 20 height 11
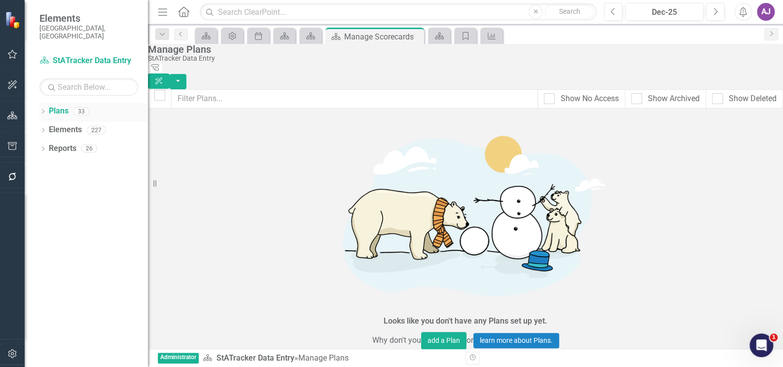
click at [42, 109] on icon "Dropdown" at bounding box center [42, 111] width 7 height 5
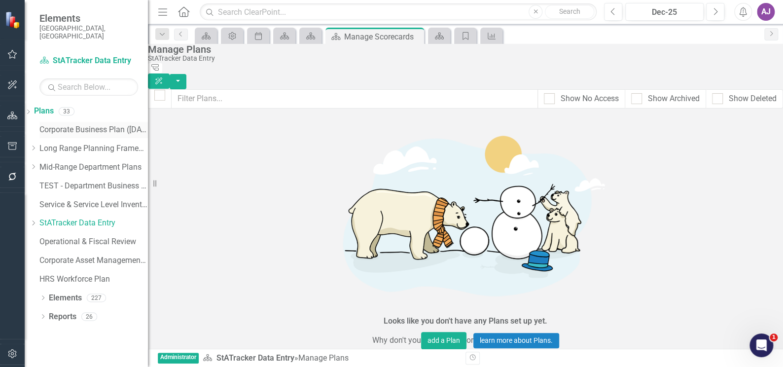
click at [90, 124] on link "Corporate Business Plan ([DATE]-[DATE])" at bounding box center [93, 129] width 108 height 11
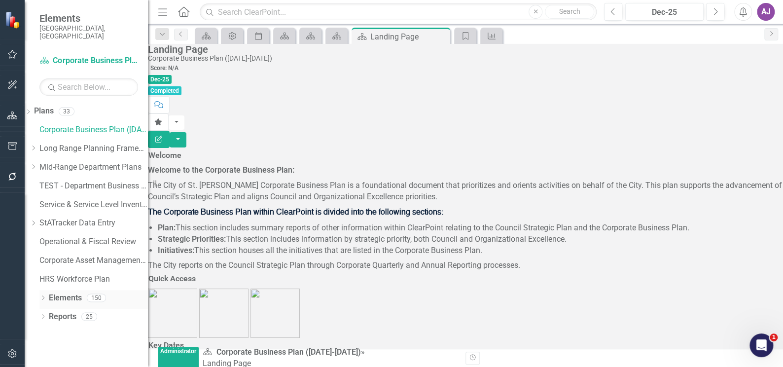
click at [77, 292] on link "Elements" at bounding box center [65, 297] width 33 height 11
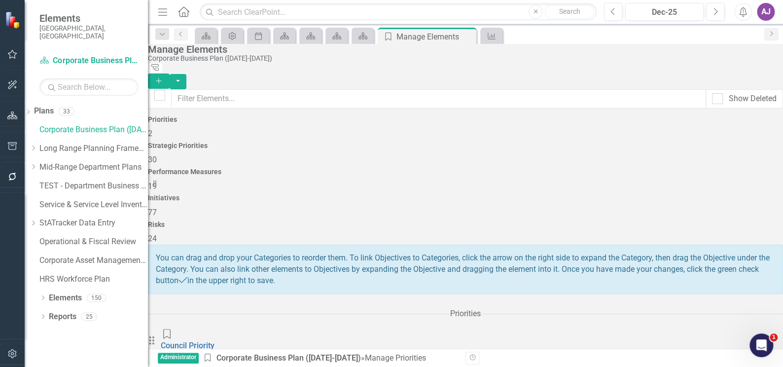
click at [449, 168] on div "Performance Measures 19" at bounding box center [465, 180] width 635 height 24
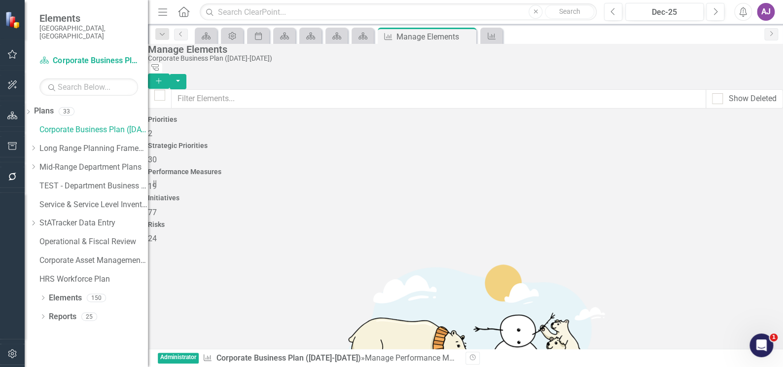
checkbox input "false"
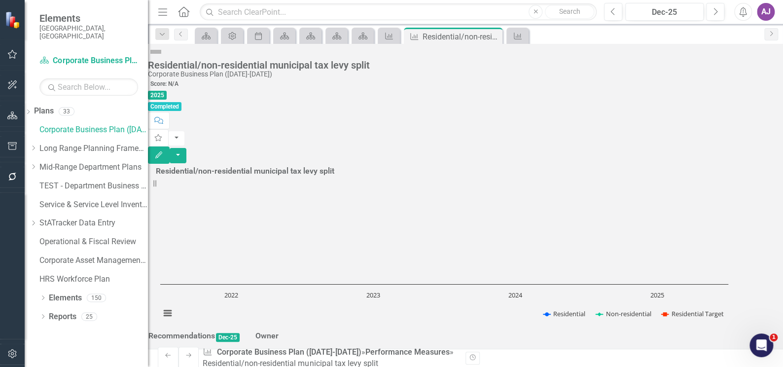
click at [164, 60] on img at bounding box center [156, 52] width 16 height 16
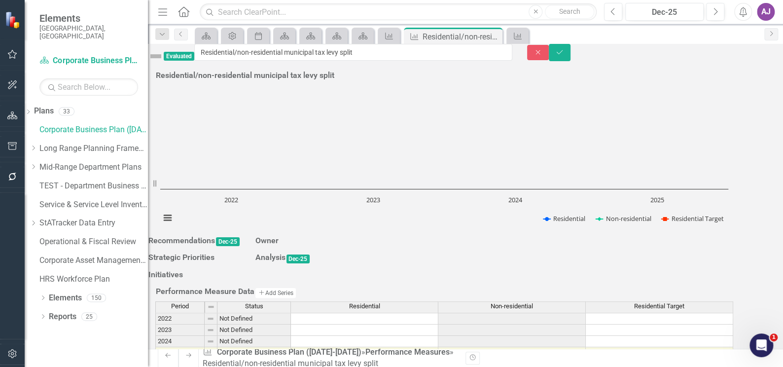
click at [164, 59] on img at bounding box center [156, 56] width 16 height 16
click at [542, 56] on icon "Close" at bounding box center [537, 52] width 9 height 7
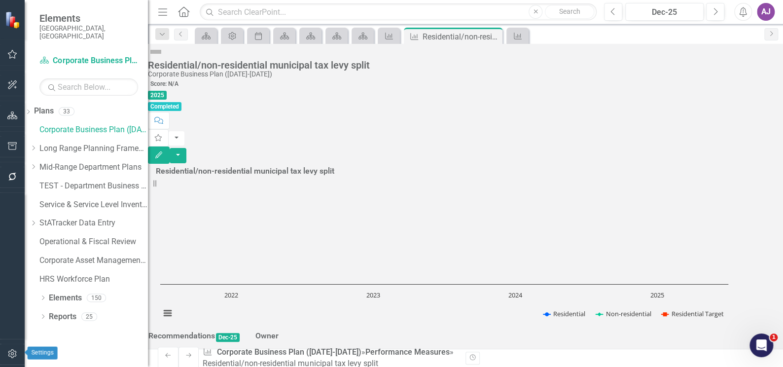
click at [14, 351] on icon "button" at bounding box center [12, 353] width 10 height 8
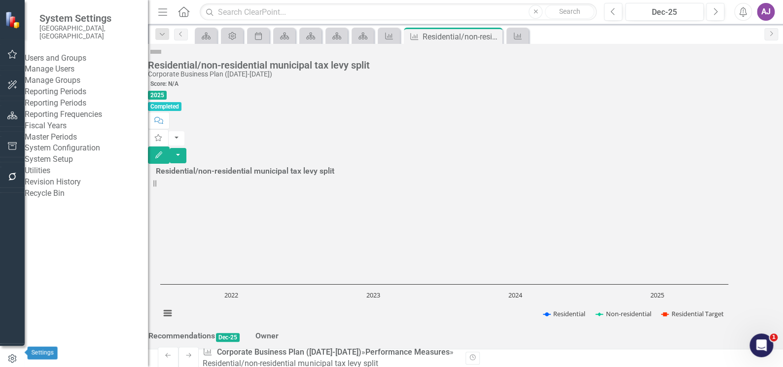
click at [15, 354] on icon "button" at bounding box center [12, 358] width 11 height 9
click at [496, 35] on icon "Close" at bounding box center [493, 37] width 10 height 8
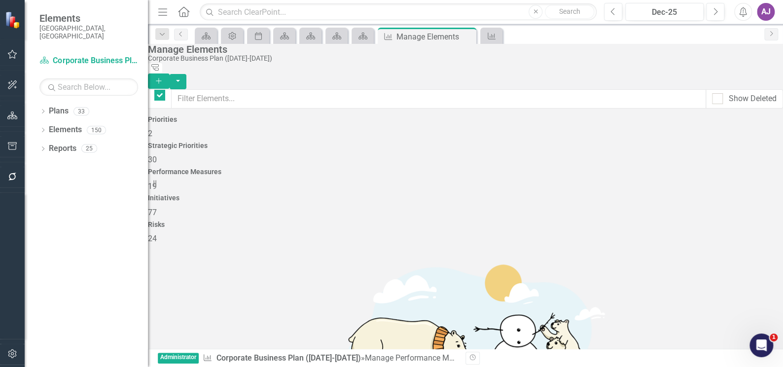
checkbox input "false"
click at [230, 38] on icon "Admin Options" at bounding box center [232, 36] width 10 height 8
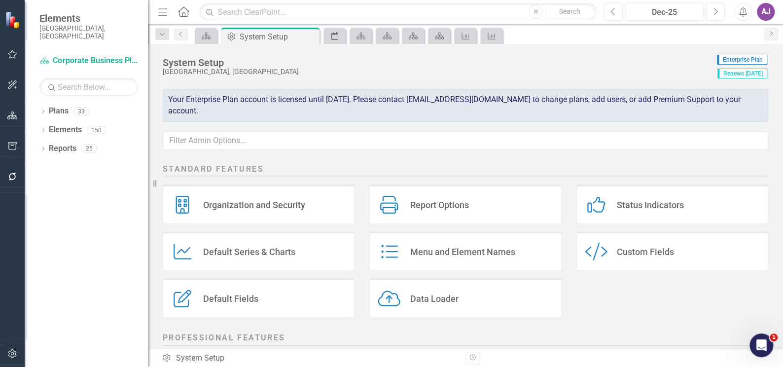
click at [336, 35] on icon "Period" at bounding box center [335, 36] width 10 height 8
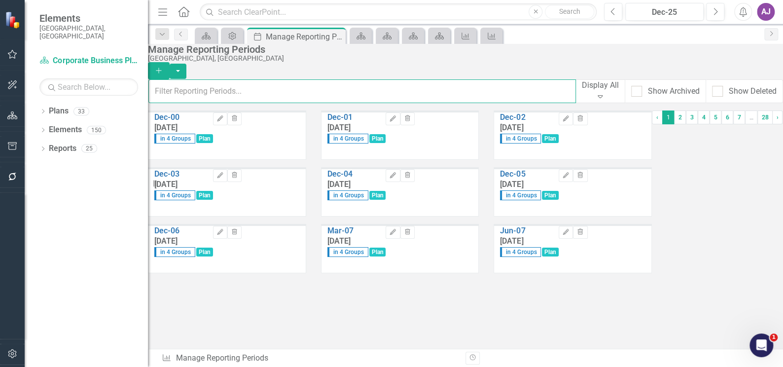
click at [320, 89] on input "text" at bounding box center [361, 91] width 427 height 24
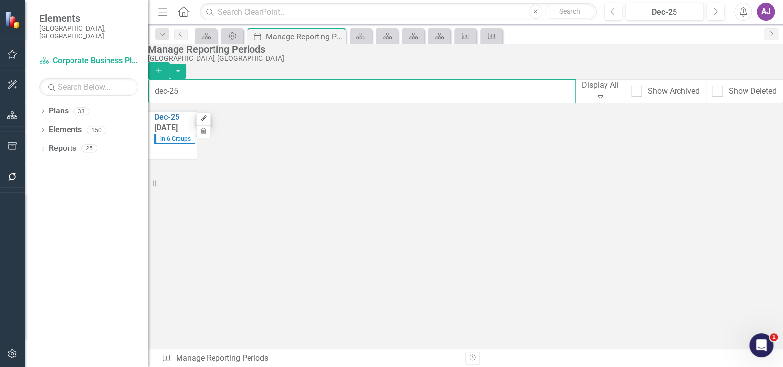
type input "dec-25"
click at [210, 123] on button "Edit" at bounding box center [203, 118] width 14 height 13
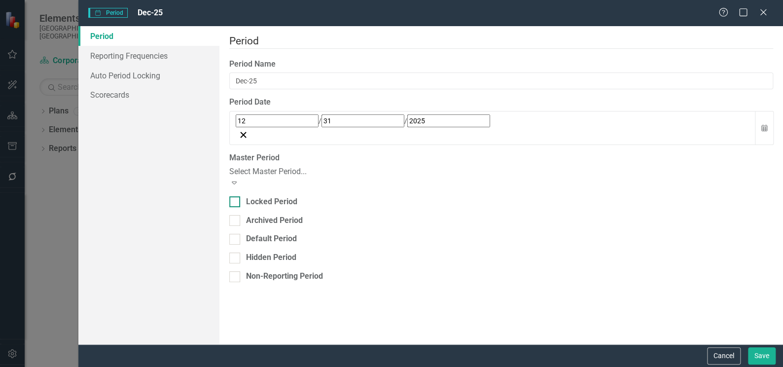
click at [272, 196] on div "Locked Period" at bounding box center [271, 201] width 51 height 11
click at [236, 196] on input "Locked Period" at bounding box center [232, 199] width 6 height 6
checkbox input "true"
click at [755, 351] on button "Save" at bounding box center [762, 355] width 28 height 17
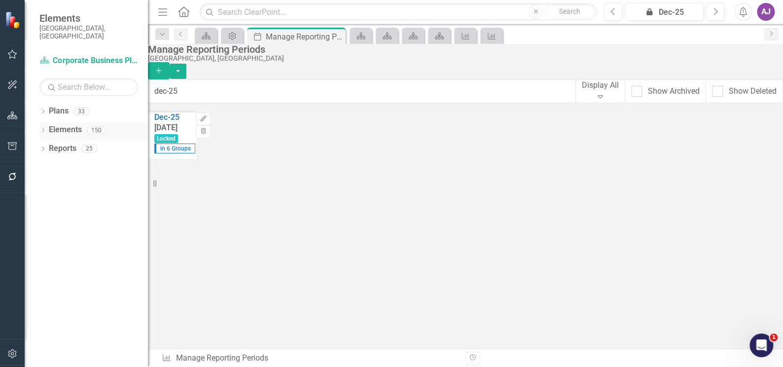
drag, startPoint x: 75, startPoint y: 121, endPoint x: 66, endPoint y: 123, distance: 9.6
click at [75, 124] on link "Elements" at bounding box center [65, 129] width 33 height 11
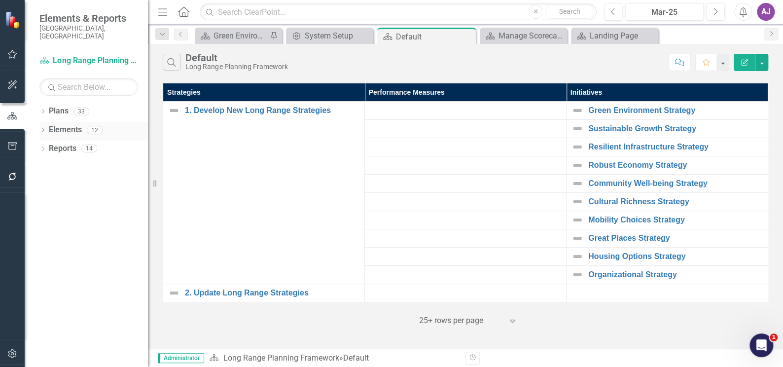
click at [59, 124] on link "Elements" at bounding box center [65, 129] width 33 height 11
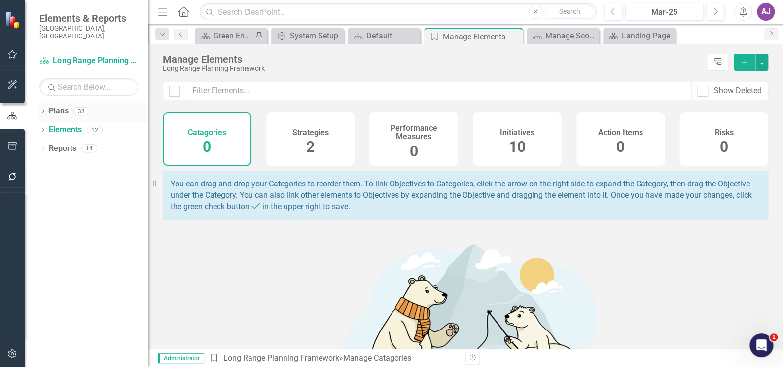
click at [60, 105] on link "Plans" at bounding box center [59, 110] width 20 height 11
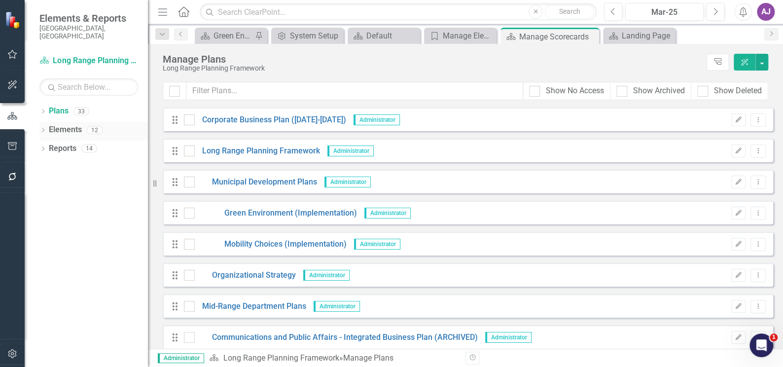
click at [53, 124] on link "Elements" at bounding box center [65, 129] width 33 height 11
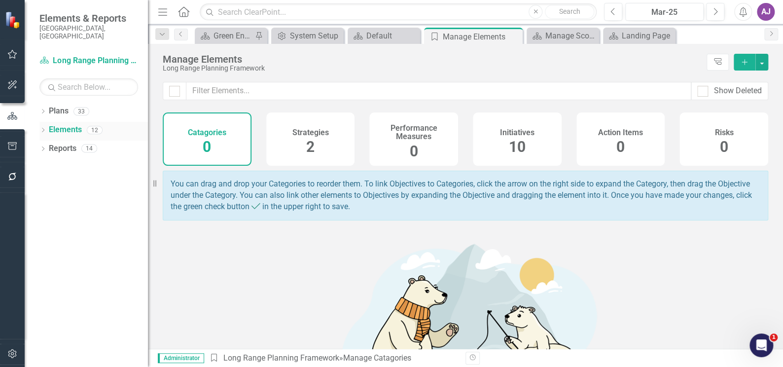
click at [43, 128] on icon at bounding box center [43, 130] width 2 height 4
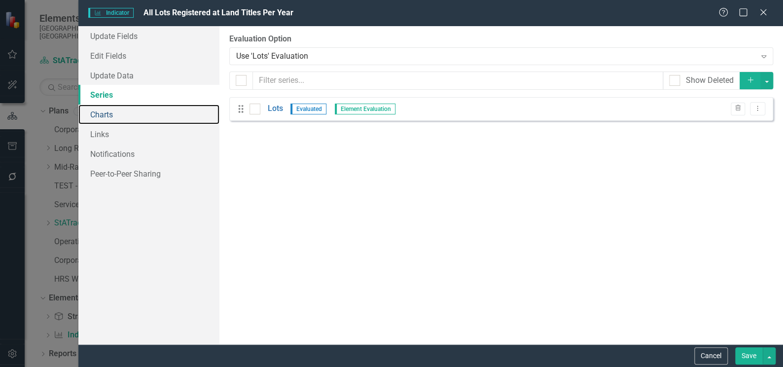
click at [108, 113] on link "Charts" at bounding box center [148, 114] width 141 height 20
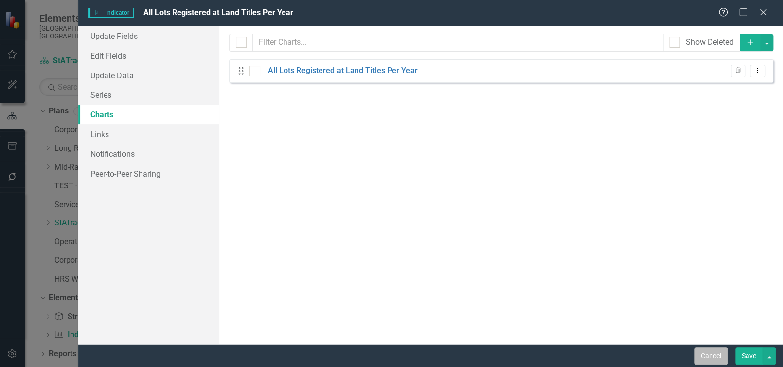
click at [697, 359] on button "Cancel" at bounding box center [711, 355] width 34 height 17
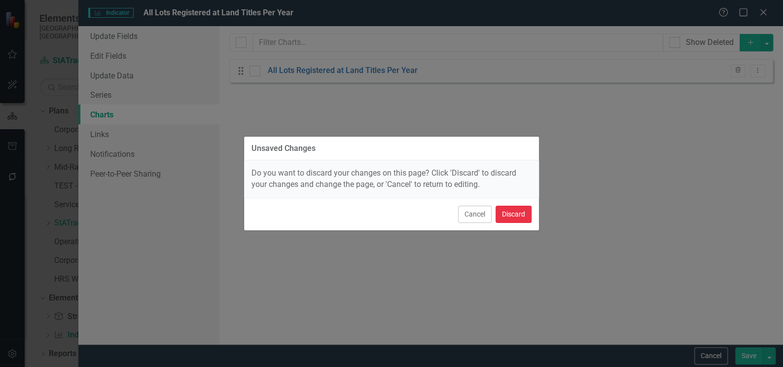
click at [520, 215] on button "Discard" at bounding box center [513, 214] width 36 height 17
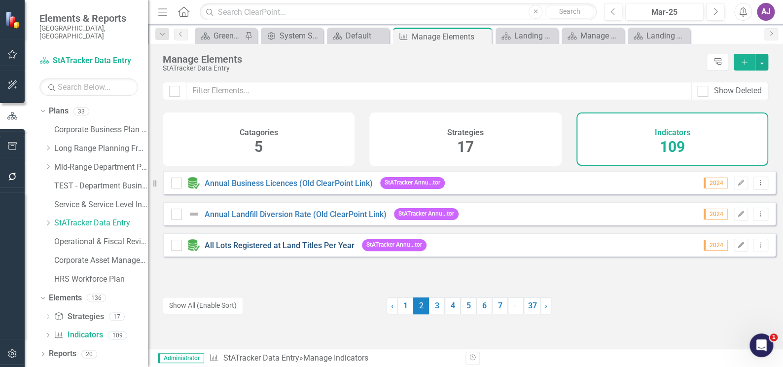
click at [303, 250] on link "All Lots Registered at Land Titles Per Year" at bounding box center [280, 245] width 150 height 9
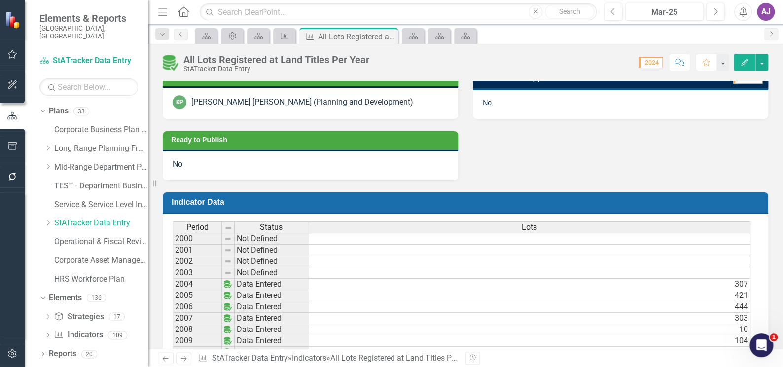
scroll to position [537, 0]
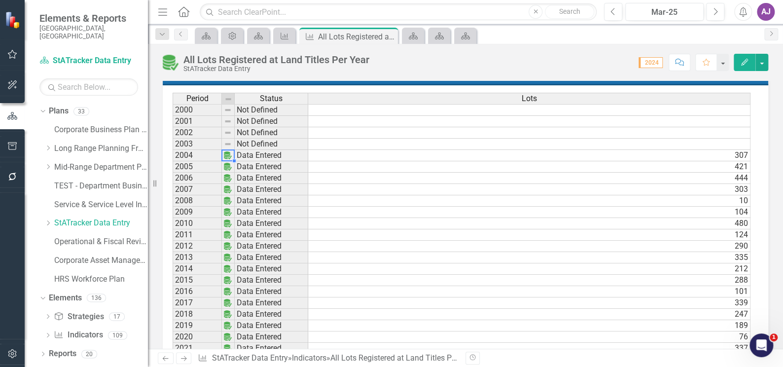
click at [227, 155] on img at bounding box center [228, 155] width 8 height 8
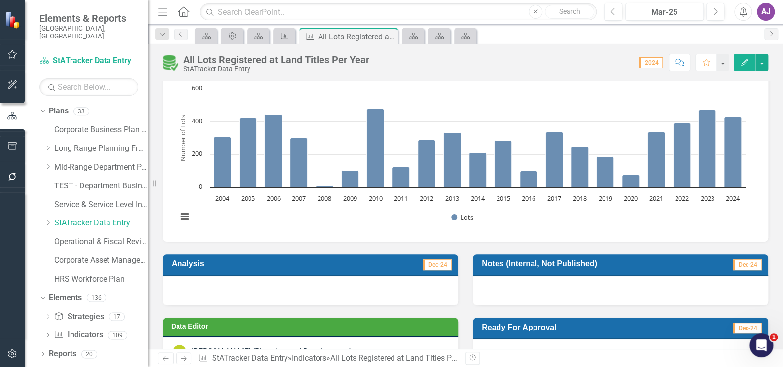
scroll to position [0, 0]
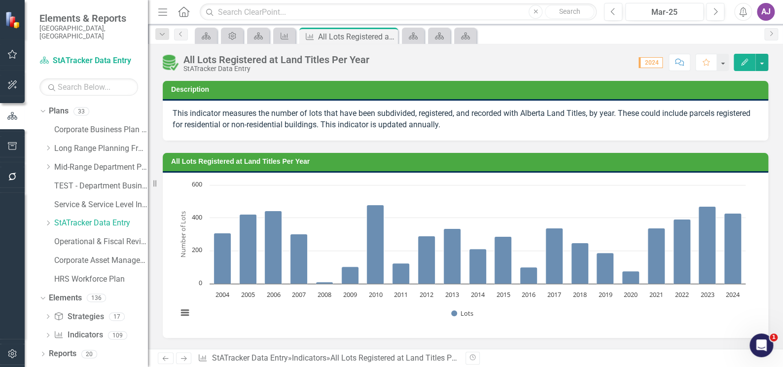
click at [171, 65] on img at bounding box center [171, 63] width 16 height 16
click at [169, 67] on img at bounding box center [171, 63] width 16 height 16
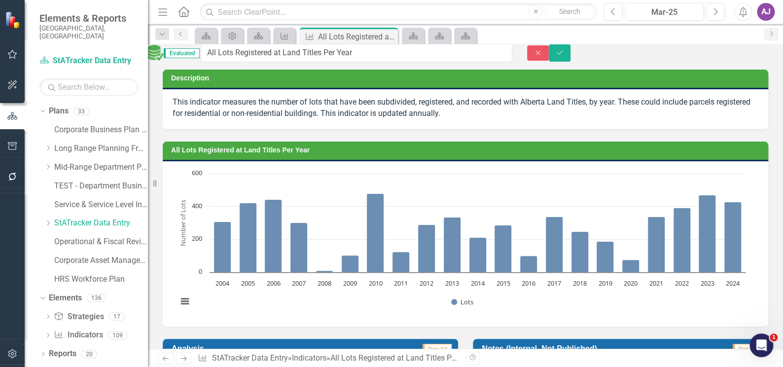
click at [164, 60] on img at bounding box center [156, 53] width 16 height 16
click at [164, 59] on img at bounding box center [156, 53] width 16 height 16
click at [542, 56] on icon "Close" at bounding box center [537, 52] width 9 height 7
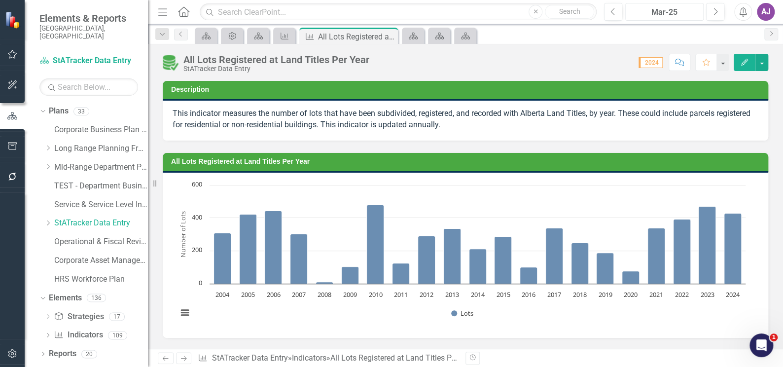
click at [667, 17] on div "Mar-25" at bounding box center [663, 12] width 71 height 12
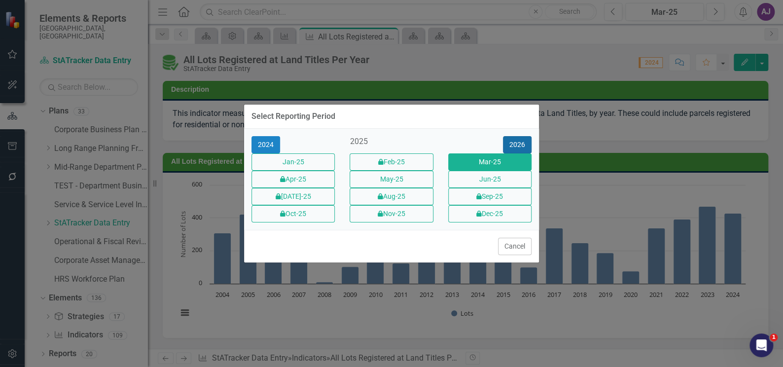
click at [519, 136] on button "2026" at bounding box center [517, 144] width 29 height 17
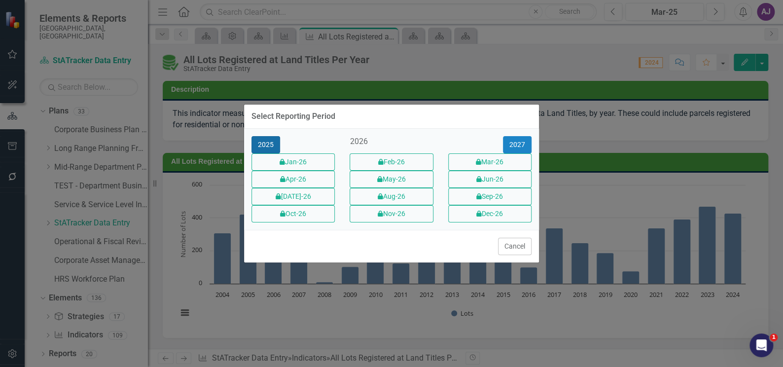
click at [267, 136] on button "2025" at bounding box center [265, 144] width 29 height 17
click at [157, 246] on div "Select Reporting Period 2024 2025 2026 Jan-25 icon.lock Feb-25 Mar-25 icon.lock…" at bounding box center [391, 183] width 783 height 367
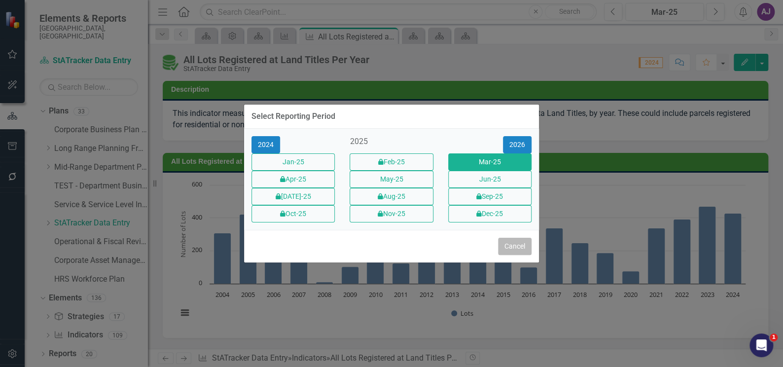
click at [508, 255] on button "Cancel" at bounding box center [515, 246] width 34 height 17
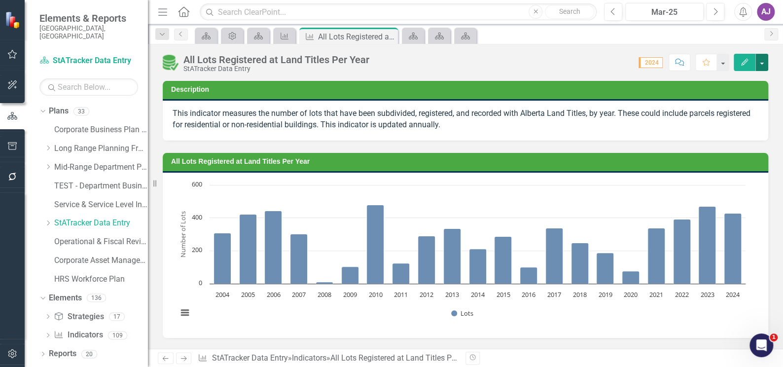
click at [761, 64] on button "button" at bounding box center [761, 62] width 13 height 17
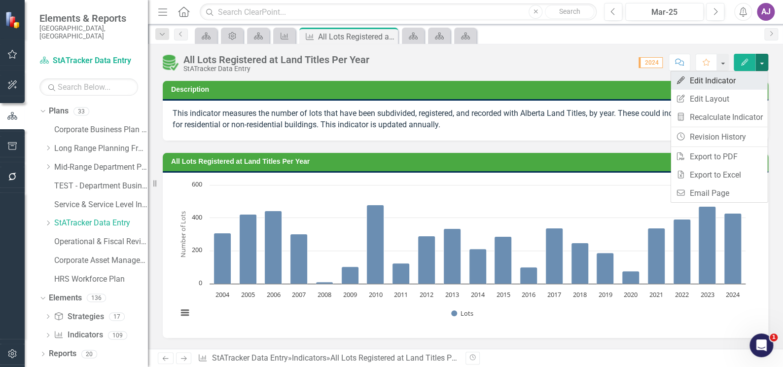
click at [725, 79] on link "Edit Edit Indicator" at bounding box center [718, 80] width 97 height 18
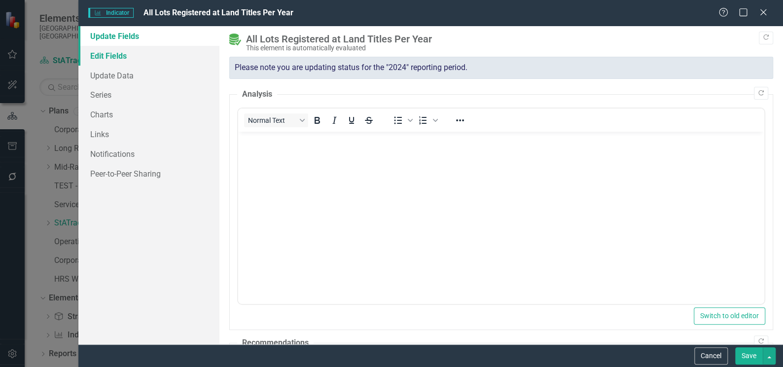
click at [110, 60] on link "Edit Fields" at bounding box center [148, 56] width 141 height 20
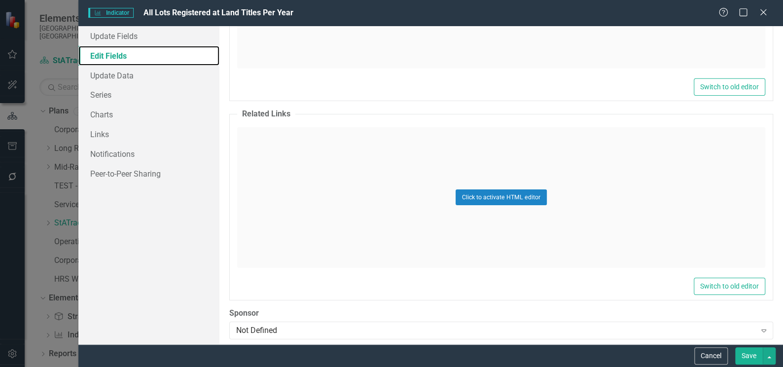
scroll to position [1675, 0]
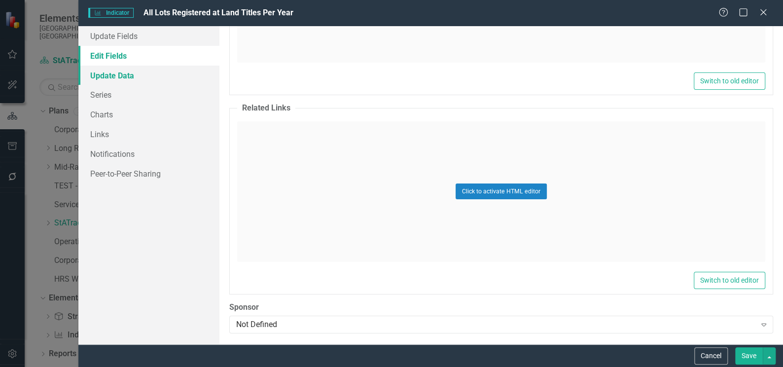
click at [108, 76] on link "Update Data" at bounding box center [148, 76] width 141 height 20
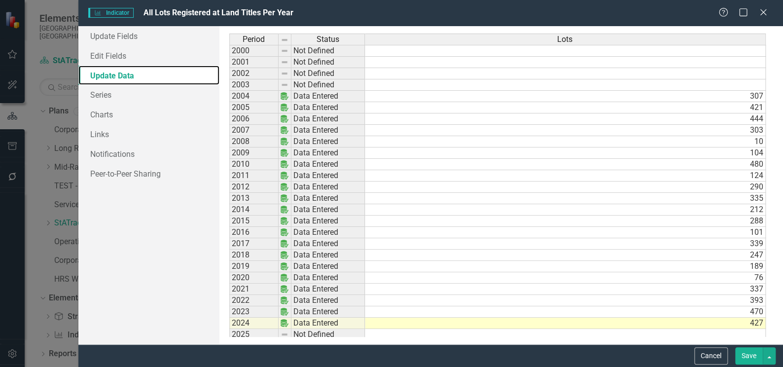
scroll to position [15, 0]
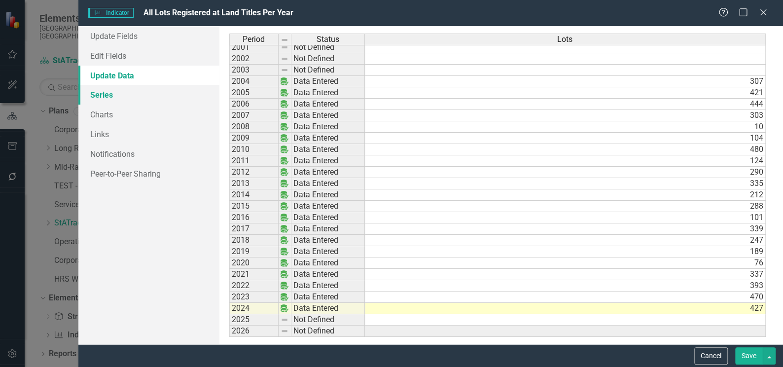
click at [109, 96] on link "Series" at bounding box center [148, 95] width 141 height 20
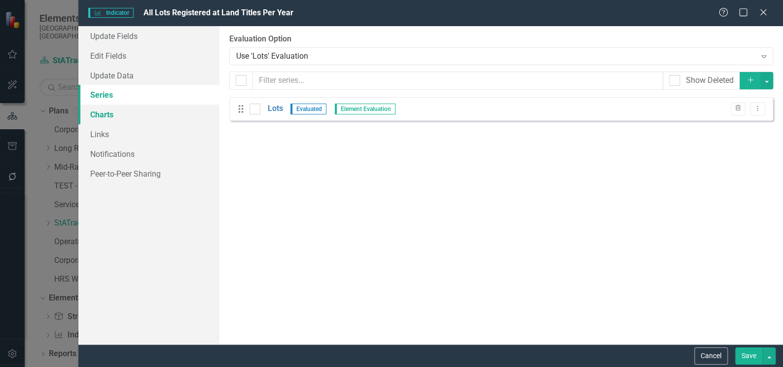
click at [104, 113] on link "Charts" at bounding box center [148, 114] width 141 height 20
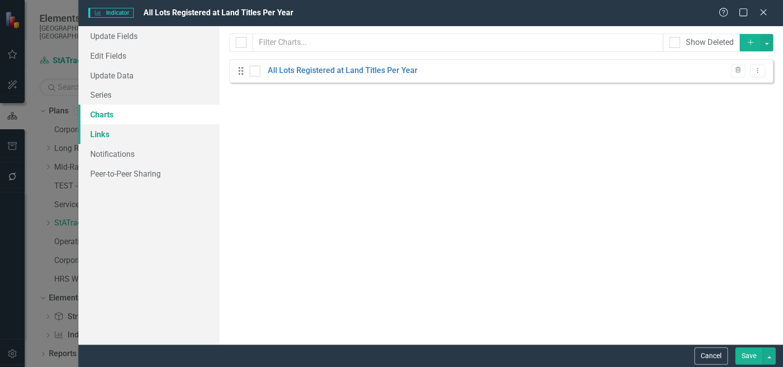
click at [104, 136] on link "Links" at bounding box center [148, 134] width 141 height 20
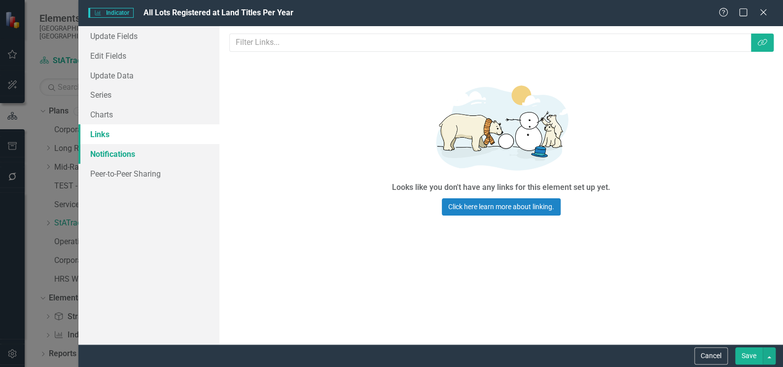
click at [109, 153] on link "Notifications" at bounding box center [148, 154] width 141 height 20
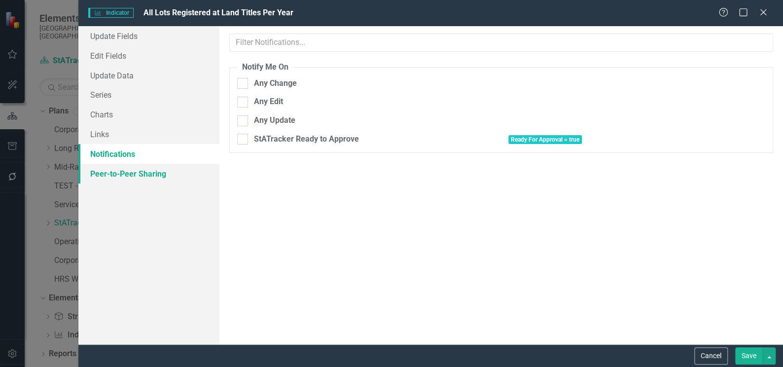
click at [129, 173] on link "Peer-to-Peer Sharing" at bounding box center [148, 174] width 141 height 20
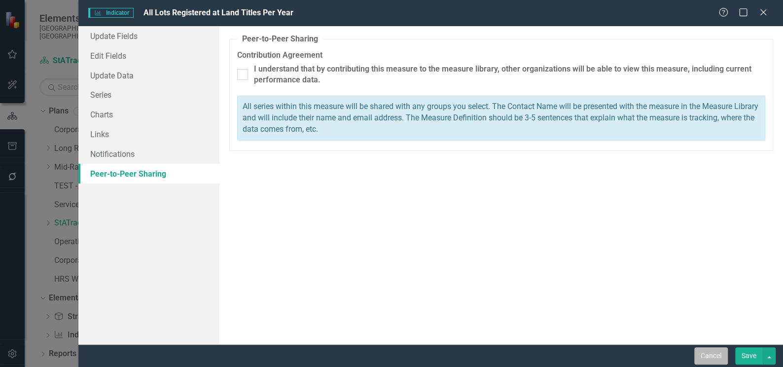
click at [710, 353] on button "Cancel" at bounding box center [711, 355] width 34 height 17
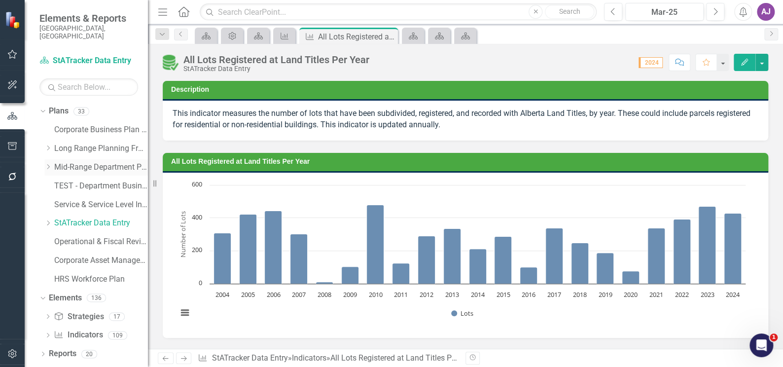
click at [86, 162] on link "Mid-Range Department Plans" at bounding box center [101, 167] width 94 height 11
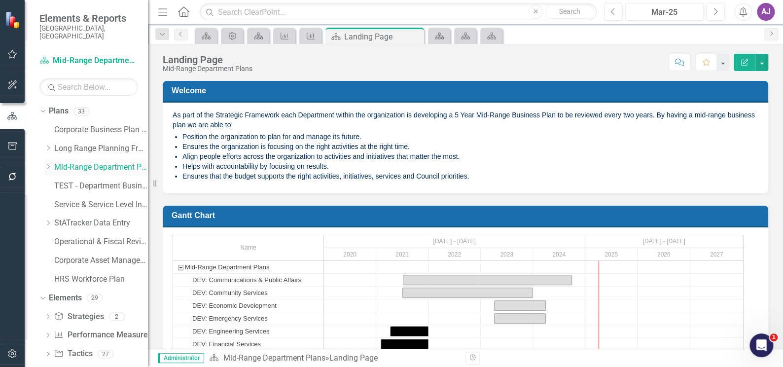
click at [48, 164] on icon "Dropdown" at bounding box center [47, 167] width 7 height 6
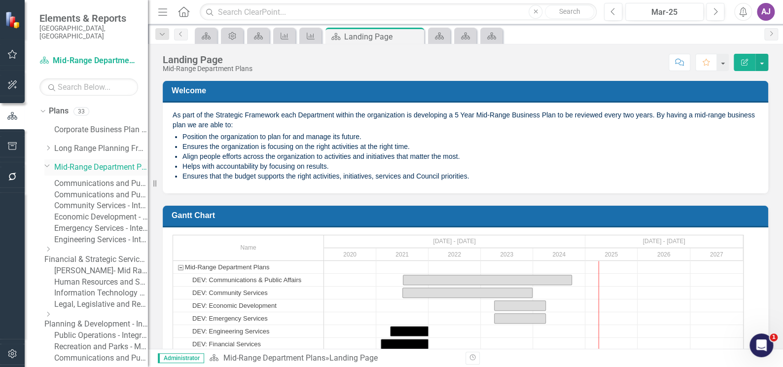
click at [47, 162] on icon "Dropdown" at bounding box center [47, 165] width 6 height 7
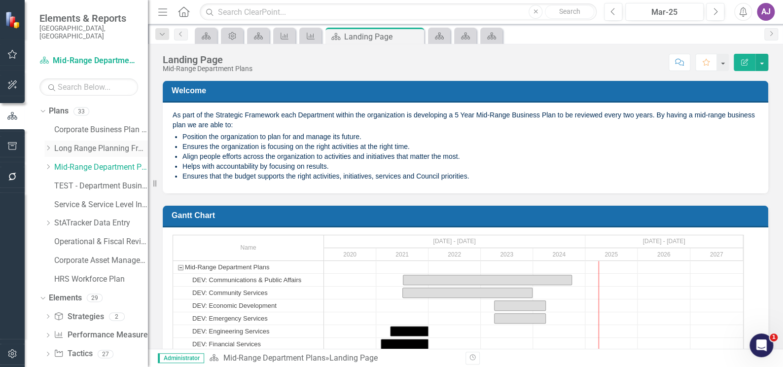
click at [49, 145] on icon "Dropdown" at bounding box center [47, 148] width 7 height 6
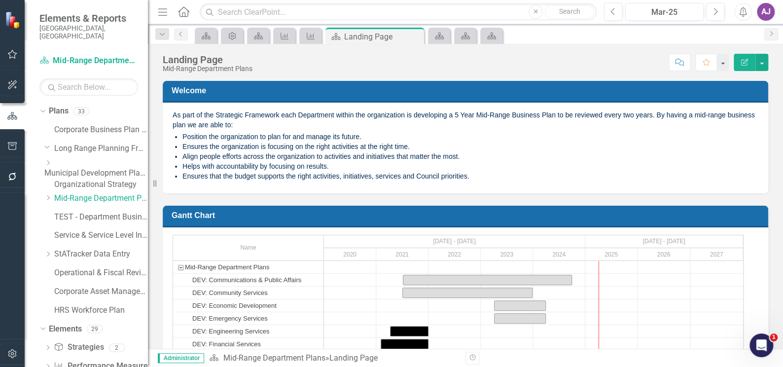
click at [92, 168] on link "Municipal Development Plans" at bounding box center [96, 173] width 104 height 11
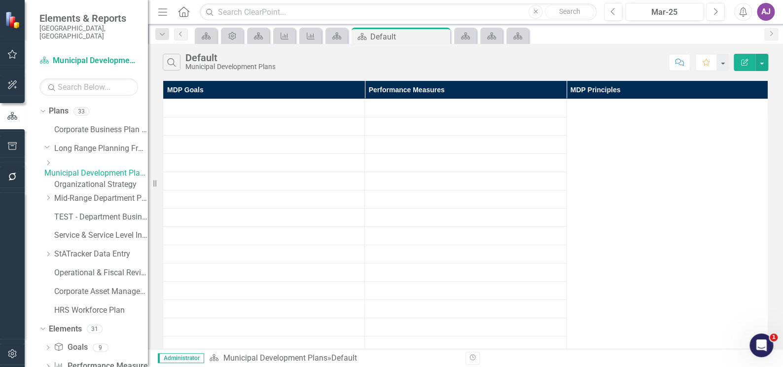
click at [52, 160] on icon "Dropdown" at bounding box center [47, 163] width 7 height 6
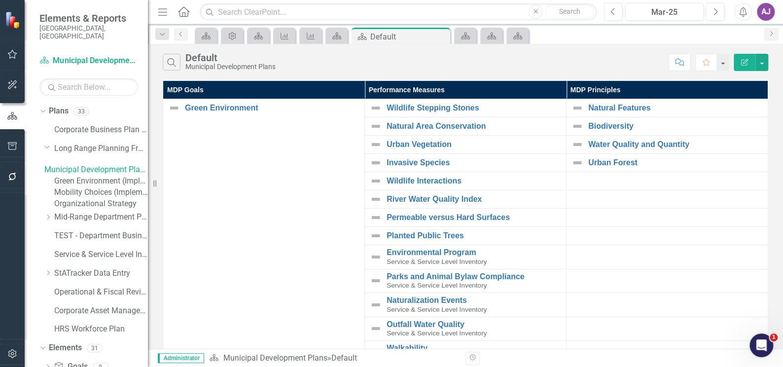
click at [96, 177] on link "Green Environment (Implementation)" at bounding box center [101, 180] width 94 height 11
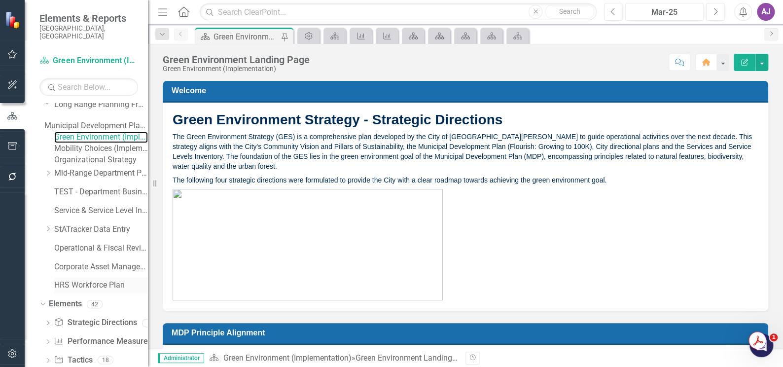
scroll to position [120, 0]
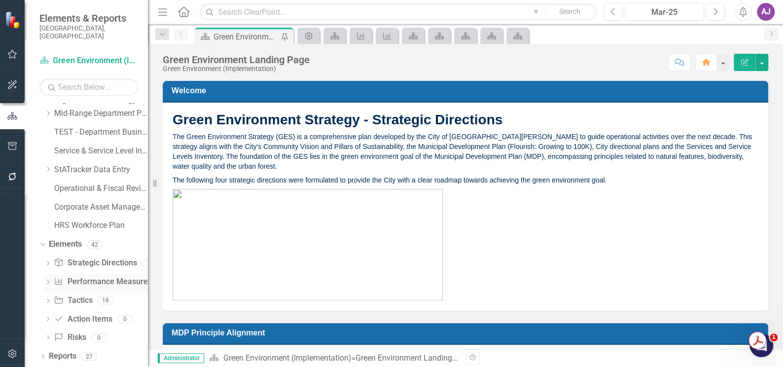
click at [94, 283] on link "Performance Measure Performance Measures" at bounding box center [103, 281] width 98 height 11
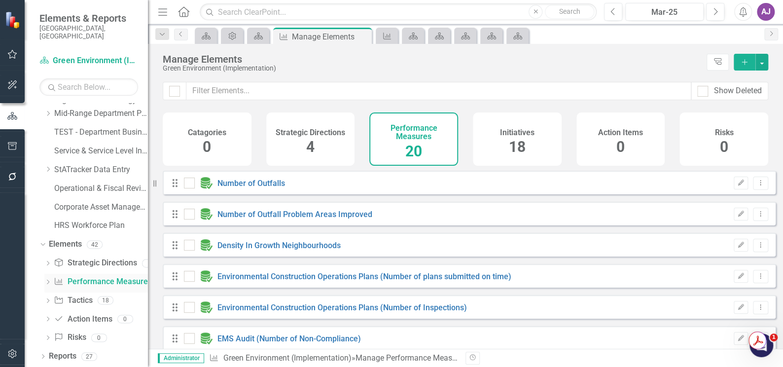
checkbox input "false"
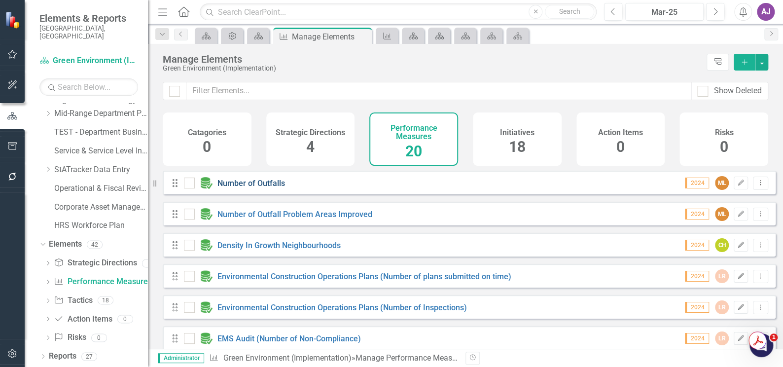
click at [252, 188] on link "Number of Outfalls" at bounding box center [251, 182] width 68 height 9
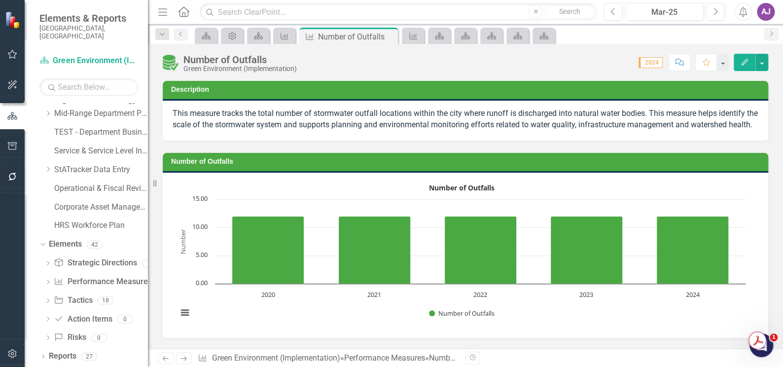
click at [171, 68] on img at bounding box center [171, 63] width 16 height 16
click at [77, 298] on link "Initiative Tactics" at bounding box center [73, 300] width 38 height 11
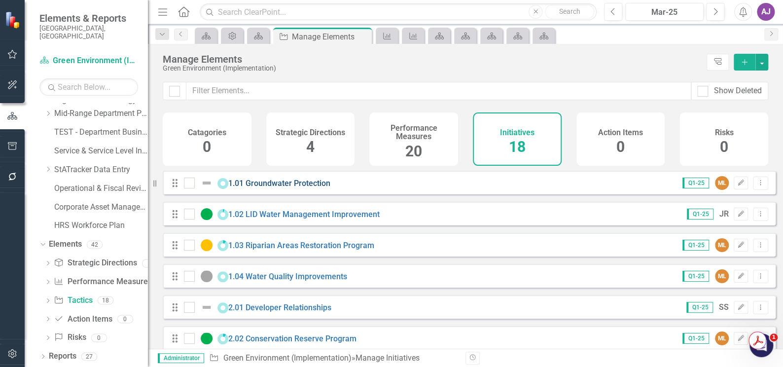
click at [300, 188] on link "1.01 Groundwater Protection" at bounding box center [279, 182] width 102 height 9
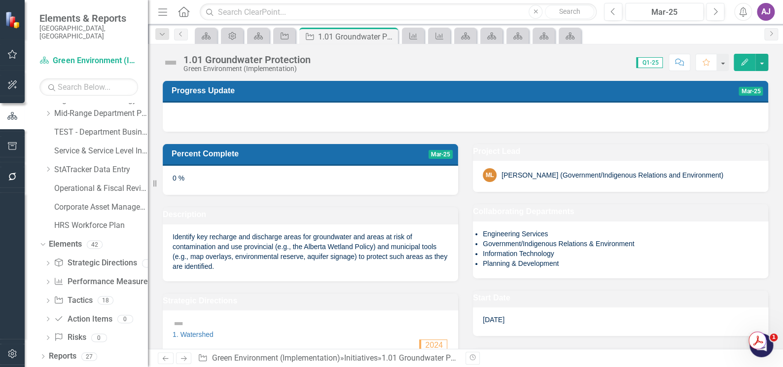
click at [170, 64] on img at bounding box center [171, 63] width 16 height 16
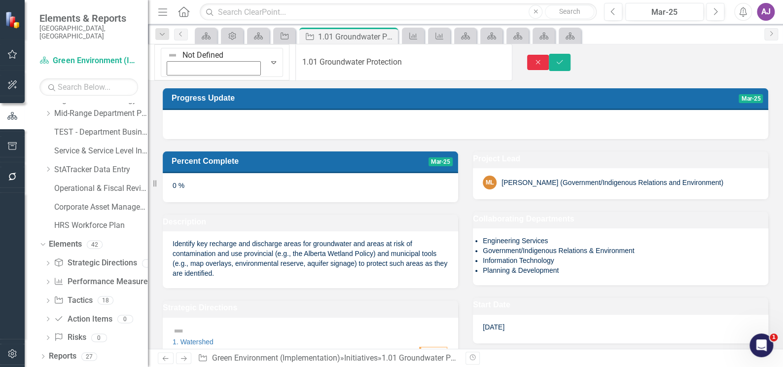
click at [542, 59] on icon "Close" at bounding box center [537, 62] width 9 height 7
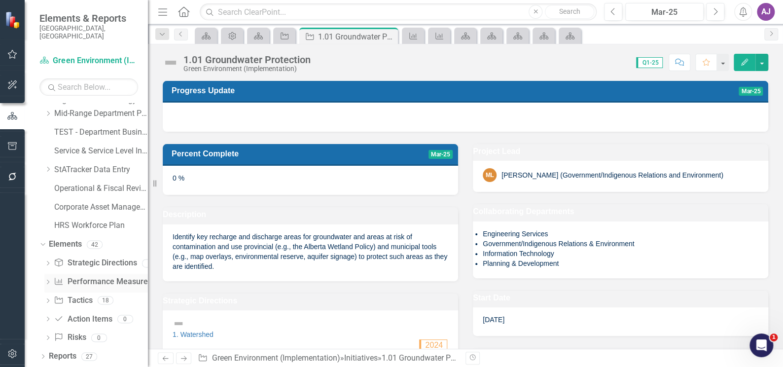
click at [82, 281] on link "Performance Measure Performance Measures" at bounding box center [103, 281] width 98 height 11
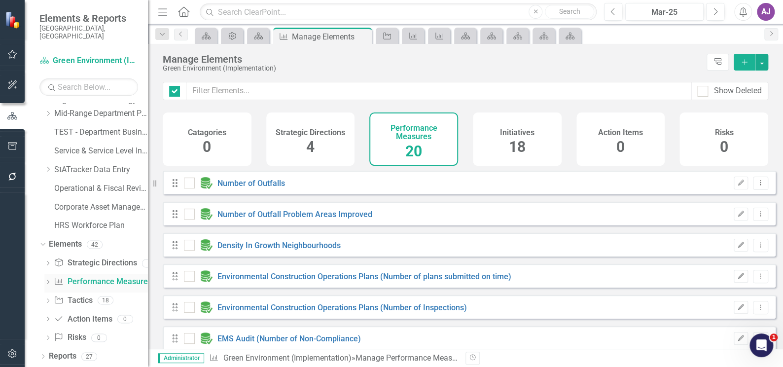
checkbox input "false"
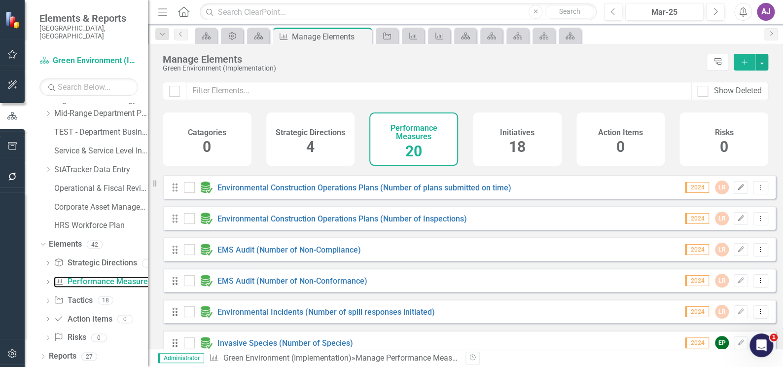
scroll to position [89, 0]
click at [573, 35] on icon "Plan" at bounding box center [570, 36] width 10 height 8
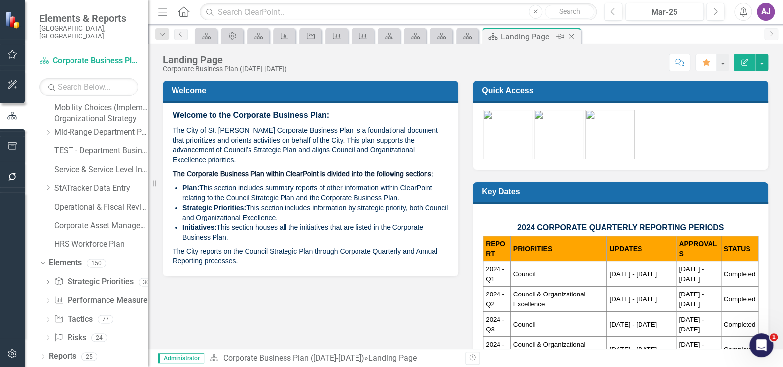
scroll to position [101, 0]
click at [572, 33] on icon "Close" at bounding box center [571, 37] width 10 height 8
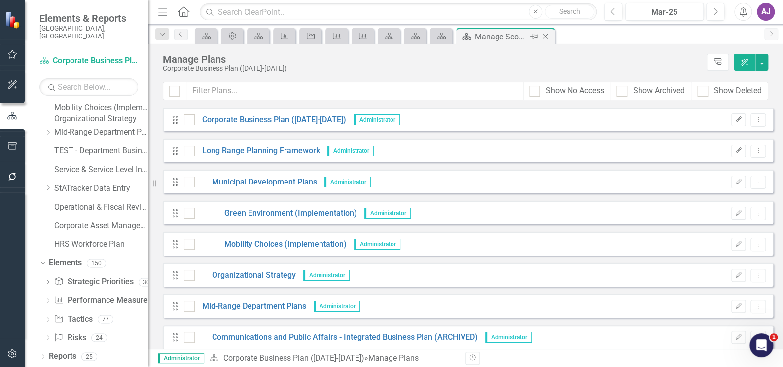
click at [544, 38] on icon "Close" at bounding box center [545, 37] width 10 height 8
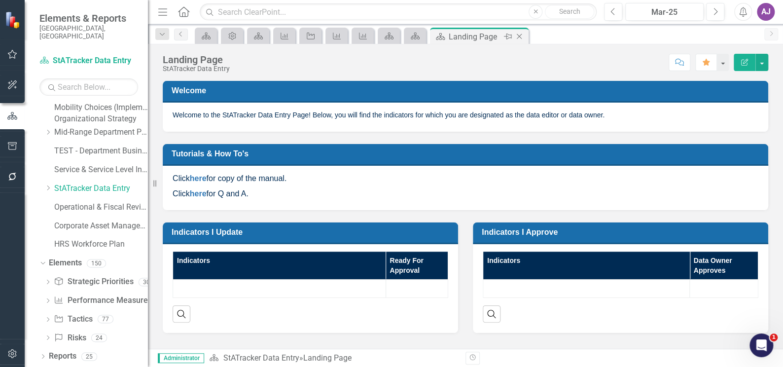
scroll to position [64, 0]
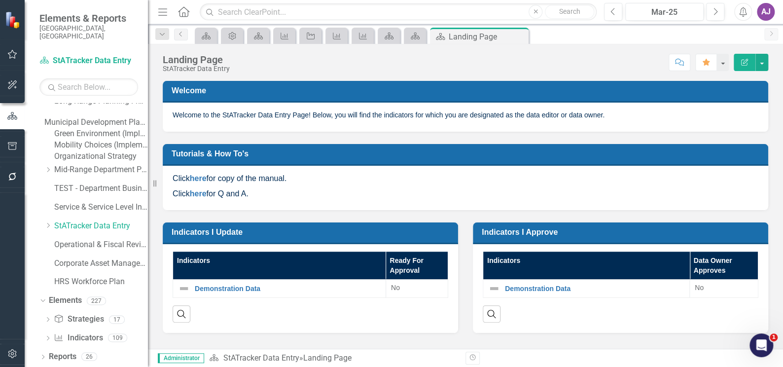
drag, startPoint x: 519, startPoint y: 35, endPoint x: 508, endPoint y: 37, distance: 11.1
click at [0, 0] on icon "Close" at bounding box center [0, 0] width 0 height 0
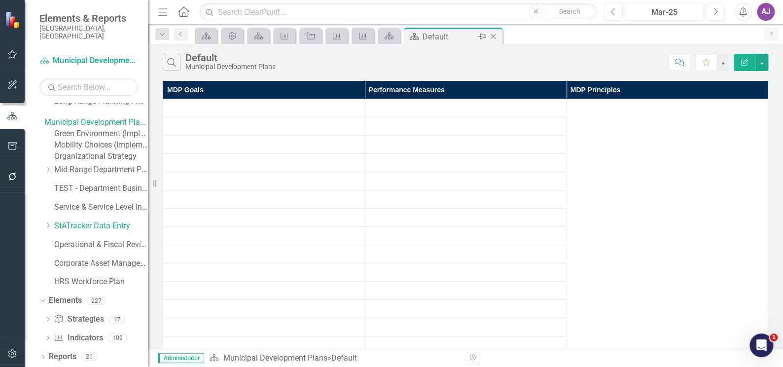
scroll to position [120, 0]
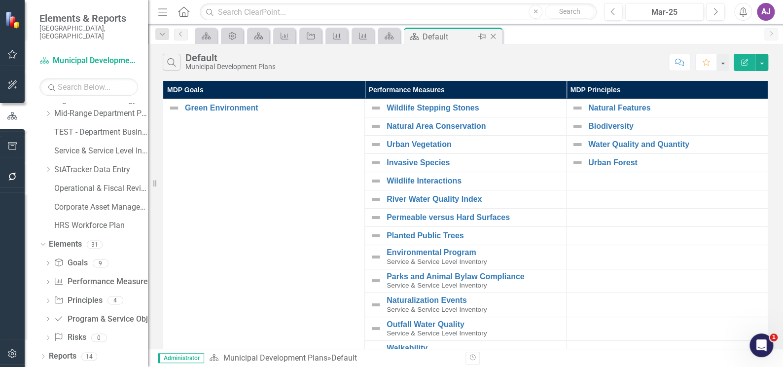
click at [490, 37] on icon "Close" at bounding box center [493, 37] width 10 height 8
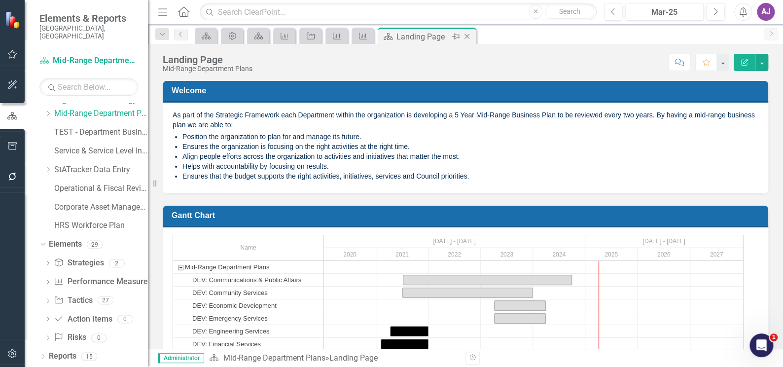
click at [464, 37] on icon "Close" at bounding box center [467, 37] width 10 height 8
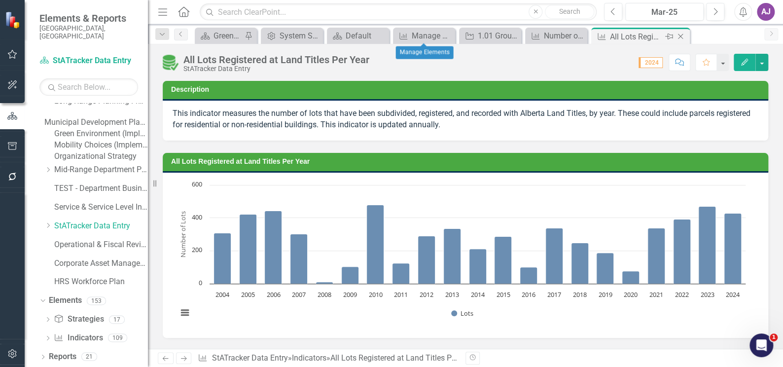
scroll to position [64, 0]
click at [679, 36] on icon "Close" at bounding box center [680, 37] width 10 height 8
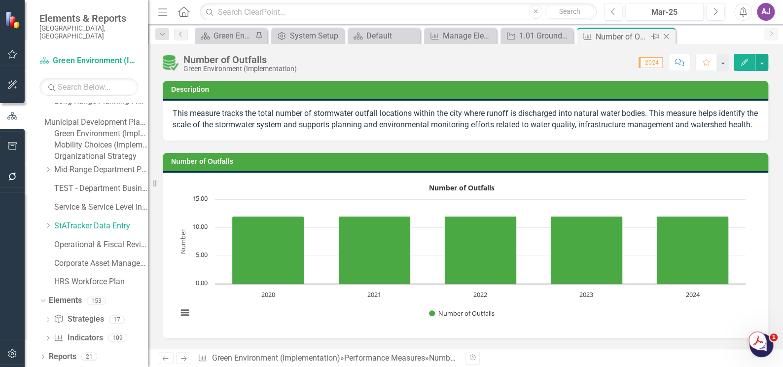
scroll to position [120, 0]
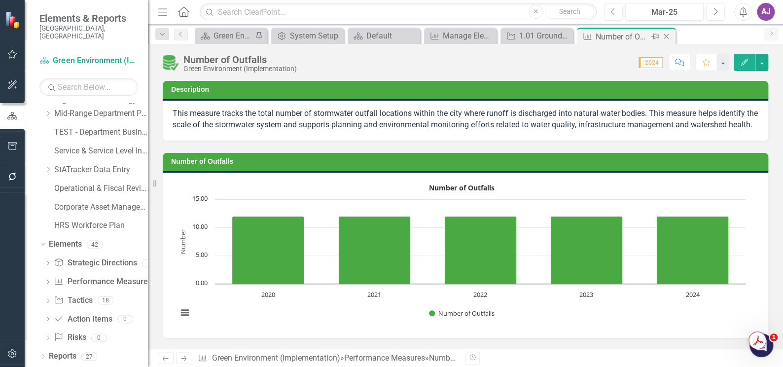
click at [664, 33] on icon "Close" at bounding box center [666, 37] width 10 height 8
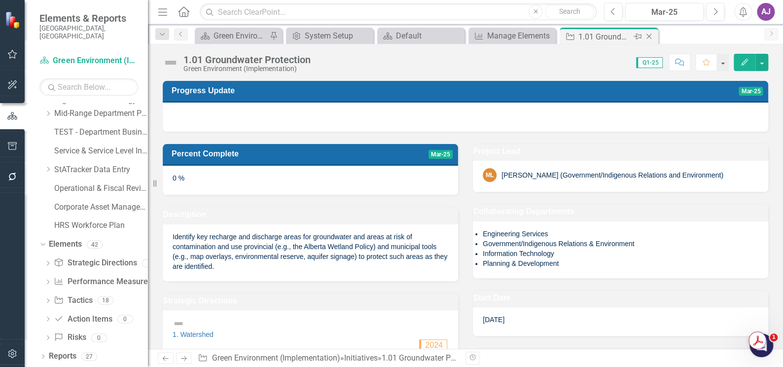
click at [646, 35] on icon "Close" at bounding box center [649, 37] width 10 height 8
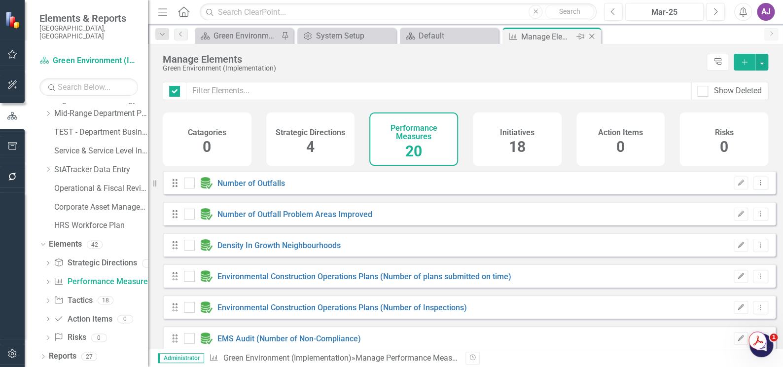
checkbox input "false"
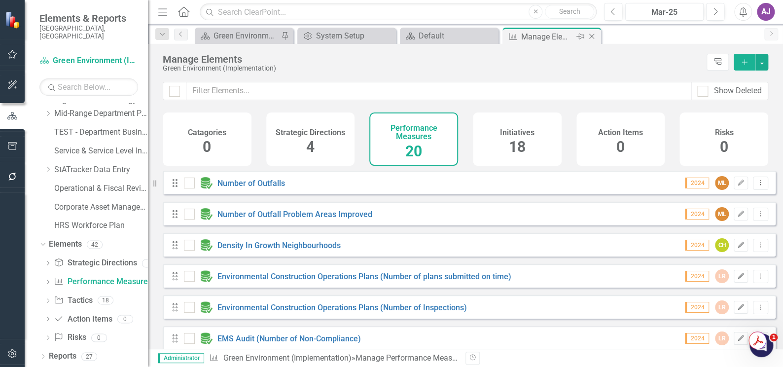
click at [588, 35] on icon "Close" at bounding box center [592, 37] width 10 height 8
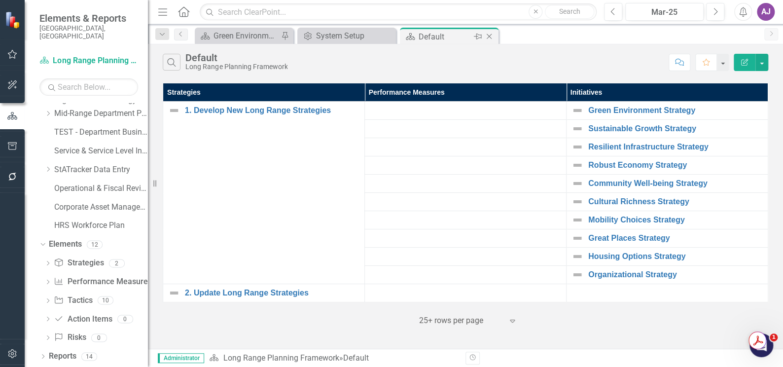
click at [488, 36] on icon at bounding box center [488, 36] width 5 height 5
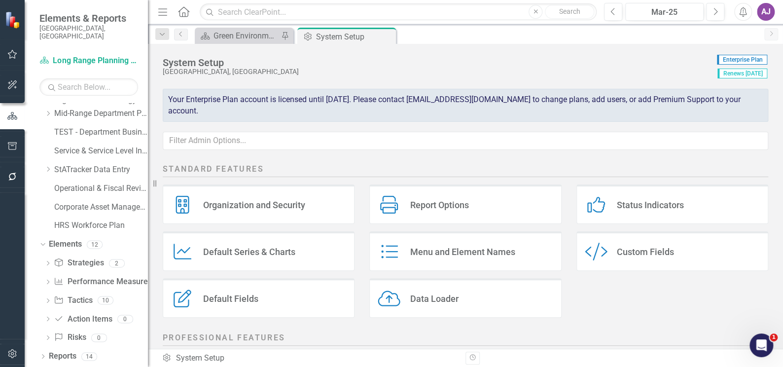
click at [669, 201] on div "Status Indicators" at bounding box center [650, 204] width 67 height 11
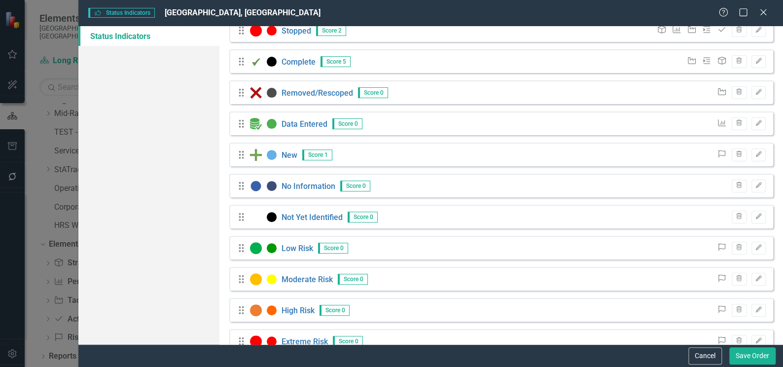
scroll to position [157, 0]
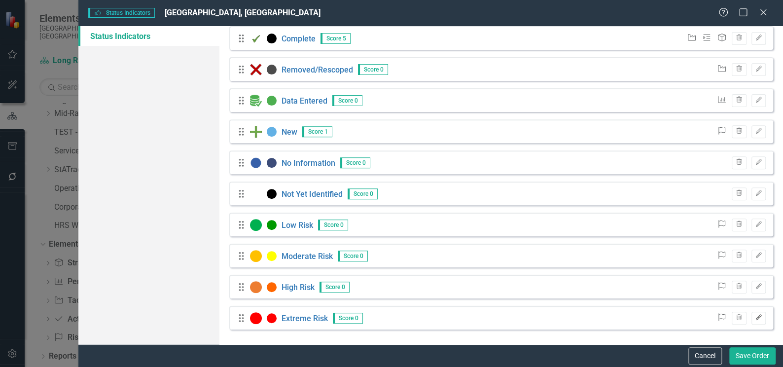
click at [755, 318] on icon "Edit" at bounding box center [758, 317] width 7 height 6
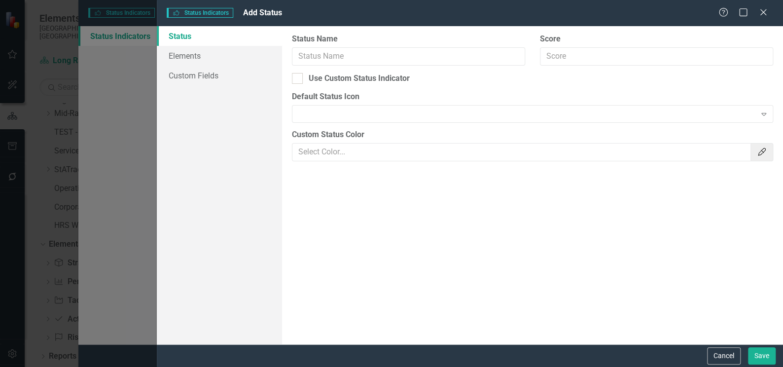
type input "Extreme Risk"
checkbox input "true"
type input "#FF0000"
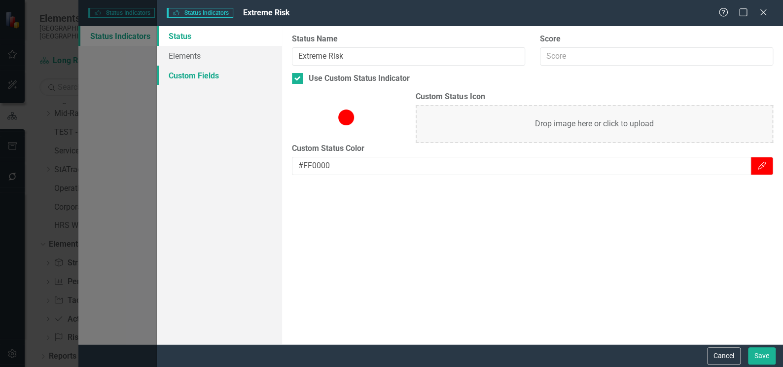
click at [218, 74] on link "Custom Fields" at bounding box center [219, 76] width 125 height 20
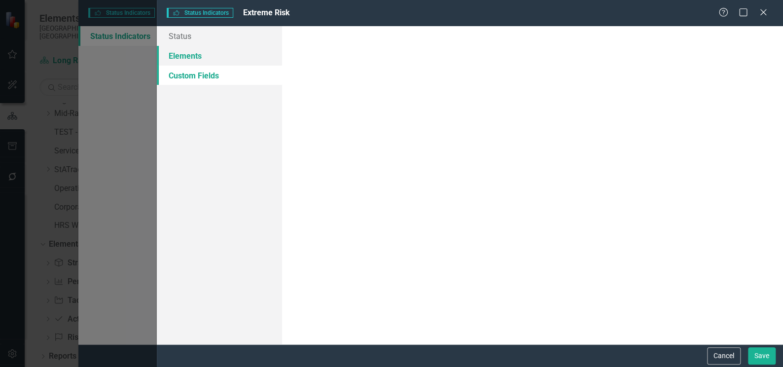
click at [197, 58] on link "Elements" at bounding box center [219, 56] width 125 height 20
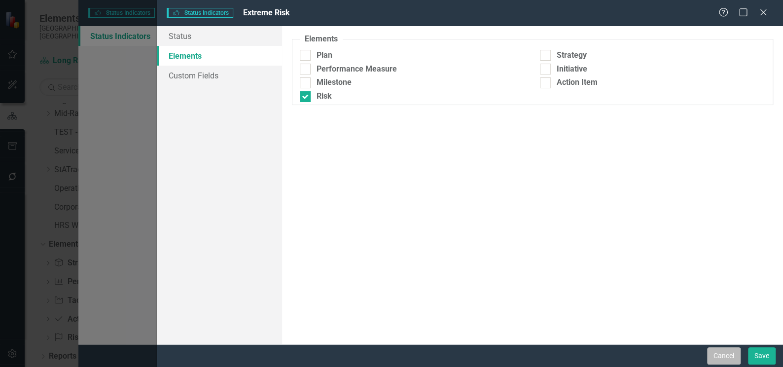
click at [734, 354] on button "Cancel" at bounding box center [724, 355] width 34 height 17
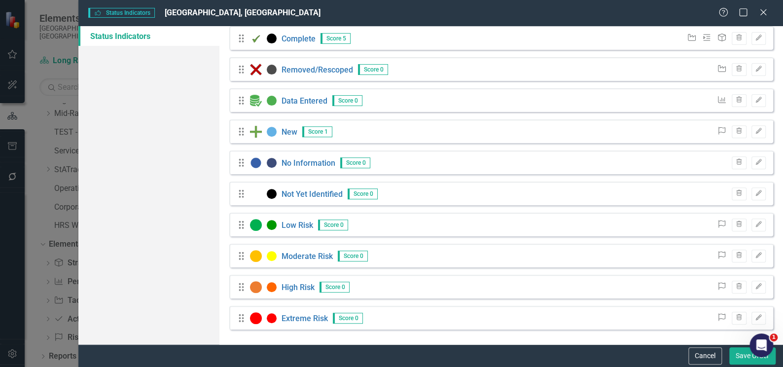
scroll to position [112, 0]
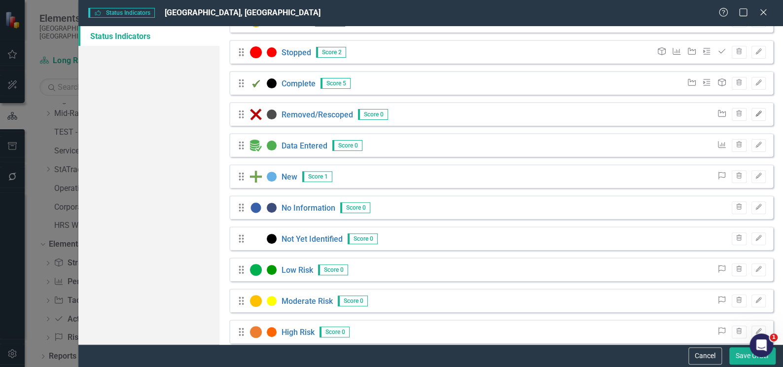
click at [755, 111] on icon "Edit" at bounding box center [758, 114] width 7 height 6
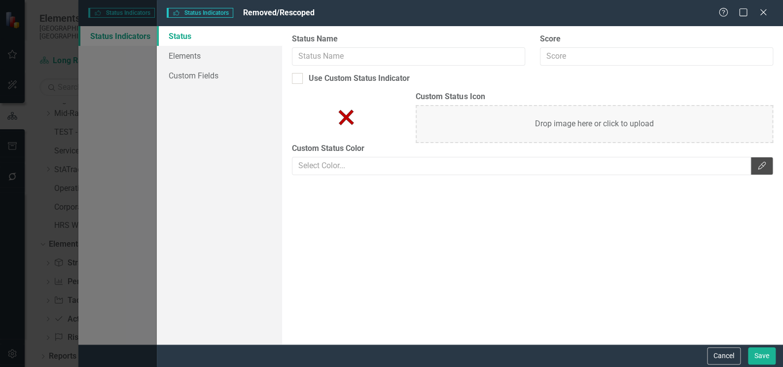
type input "Removed/Rescoped"
checkbox input "true"
type input "#4C4C4C"
click at [207, 56] on link "Elements" at bounding box center [219, 56] width 125 height 20
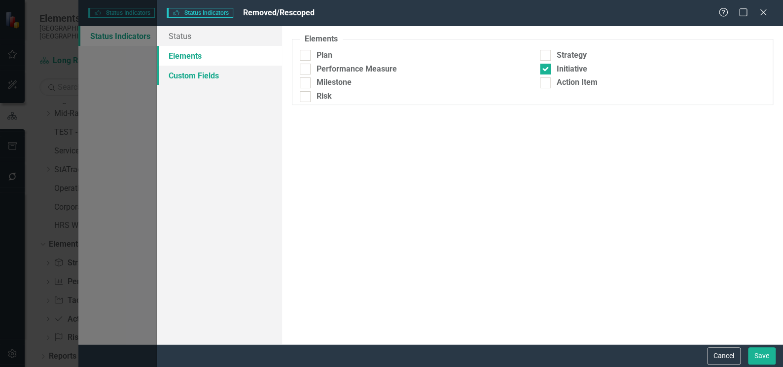
click at [206, 76] on link "Custom Fields" at bounding box center [219, 76] width 125 height 20
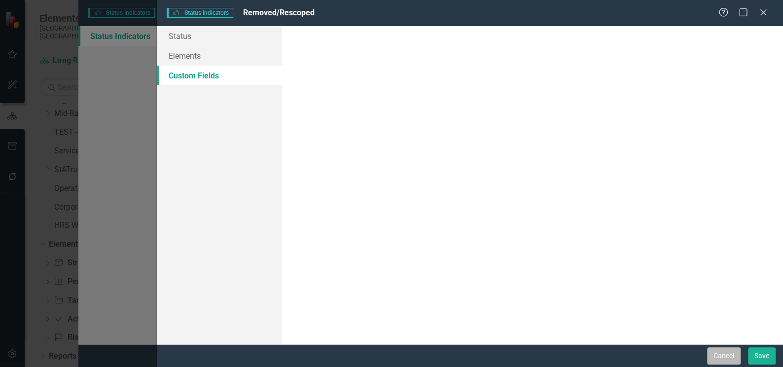
click at [726, 351] on button "Cancel" at bounding box center [724, 355] width 34 height 17
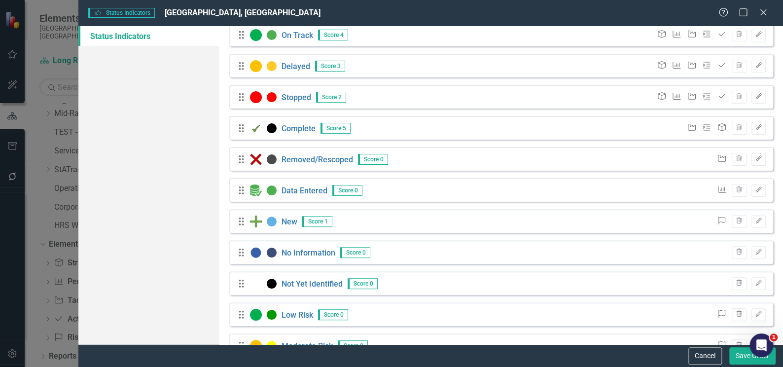
scroll to position [23, 0]
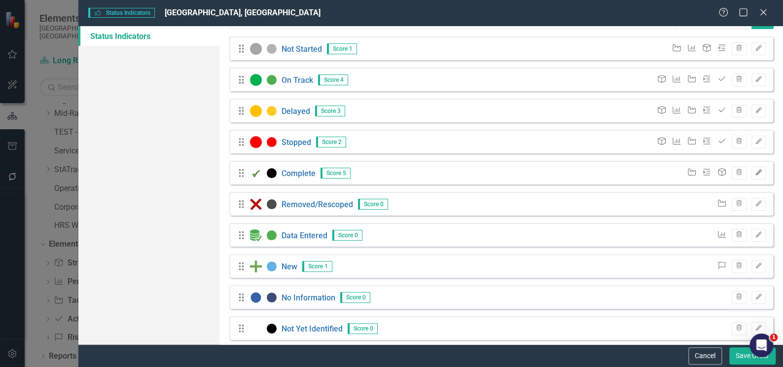
click at [753, 175] on button "Edit" at bounding box center [758, 173] width 14 height 13
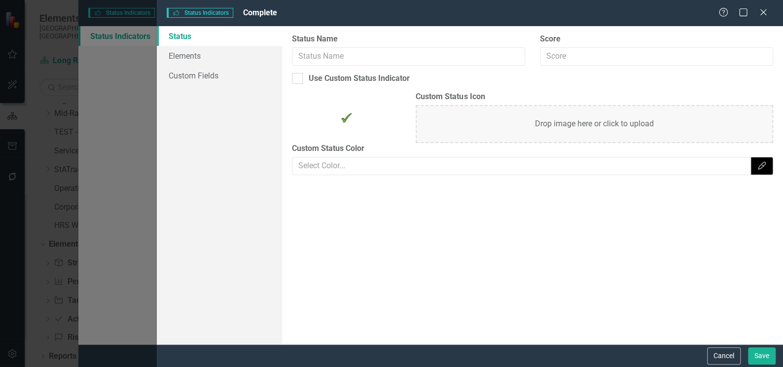
type input "Complete"
type input "5"
checkbox input "true"
type input "#000000"
click at [189, 58] on link "Elements" at bounding box center [219, 56] width 125 height 20
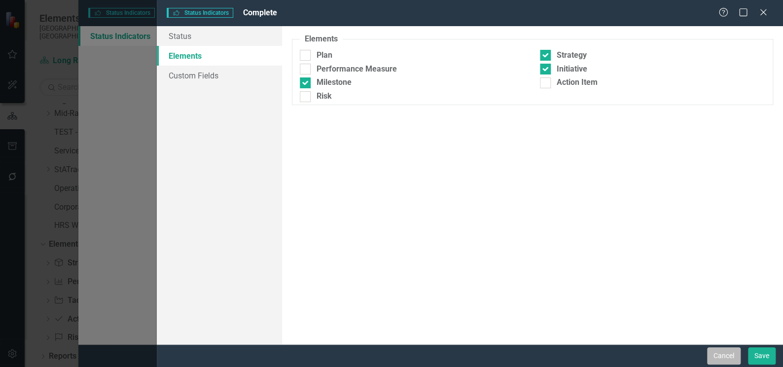
click at [719, 353] on button "Cancel" at bounding box center [724, 355] width 34 height 17
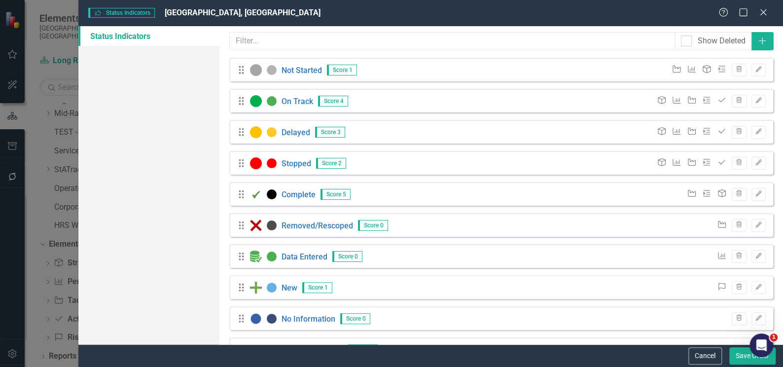
scroll to position [0, 0]
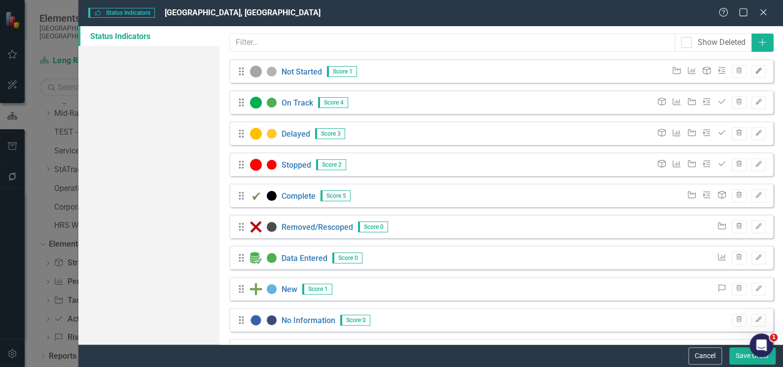
click at [756, 74] on button "Edit" at bounding box center [758, 71] width 14 height 13
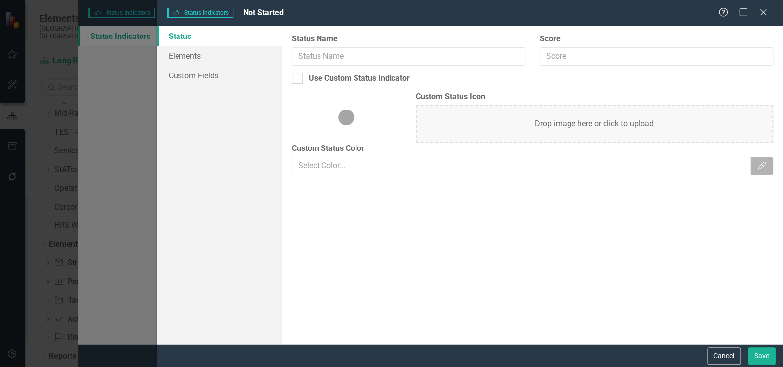
type input "Not Started"
type input "1"
checkbox input "true"
type input "#B3B3B3"
click at [720, 358] on button "Cancel" at bounding box center [724, 355] width 34 height 17
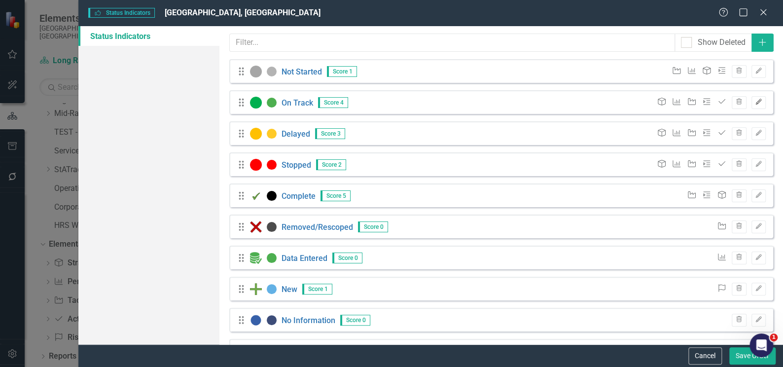
click at [753, 105] on button "Edit" at bounding box center [758, 102] width 14 height 13
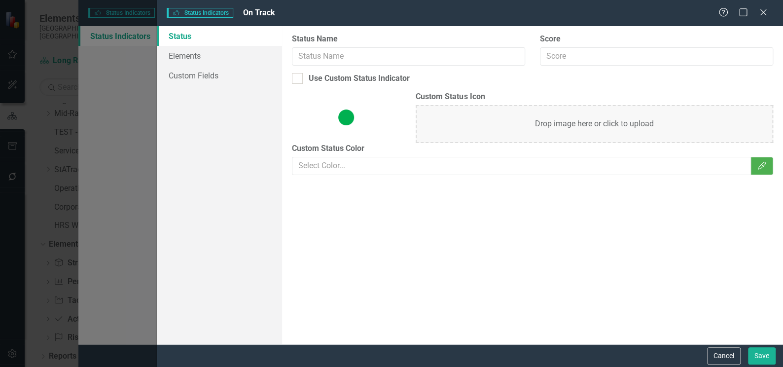
type input "On Track"
type input "4"
checkbox input "true"
type input "#4DAF50"
click at [734, 359] on button "Cancel" at bounding box center [724, 355] width 34 height 17
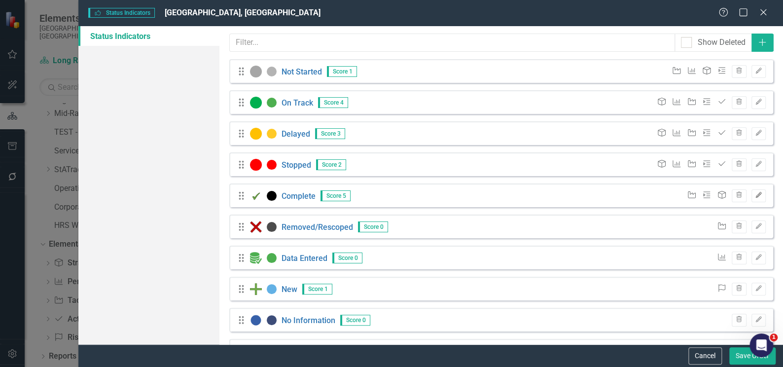
click at [756, 194] on button "Edit" at bounding box center [758, 195] width 14 height 13
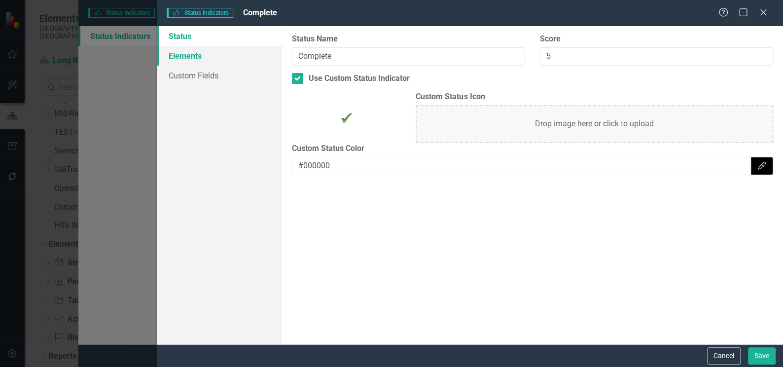
click at [198, 58] on link "Elements" at bounding box center [219, 56] width 125 height 20
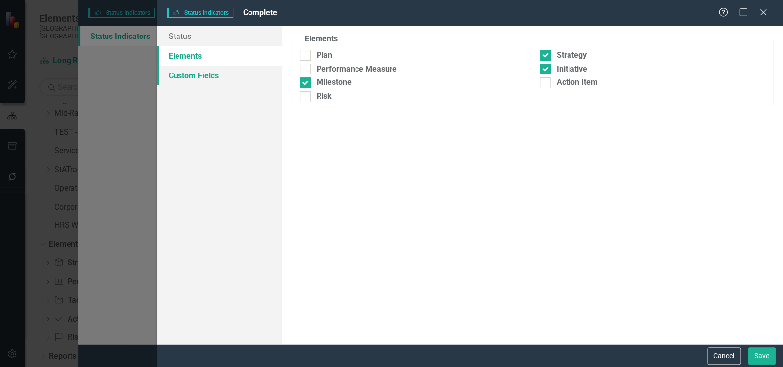
click at [195, 74] on link "Custom Fields" at bounding box center [219, 76] width 125 height 20
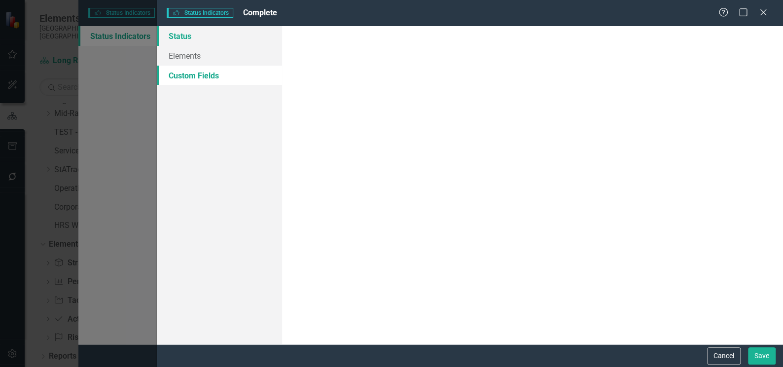
click at [186, 35] on link "Status" at bounding box center [219, 36] width 125 height 20
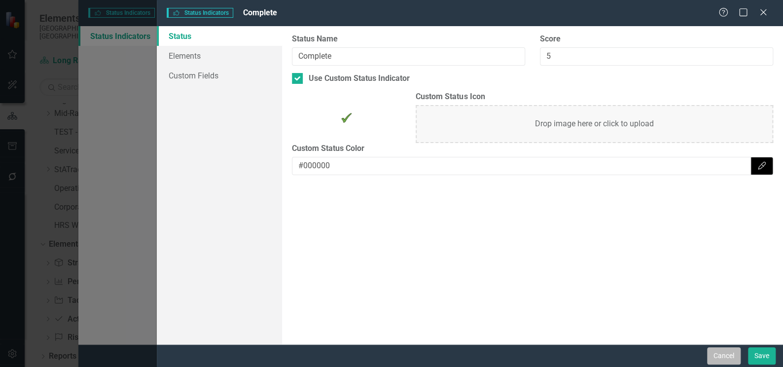
click at [719, 359] on button "Cancel" at bounding box center [724, 355] width 34 height 17
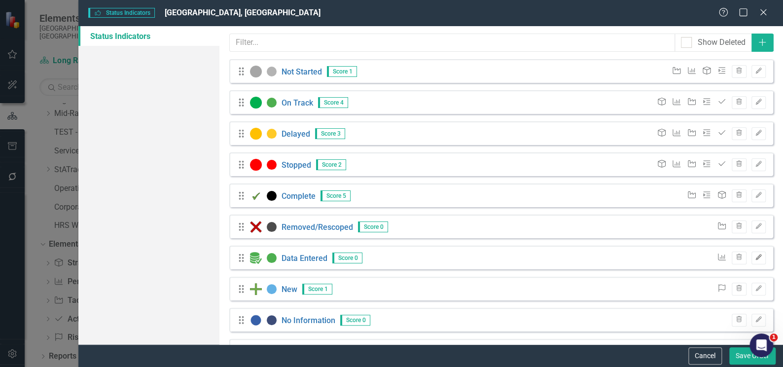
click at [755, 257] on icon "Edit" at bounding box center [758, 257] width 7 height 6
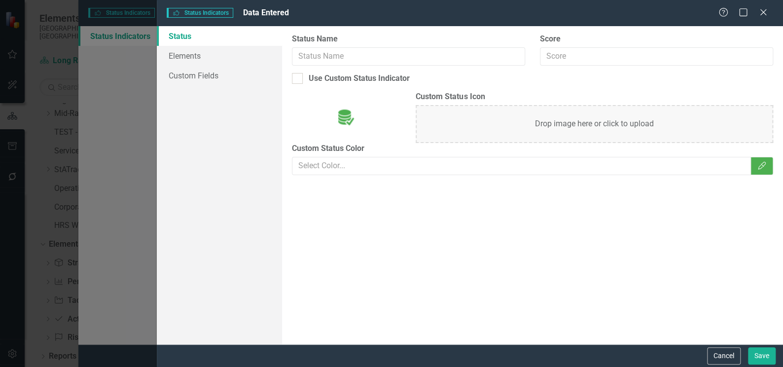
type input "Data Entered"
type input "0"
checkbox input "true"
type input "#4daf50"
click at [190, 57] on link "Elements" at bounding box center [219, 56] width 125 height 20
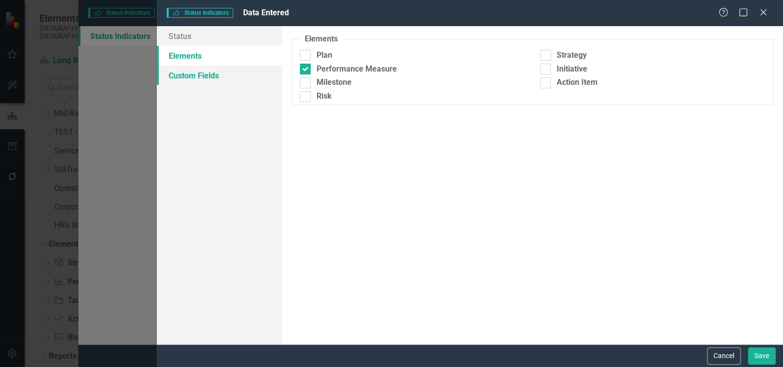
click at [188, 74] on link "Custom Fields" at bounding box center [219, 76] width 125 height 20
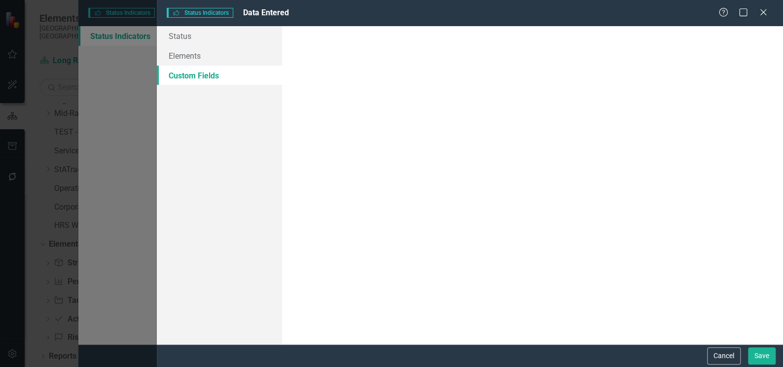
click at [172, 74] on link "Custom Fields" at bounding box center [219, 76] width 125 height 20
click at [727, 359] on button "Cancel" at bounding box center [724, 355] width 34 height 17
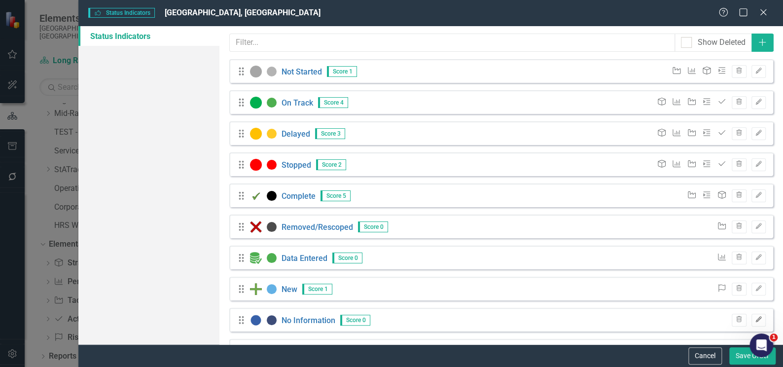
click at [751, 322] on button "Edit" at bounding box center [758, 319] width 14 height 13
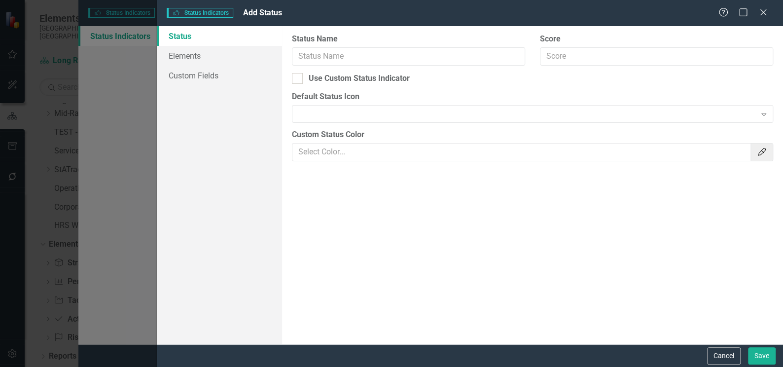
type input "No Information"
type input "0"
type input "#3D4D79"
click at [170, 74] on link "Custom Fields" at bounding box center [219, 76] width 125 height 20
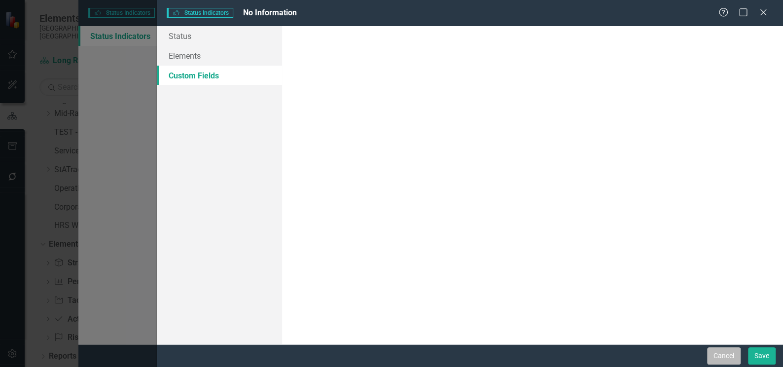
click at [736, 359] on button "Cancel" at bounding box center [724, 355] width 34 height 17
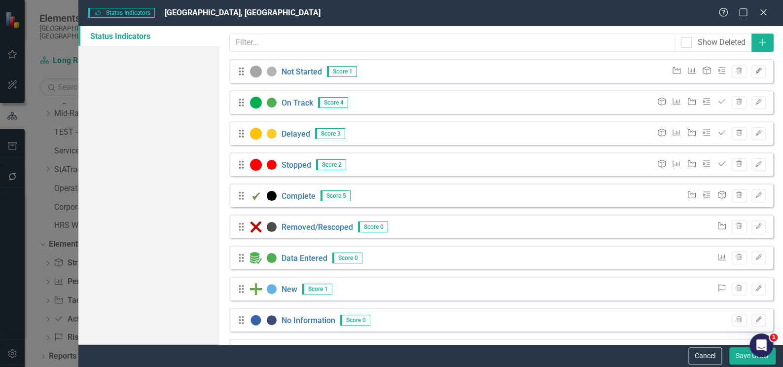
click at [754, 74] on button "Edit" at bounding box center [758, 71] width 14 height 13
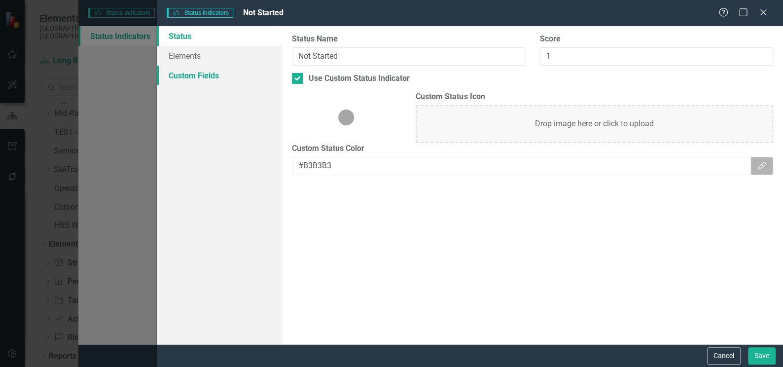
click at [189, 73] on link "Custom Fields" at bounding box center [219, 76] width 125 height 20
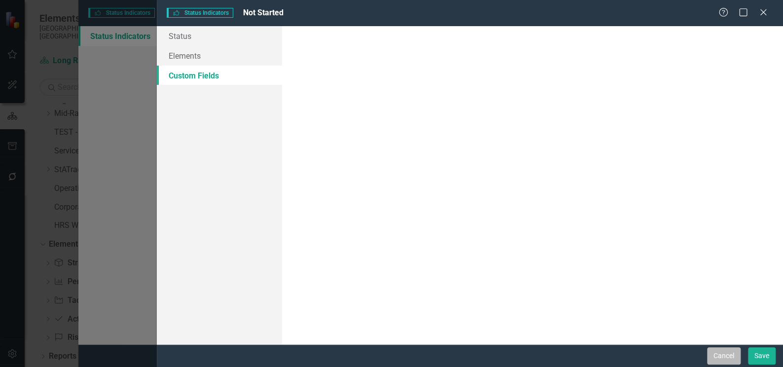
click at [717, 348] on button "Cancel" at bounding box center [724, 355] width 34 height 17
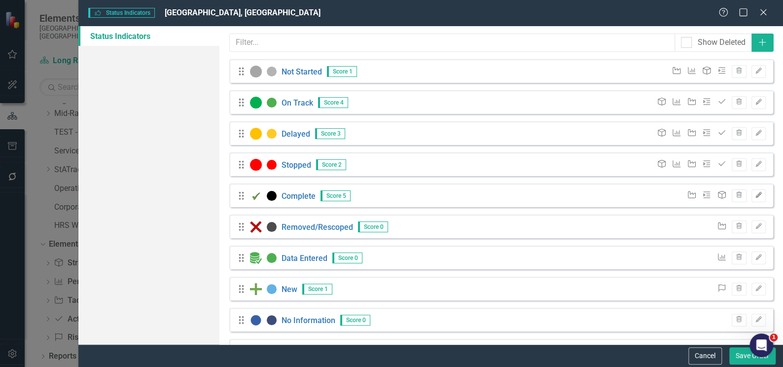
click at [755, 192] on icon "Edit" at bounding box center [758, 195] width 7 height 6
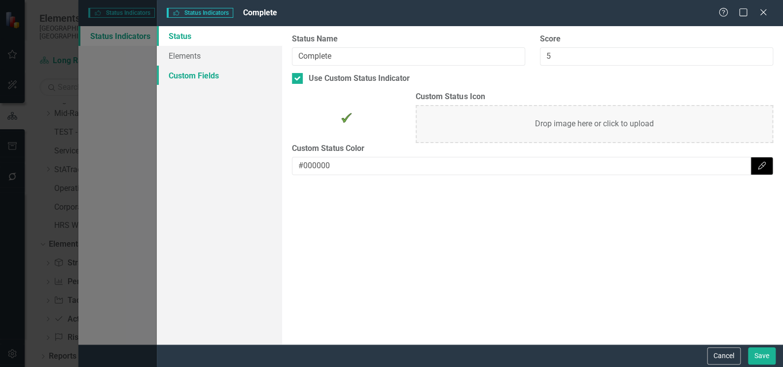
click at [200, 74] on link "Custom Fields" at bounding box center [219, 76] width 125 height 20
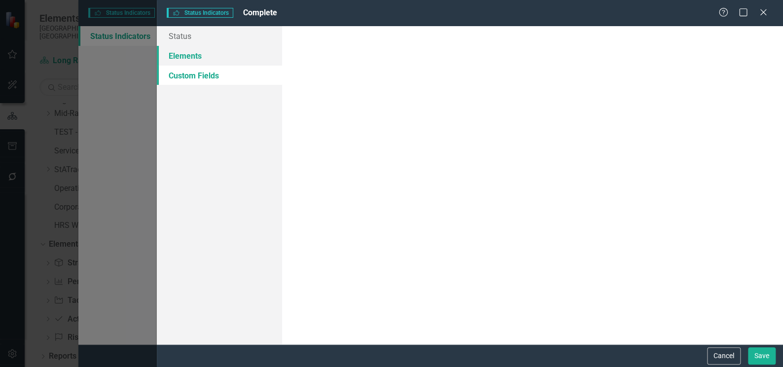
click at [183, 58] on link "Elements" at bounding box center [219, 56] width 125 height 20
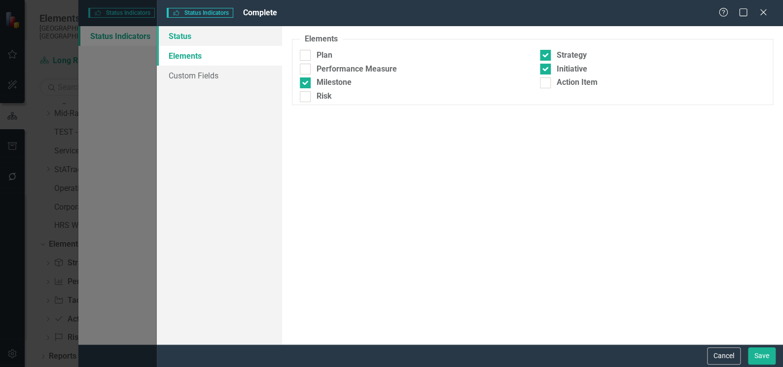
click at [188, 37] on link "Status" at bounding box center [219, 36] width 125 height 20
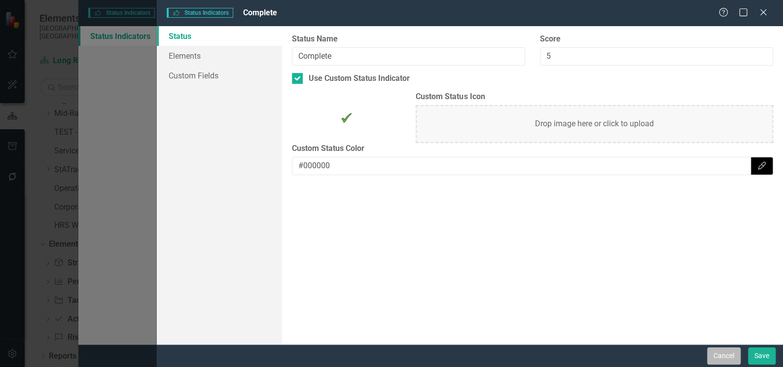
click at [722, 354] on button "Cancel" at bounding box center [724, 355] width 34 height 17
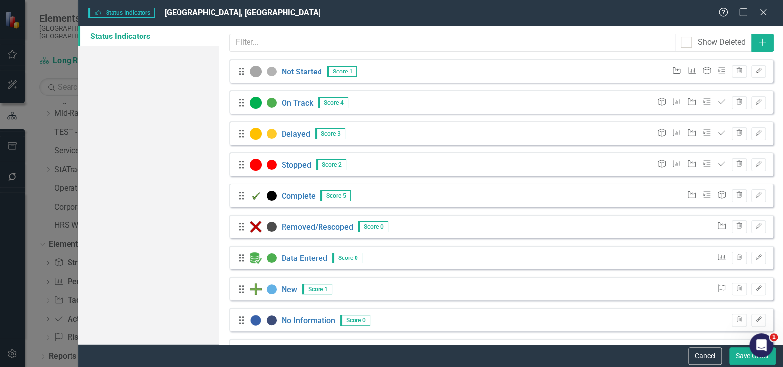
click at [755, 71] on icon "Edit" at bounding box center [758, 71] width 7 height 6
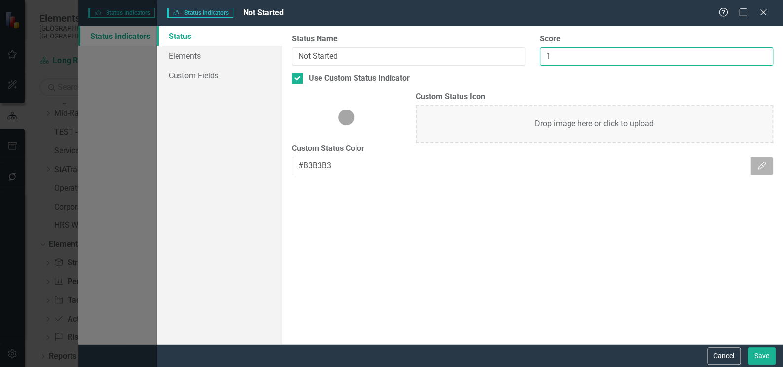
click at [569, 52] on input "1" at bounding box center [656, 56] width 233 height 18
click at [723, 13] on icon "Help" at bounding box center [723, 11] width 12 height 9
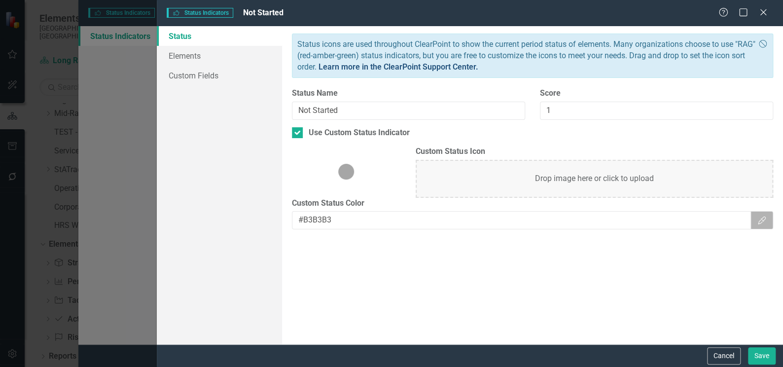
click at [455, 69] on link "Learn more in the ClearPoint Support Center." at bounding box center [398, 66] width 160 height 9
click at [717, 358] on button "Cancel" at bounding box center [724, 355] width 34 height 17
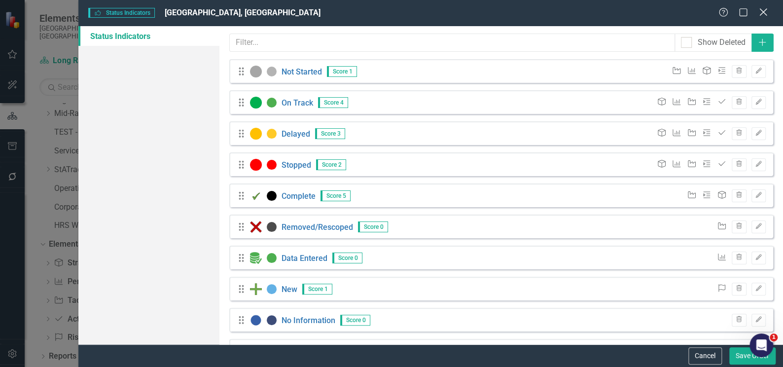
click at [764, 9] on icon "Close" at bounding box center [763, 11] width 12 height 9
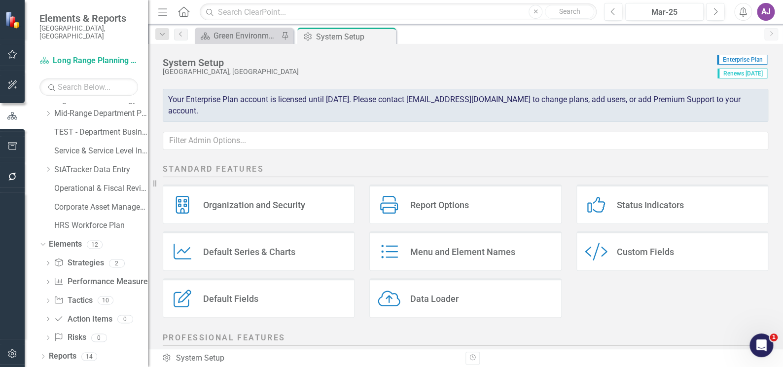
click at [623, 209] on div "Status Indicators" at bounding box center [650, 204] width 67 height 11
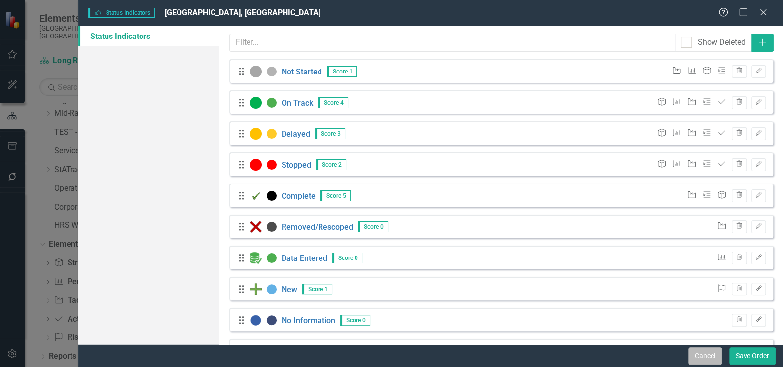
click at [696, 351] on button "Cancel" at bounding box center [705, 355] width 34 height 17
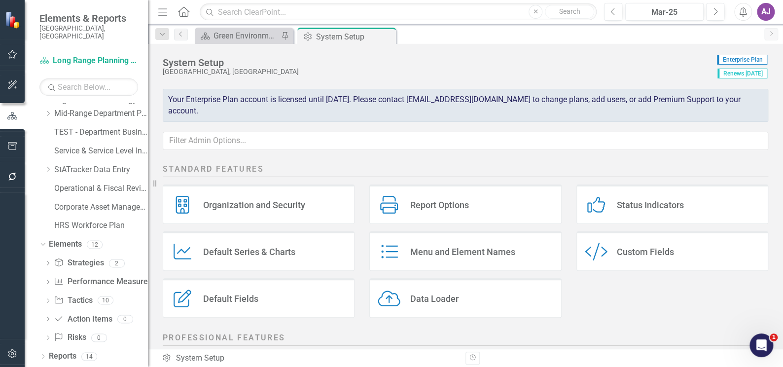
click at [641, 201] on div "Status Indicators" at bounding box center [650, 204] width 67 height 11
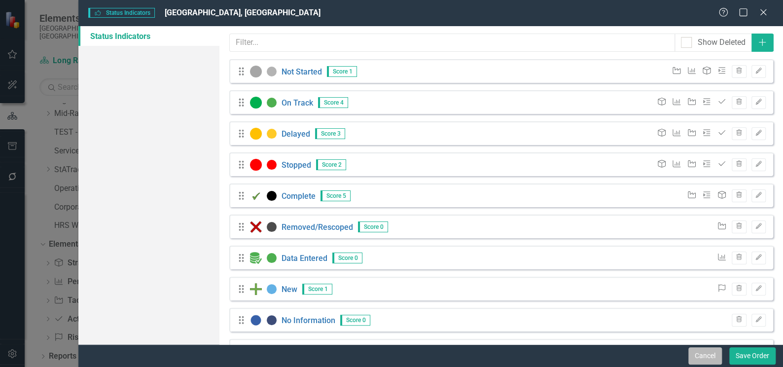
click at [699, 352] on button "Cancel" at bounding box center [705, 355] width 34 height 17
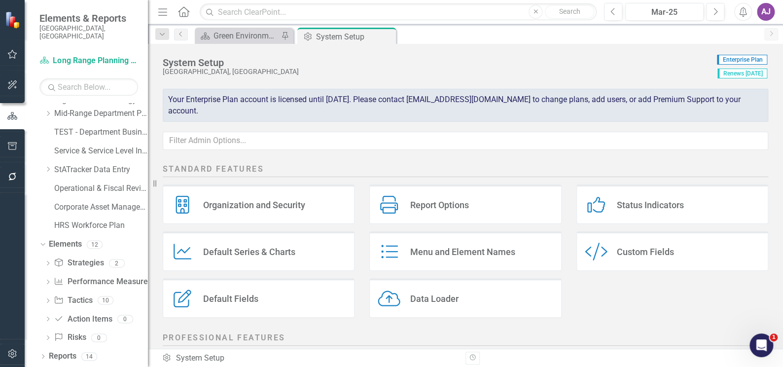
click at [639, 211] on div "Status Indicators Status Indicators" at bounding box center [672, 203] width 192 height 39
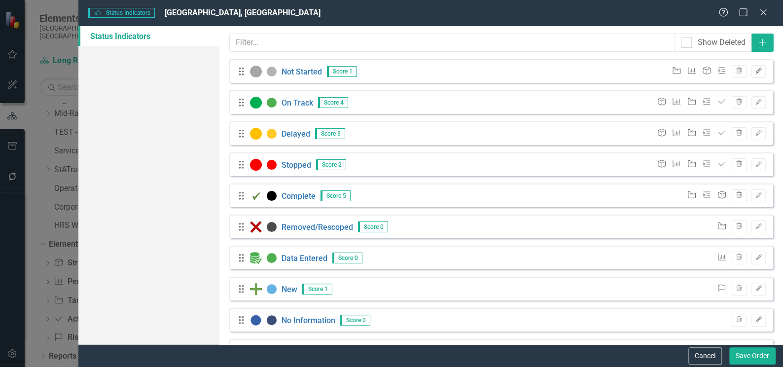
click at [755, 73] on icon "Edit" at bounding box center [758, 71] width 7 height 6
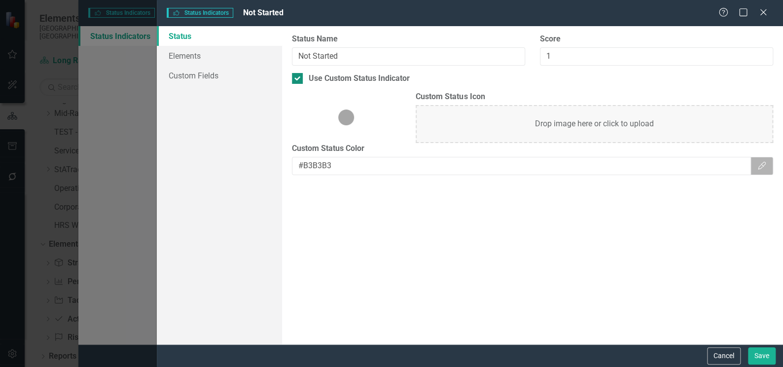
click at [299, 80] on div at bounding box center [297, 78] width 11 height 11
click at [298, 79] on input "Use Custom Status Indicator" at bounding box center [295, 76] width 6 height 6
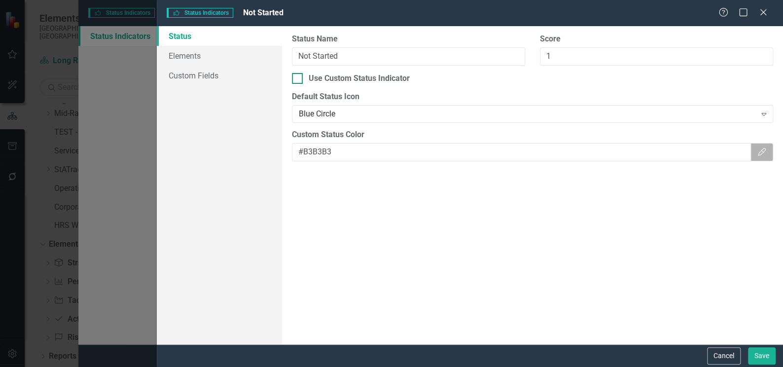
click at [299, 80] on div at bounding box center [297, 78] width 11 height 11
click at [298, 79] on input "Use Custom Status Indicator" at bounding box center [295, 76] width 6 height 6
checkbox input "true"
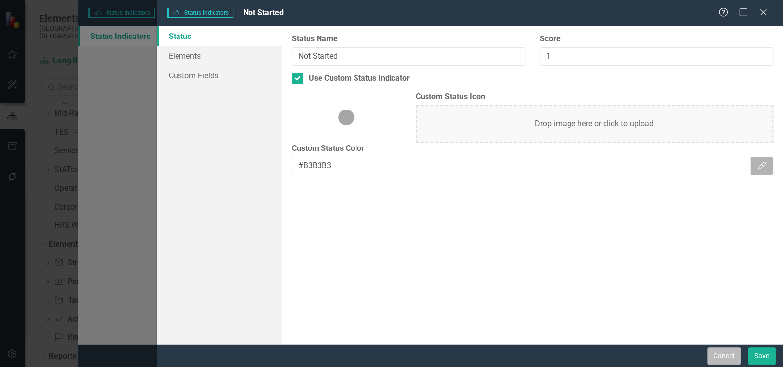
click at [727, 357] on button "Cancel" at bounding box center [724, 355] width 34 height 17
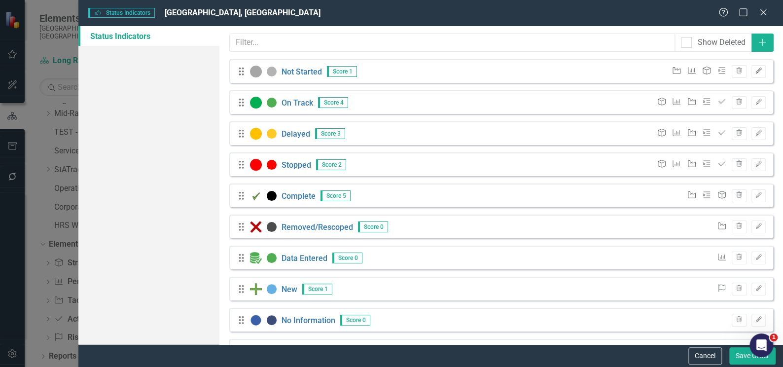
click at [755, 70] on icon "Edit" at bounding box center [758, 71] width 7 height 6
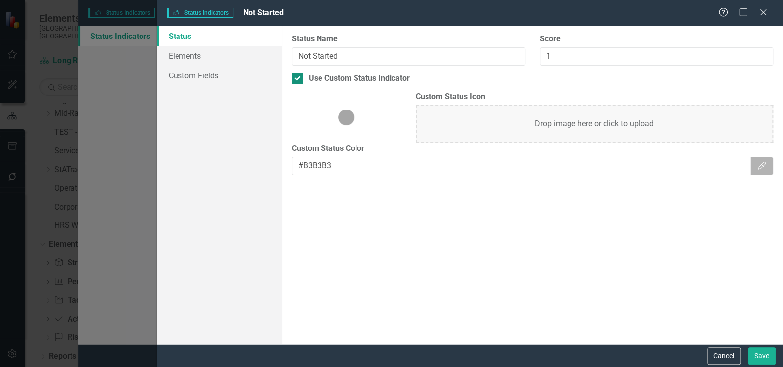
click at [298, 77] on input "Use Custom Status Indicator" at bounding box center [295, 76] width 6 height 6
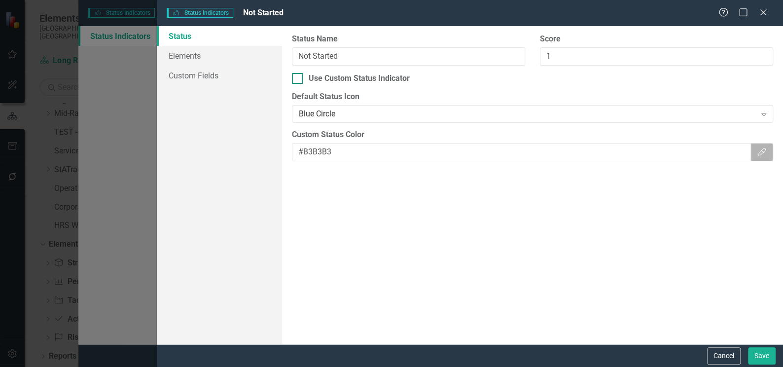
click at [298, 77] on input "Use Custom Status Indicator" at bounding box center [295, 76] width 6 height 6
checkbox input "true"
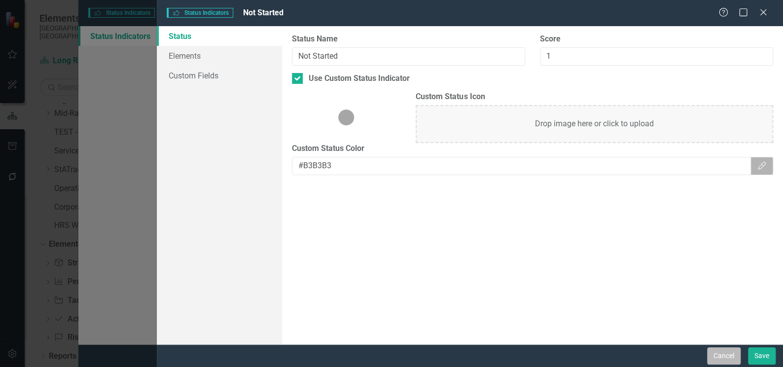
click at [732, 354] on button "Cancel" at bounding box center [724, 355] width 34 height 17
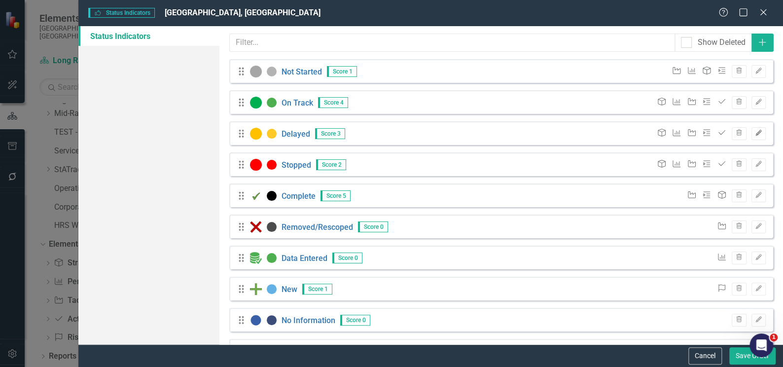
click at [755, 131] on icon "button" at bounding box center [758, 133] width 6 height 6
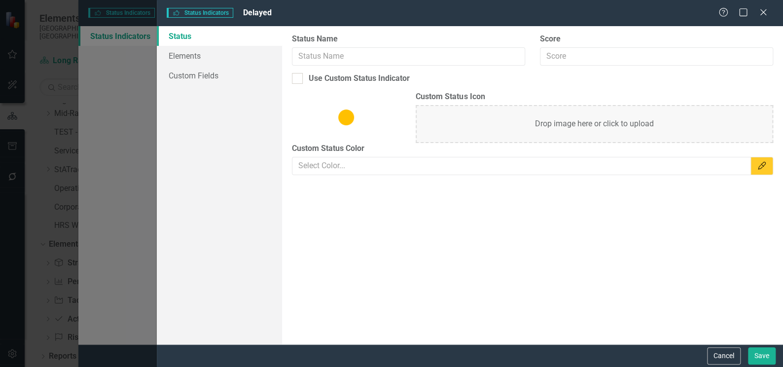
type input "Delayed"
type input "3"
checkbox input "true"
type input "#FFCA28"
click at [299, 77] on div at bounding box center [297, 78] width 11 height 11
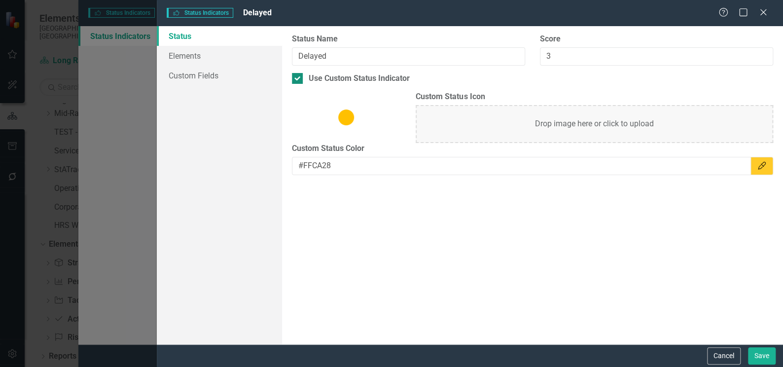
click at [298, 77] on input "Use Custom Status Indicator" at bounding box center [295, 76] width 6 height 6
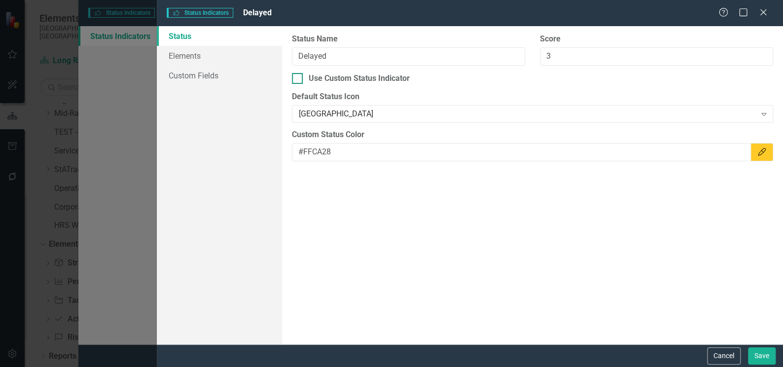
click at [299, 77] on div at bounding box center [297, 78] width 11 height 11
click at [298, 77] on input "Use Custom Status Indicator" at bounding box center [295, 76] width 6 height 6
checkbox input "true"
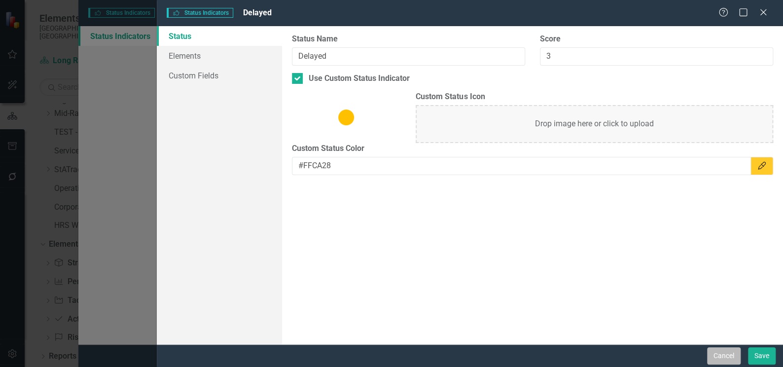
click at [721, 354] on button "Cancel" at bounding box center [724, 355] width 34 height 17
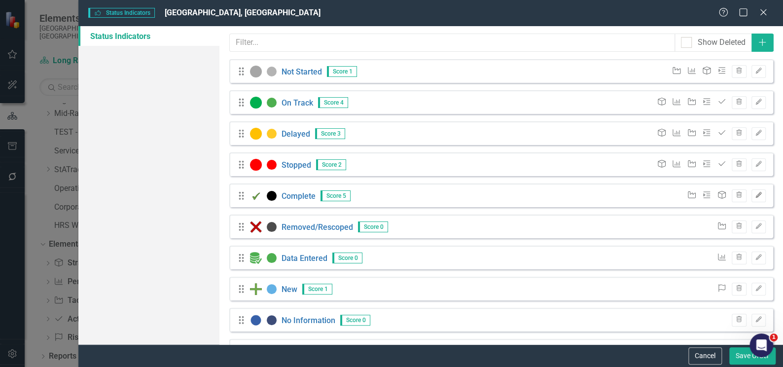
click at [755, 197] on icon "button" at bounding box center [758, 195] width 6 height 6
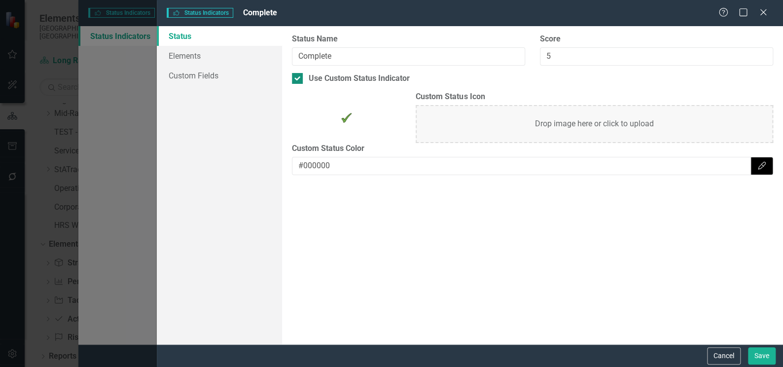
click at [295, 78] on input "Use Custom Status Indicator" at bounding box center [295, 76] width 6 height 6
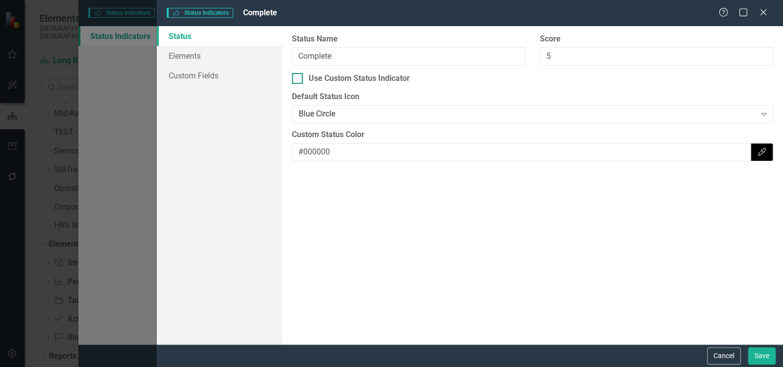
click at [295, 78] on input "Use Custom Status Indicator" at bounding box center [295, 76] width 6 height 6
checkbox input "true"
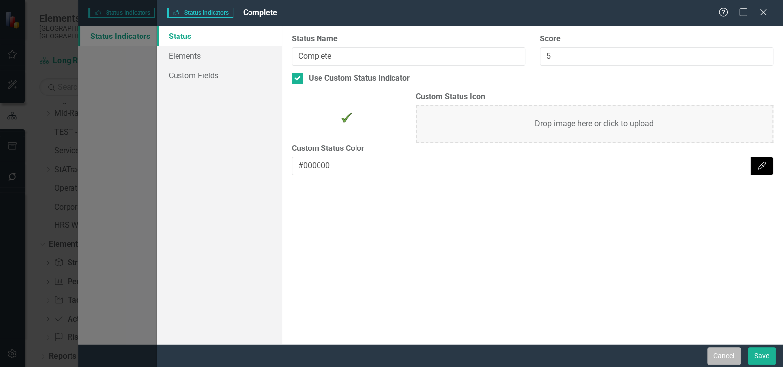
click at [724, 355] on button "Cancel" at bounding box center [724, 355] width 34 height 17
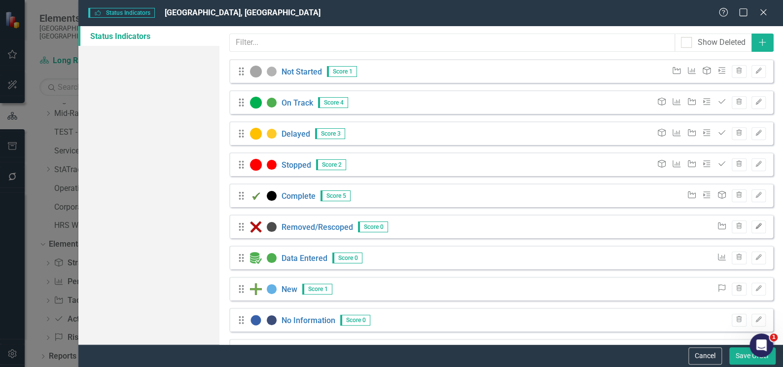
click at [755, 228] on icon "Edit" at bounding box center [758, 226] width 7 height 6
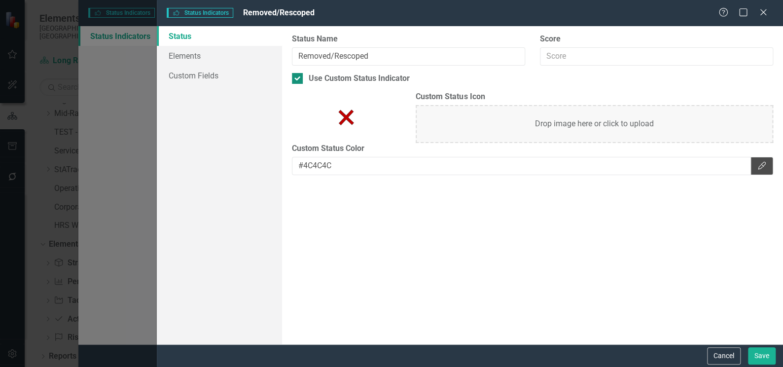
click at [298, 76] on div at bounding box center [297, 78] width 11 height 11
click at [298, 76] on input "Use Custom Status Indicator" at bounding box center [295, 76] width 6 height 6
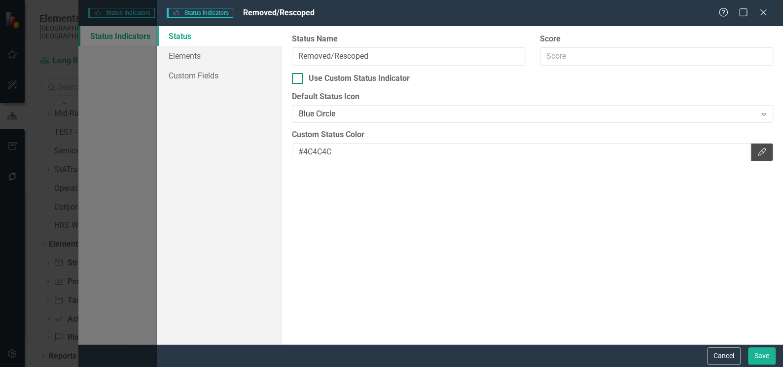
click at [298, 76] on div at bounding box center [297, 78] width 11 height 11
click at [298, 76] on input "Use Custom Status Indicator" at bounding box center [295, 76] width 6 height 6
checkbox input "true"
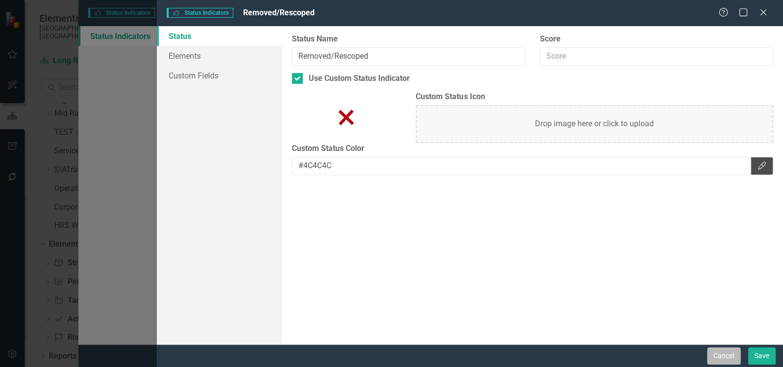
click at [734, 353] on button "Cancel" at bounding box center [724, 355] width 34 height 17
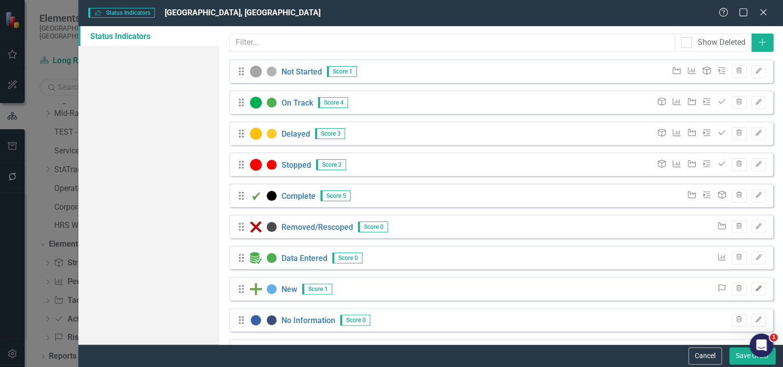
click at [755, 289] on icon "Edit" at bounding box center [758, 288] width 7 height 6
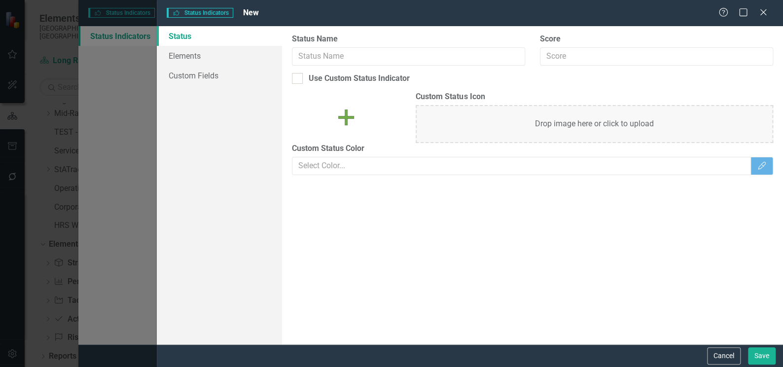
type input "New"
type input "1"
checkbox input "true"
type input "#63b1e5"
click at [300, 79] on div at bounding box center [297, 78] width 11 height 11
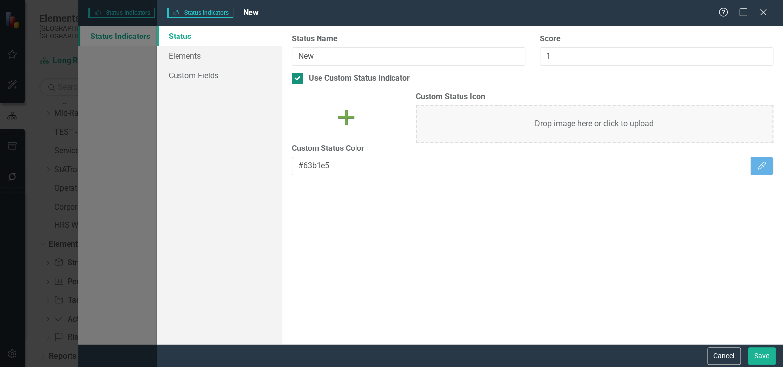
click at [298, 79] on input "Use Custom Status Indicator" at bounding box center [295, 76] width 6 height 6
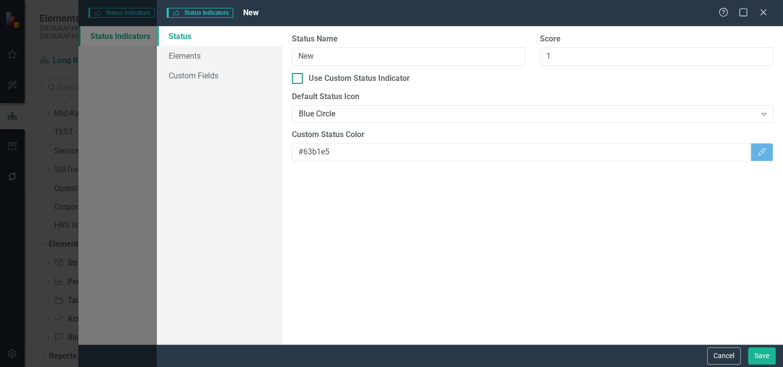
click at [300, 79] on div at bounding box center [297, 78] width 11 height 11
click at [298, 79] on input "Use Custom Status Indicator" at bounding box center [295, 76] width 6 height 6
checkbox input "true"
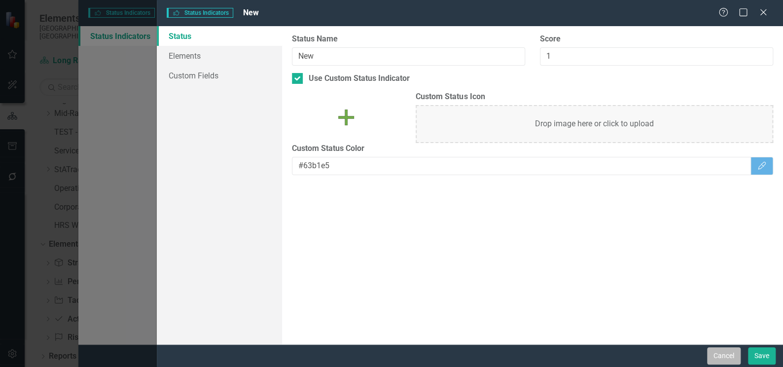
click at [720, 352] on button "Cancel" at bounding box center [724, 355] width 34 height 17
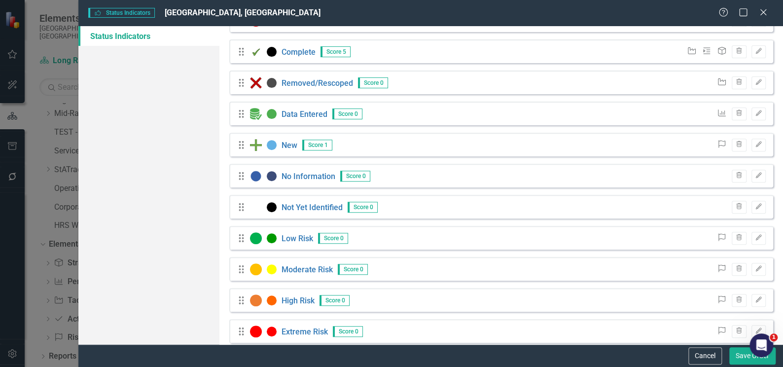
scroll to position [157, 0]
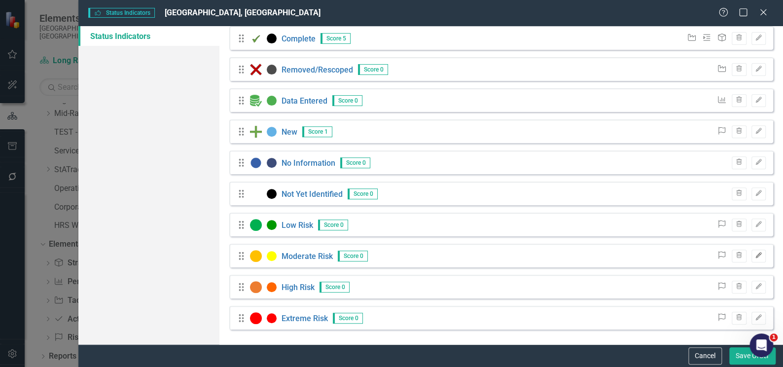
click at [755, 257] on icon "Edit" at bounding box center [758, 255] width 7 height 6
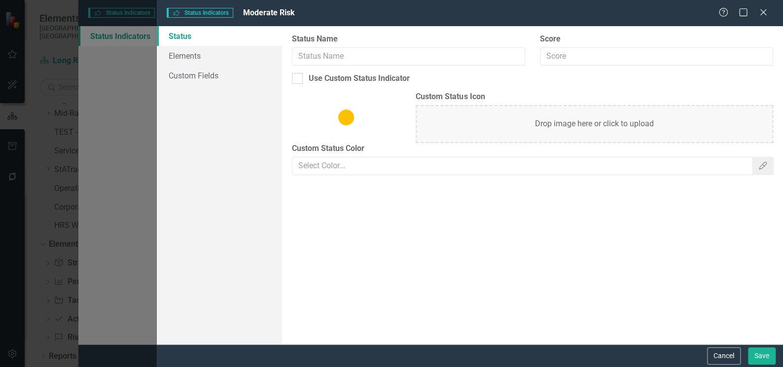
type input "Moderate Risk"
checkbox input "true"
type input "#FFFF00"
click at [298, 78] on input "Use Custom Status Indicator" at bounding box center [295, 76] width 6 height 6
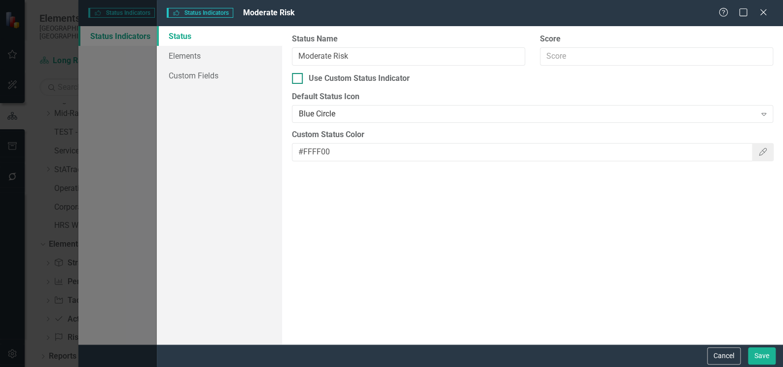
click at [298, 78] on input "Use Custom Status Indicator" at bounding box center [295, 76] width 6 height 6
checkbox input "true"
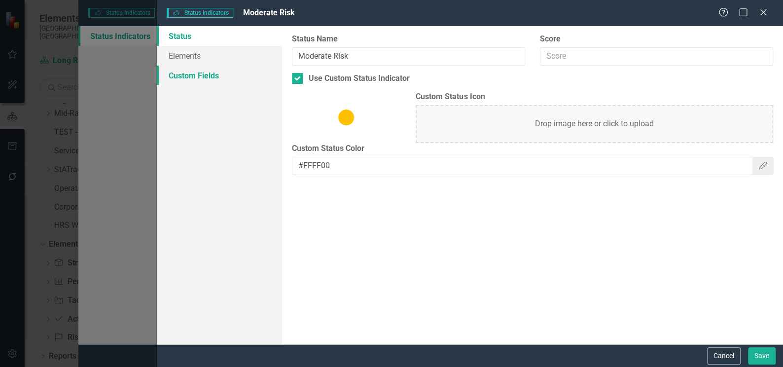
click at [195, 72] on link "Custom Fields" at bounding box center [219, 76] width 125 height 20
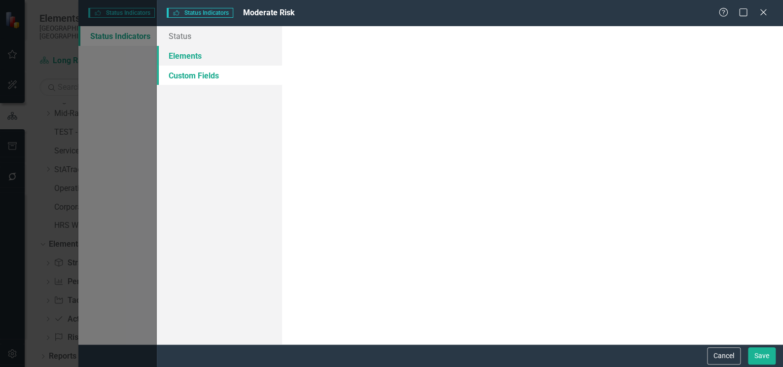
click at [194, 52] on link "Elements" at bounding box center [219, 56] width 125 height 20
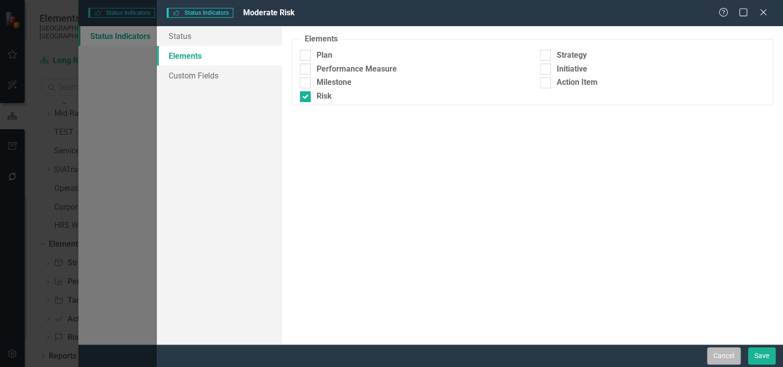
click at [718, 355] on button "Cancel" at bounding box center [724, 355] width 34 height 17
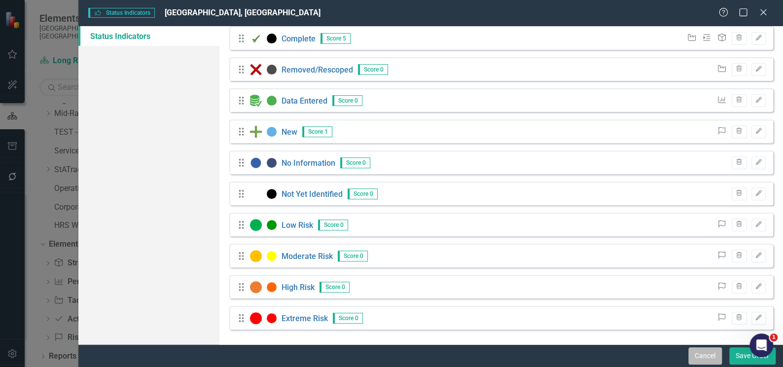
click at [709, 356] on button "Cancel" at bounding box center [705, 355] width 34 height 17
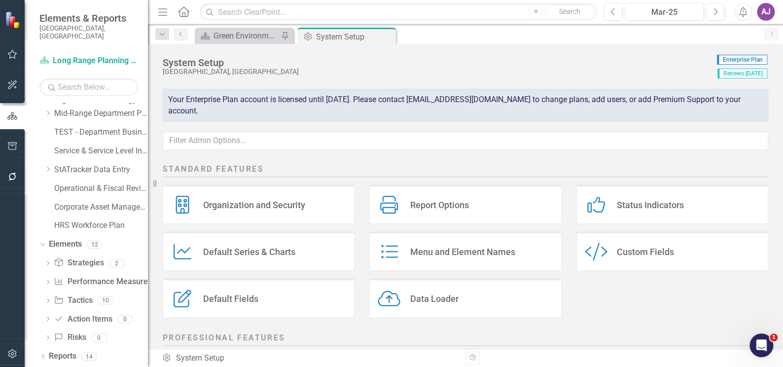
click at [682, 200] on div "Status Indicators Status Indicators" at bounding box center [672, 203] width 192 height 39
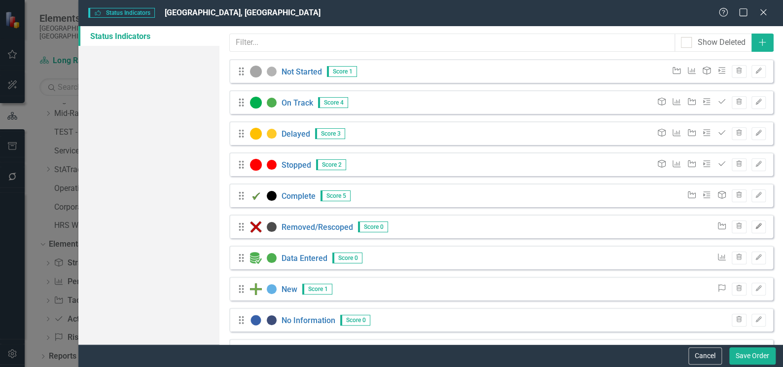
click at [755, 227] on icon "Edit" at bounding box center [758, 226] width 7 height 6
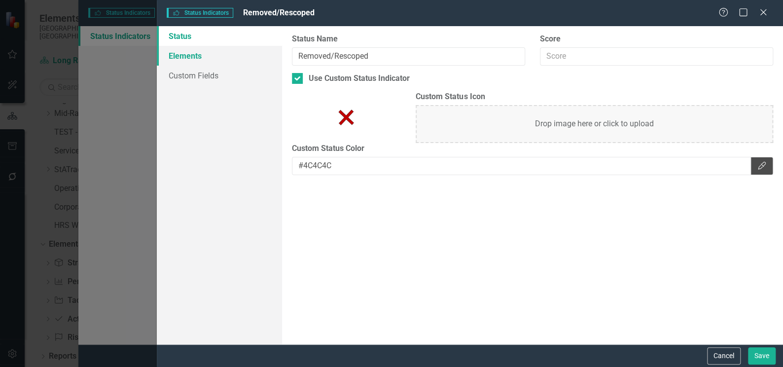
click at [201, 56] on link "Elements" at bounding box center [219, 56] width 125 height 20
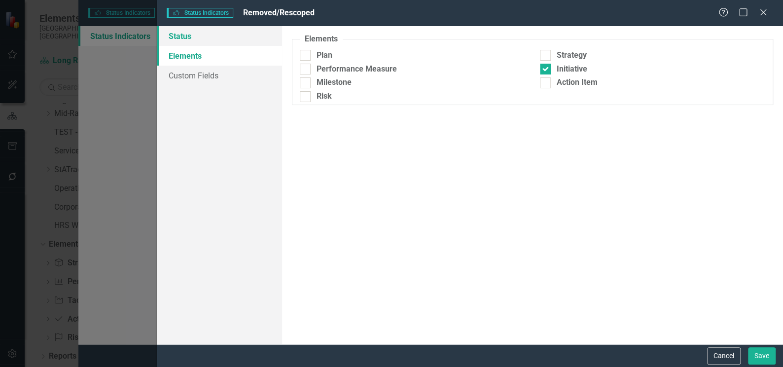
click at [192, 40] on link "Status" at bounding box center [219, 36] width 125 height 20
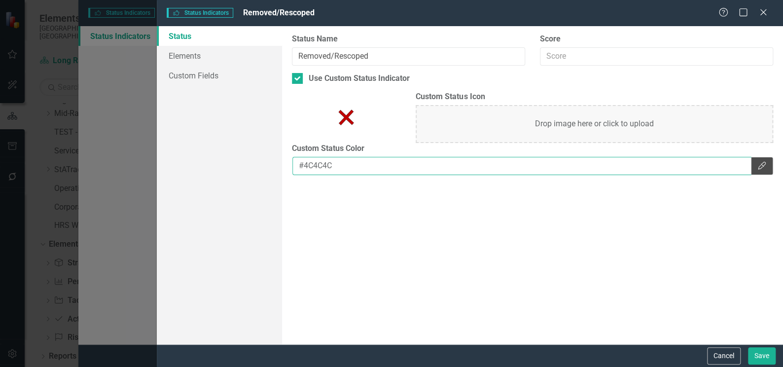
drag, startPoint x: 337, startPoint y: 166, endPoint x: 298, endPoint y: 164, distance: 38.5
click at [298, 164] on input "#4C4C4C" at bounding box center [521, 166] width 459 height 18
click at [297, 79] on input "Use Custom Status Indicator" at bounding box center [295, 76] width 6 height 6
checkbox input "false"
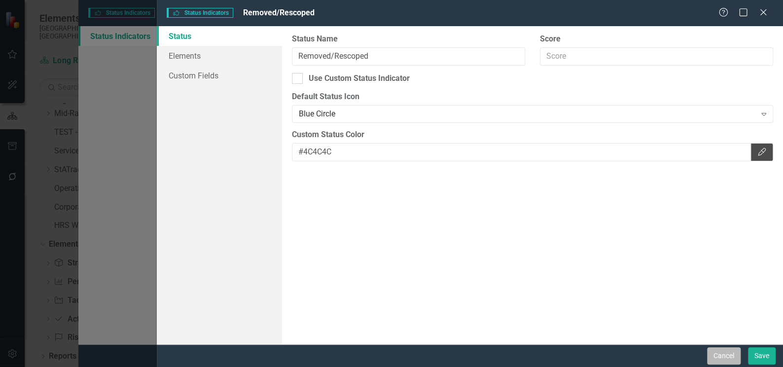
click at [732, 353] on button "Cancel" at bounding box center [724, 355] width 34 height 17
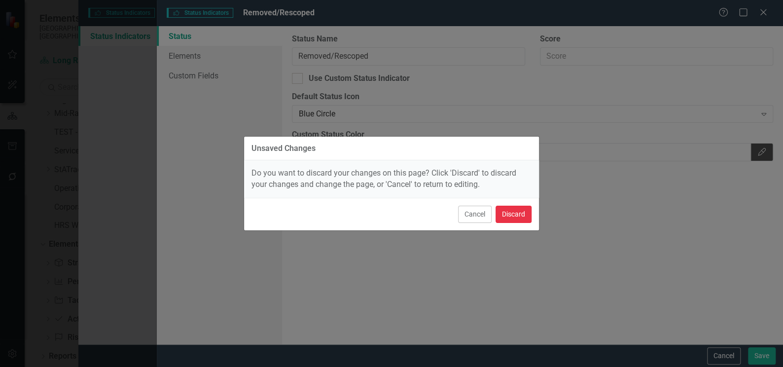
click at [512, 208] on button "Discard" at bounding box center [513, 214] width 36 height 17
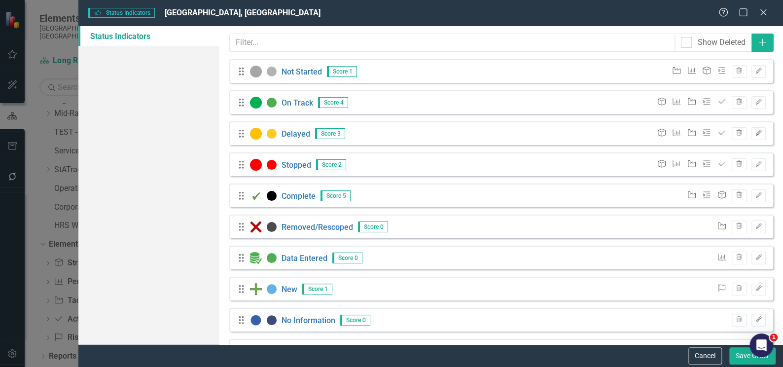
click at [755, 135] on icon "Edit" at bounding box center [758, 133] width 7 height 6
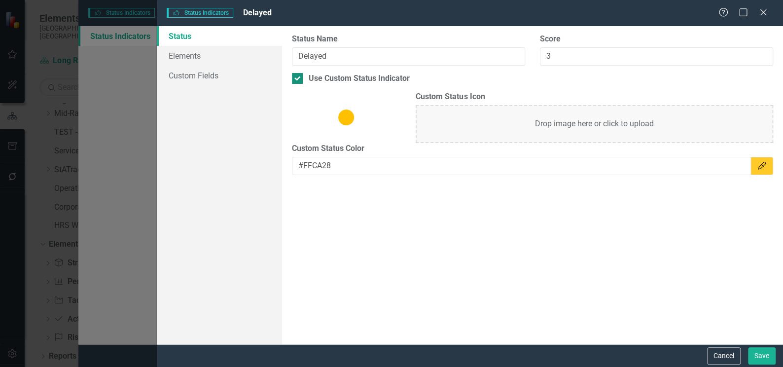
click at [297, 79] on input "Use Custom Status Indicator" at bounding box center [295, 76] width 6 height 6
checkbox input "false"
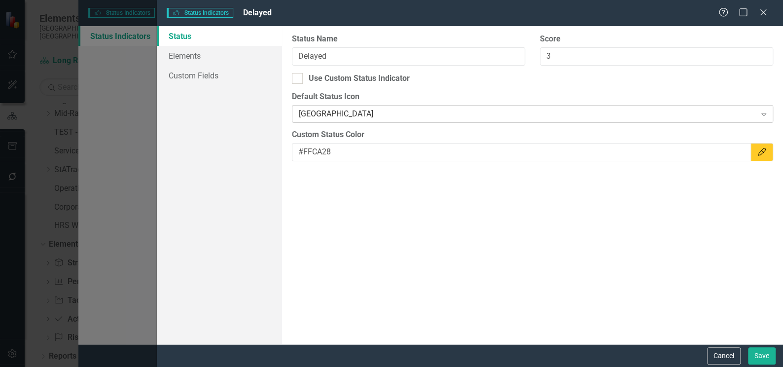
click at [764, 114] on icon at bounding box center [763, 114] width 5 height 3
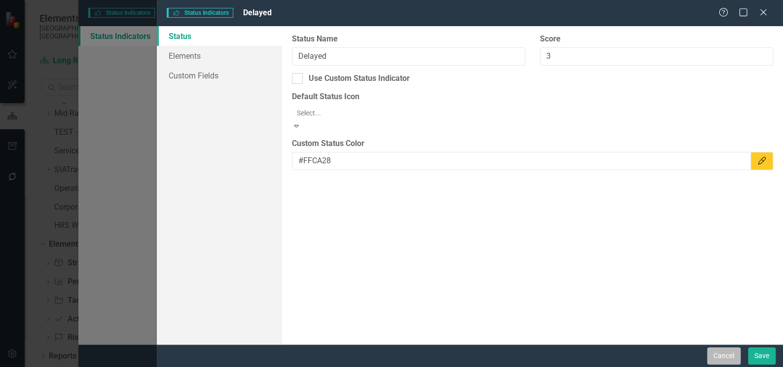
click at [724, 351] on button "Cancel" at bounding box center [724, 355] width 34 height 17
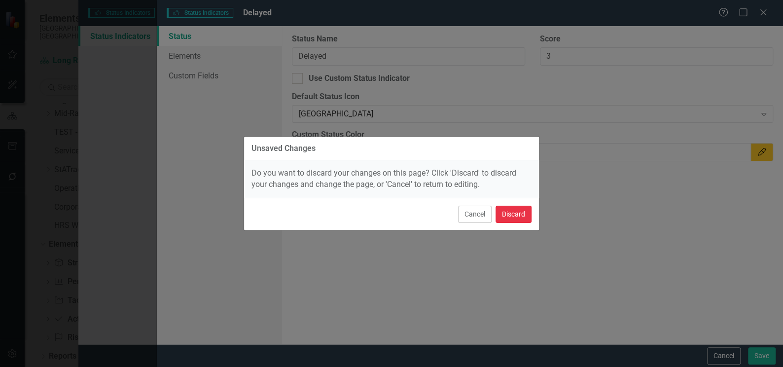
click at [517, 211] on button "Discard" at bounding box center [513, 214] width 36 height 17
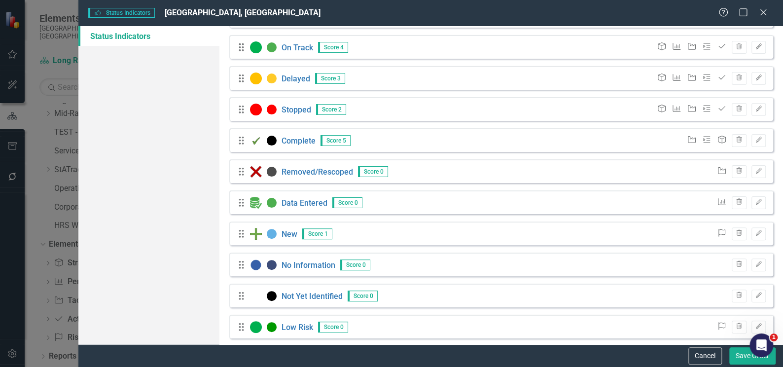
scroll to position [0, 0]
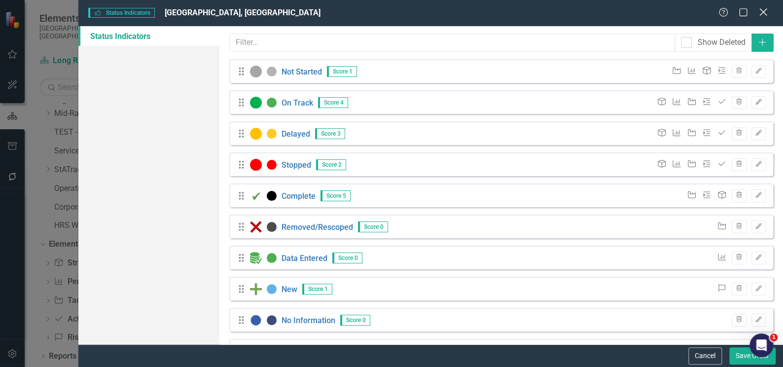
click at [763, 13] on icon at bounding box center [762, 11] width 7 height 7
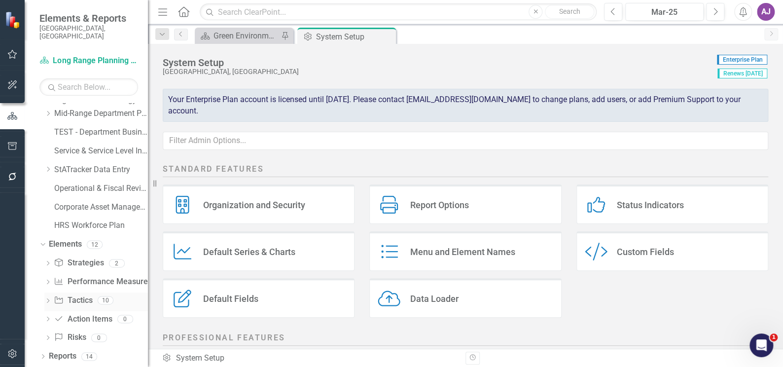
click at [85, 297] on link "Initiative Tactics" at bounding box center [73, 300] width 38 height 11
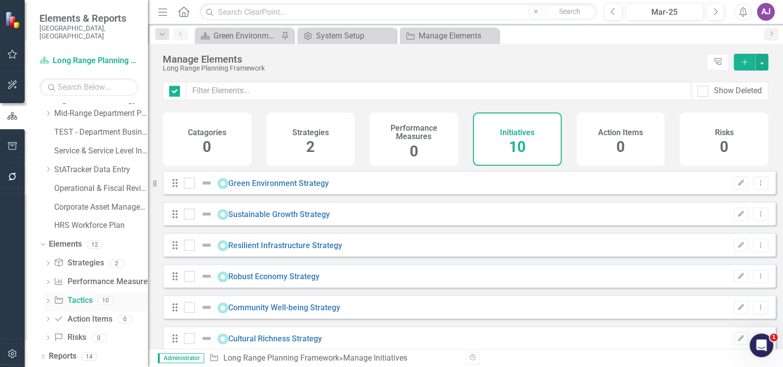
checkbox input "false"
click at [277, 188] on link "Green Environment Strategy" at bounding box center [278, 182] width 101 height 9
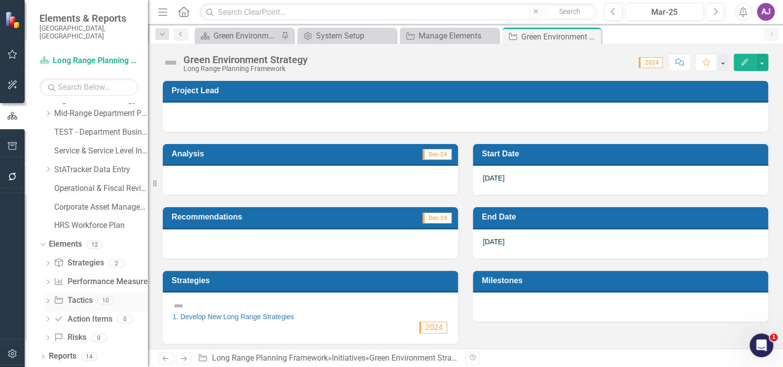
click at [47, 300] on icon "Dropdown" at bounding box center [47, 301] width 7 height 5
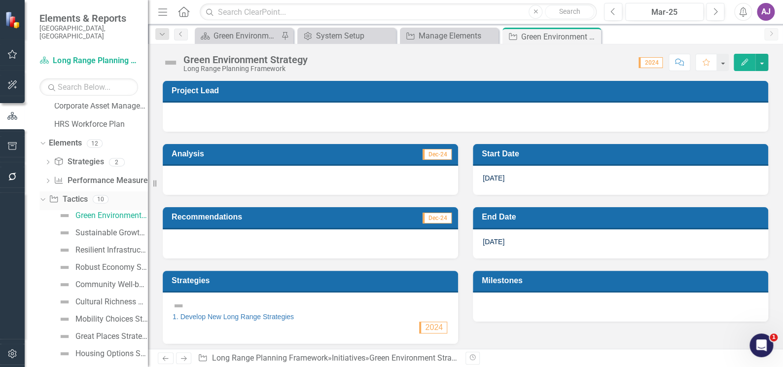
scroll to position [209, 0]
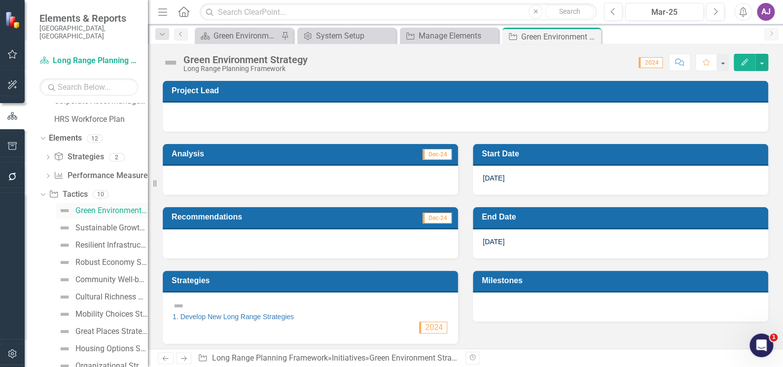
click at [101, 215] on div "Green Environment Strategy" at bounding box center [111, 210] width 72 height 9
click at [102, 232] on div "Sustainable Growth Strategy" at bounding box center [111, 227] width 72 height 9
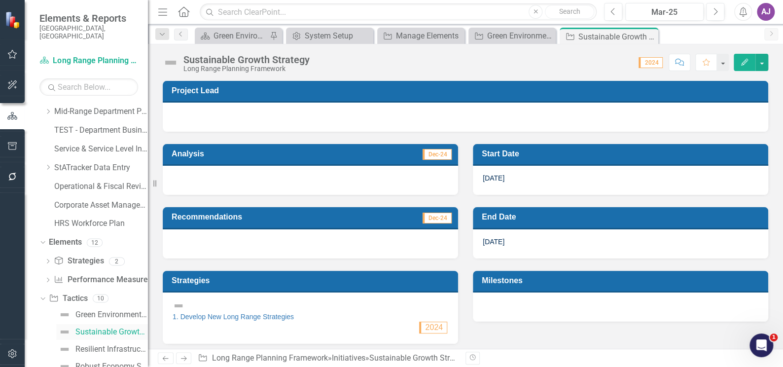
scroll to position [94, 0]
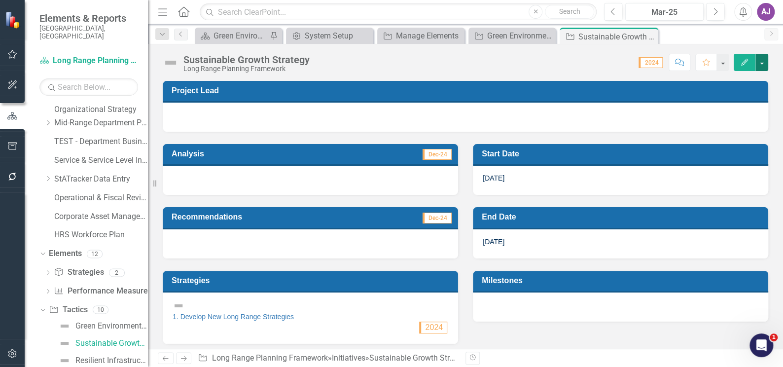
click at [762, 63] on button "button" at bounding box center [761, 62] width 13 height 17
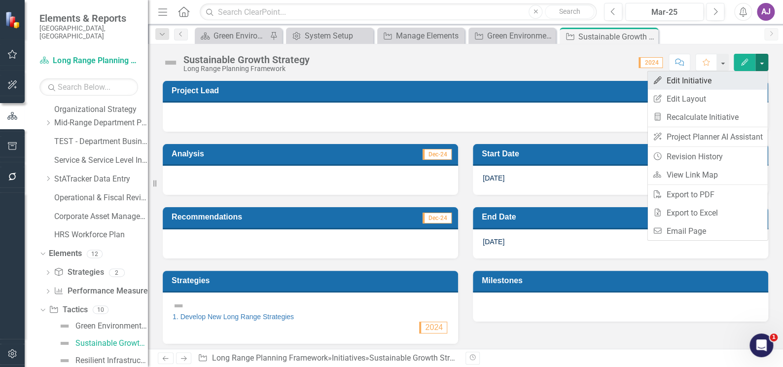
click at [700, 79] on link "Edit Edit Initiative" at bounding box center [707, 80] width 120 height 18
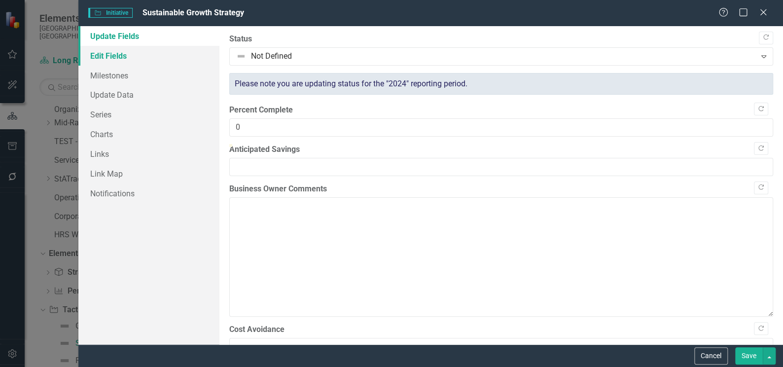
click at [105, 58] on link "Edit Fields" at bounding box center [148, 56] width 141 height 20
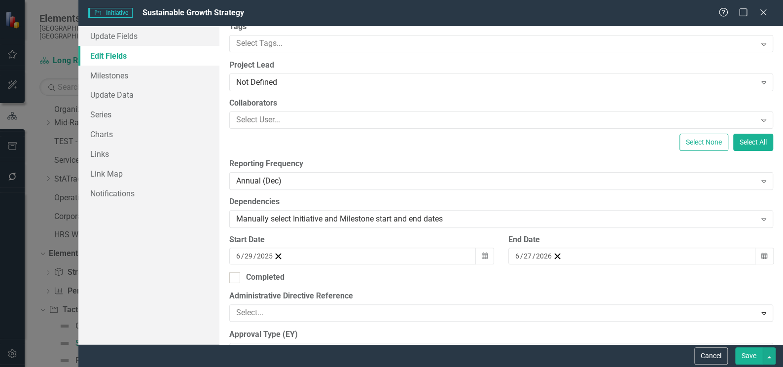
scroll to position [134, 0]
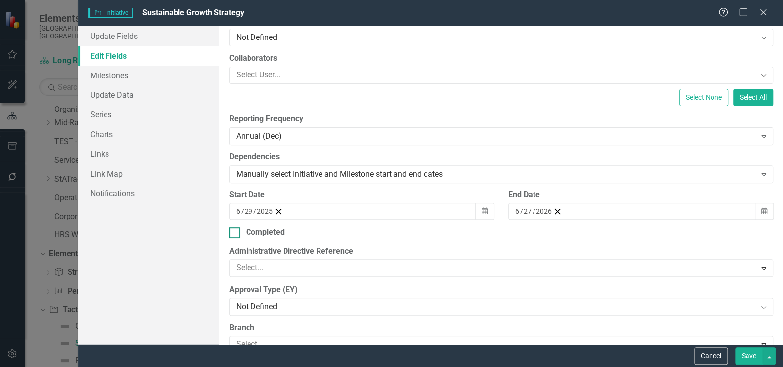
click at [237, 230] on div at bounding box center [234, 232] width 11 height 11
click at [236, 230] on input "Completed" at bounding box center [232, 230] width 6 height 6
checkbox input "true"
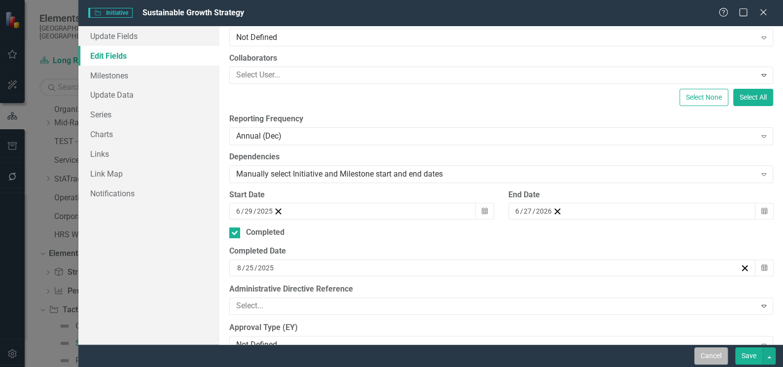
click at [720, 356] on button "Cancel" at bounding box center [711, 355] width 34 height 17
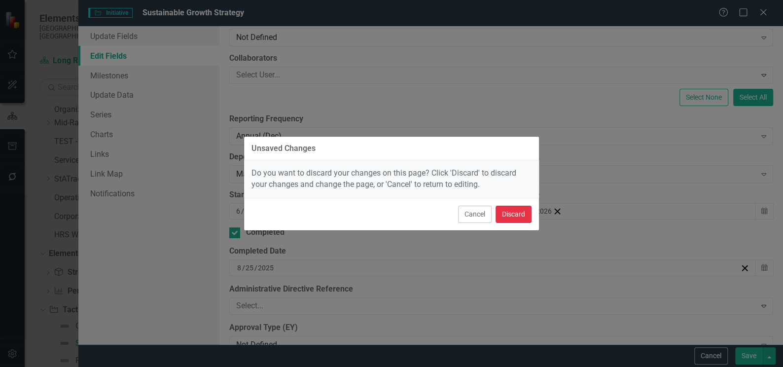
click at [519, 216] on button "Discard" at bounding box center [513, 214] width 36 height 17
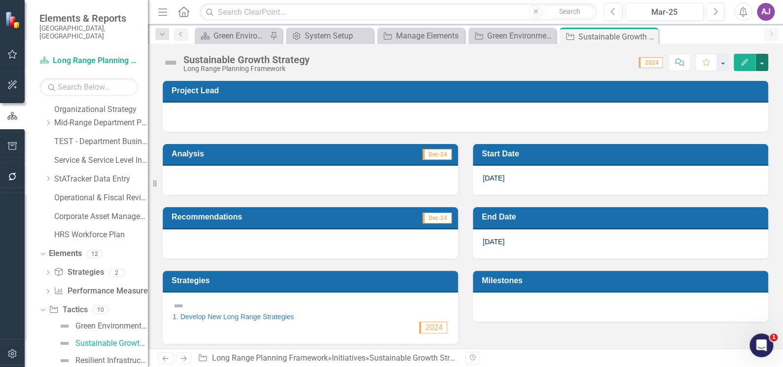
click at [761, 63] on button "button" at bounding box center [761, 62] width 13 height 17
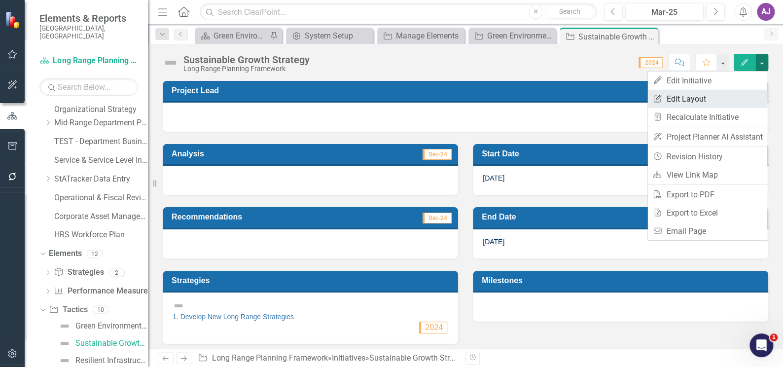
click at [698, 96] on link "Edit Report Edit Layout" at bounding box center [707, 99] width 120 height 18
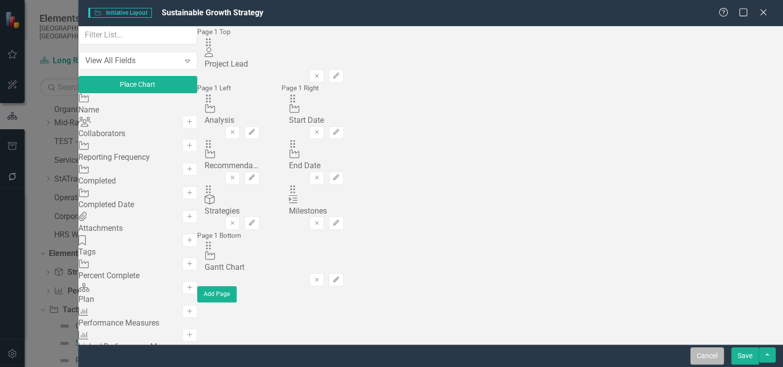
click at [713, 357] on button "Cancel" at bounding box center [707, 355] width 34 height 17
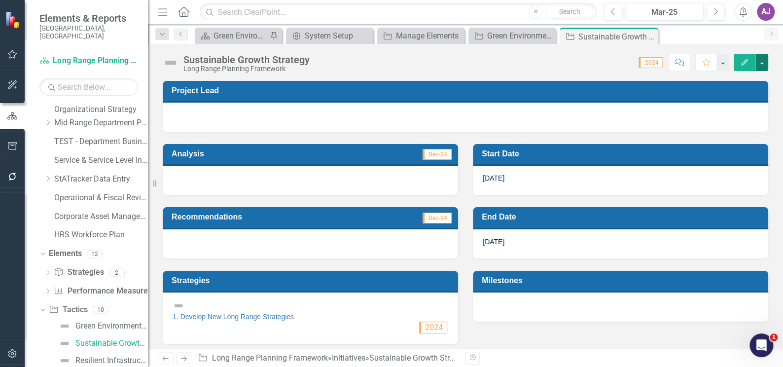
click at [763, 62] on button "button" at bounding box center [761, 62] width 13 height 17
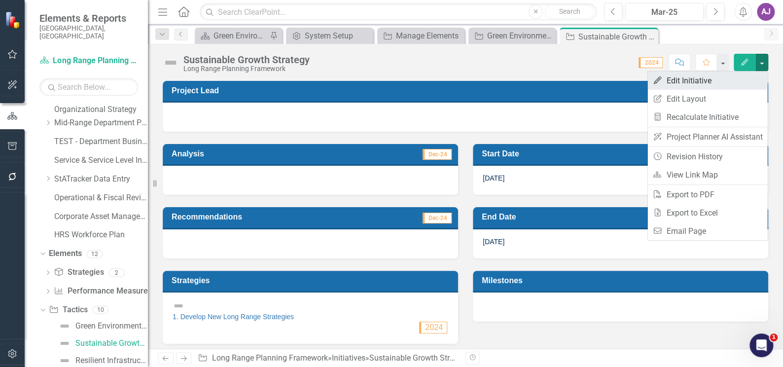
click at [725, 77] on link "Edit Edit Initiative" at bounding box center [707, 80] width 120 height 18
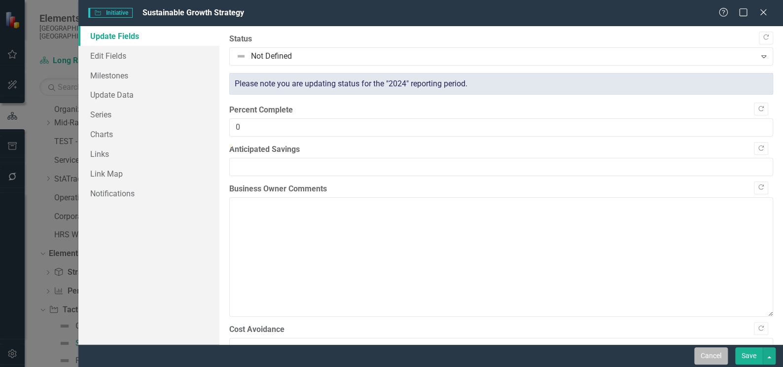
click at [716, 354] on button "Cancel" at bounding box center [711, 355] width 34 height 17
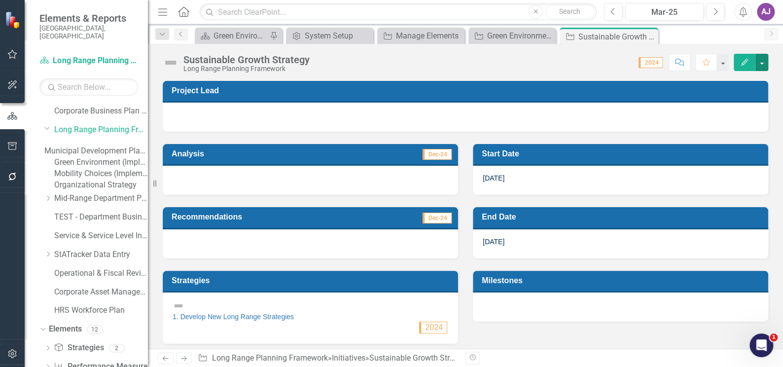
scroll to position [0, 0]
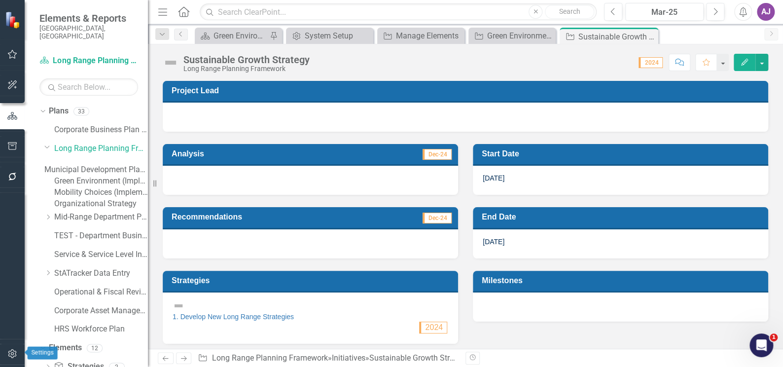
click at [9, 352] on icon "button" at bounding box center [12, 353] width 10 height 8
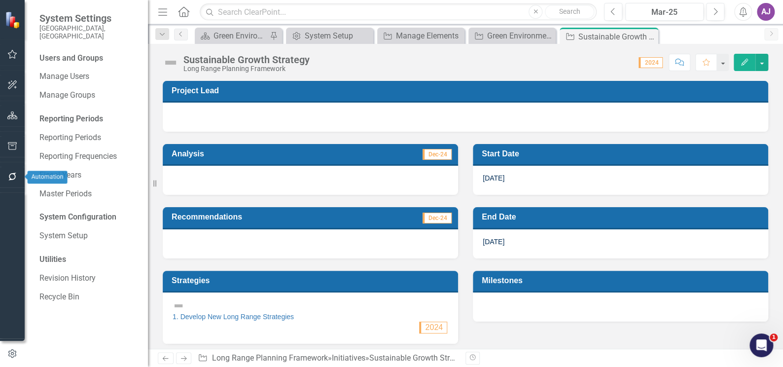
click at [12, 175] on icon "button" at bounding box center [12, 177] width 10 height 8
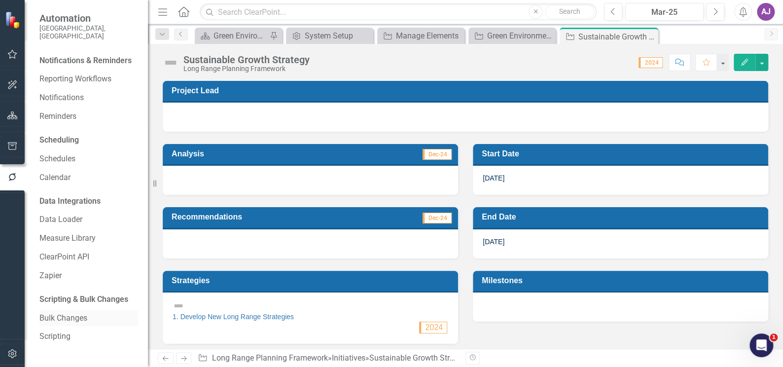
click at [79, 312] on link "Bulk Changes" at bounding box center [88, 317] width 99 height 11
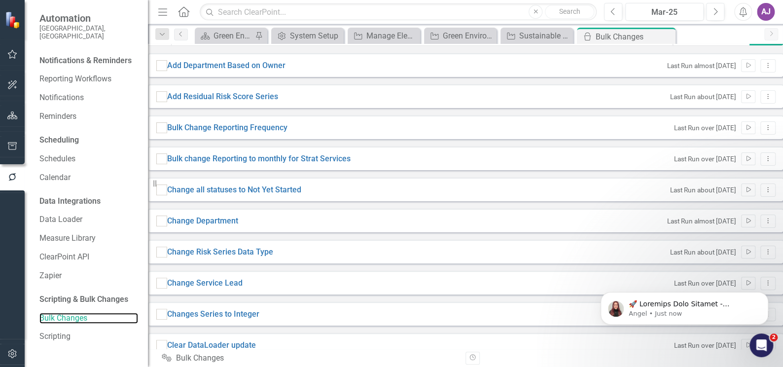
scroll to position [89, 0]
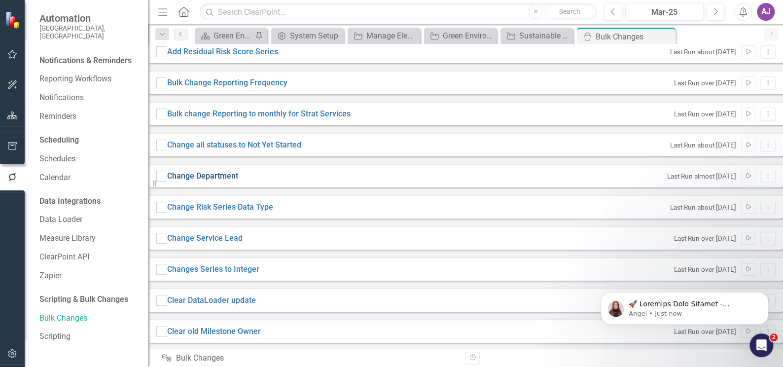
click at [226, 182] on link "Change Department" at bounding box center [202, 176] width 71 height 11
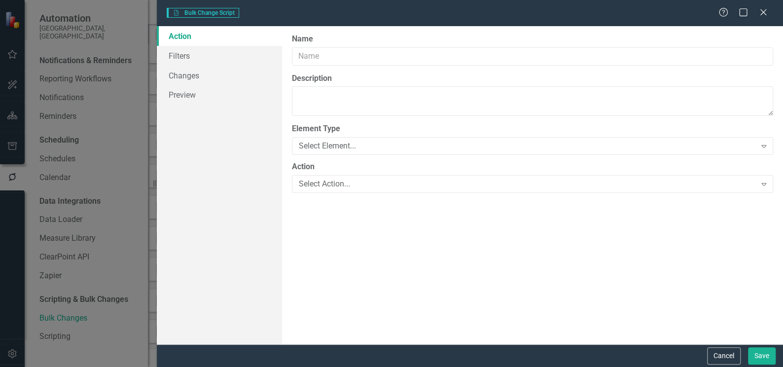
type input "Change Department"
type textarea "Changes the department from one department to another for initiative elements."
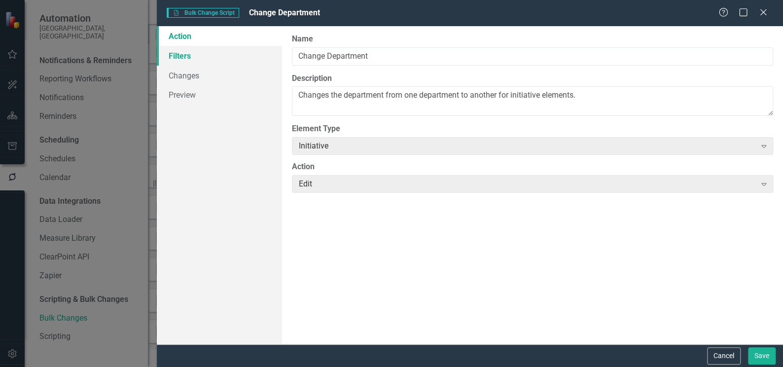
click at [174, 55] on link "Filters" at bounding box center [219, 56] width 125 height 20
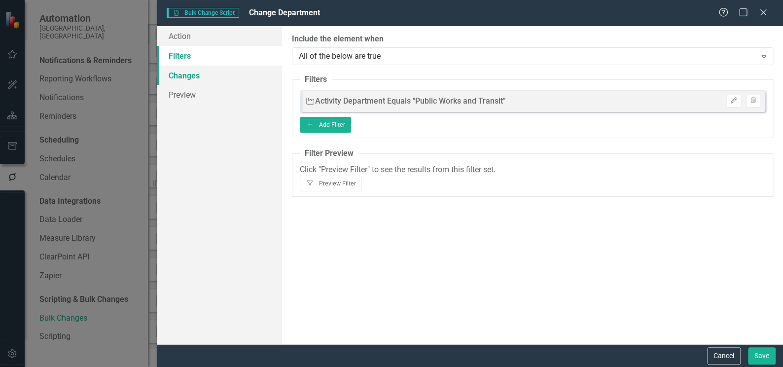
click at [177, 75] on link "Changes" at bounding box center [219, 76] width 125 height 20
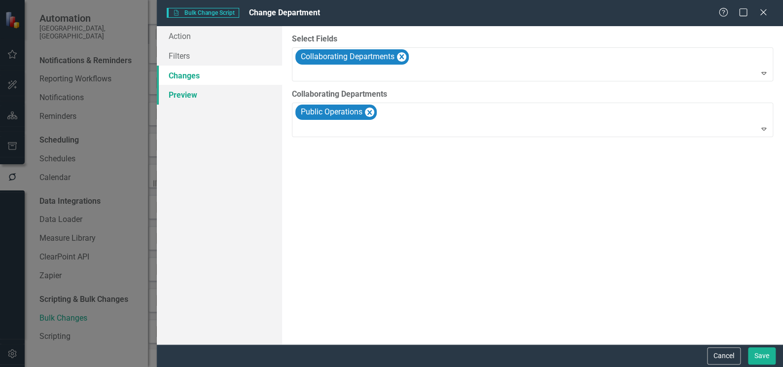
click at [176, 93] on link "Preview" at bounding box center [219, 95] width 125 height 20
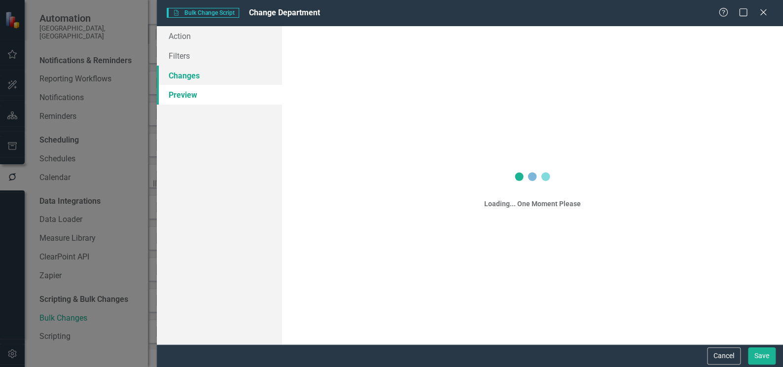
click at [176, 76] on link "Changes" at bounding box center [219, 76] width 125 height 20
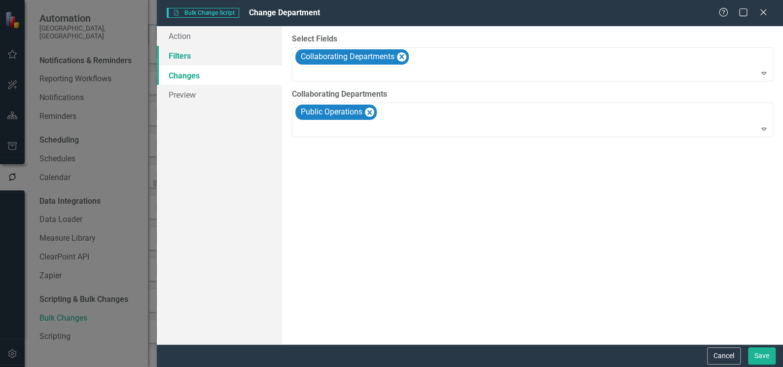
click at [179, 56] on link "Filters" at bounding box center [219, 56] width 125 height 20
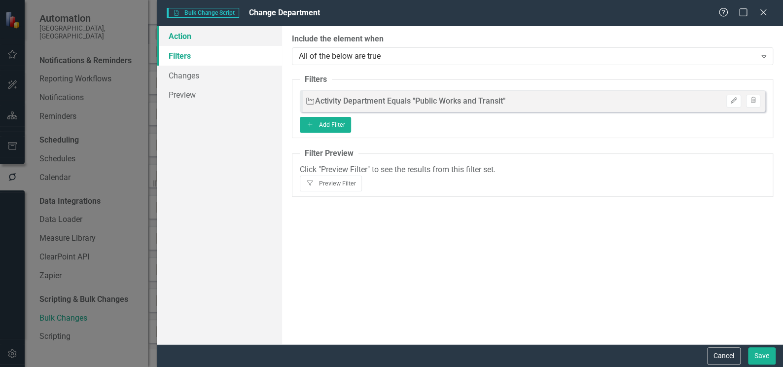
click at [179, 37] on link "Action" at bounding box center [219, 36] width 125 height 20
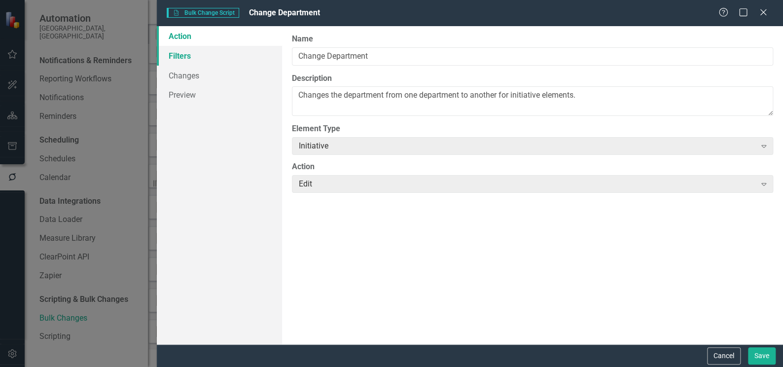
click at [176, 57] on link "Filters" at bounding box center [219, 56] width 125 height 20
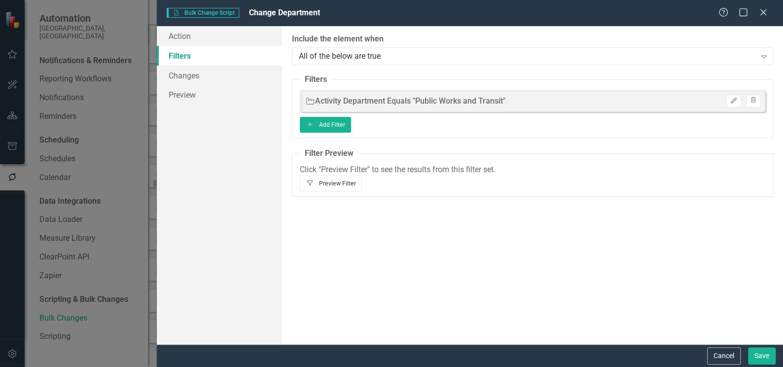
click at [362, 175] on button "Filter Preview Filter" at bounding box center [331, 183] width 63 height 16
click at [174, 78] on link "Changes" at bounding box center [219, 76] width 125 height 20
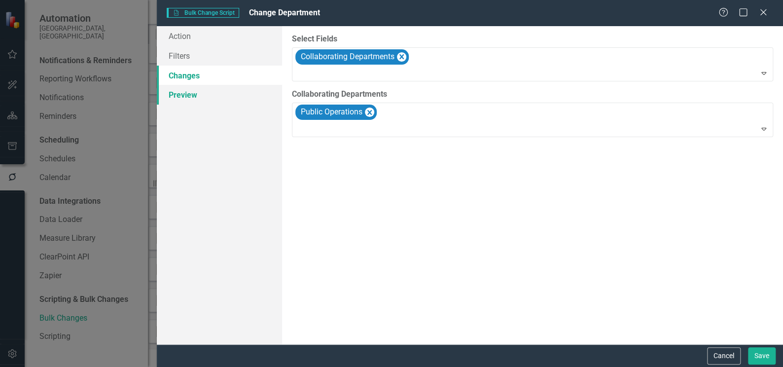
click at [176, 94] on link "Preview" at bounding box center [219, 95] width 125 height 20
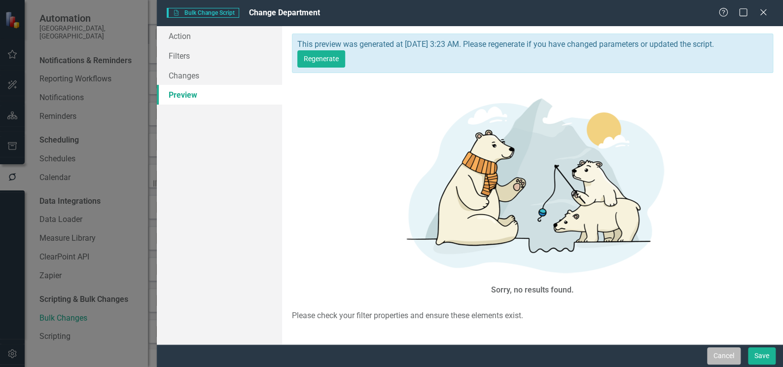
click at [719, 357] on button "Cancel" at bounding box center [724, 355] width 34 height 17
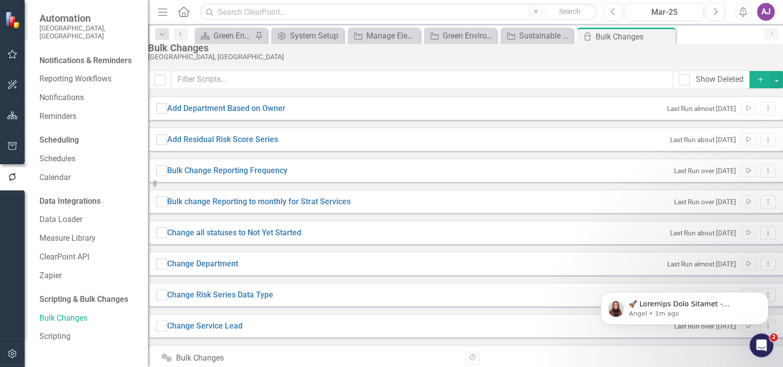
scroll to position [0, 0]
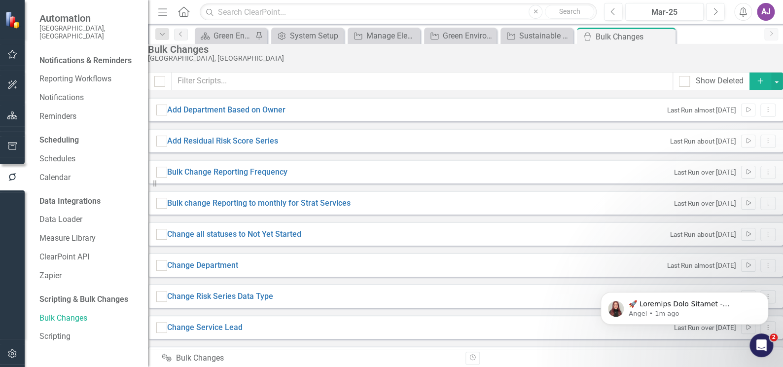
click at [749, 90] on button "Add" at bounding box center [760, 80] width 22 height 17
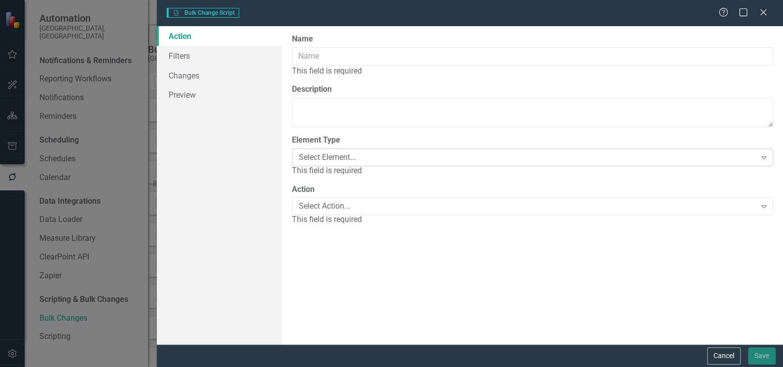
click at [764, 157] on icon "Expand" at bounding box center [764, 157] width 10 height 8
click at [250, 155] on div "Action Filters Changes Preview" at bounding box center [219, 185] width 125 height 318
click at [765, 157] on icon at bounding box center [763, 157] width 5 height 3
click at [760, 193] on icon "Expand" at bounding box center [764, 195] width 10 height 8
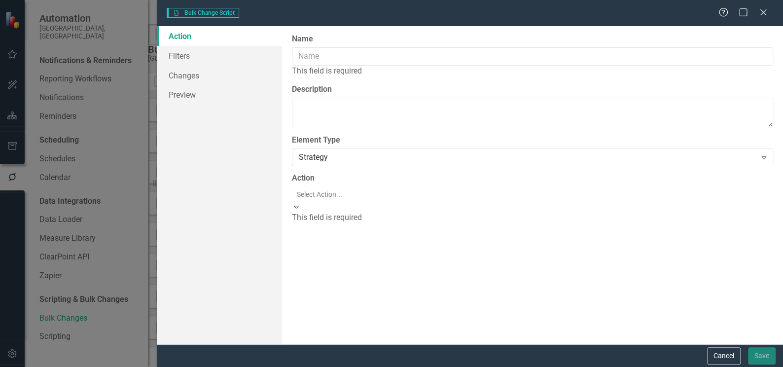
click at [765, 232] on icon at bounding box center [763, 233] width 5 height 3
click at [727, 354] on button "Cancel" at bounding box center [724, 355] width 34 height 17
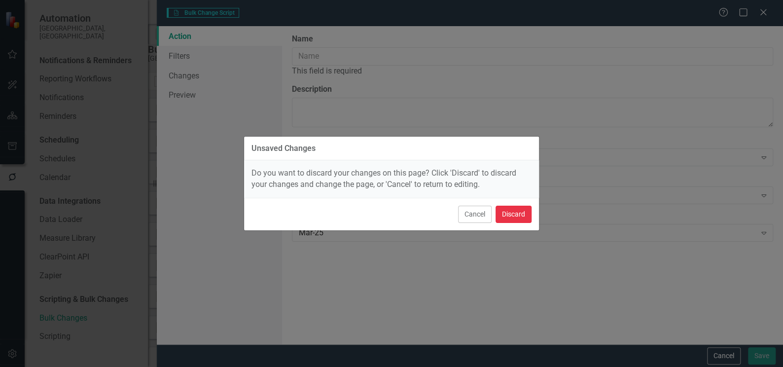
click at [523, 216] on button "Discard" at bounding box center [513, 214] width 36 height 17
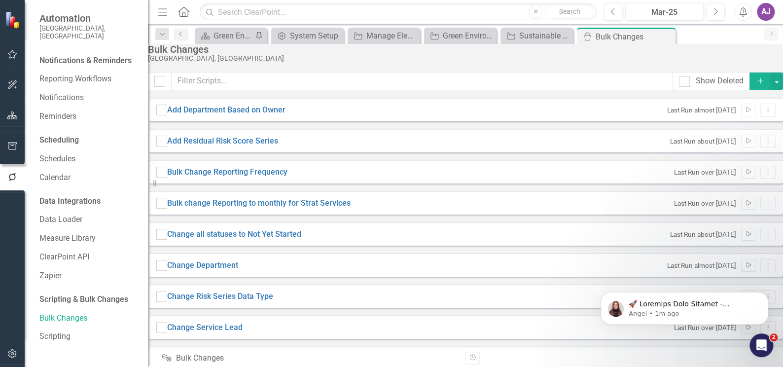
click at [694, 37] on div "Plan Green Environment Landing Page Pin Admin Options System Setup Close Initia…" at bounding box center [476, 36] width 566 height 16
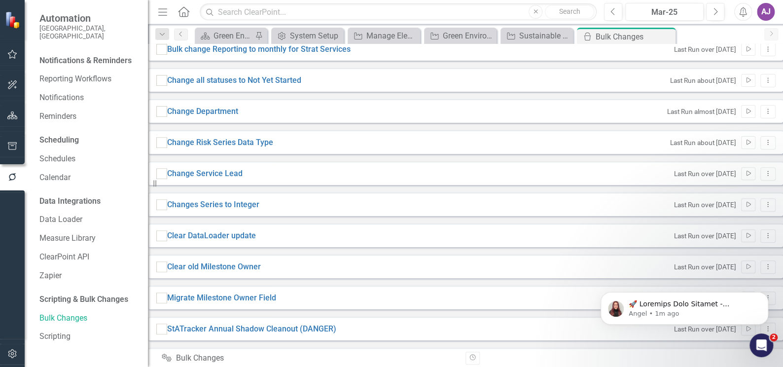
scroll to position [0, 0]
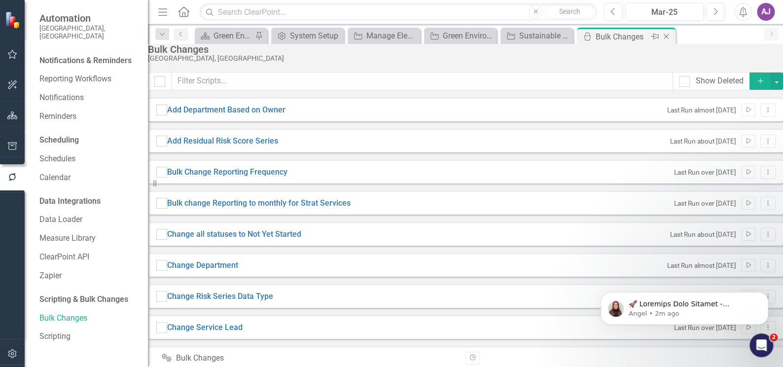
click at [664, 35] on icon "Close" at bounding box center [666, 37] width 10 height 8
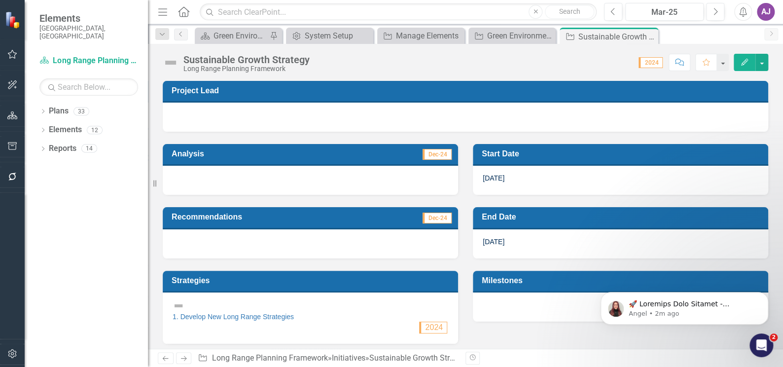
drag, startPoint x: 650, startPoint y: 37, endPoint x: 629, endPoint y: 38, distance: 21.2
click at [0, 0] on icon "Close" at bounding box center [0, 0] width 0 height 0
click at [593, 38] on icon at bounding box center [591, 36] width 5 height 5
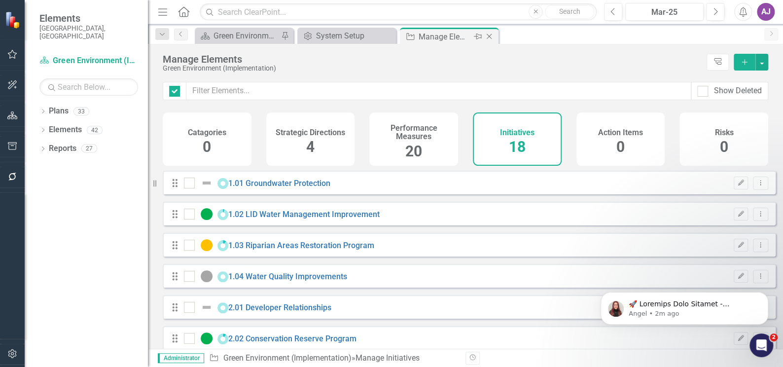
checkbox input "false"
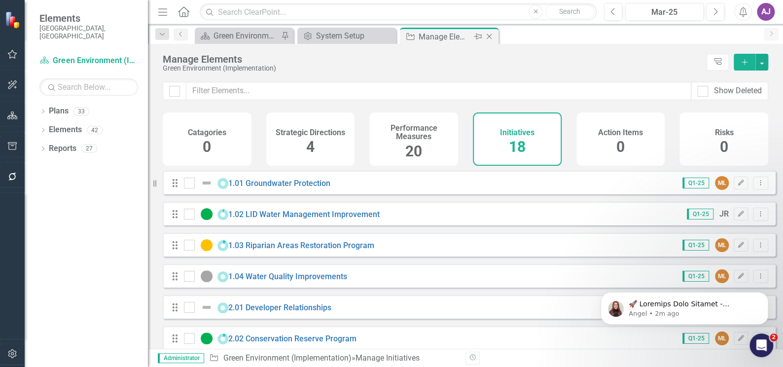
click at [489, 38] on icon "Close" at bounding box center [489, 37] width 10 height 8
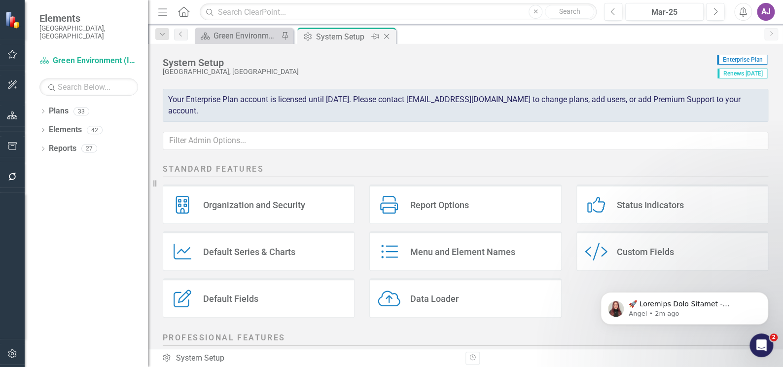
click at [385, 35] on icon at bounding box center [386, 36] width 5 height 5
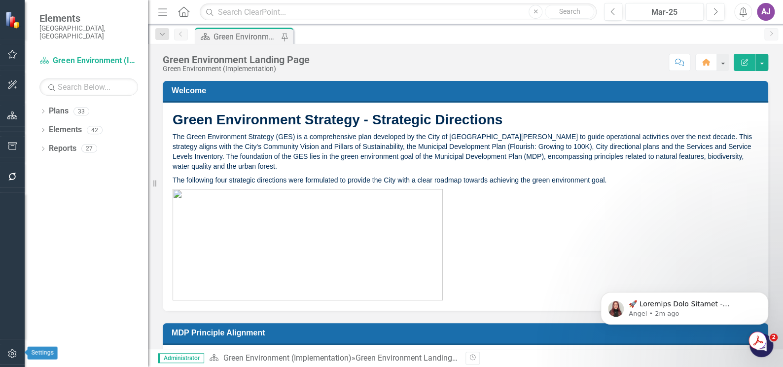
click at [13, 352] on icon "button" at bounding box center [12, 353] width 10 height 8
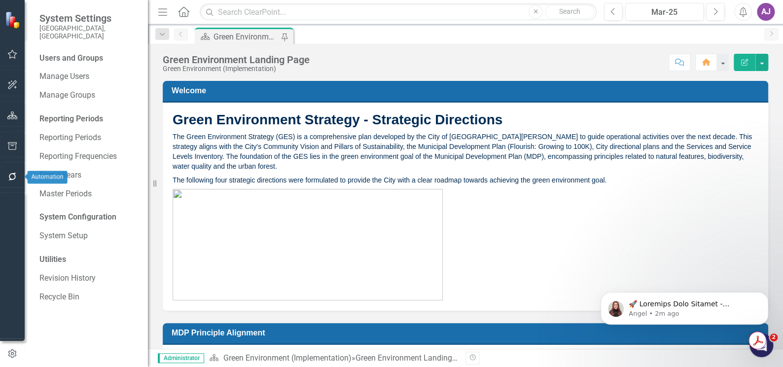
click at [12, 174] on icon "button" at bounding box center [12, 177] width 10 height 8
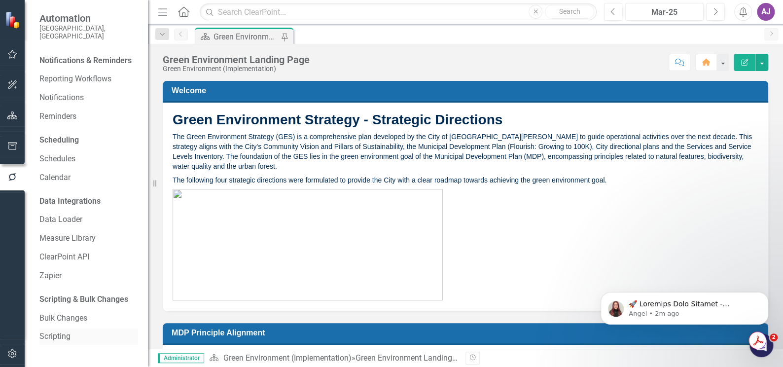
click at [52, 331] on link "Scripting" at bounding box center [88, 336] width 99 height 11
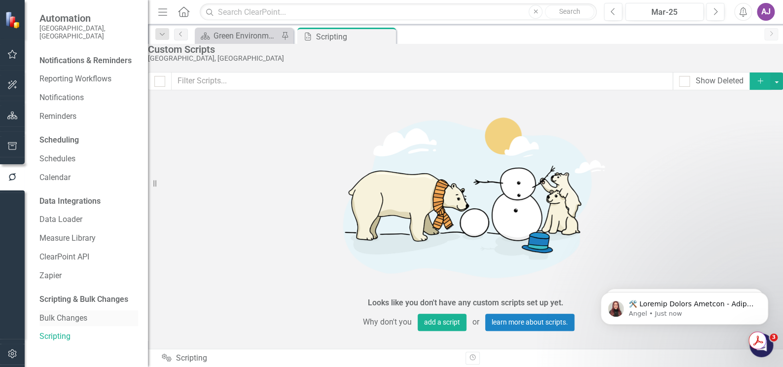
click at [54, 312] on link "Bulk Changes" at bounding box center [88, 317] width 99 height 11
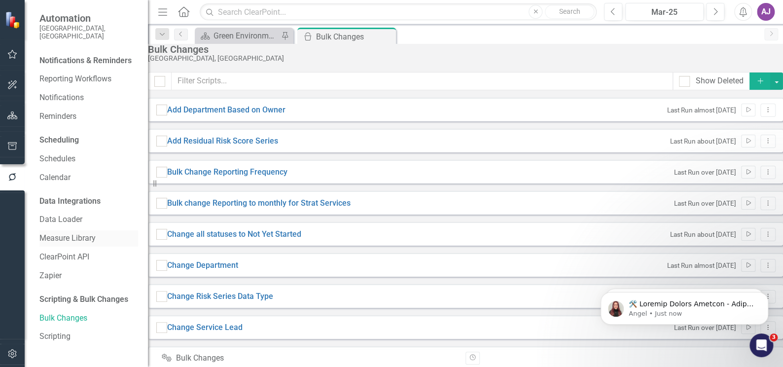
click at [68, 234] on link "Measure Library" at bounding box center [88, 238] width 99 height 11
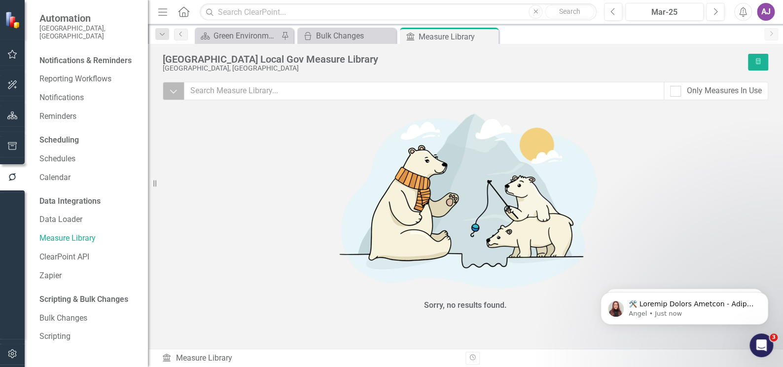
click at [173, 88] on icon "Dropdown" at bounding box center [173, 91] width 9 height 10
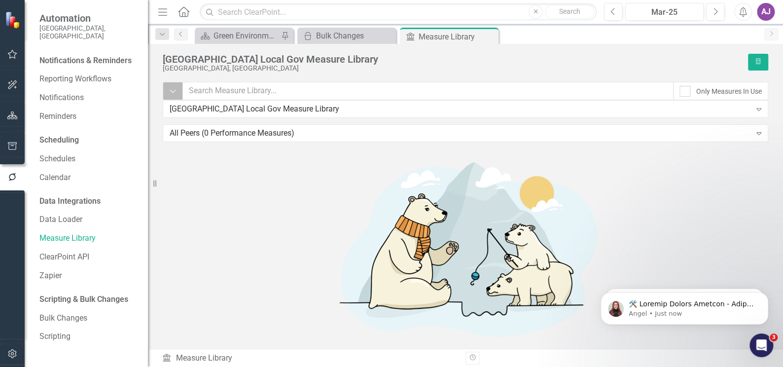
click at [173, 88] on icon "Dropdown" at bounding box center [172, 91] width 7 height 9
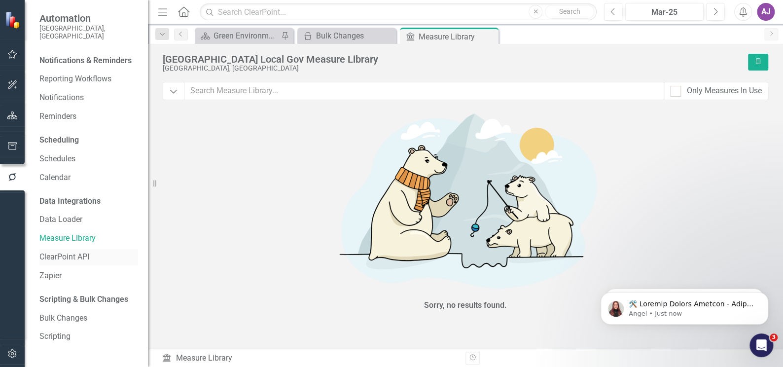
click at [77, 251] on link "ClearPoint API" at bounding box center [88, 256] width 99 height 11
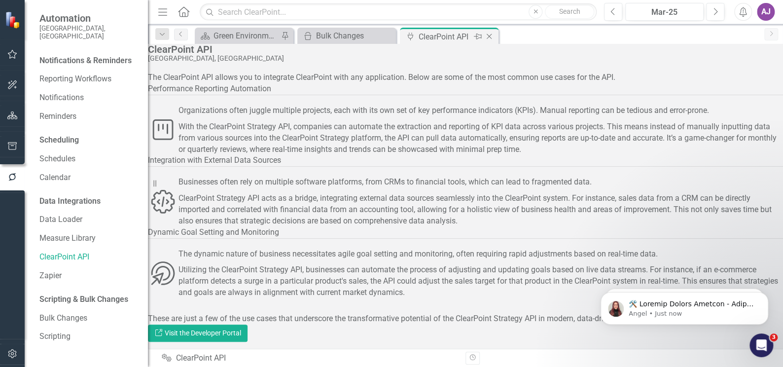
click at [490, 37] on icon "Close" at bounding box center [489, 37] width 10 height 8
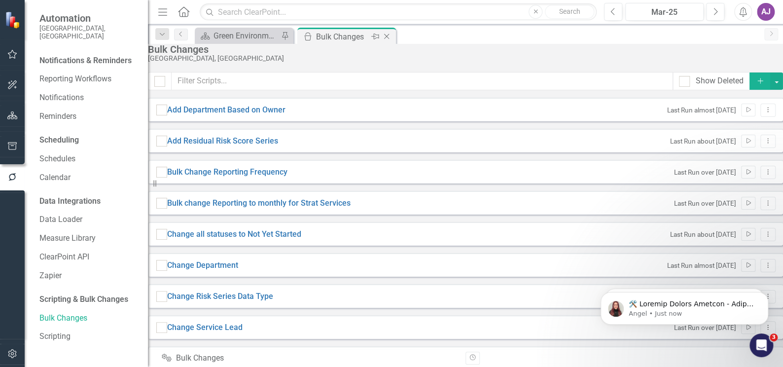
click at [389, 36] on icon "Close" at bounding box center [386, 37] width 10 height 8
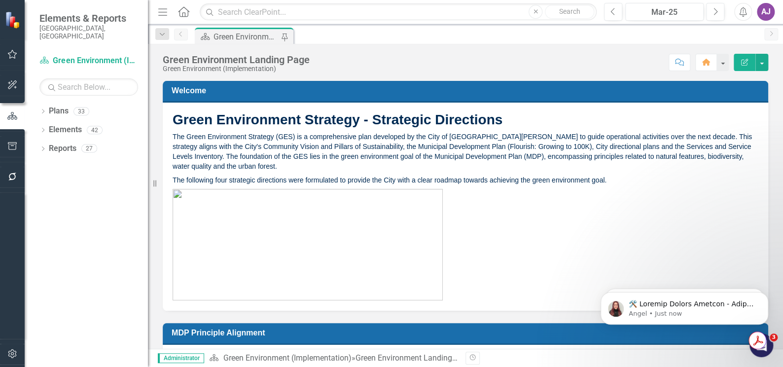
click at [11, 353] on icon "button" at bounding box center [12, 353] width 10 height 8
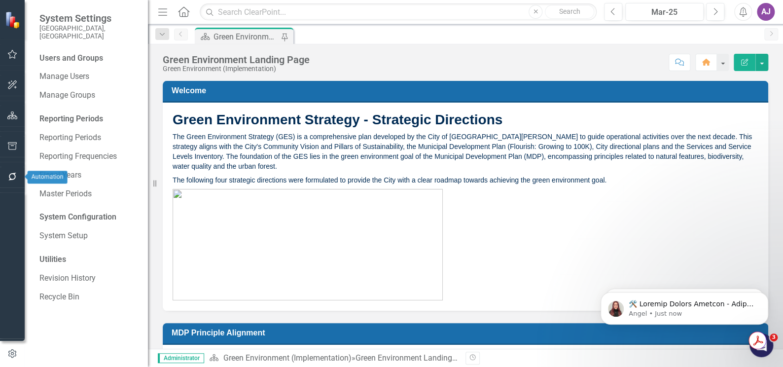
click at [13, 167] on button "button" at bounding box center [12, 177] width 22 height 21
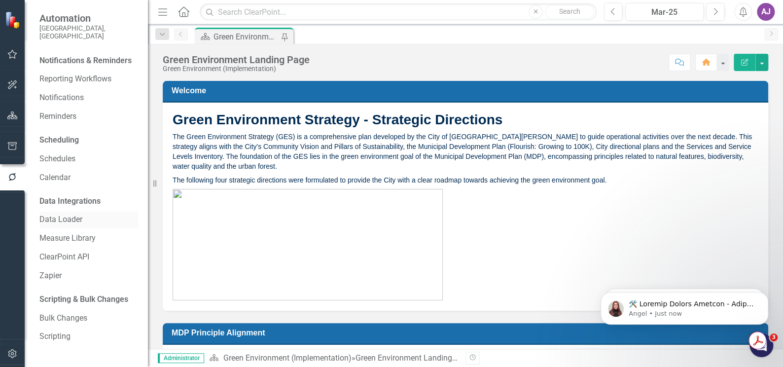
click at [67, 214] on link "Data Loader" at bounding box center [88, 219] width 99 height 11
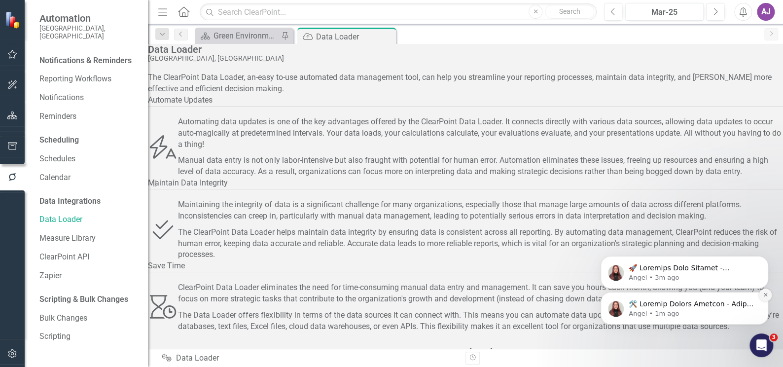
click at [765, 296] on icon "Dismiss notification" at bounding box center [764, 294] width 5 height 5
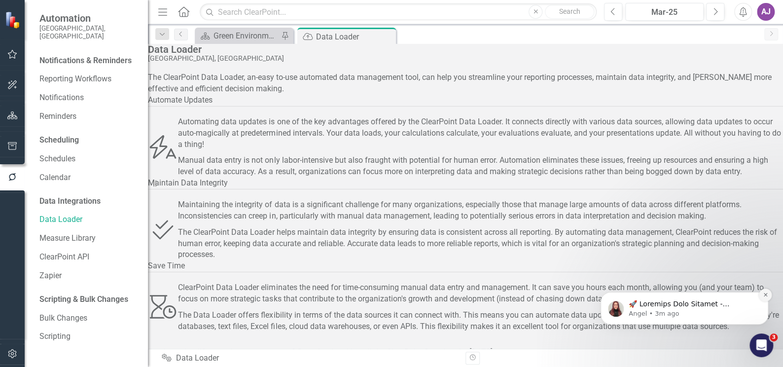
click at [765, 296] on icon "Dismiss notification" at bounding box center [764, 294] width 5 height 5
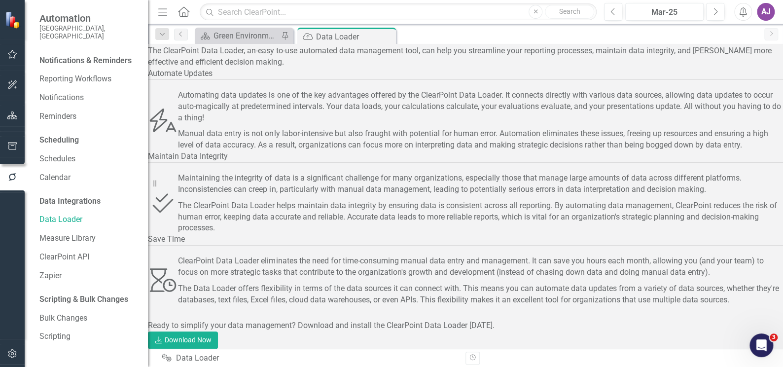
scroll to position [131, 0]
click at [218, 331] on link "Download Download Now" at bounding box center [183, 339] width 70 height 17
click at [185, 360] on div "Integrations Data Loader" at bounding box center [310, 357] width 296 height 11
click at [599, 320] on div "The ClearPoint Data Loader, an-easy to-use automated data management tool, can …" at bounding box center [465, 196] width 635 height 303
click at [768, 15] on div "AJ" at bounding box center [766, 12] width 18 height 18
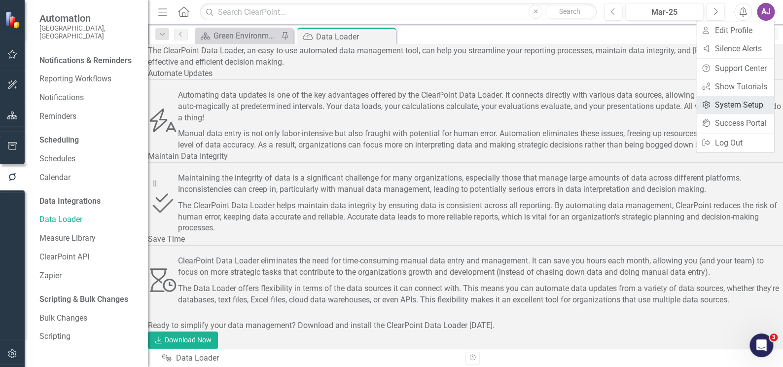
click at [750, 104] on link "Settings System Setup" at bounding box center [735, 105] width 78 height 18
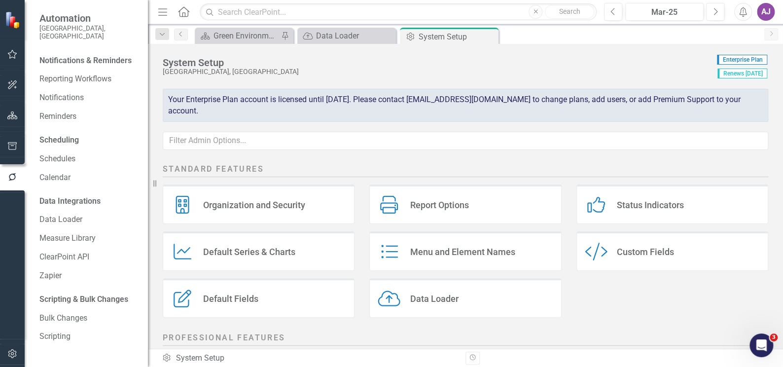
click at [767, 16] on div "AJ" at bounding box center [766, 12] width 18 height 18
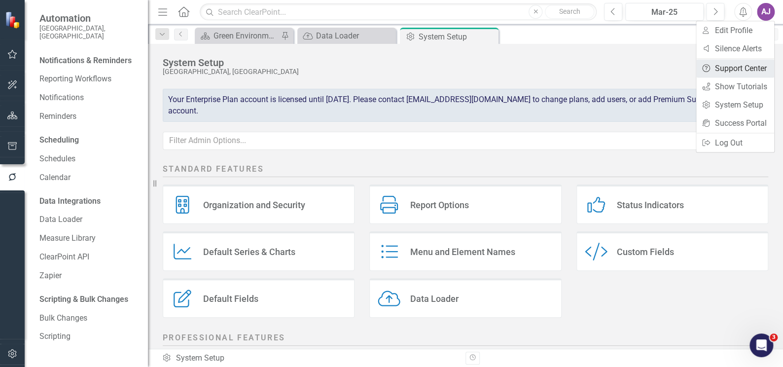
click at [740, 66] on link "Help Support Center" at bounding box center [735, 68] width 78 height 18
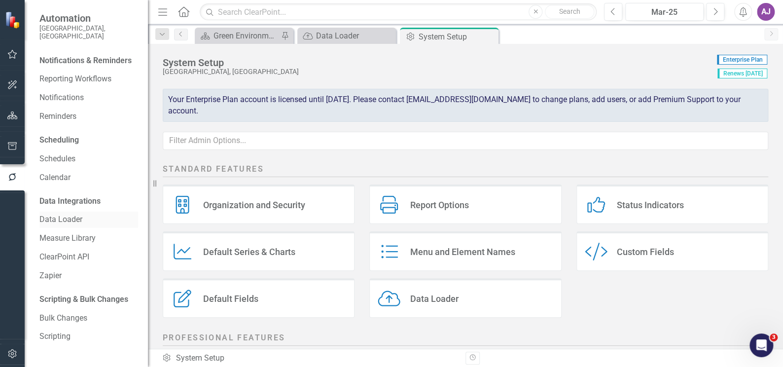
click at [75, 214] on link "Data Loader" at bounding box center [88, 219] width 99 height 11
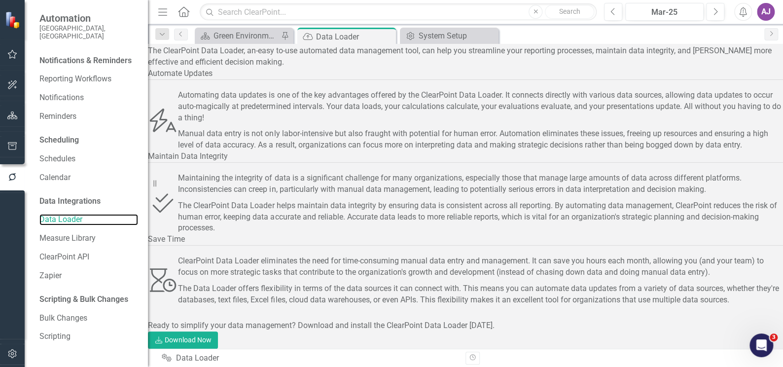
scroll to position [131, 0]
click at [218, 331] on link "Download Download Now" at bounding box center [183, 339] width 70 height 17
click at [11, 354] on icon "button" at bounding box center [12, 353] width 10 height 8
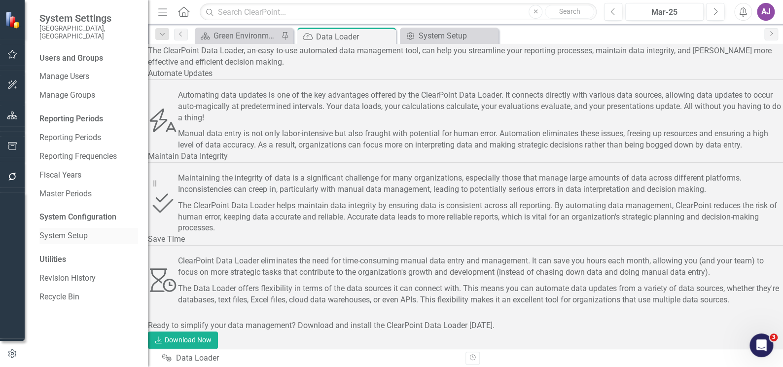
click at [69, 230] on link "System Setup" at bounding box center [88, 235] width 99 height 11
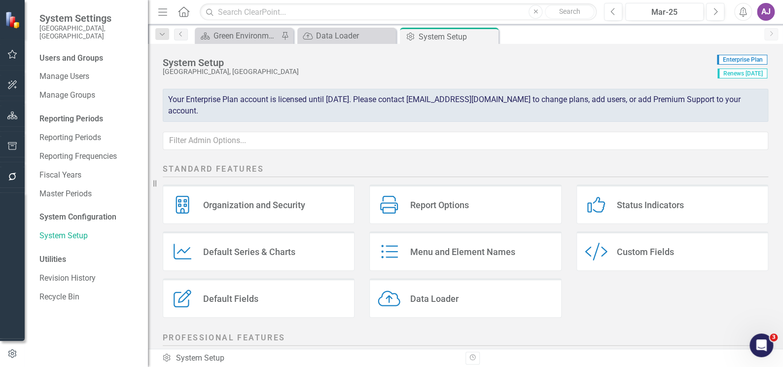
click at [441, 307] on div "Data Loader Data Loader" at bounding box center [465, 297] width 192 height 39
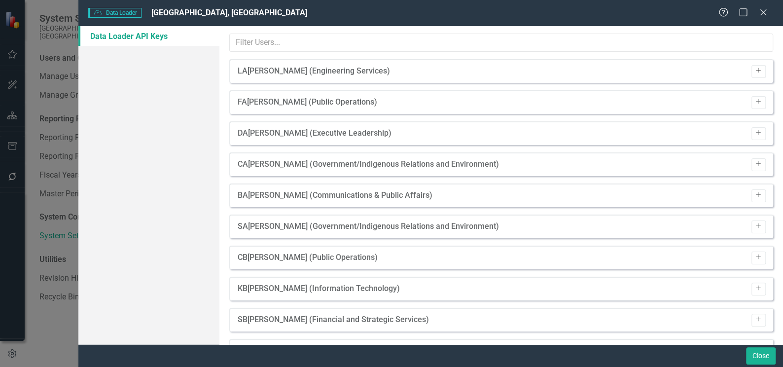
click at [755, 73] on icon "Add" at bounding box center [758, 71] width 7 height 6
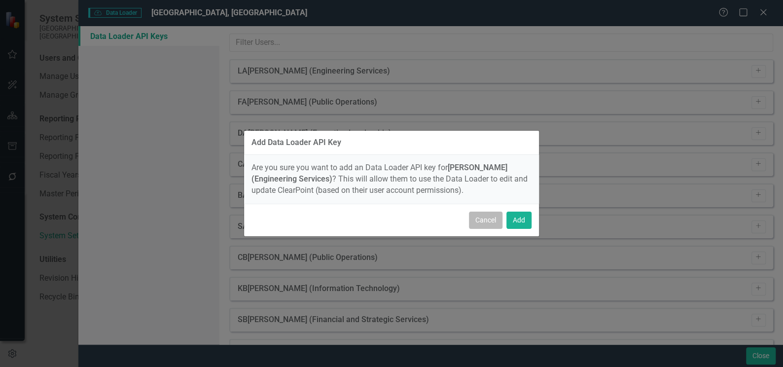
click at [487, 223] on button "Cancel" at bounding box center [486, 219] width 34 height 17
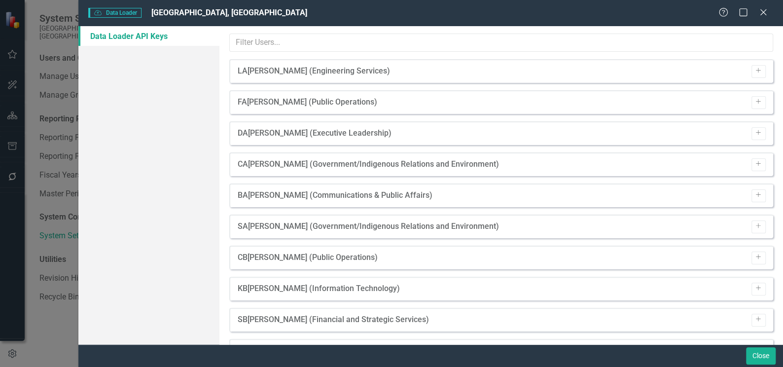
click at [128, 36] on link "Data Loader API Keys" at bounding box center [148, 36] width 141 height 20
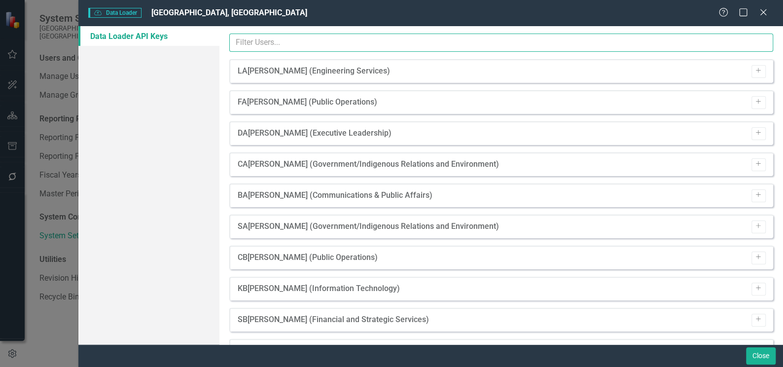
click at [278, 36] on input "text" at bounding box center [501, 43] width 544 height 18
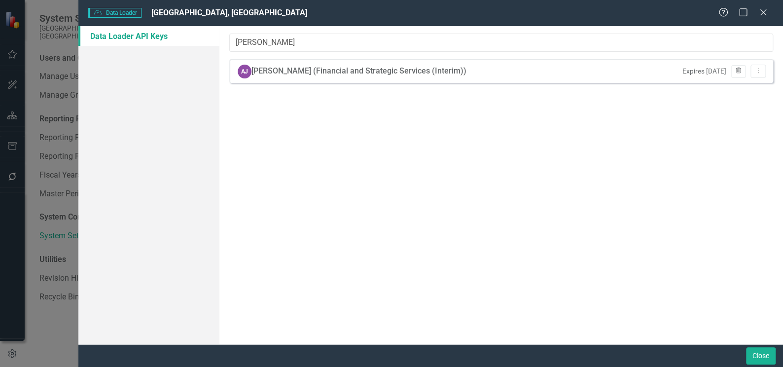
click at [589, 129] on div "Hey! It's time to upgrade to ClearPoint Data Loader 2.0. The all new Data Loade…" at bounding box center [500, 185] width 563 height 318
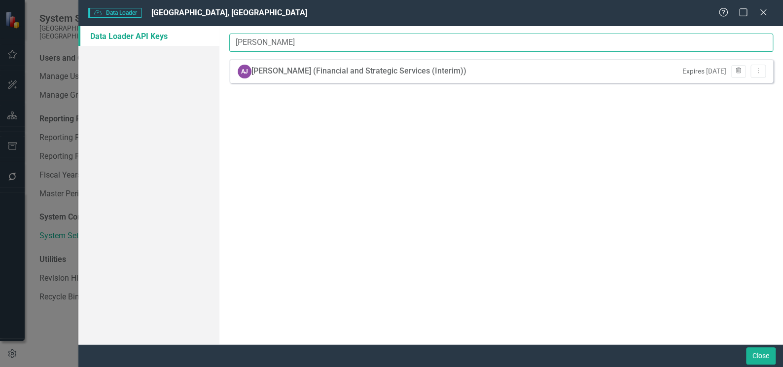
drag, startPoint x: 267, startPoint y: 44, endPoint x: 232, endPoint y: 44, distance: 35.0
click at [232, 44] on input "[PERSON_NAME]" at bounding box center [501, 43] width 544 height 18
type input "victori"
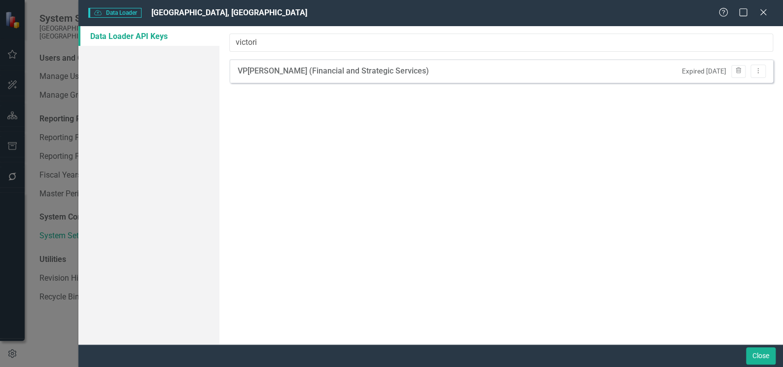
click at [273, 74] on div "Victoria Petrach (Financial and Strategic Services)" at bounding box center [337, 71] width 181 height 11
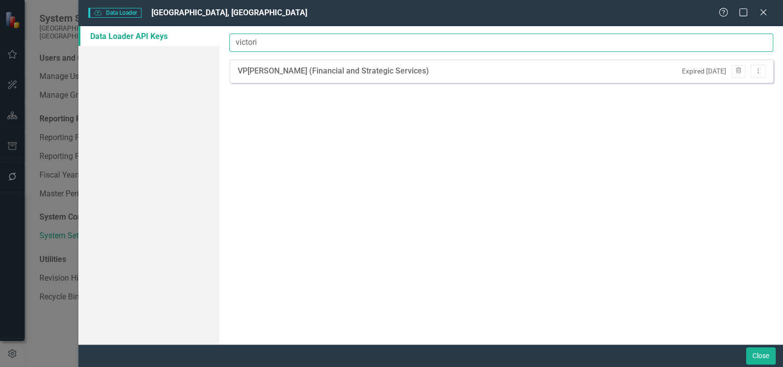
drag, startPoint x: 259, startPoint y: 43, endPoint x: 220, endPoint y: 43, distance: 39.4
click at [220, 43] on div "Hey! It's time to upgrade to ClearPoint Data Loader 2.0. The all new Data Loade…" at bounding box center [500, 185] width 563 height 318
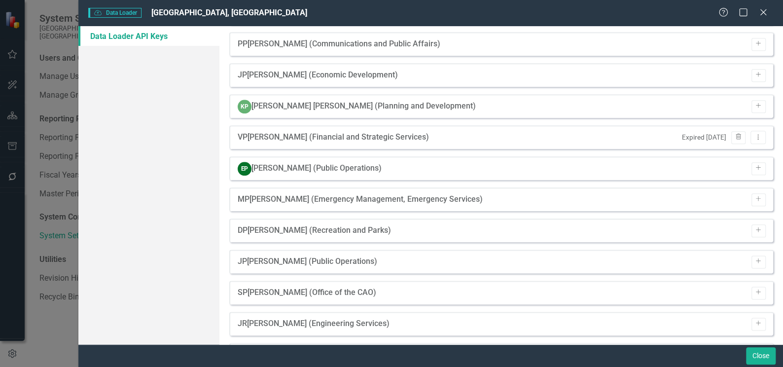
scroll to position [2509, 0]
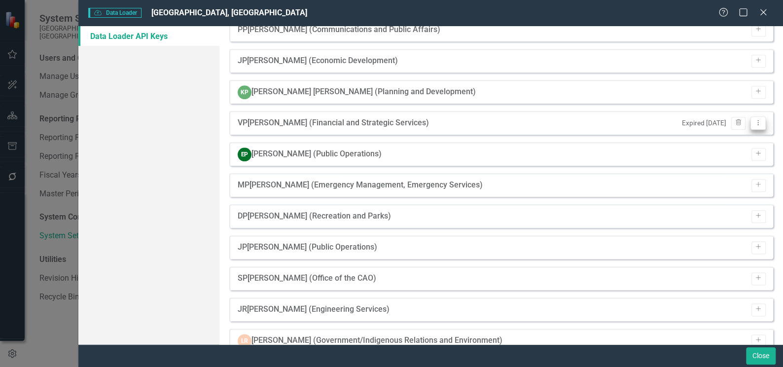
click at [754, 119] on icon "Dropdown Menu" at bounding box center [758, 122] width 8 height 6
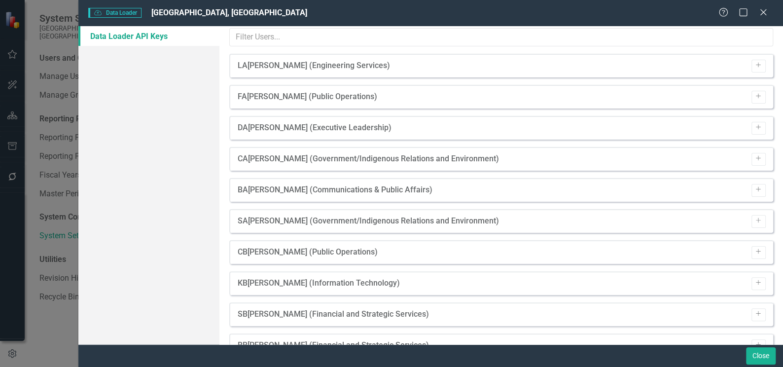
scroll to position [0, 0]
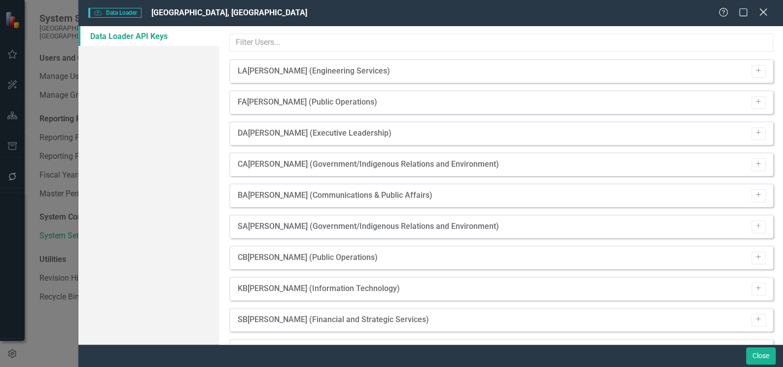
click at [761, 13] on icon at bounding box center [762, 11] width 7 height 7
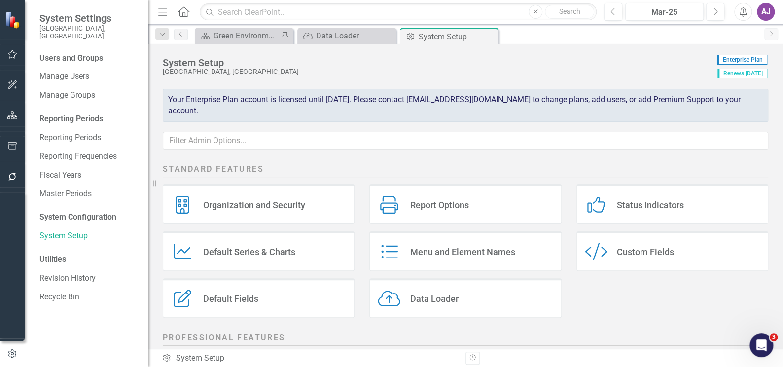
click at [481, 297] on div "Data Loader Data Loader" at bounding box center [465, 297] width 192 height 39
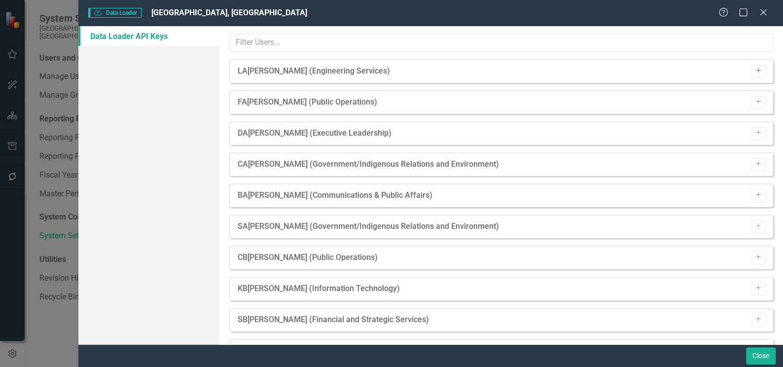
click at [751, 74] on button "Add" at bounding box center [758, 71] width 14 height 13
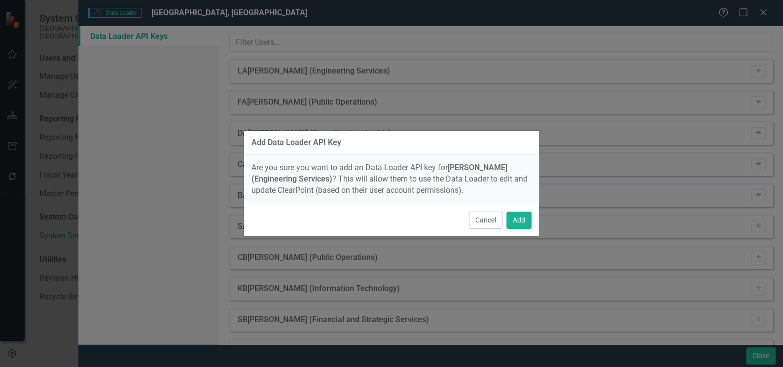
click at [488, 215] on button "Cancel" at bounding box center [486, 219] width 34 height 17
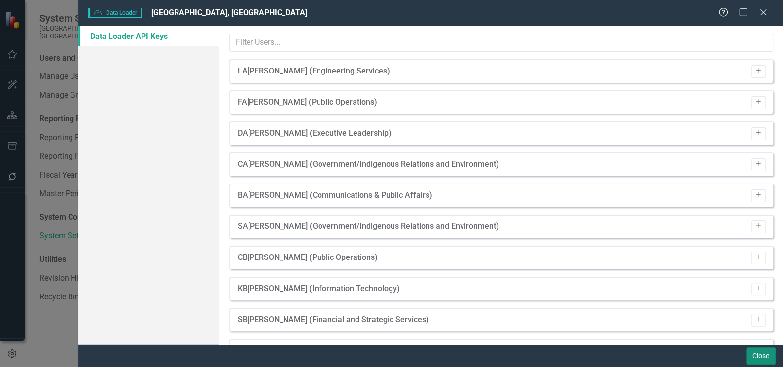
drag, startPoint x: 756, startPoint y: 349, endPoint x: 9, endPoint y: 13, distance: 819.1
click at [756, 349] on button "Close" at bounding box center [761, 355] width 30 height 17
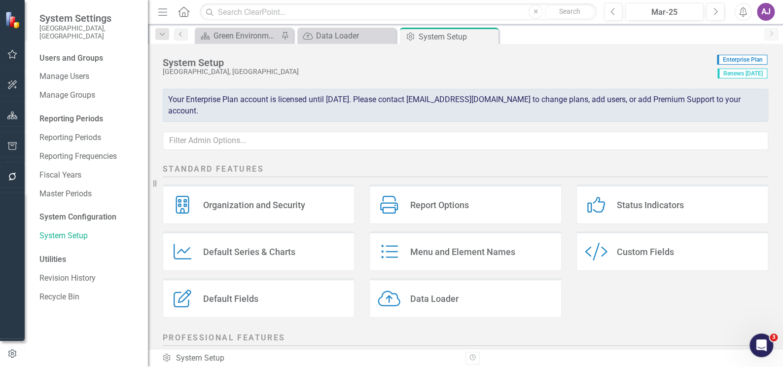
click at [450, 301] on div "Data Loader" at bounding box center [434, 298] width 48 height 11
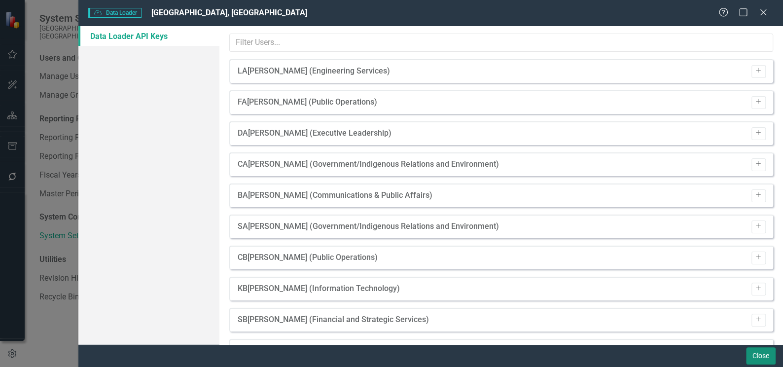
click at [753, 356] on button "Close" at bounding box center [761, 355] width 30 height 17
